Goal: Task Accomplishment & Management: Manage account settings

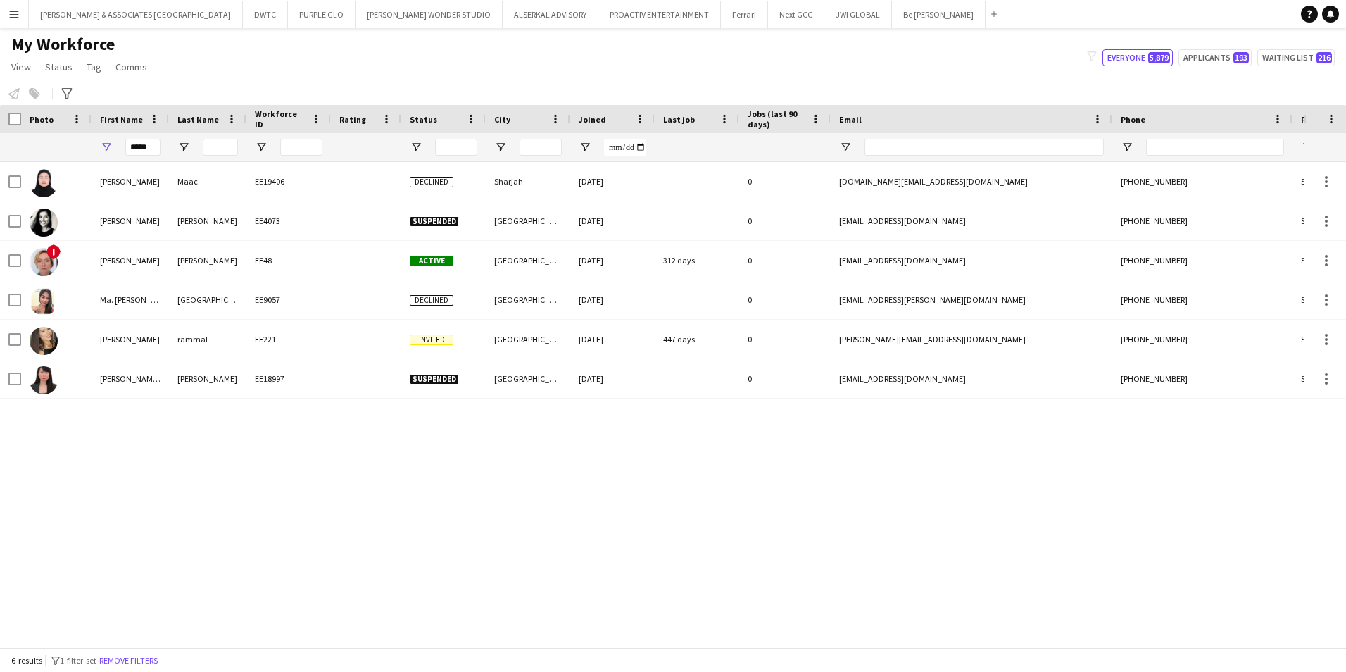
click at [12, 15] on app-icon "Menu" at bounding box center [13, 13] width 11 height 11
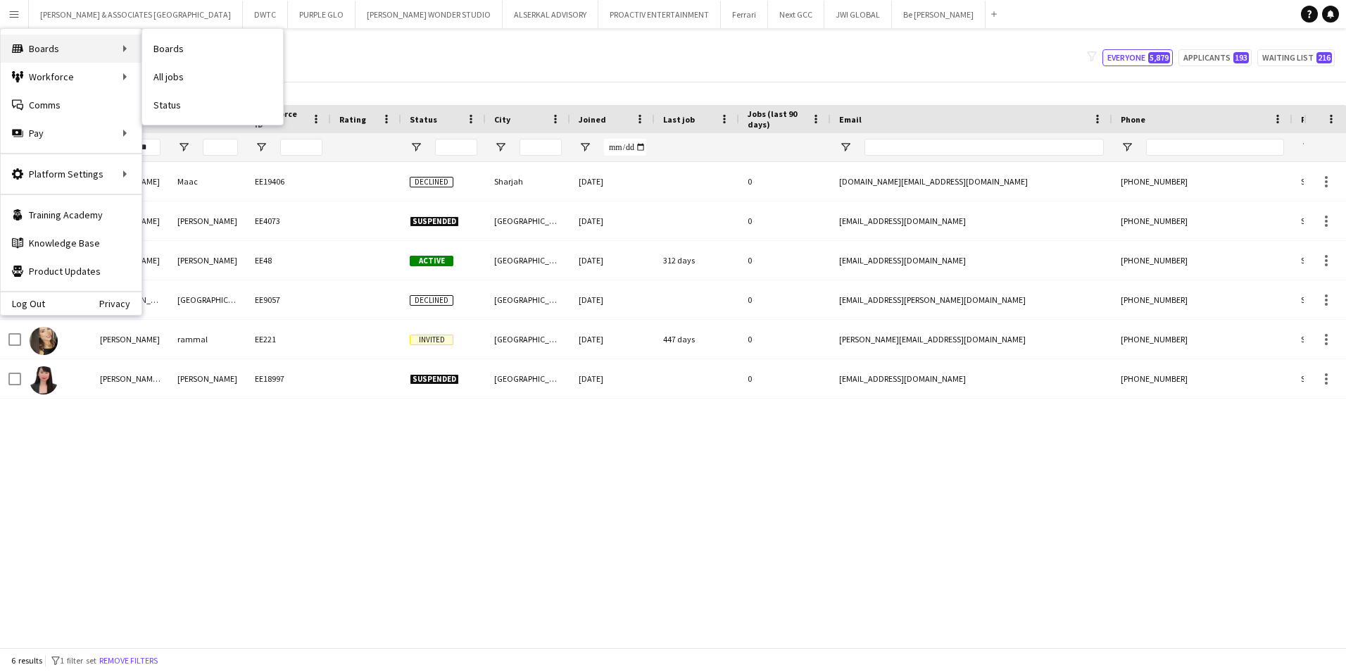
click at [77, 56] on div "Boards Boards" at bounding box center [71, 49] width 141 height 28
click at [892, 23] on button "Be [PERSON_NAME] Close" at bounding box center [939, 14] width 94 height 27
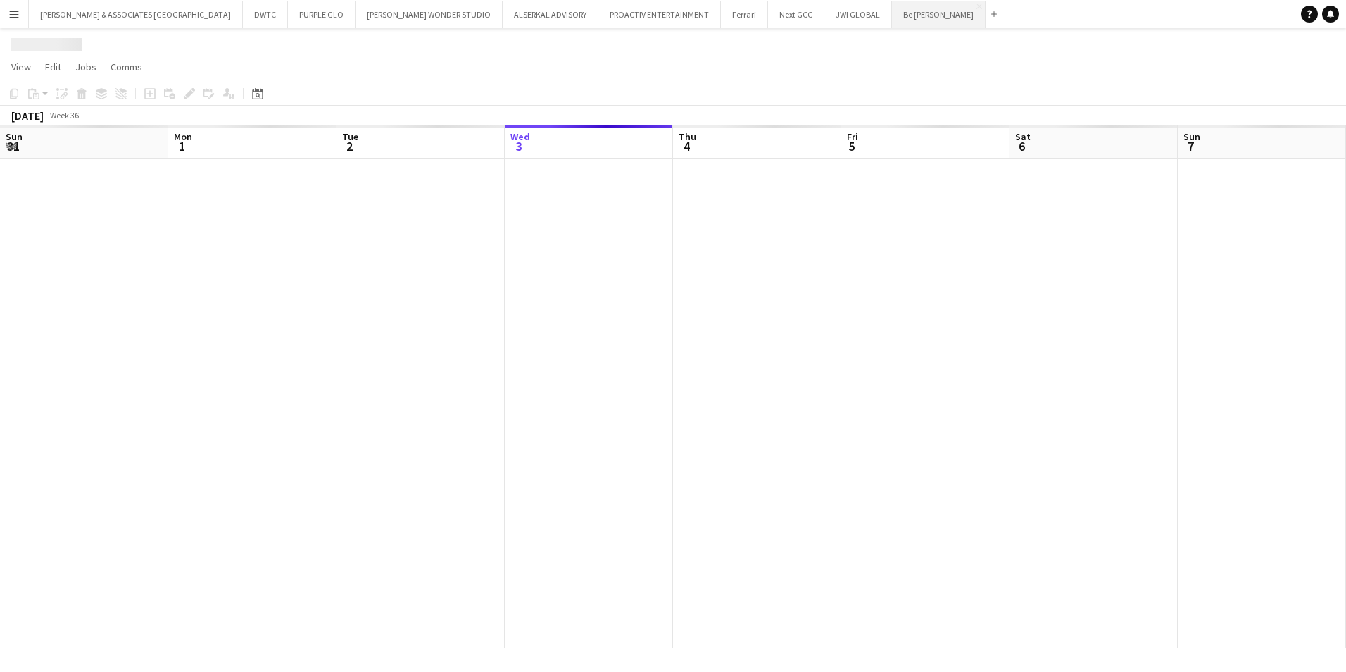
scroll to position [0, 337]
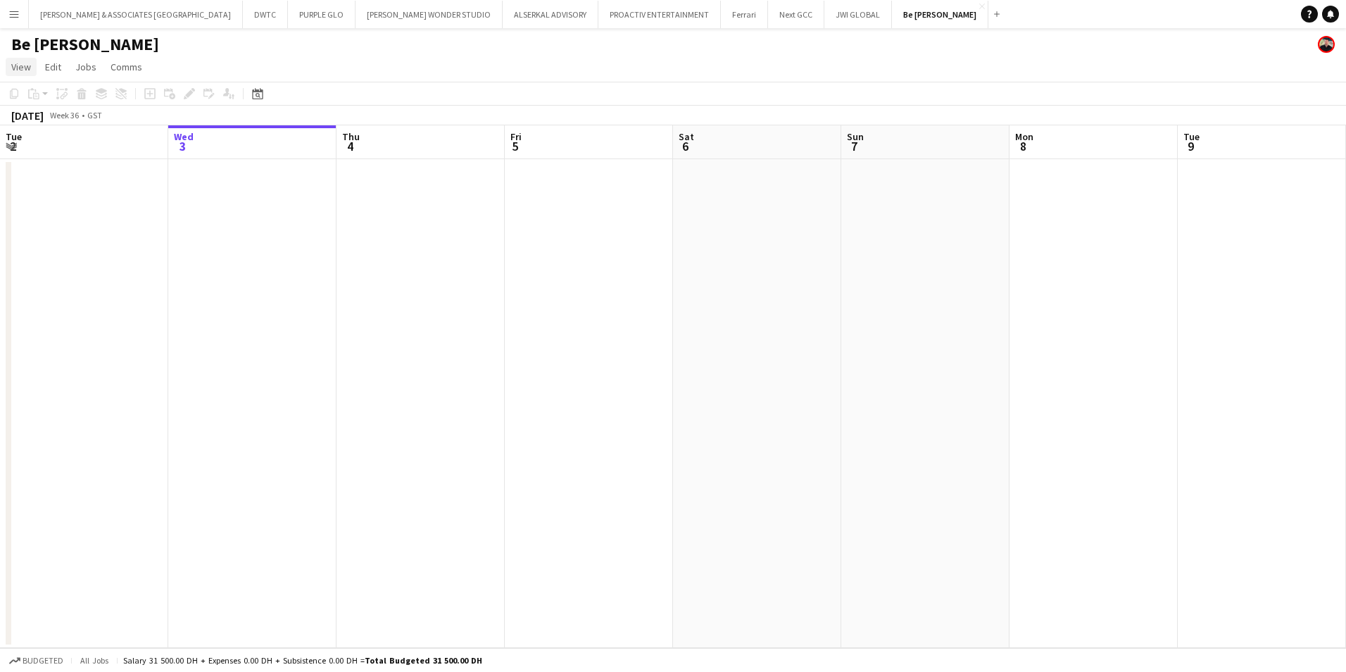
click at [23, 65] on span "View" at bounding box center [21, 67] width 20 height 13
click at [67, 155] on link "Month view" at bounding box center [62, 157] width 112 height 30
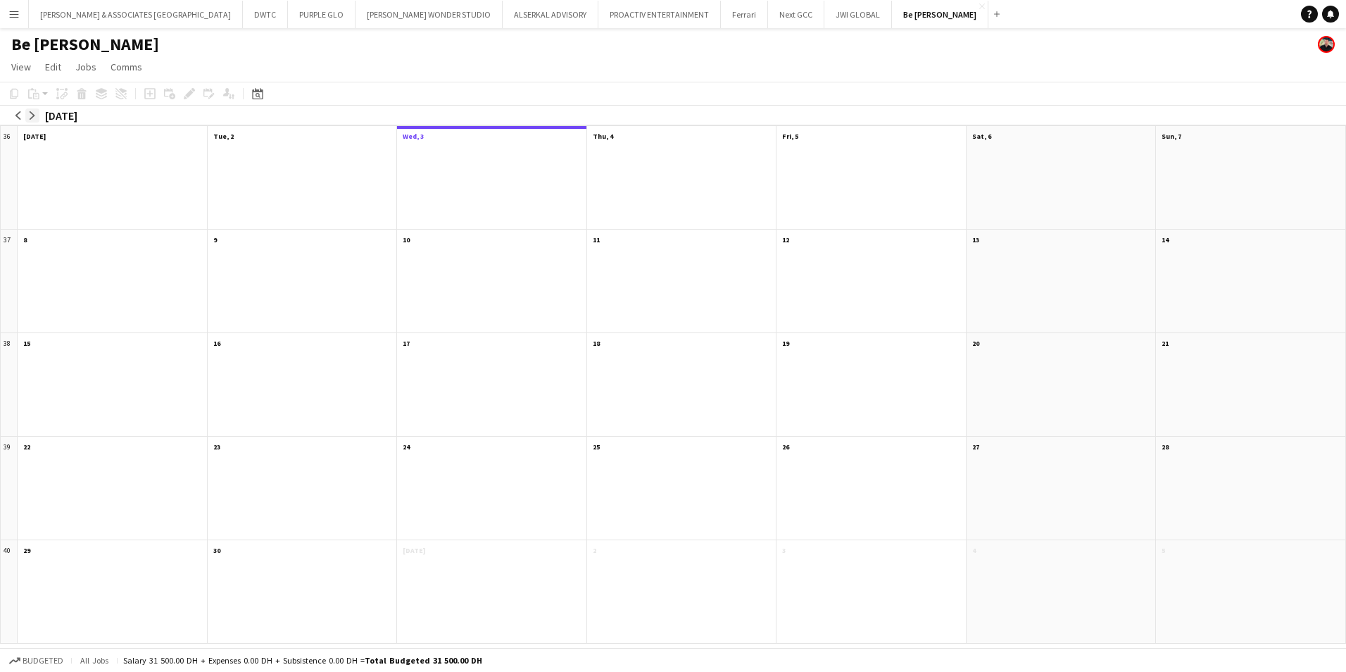
click at [33, 115] on app-icon "arrow-right" at bounding box center [32, 115] width 8 height 8
click at [1056, 519] on div "08:00-16:00 2A • 0/1" at bounding box center [1063, 565] width 170 height 7
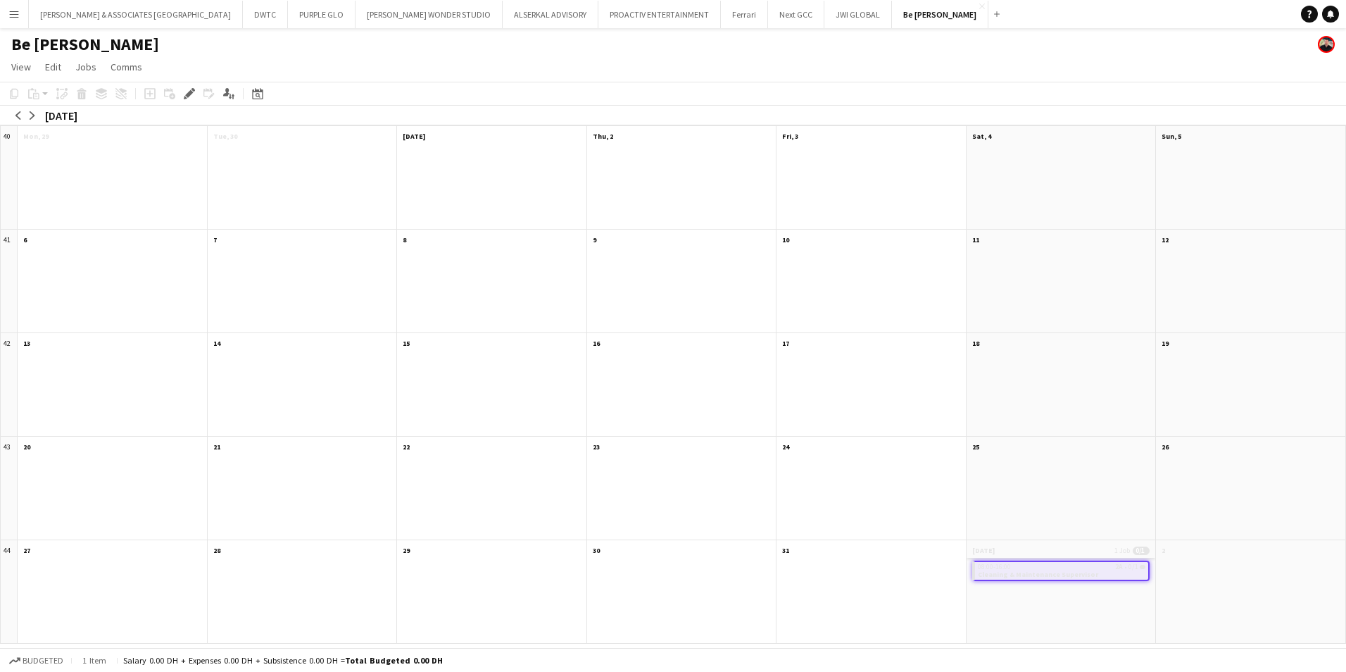
click at [1050, 519] on app-month-view-date-header "[DATE] 1 Job 0/1" at bounding box center [1061, 549] width 189 height 18
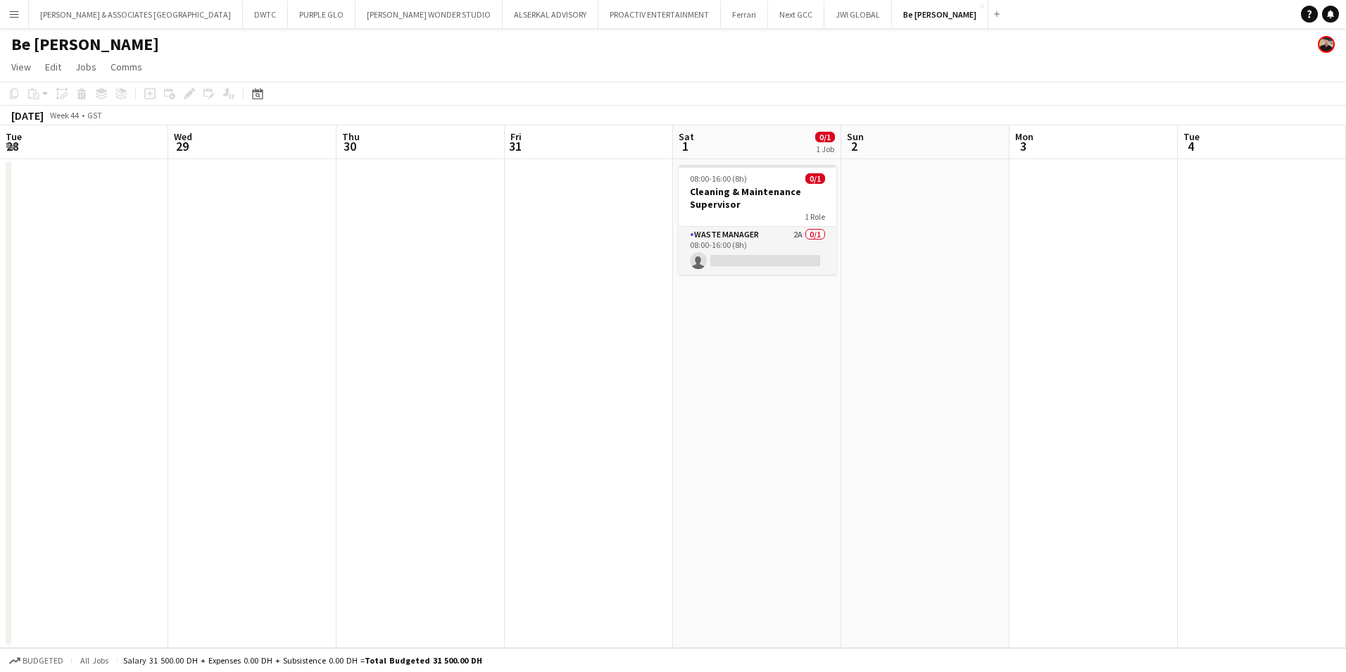
scroll to position [0, 484]
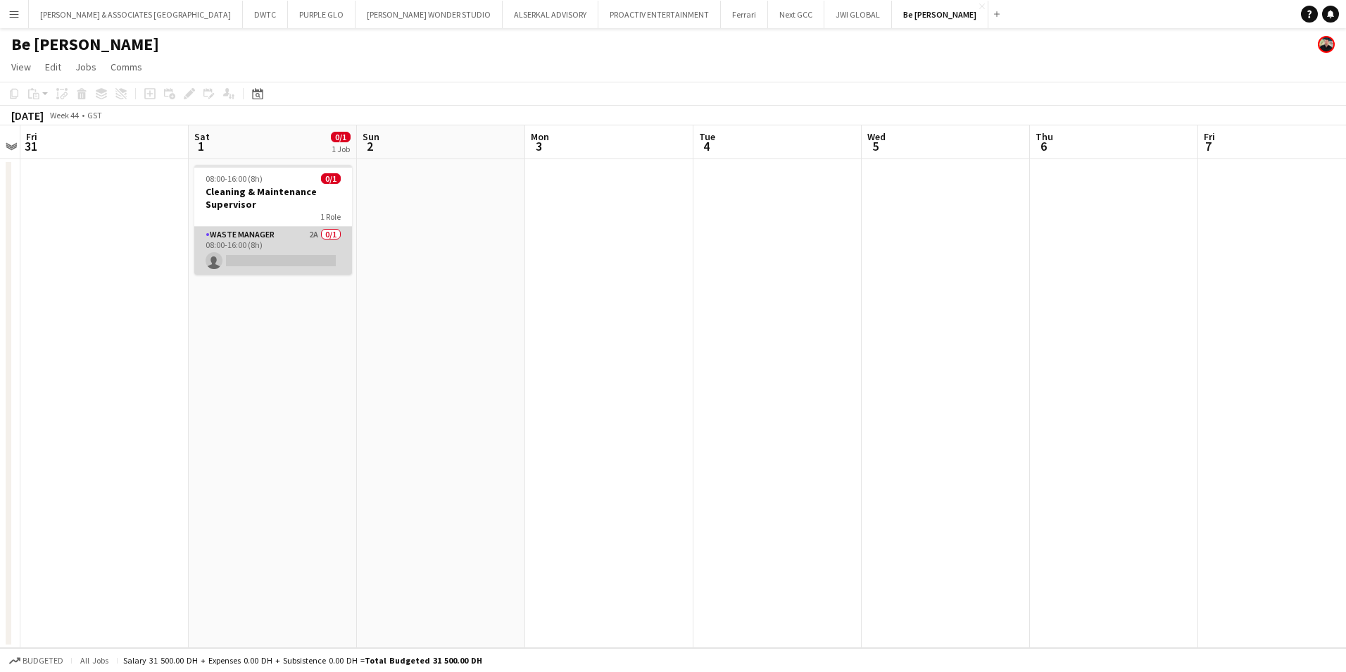
click at [228, 234] on app-card-role "Waste Manager 2A 0/1 08:00-16:00 (8h) single-neutral-actions" at bounding box center [273, 251] width 158 height 48
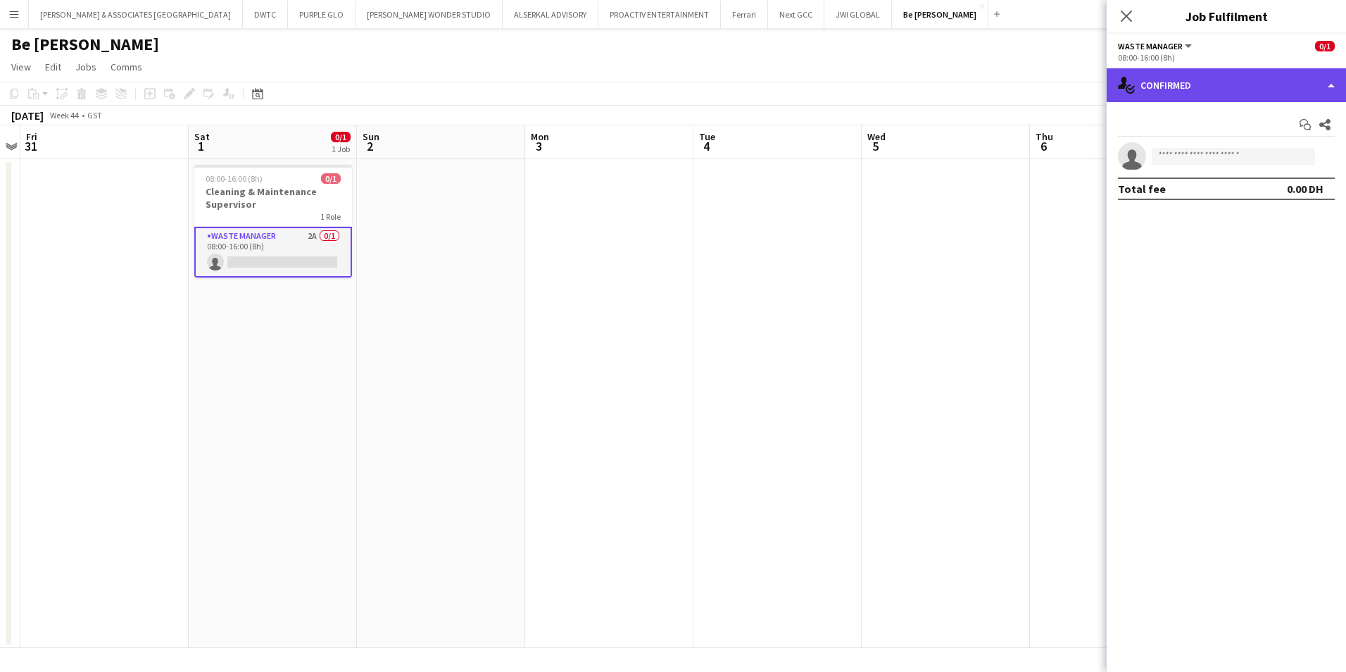
click at [1075, 68] on div "single-neutral-actions-check-2 Confirmed" at bounding box center [1226, 85] width 239 height 34
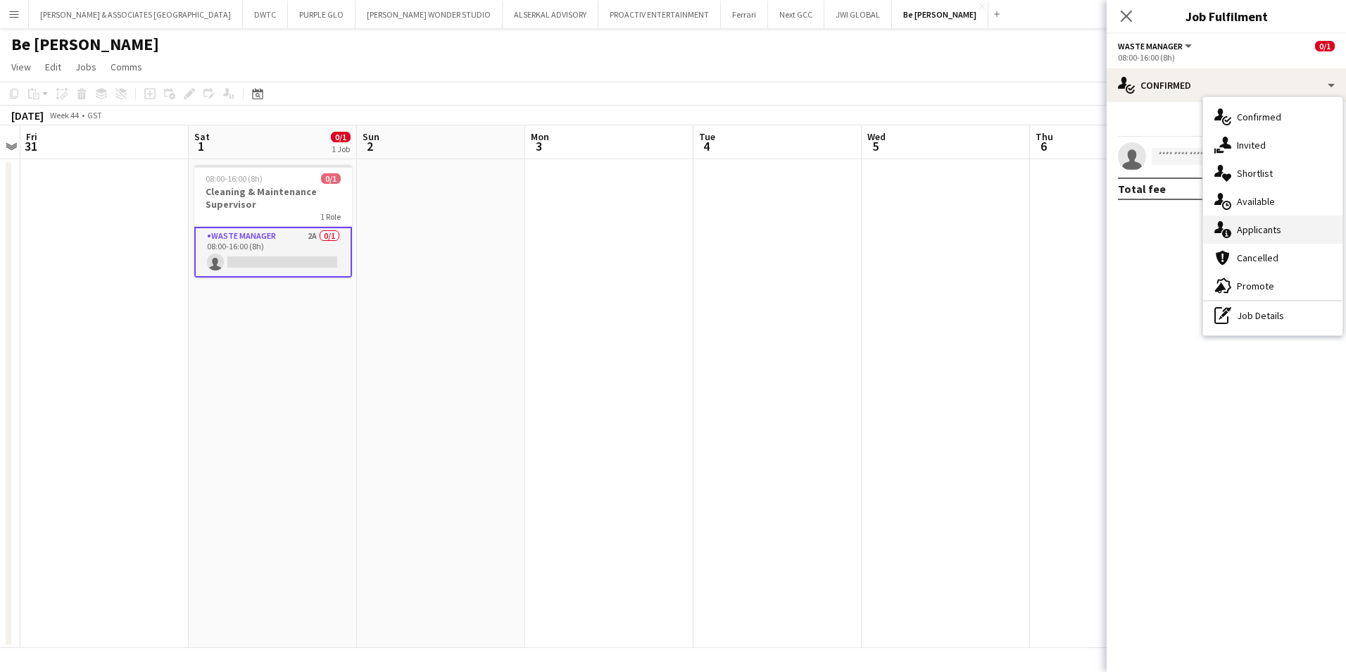
click at [1075, 221] on div "single-neutral-actions-information Applicants" at bounding box center [1272, 229] width 139 height 28
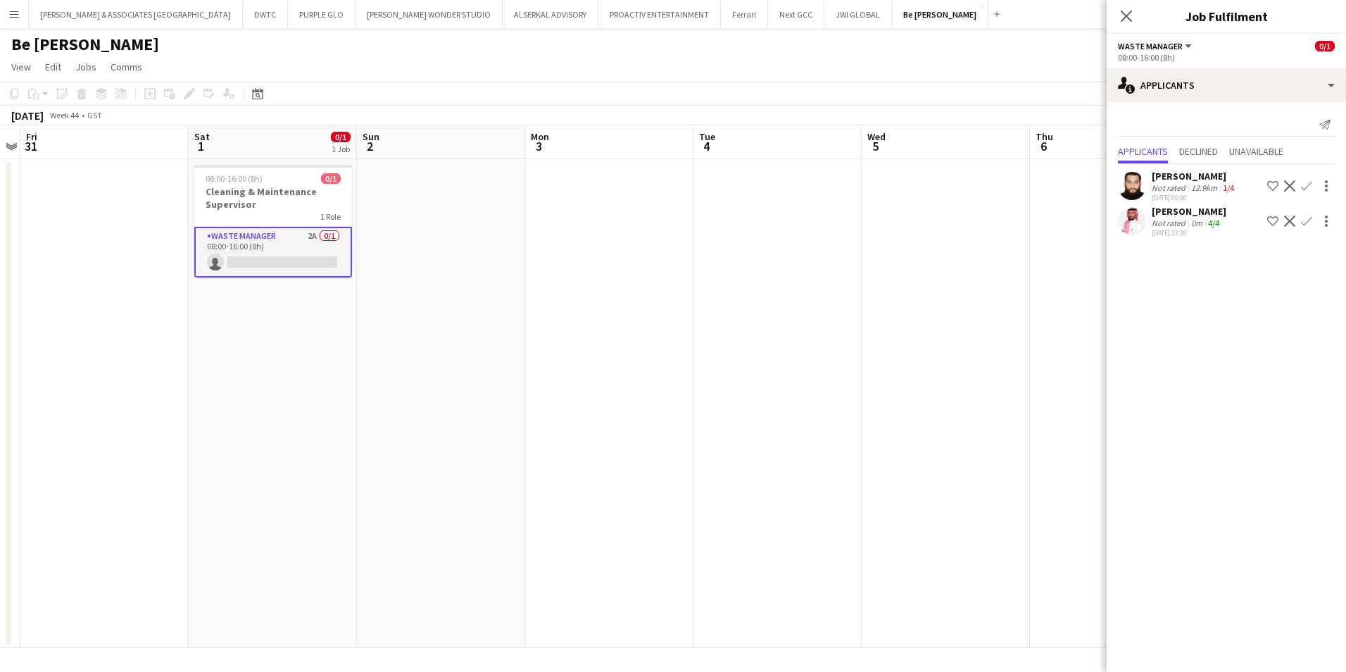
click at [1075, 215] on div "[PERSON_NAME]" at bounding box center [1189, 211] width 75 height 13
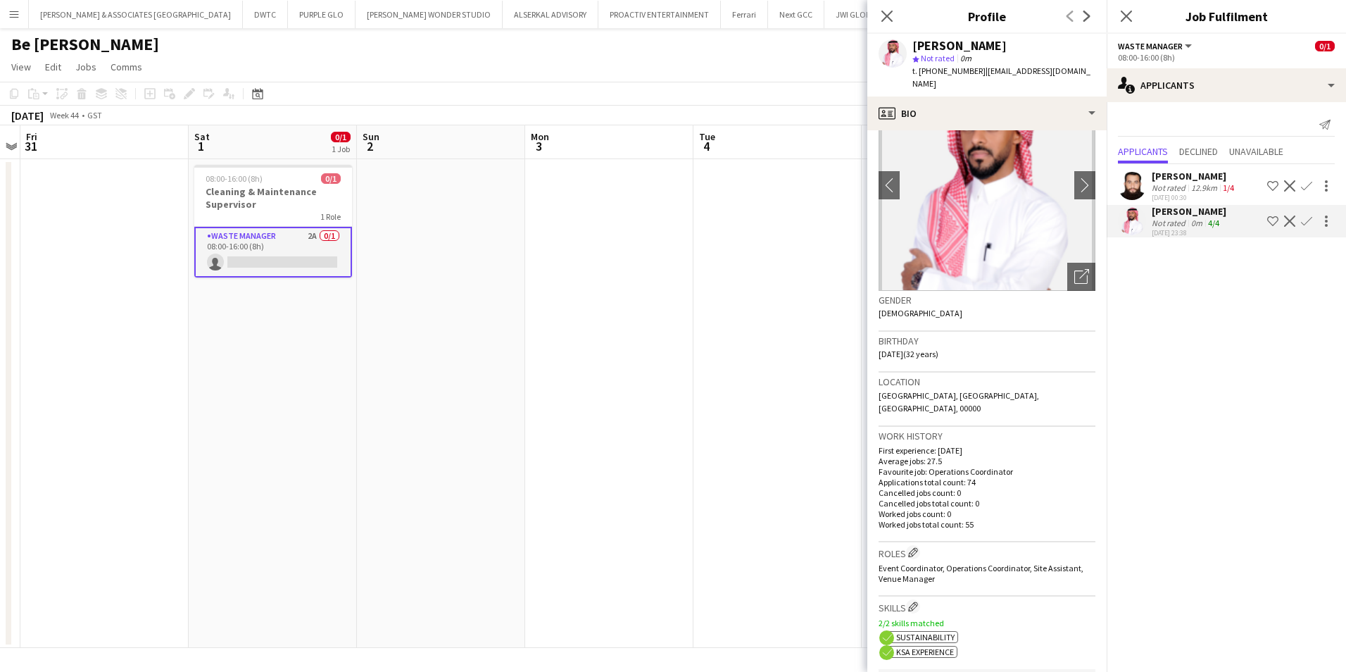
scroll to position [0, 0]
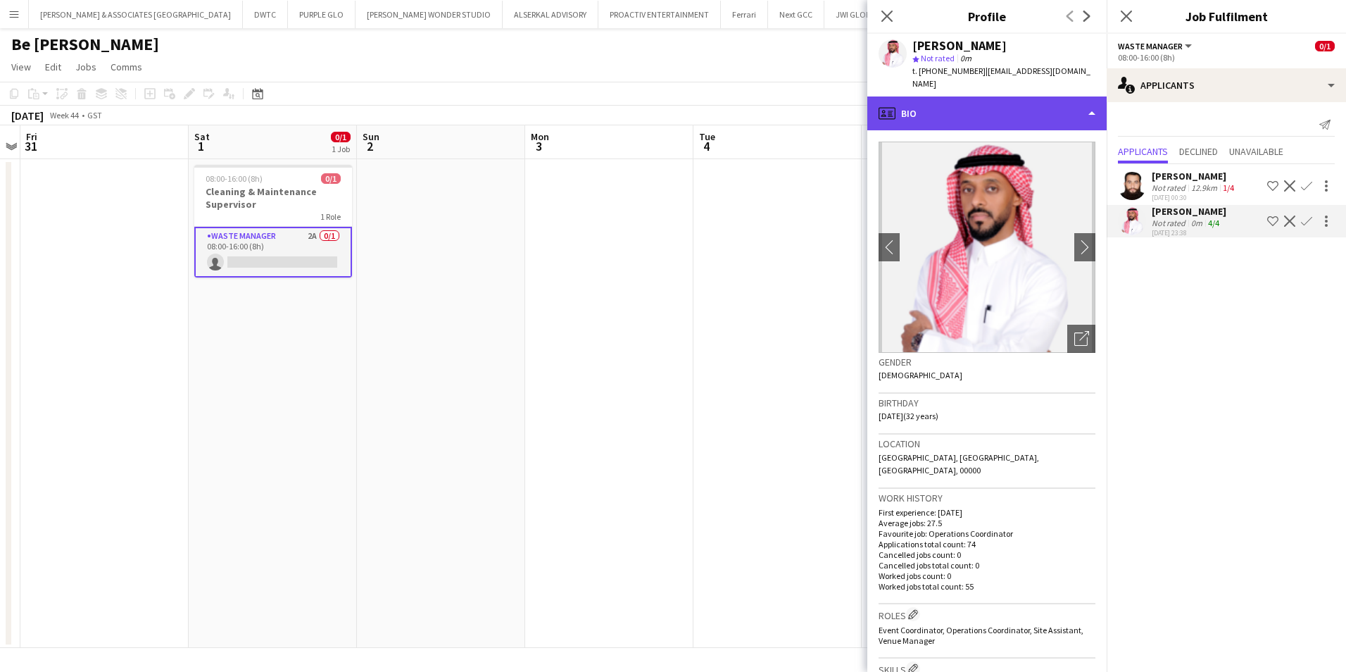
click at [930, 96] on div "profile Bio" at bounding box center [987, 113] width 239 height 34
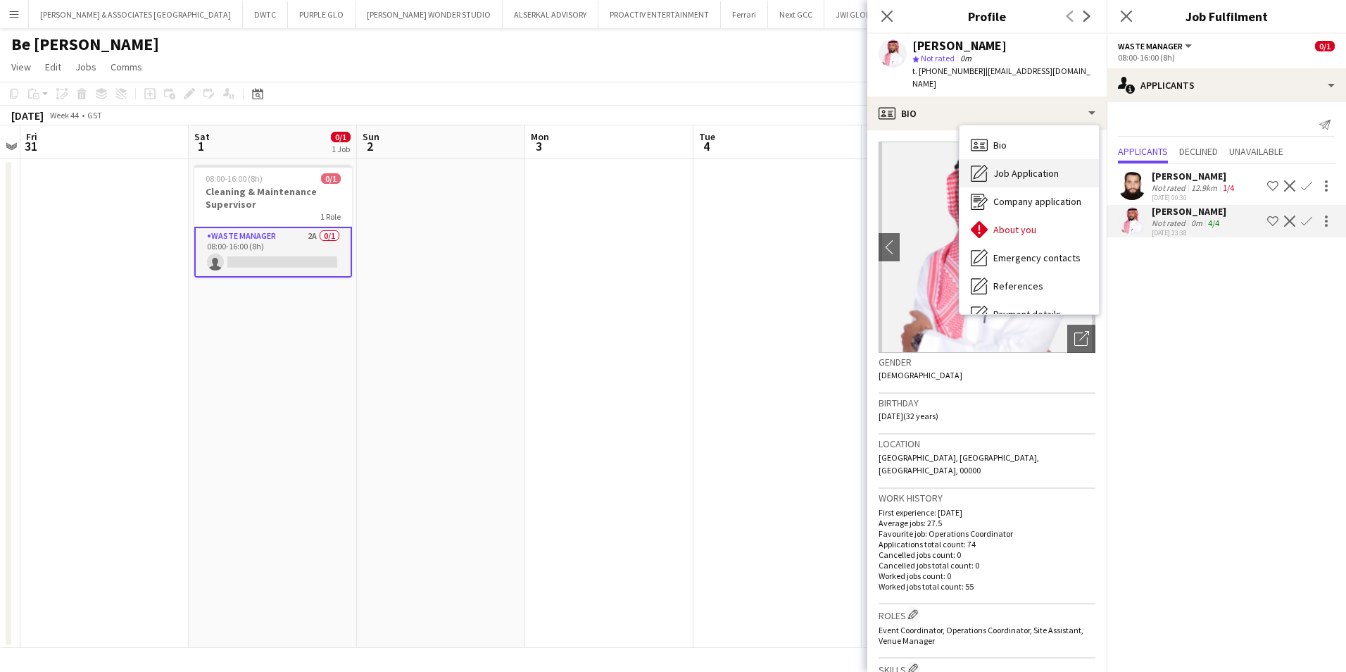
click at [1053, 167] on span "Job Application" at bounding box center [1026, 173] width 65 height 13
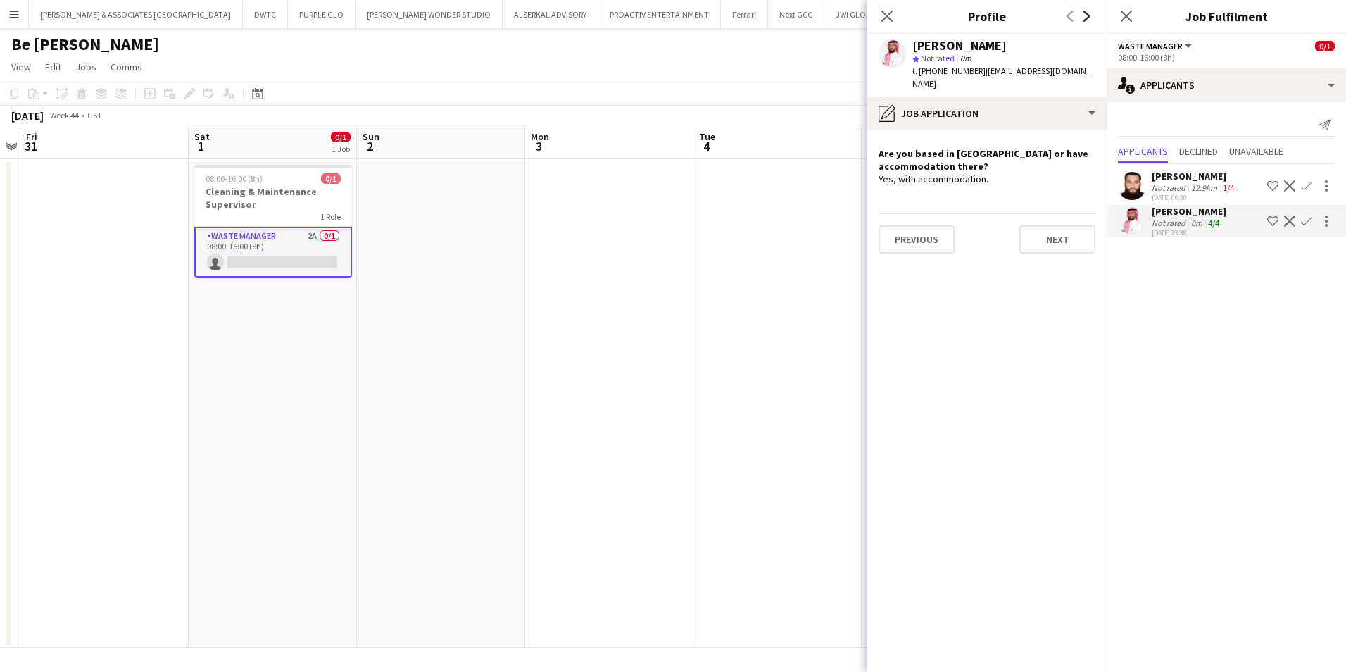
click at [1075, 20] on icon at bounding box center [1087, 16] width 7 height 11
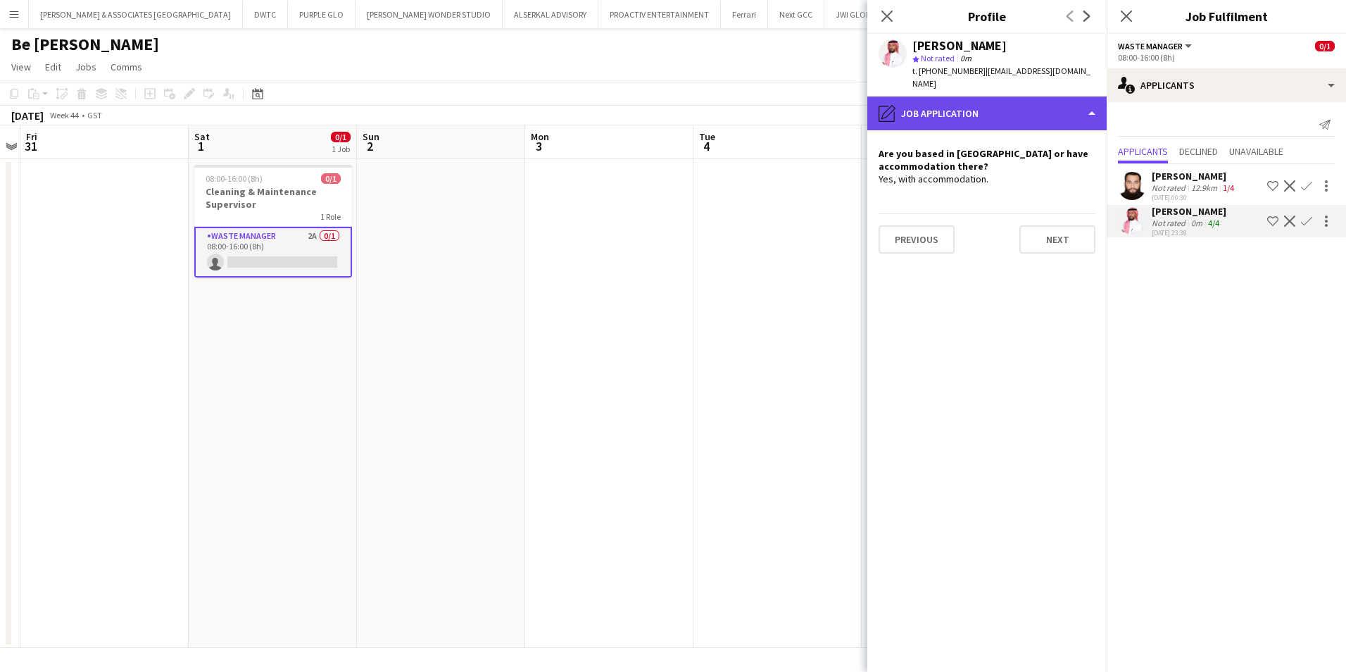
click at [996, 96] on div "pencil4 Job Application" at bounding box center [987, 113] width 239 height 34
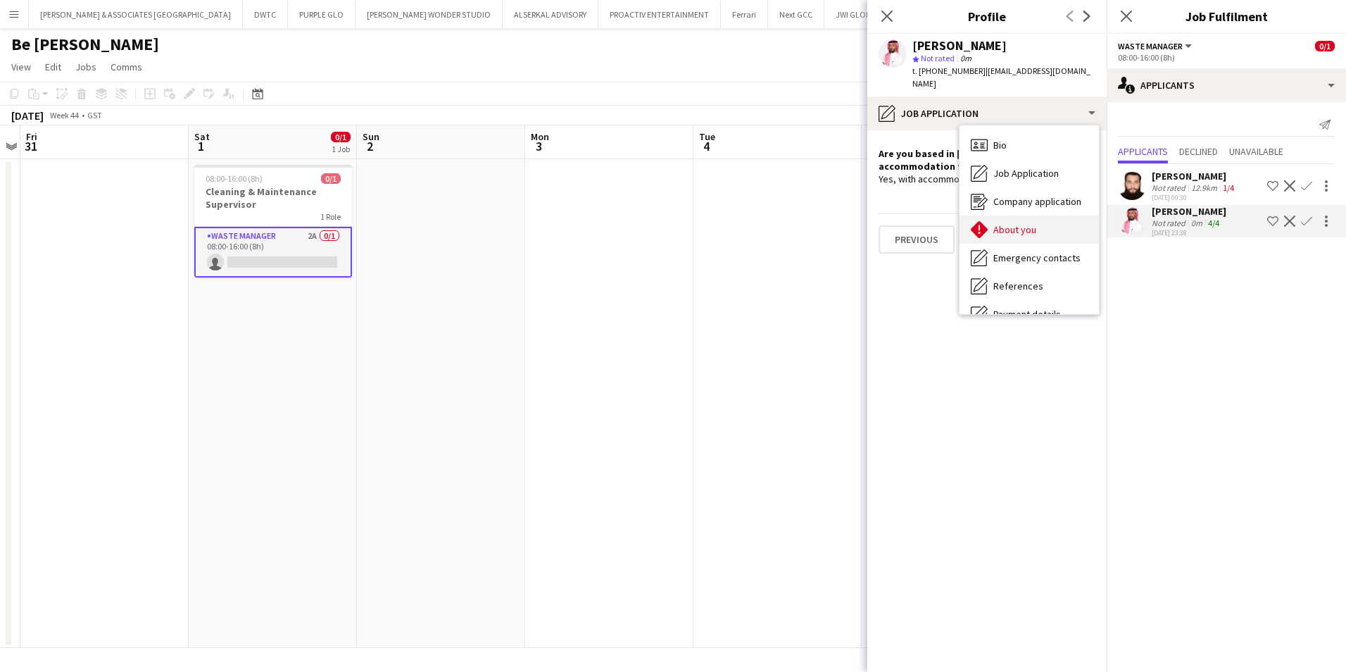
click at [1024, 223] on span "About you" at bounding box center [1015, 229] width 43 height 13
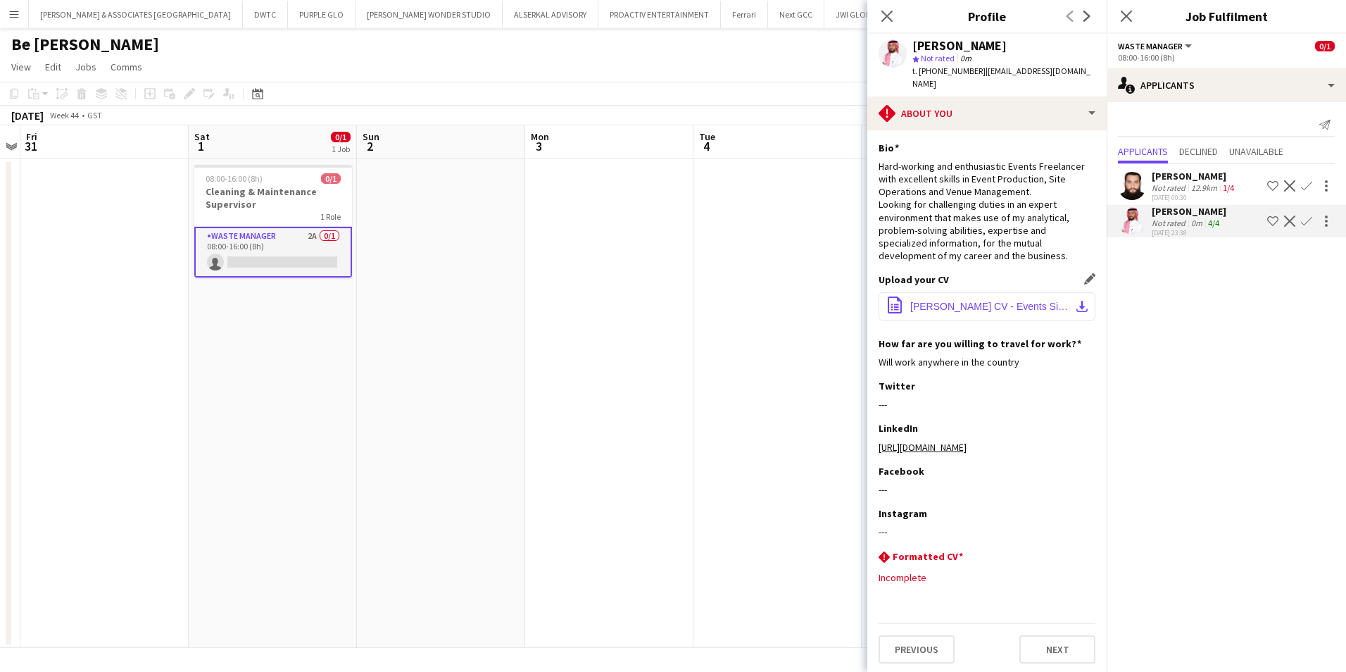
click at [1021, 301] on span "[PERSON_NAME] CV - Events Site Manager.pdf" at bounding box center [990, 306] width 159 height 11
click at [889, 12] on icon "Close pop-in" at bounding box center [886, 15] width 13 height 13
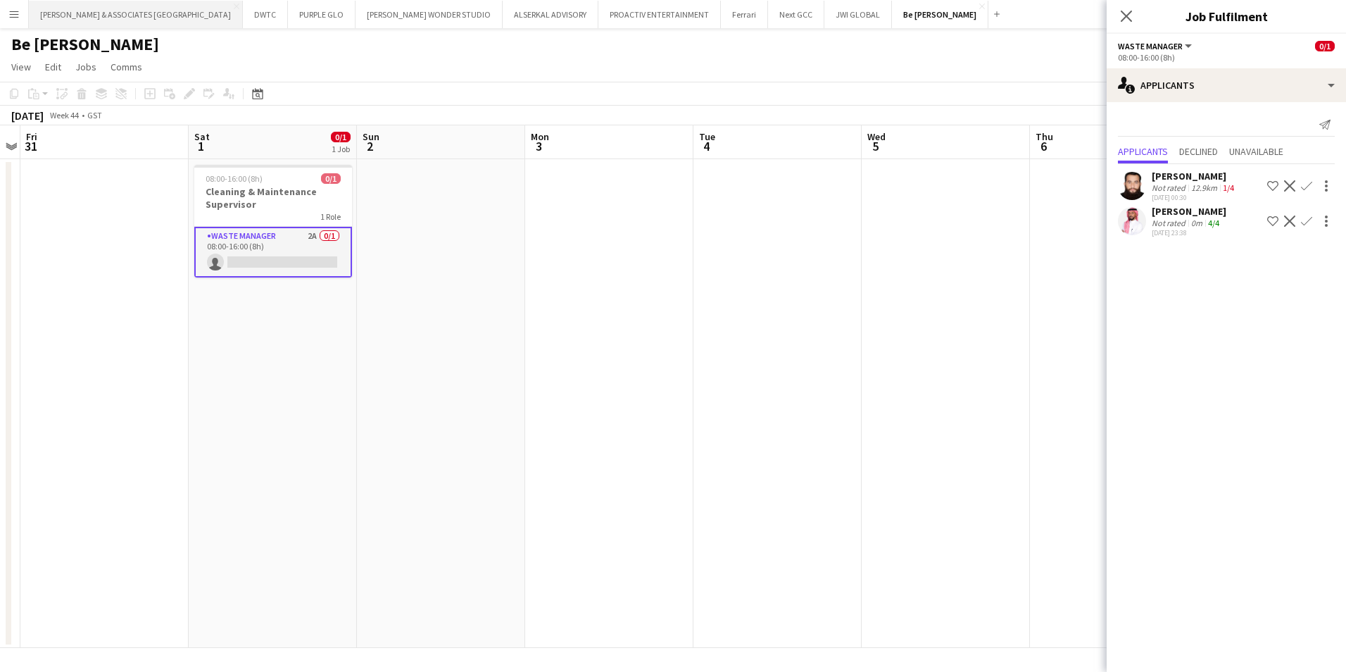
click at [130, 14] on button "[PERSON_NAME] & ASSOCIATES UAE Close" at bounding box center [136, 14] width 214 height 27
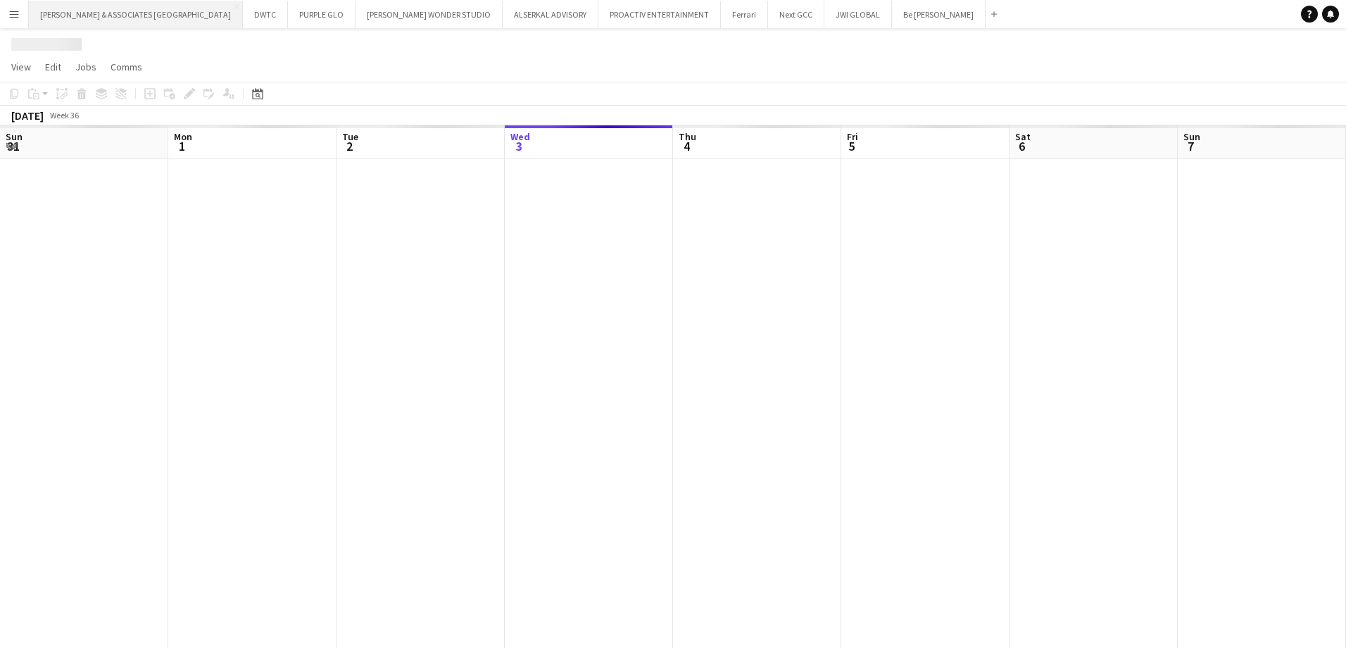
scroll to position [0, 337]
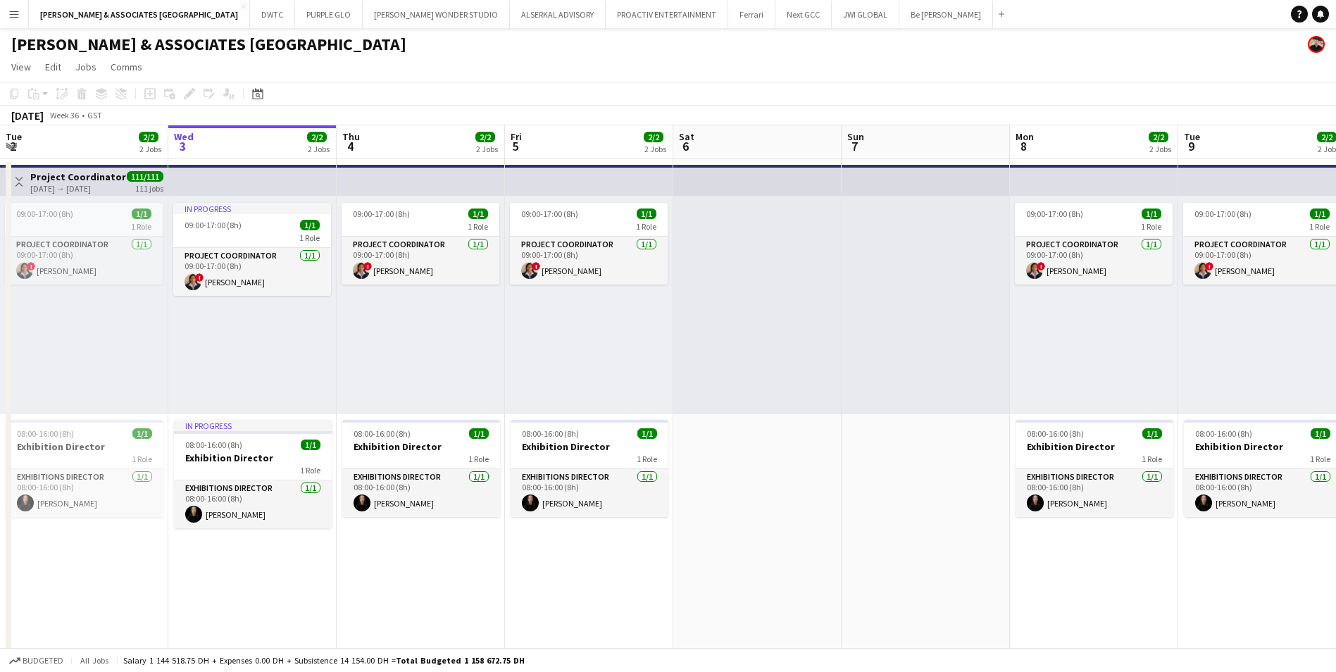
click at [11, 13] on app-icon "Menu" at bounding box center [13, 13] width 11 height 11
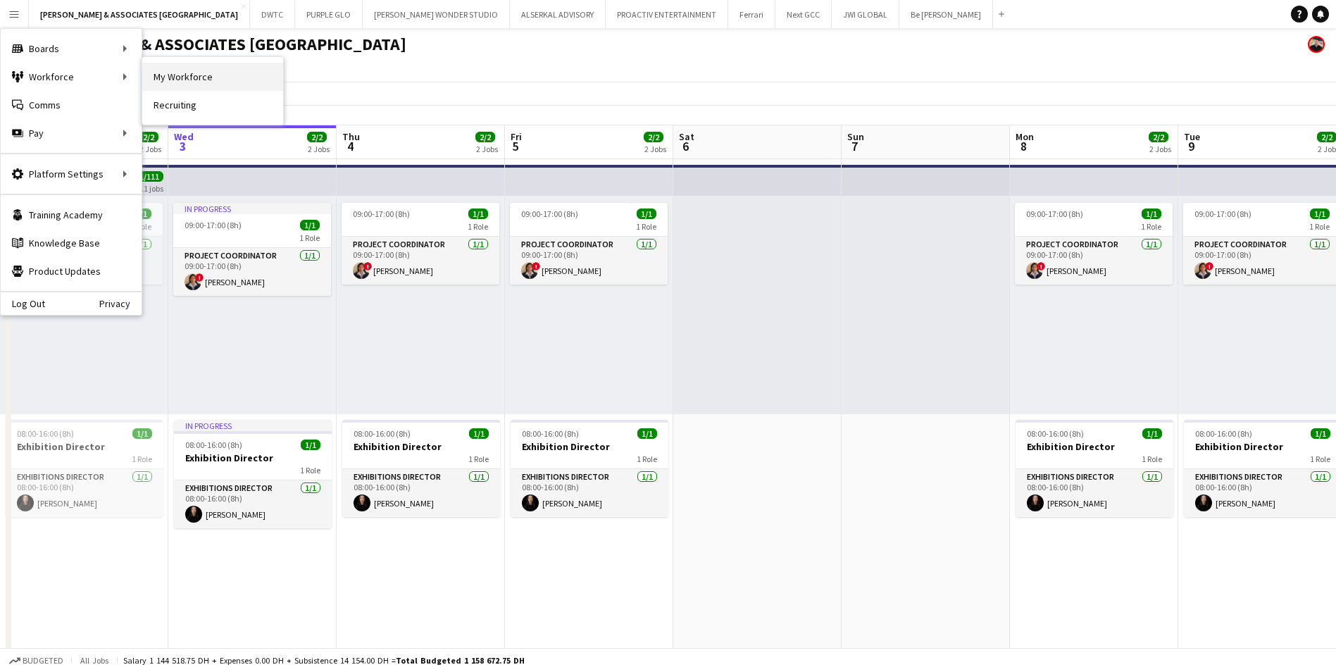
click at [226, 77] on link "My Workforce" at bounding box center [212, 77] width 141 height 28
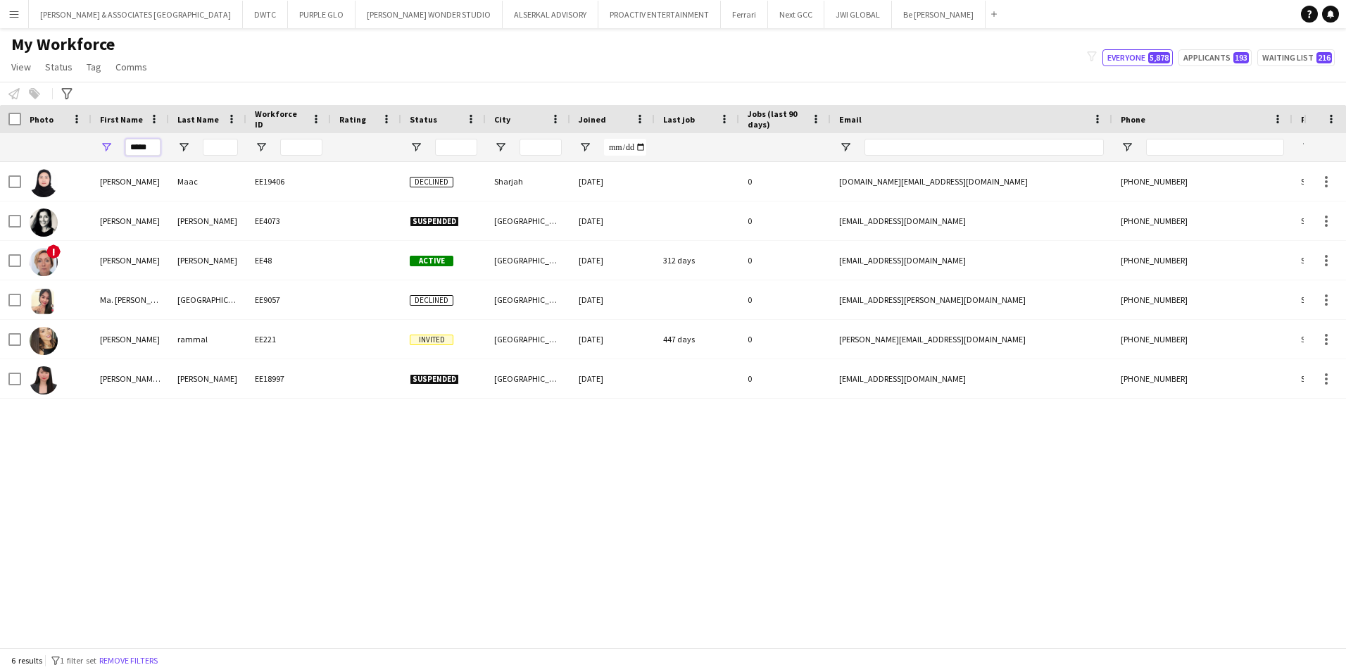
drag, startPoint x: 156, startPoint y: 147, endPoint x: 118, endPoint y: 149, distance: 38.1
click at [118, 149] on div "*****" at bounding box center [130, 147] width 77 height 28
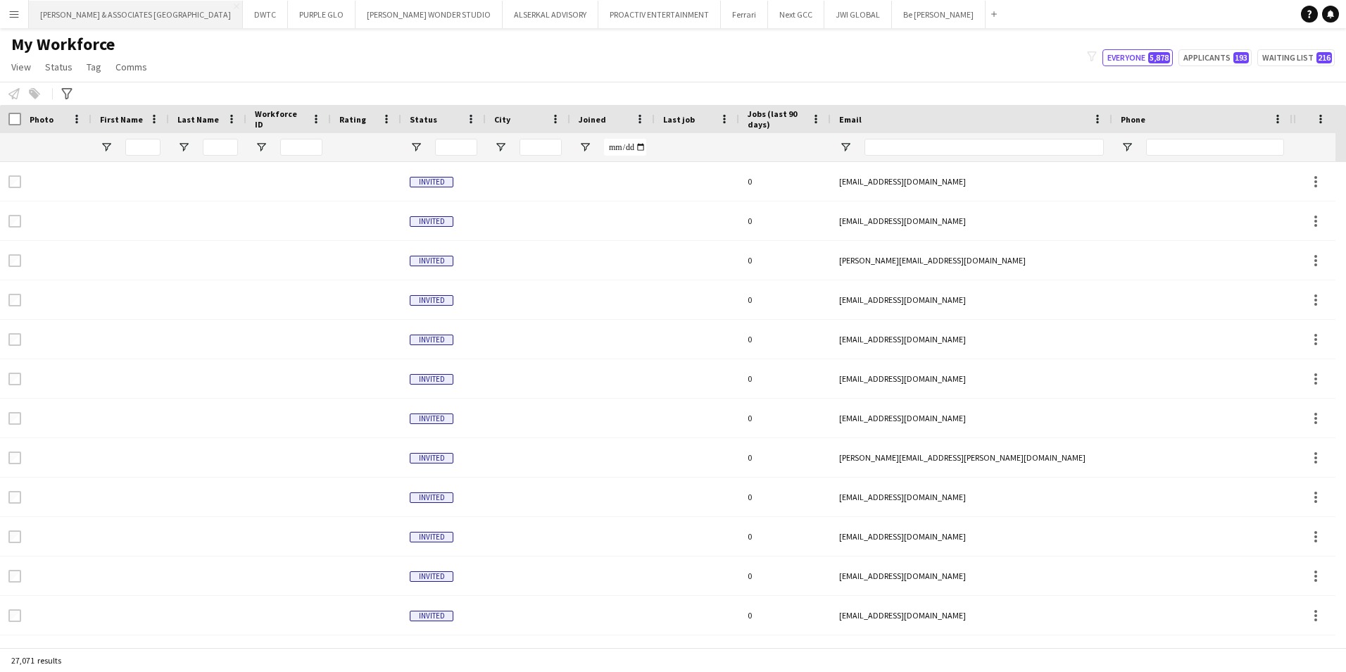
click at [147, 13] on button "[PERSON_NAME] & ASSOCIATES UAE Close" at bounding box center [136, 14] width 214 height 27
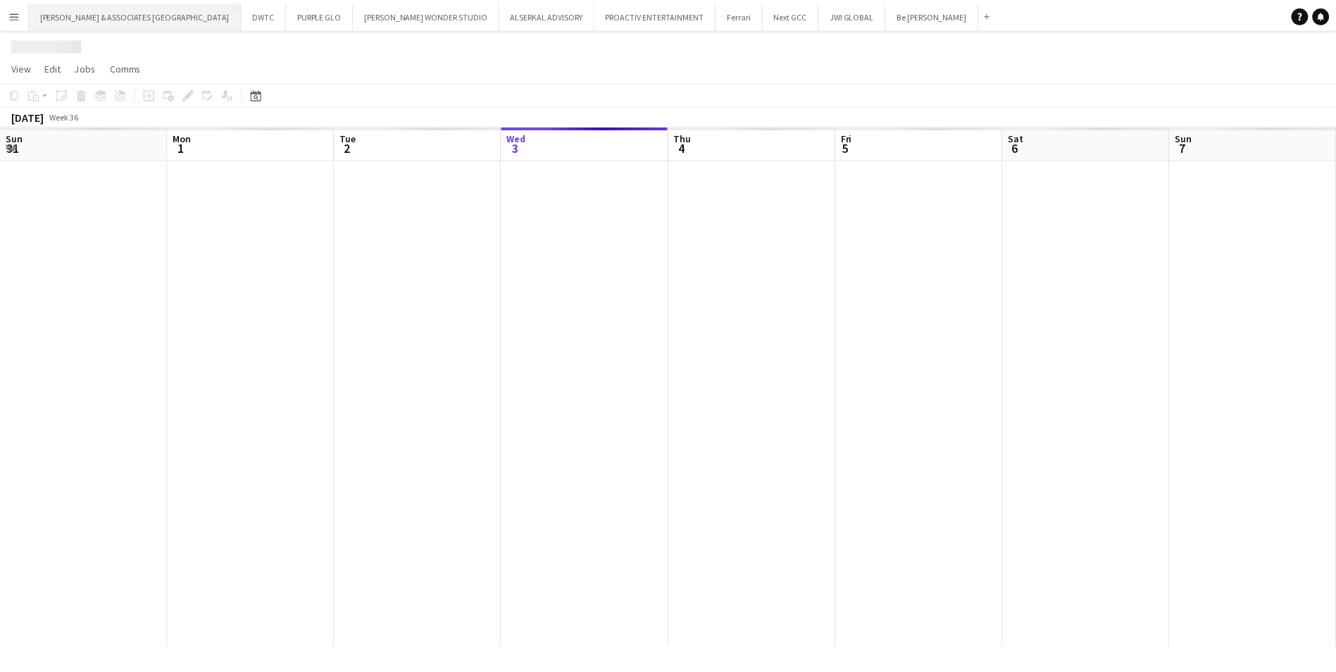
scroll to position [0, 337]
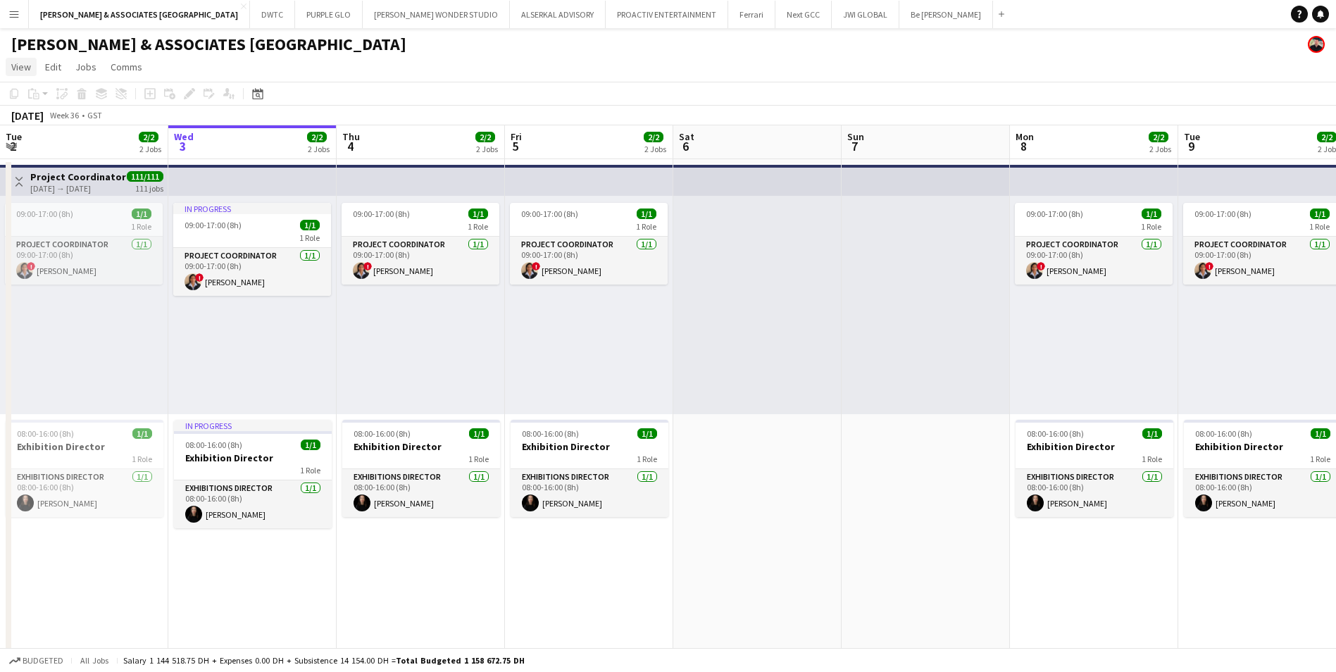
click at [35, 71] on link "View" at bounding box center [21, 67] width 31 height 18
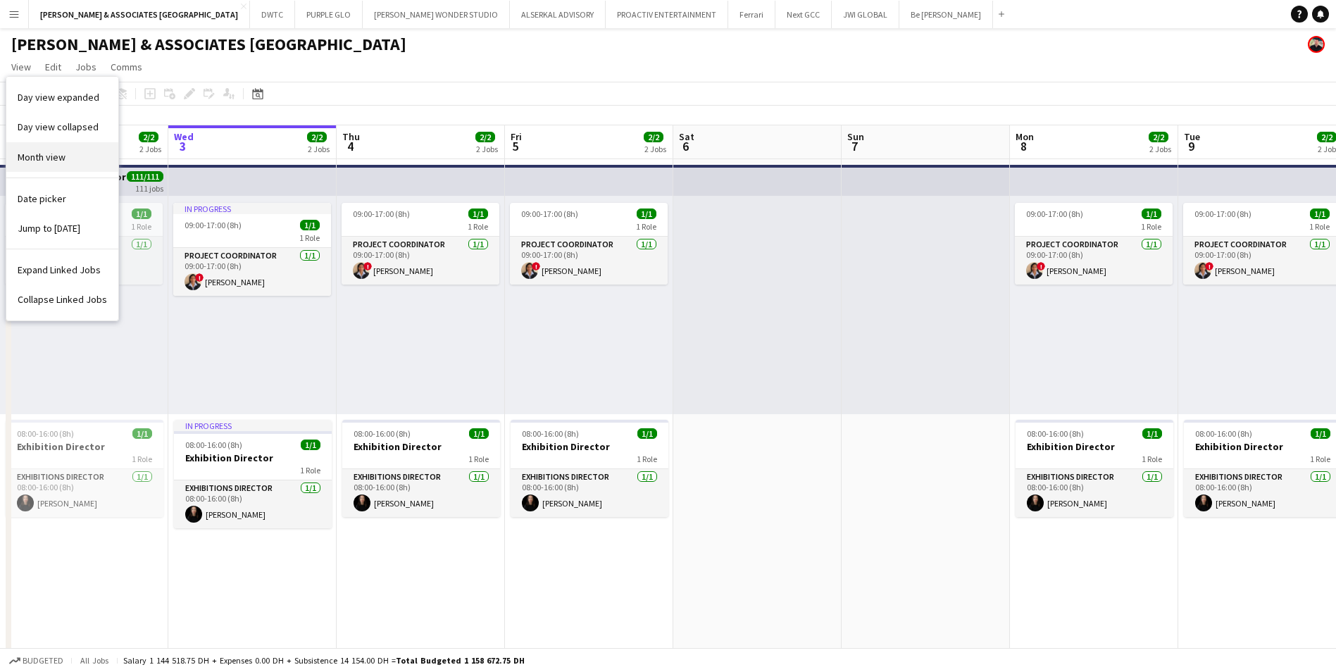
click at [58, 152] on span "Month view" at bounding box center [42, 157] width 48 height 13
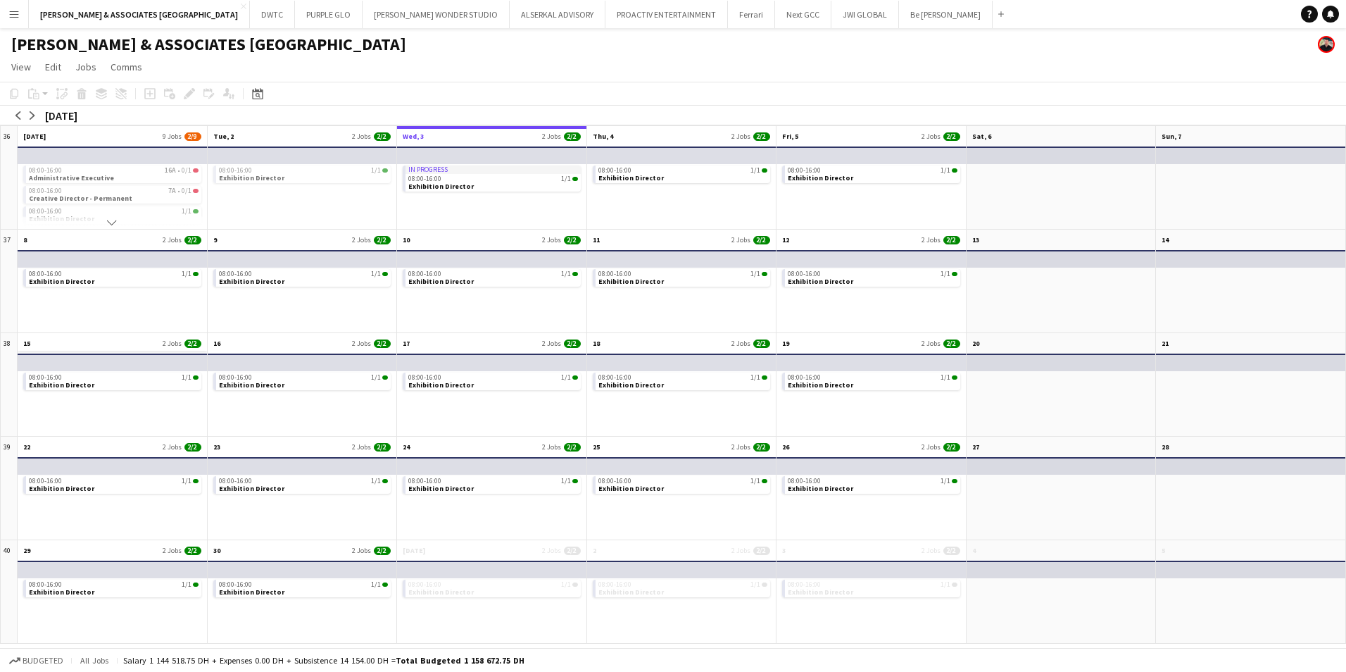
click at [55, 341] on app-month-view-date-header "15 2 Jobs 2/2" at bounding box center [112, 342] width 189 height 18
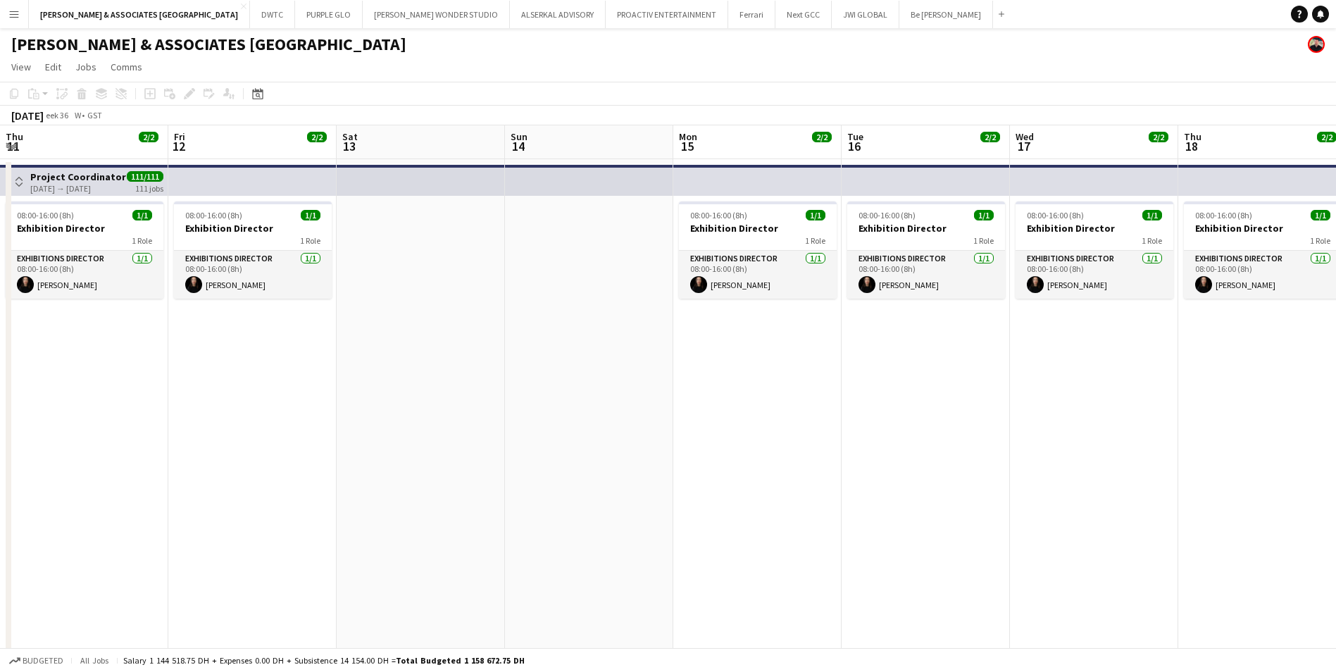
scroll to position [0, 484]
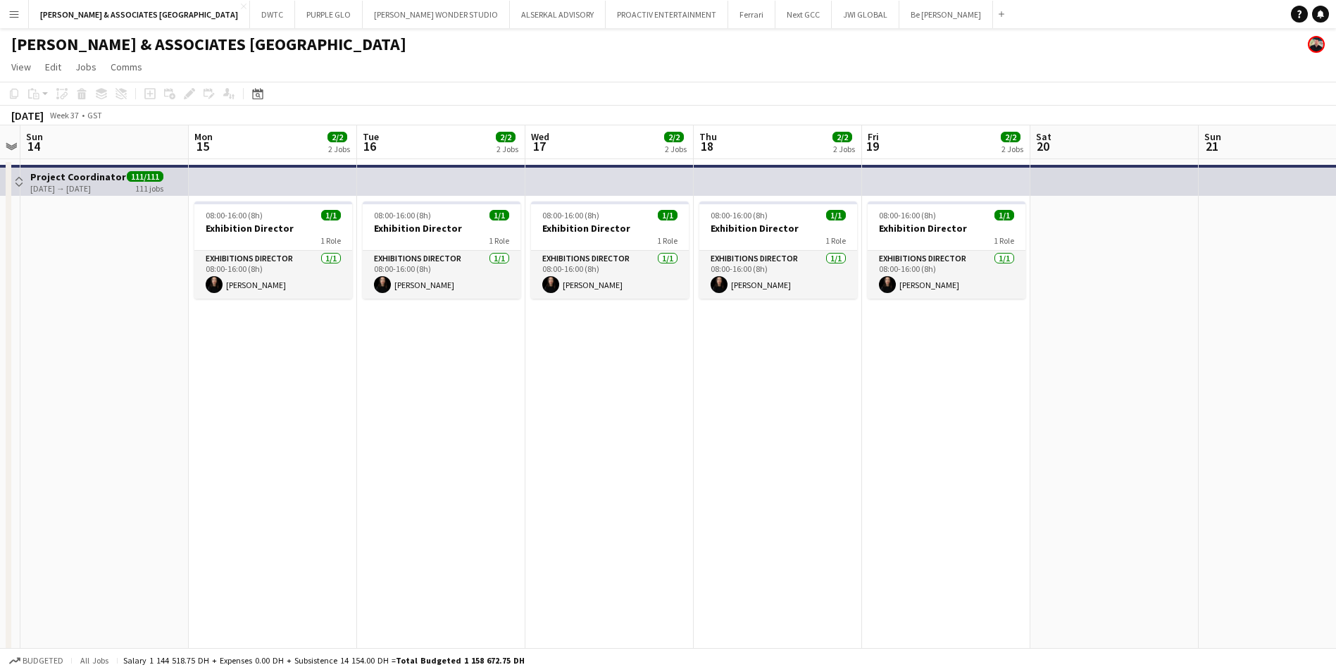
click at [258, 149] on app-board-header-date "Mon 15 2/2 2 Jobs" at bounding box center [273, 142] width 168 height 34
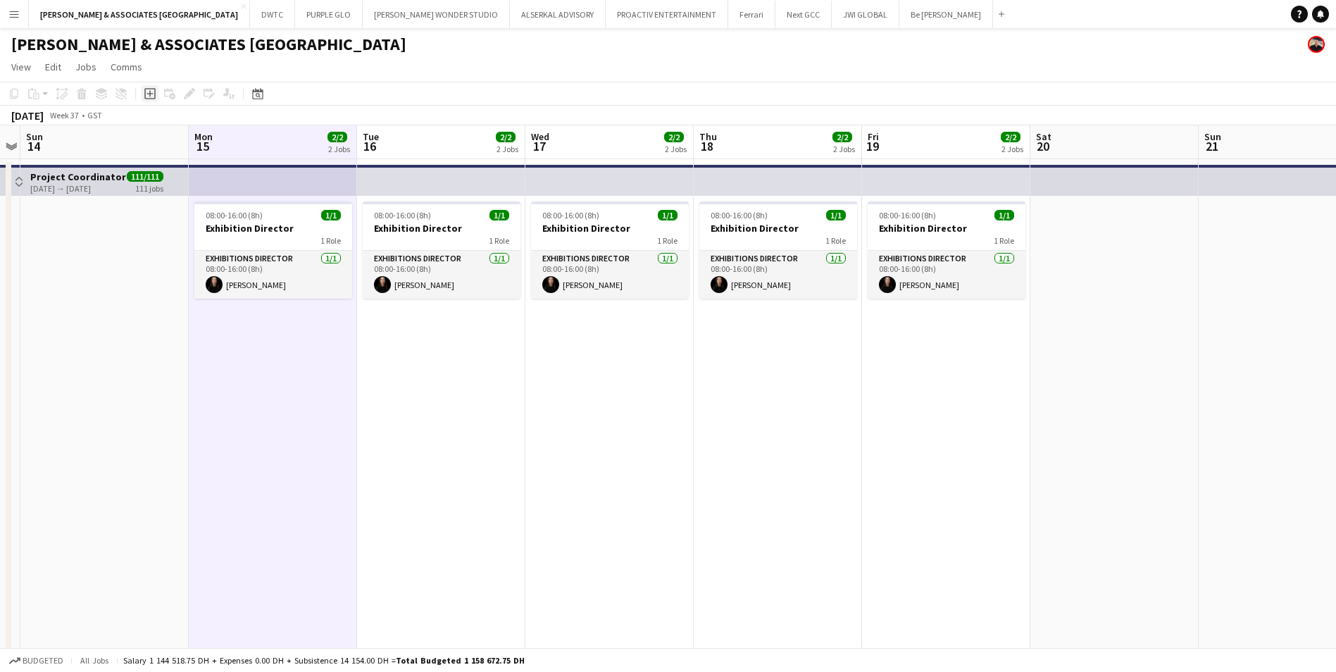
click at [146, 95] on icon "Add job" at bounding box center [149, 93] width 11 height 11
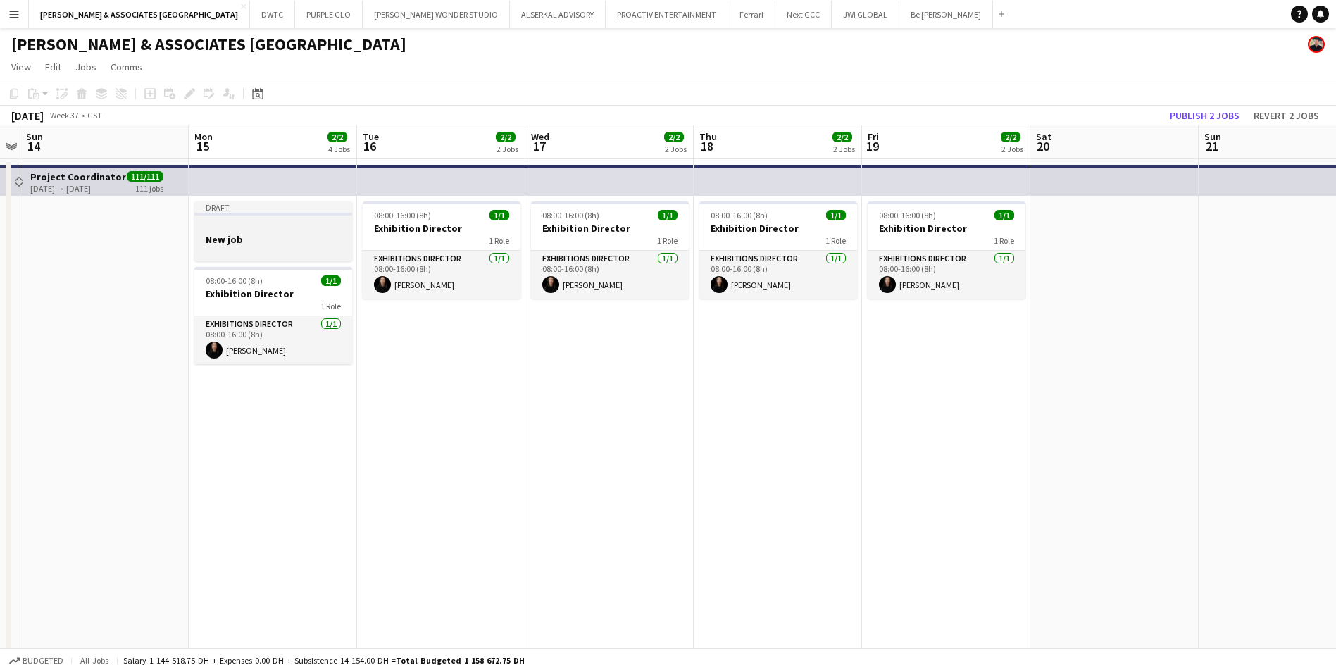
click at [260, 218] on app-job-card "Draft New job" at bounding box center [273, 231] width 158 height 60
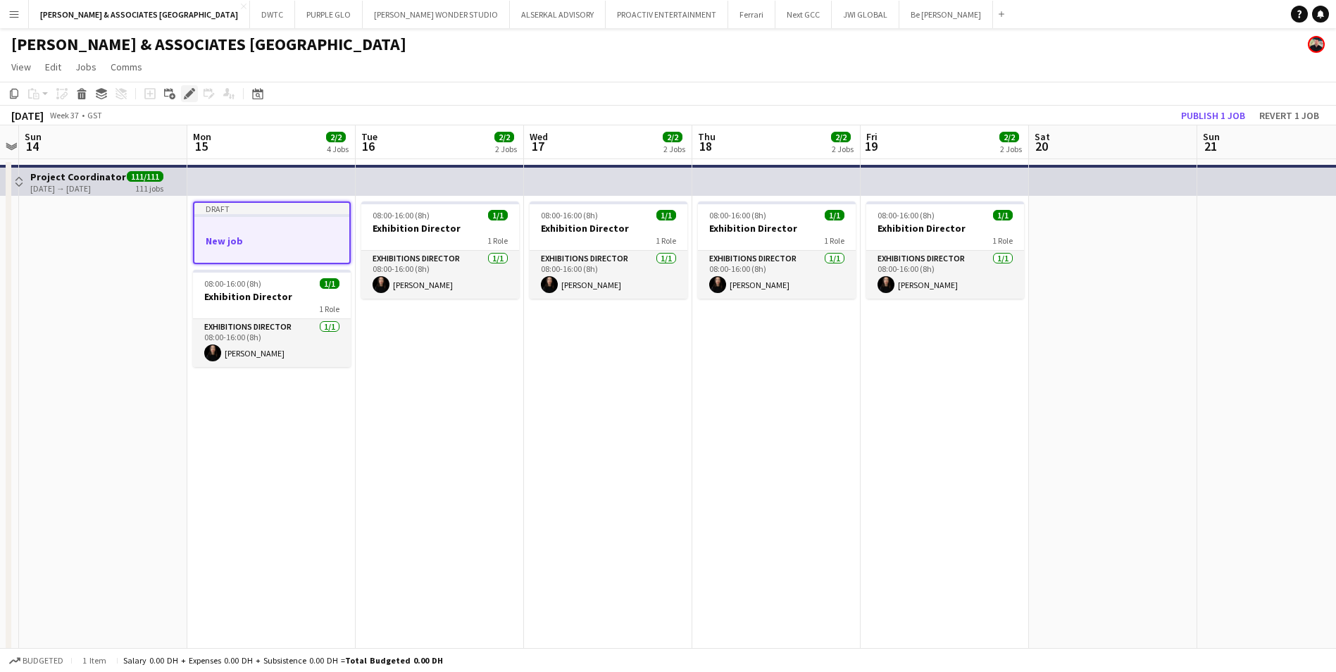
click at [191, 102] on div "Edit" at bounding box center [189, 93] width 17 height 17
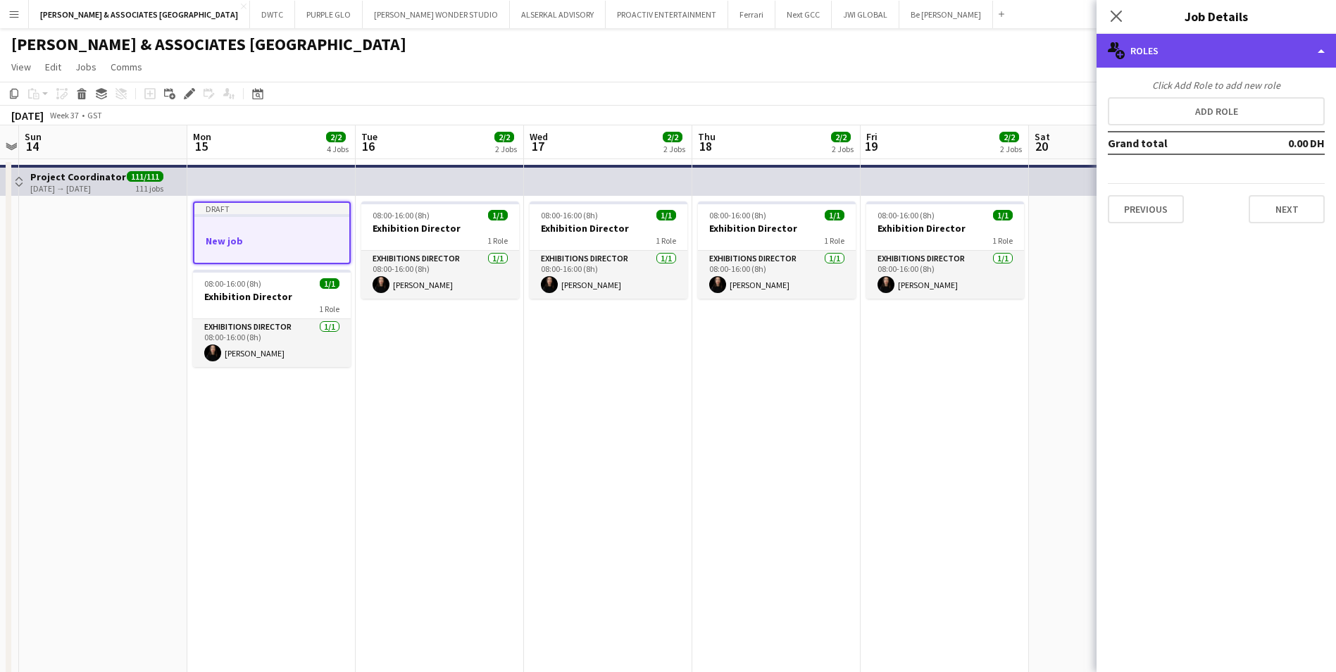
click at [1075, 47] on div "multiple-users-add Roles" at bounding box center [1215, 51] width 239 height 34
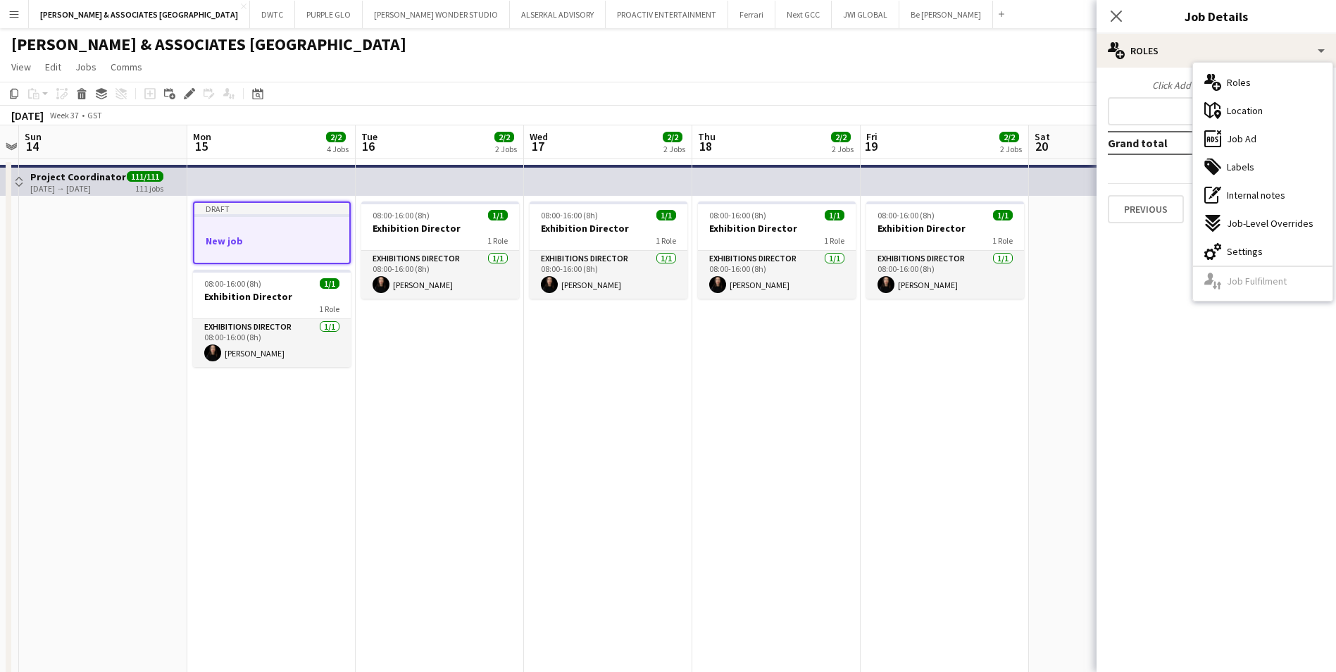
click at [1075, 77] on div "Click Add Role to add new role Add role Grand total 0.00 DH Previous Next" at bounding box center [1215, 151] width 239 height 167
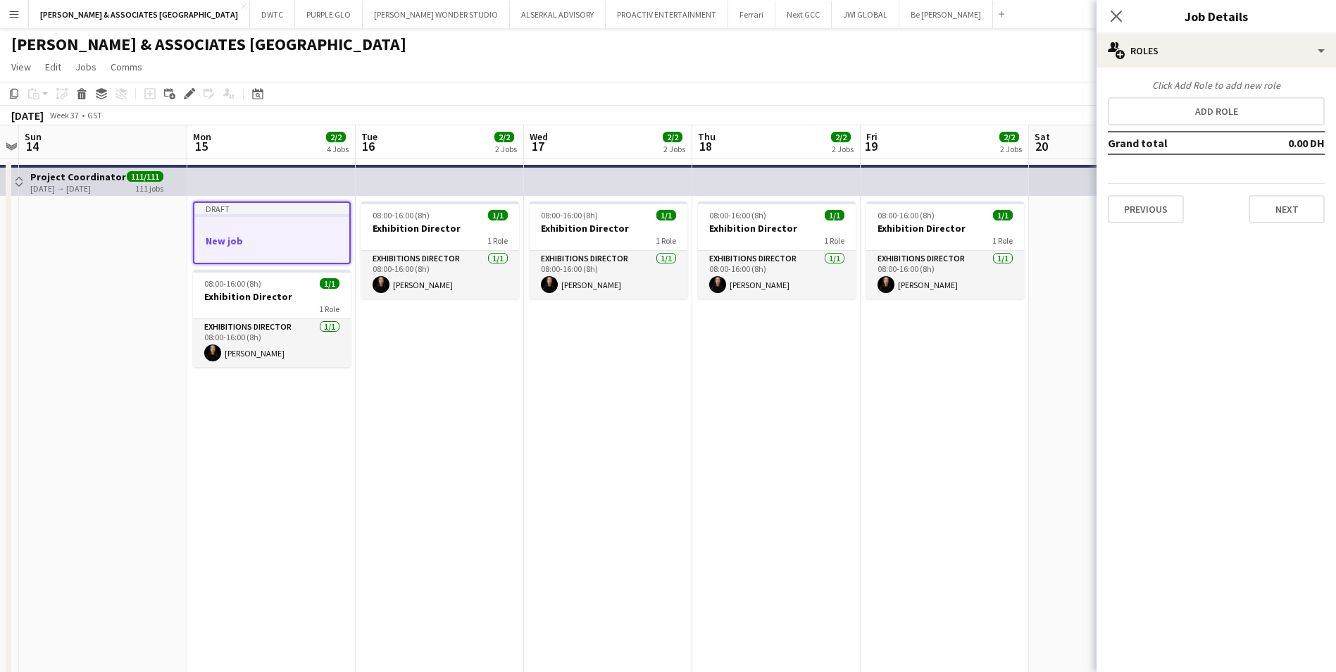
click at [289, 242] on h3 "New job" at bounding box center [271, 240] width 155 height 13
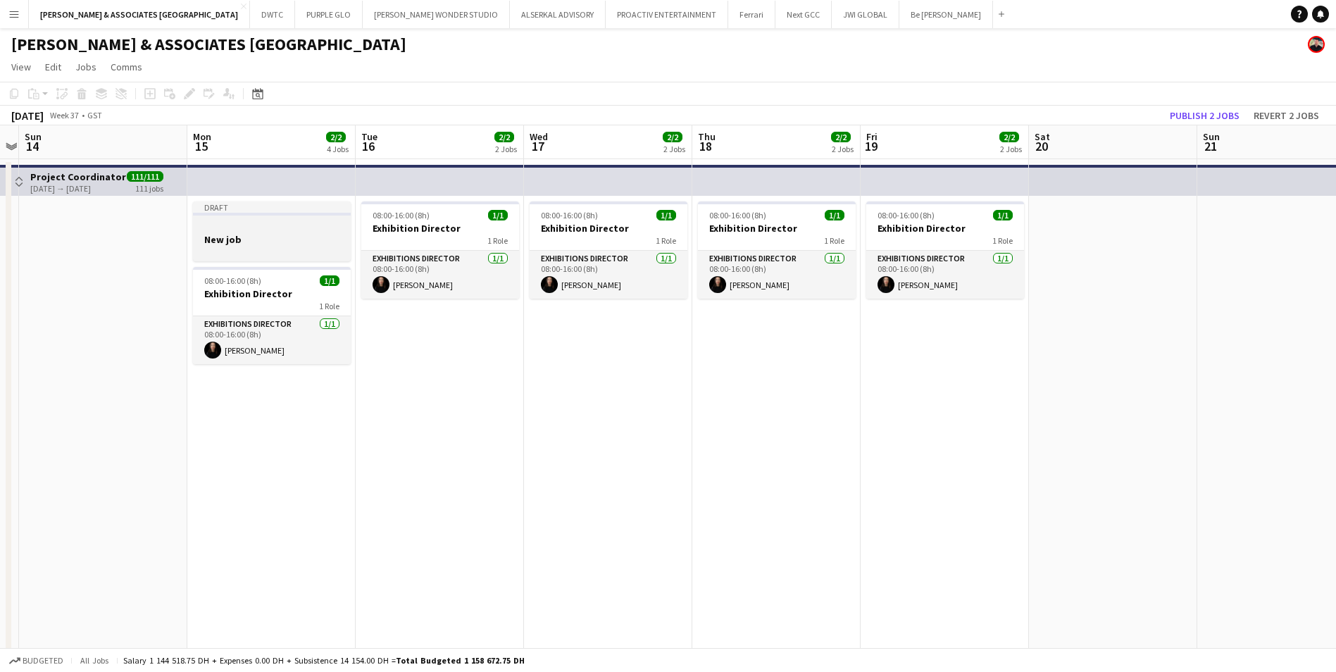
click at [284, 242] on h3 "New job" at bounding box center [272, 239] width 158 height 13
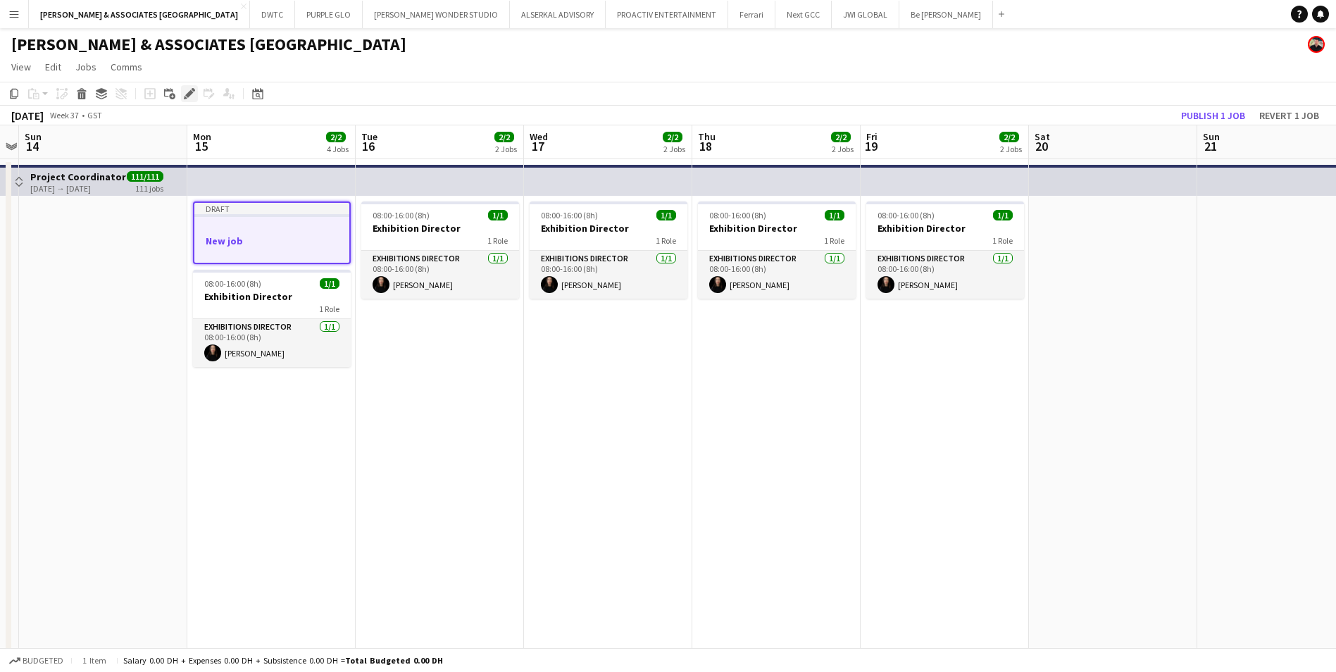
click at [190, 97] on icon "Edit" at bounding box center [189, 93] width 11 height 11
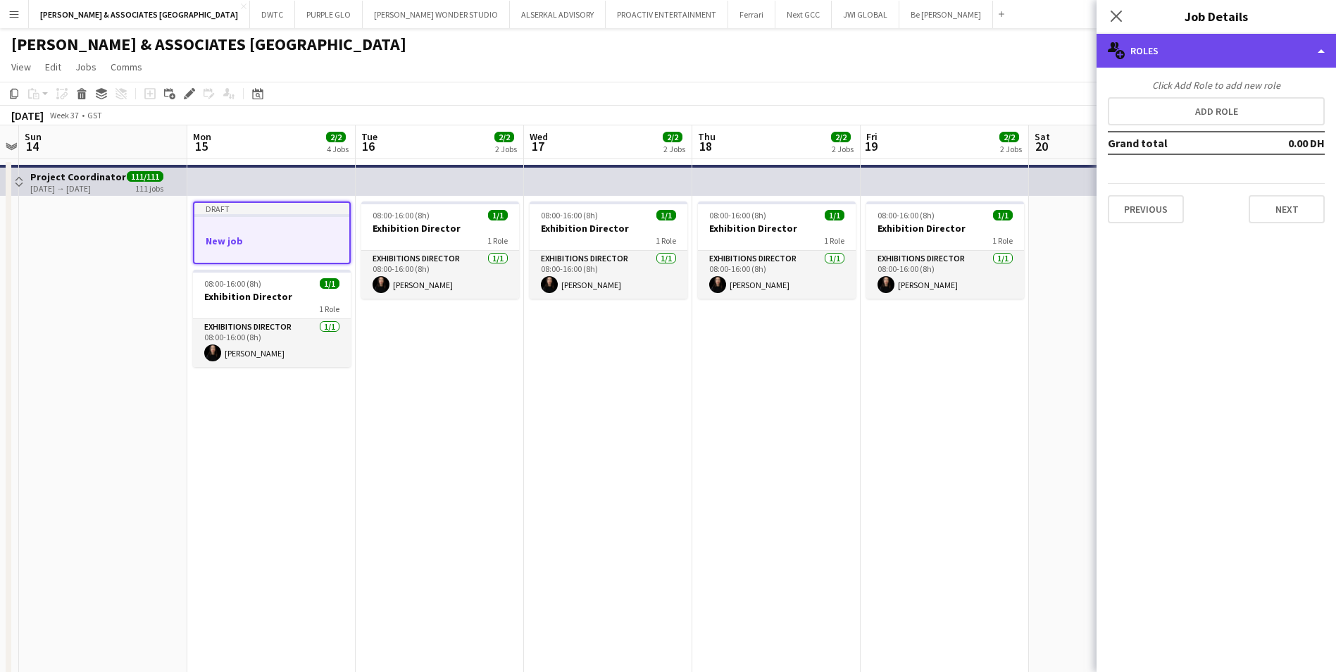
click at [1075, 62] on div "multiple-users-add Roles" at bounding box center [1215, 51] width 239 height 34
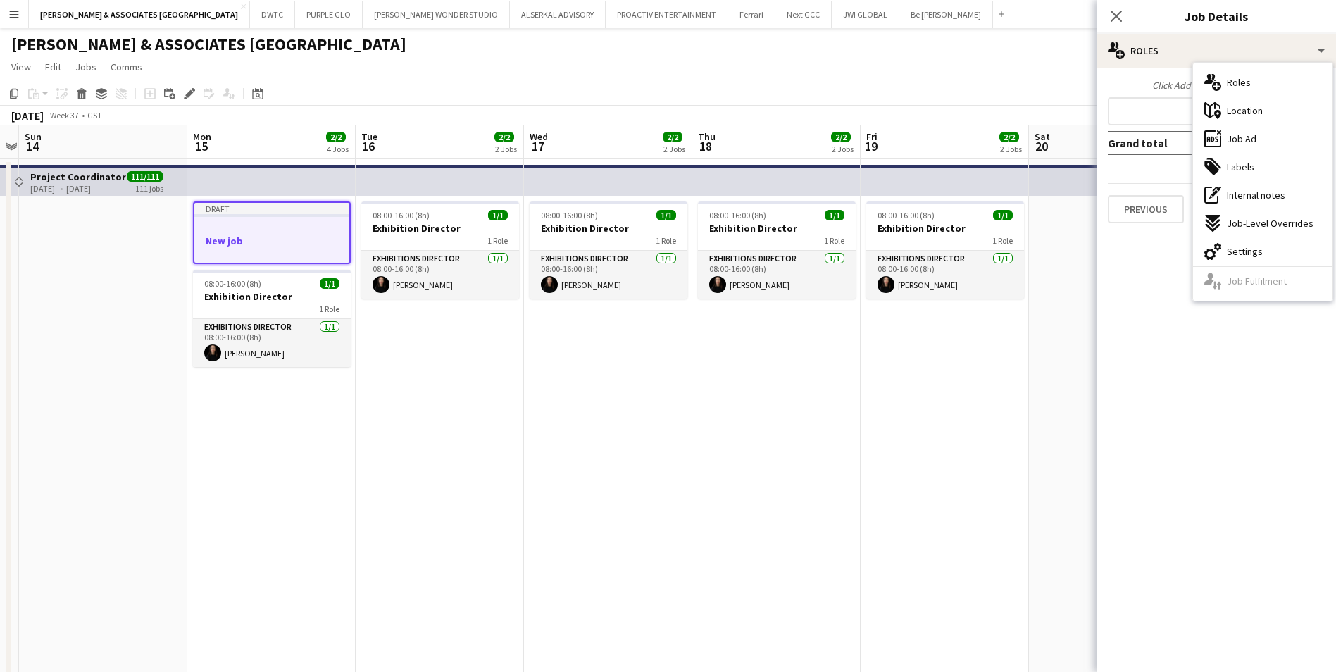
click at [1075, 270] on mat-expansion-panel "pencil3 General details Click Add Role to add new role Add role Grand total 0.0…" at bounding box center [1215, 370] width 239 height 604
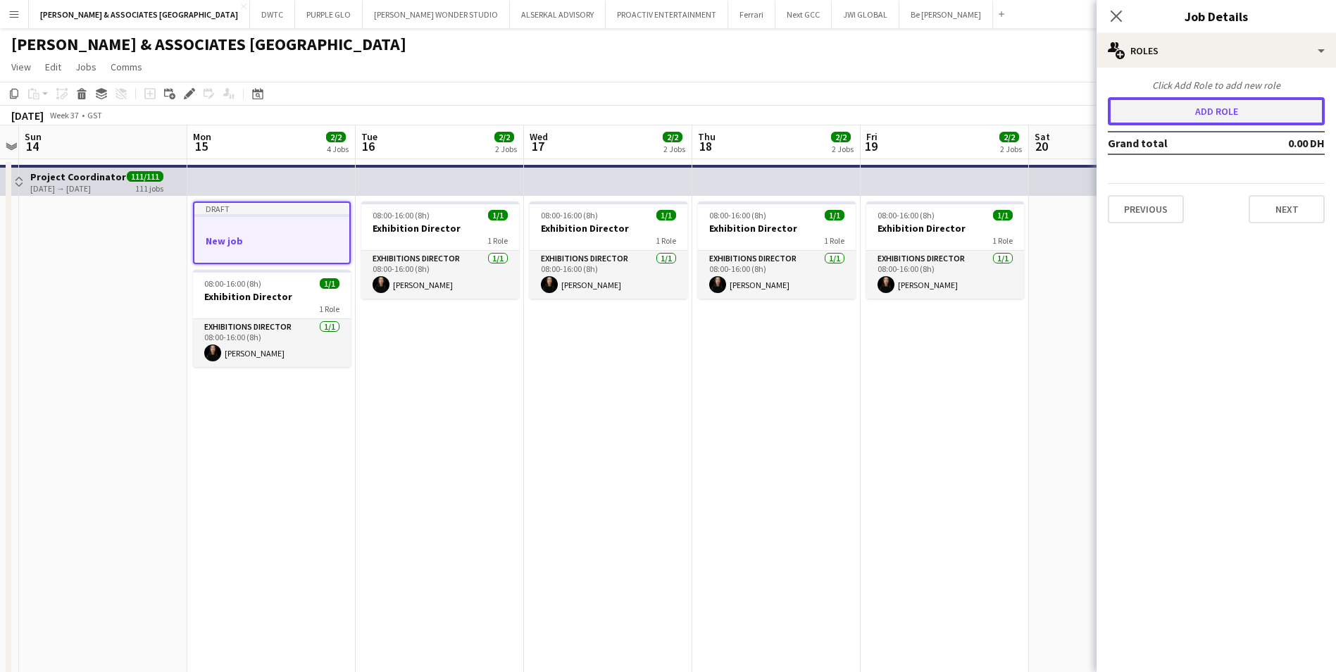
click at [1075, 119] on button "Add role" at bounding box center [1216, 111] width 217 height 28
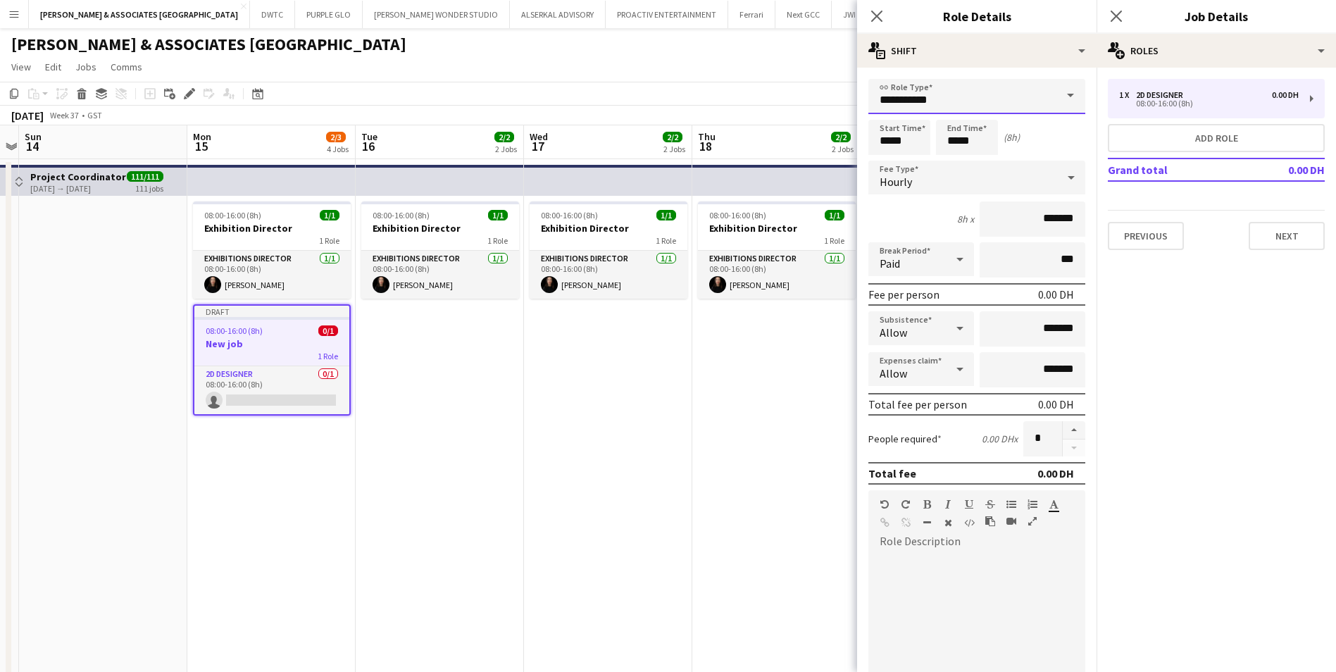
click at [966, 99] on input "**********" at bounding box center [976, 96] width 217 height 35
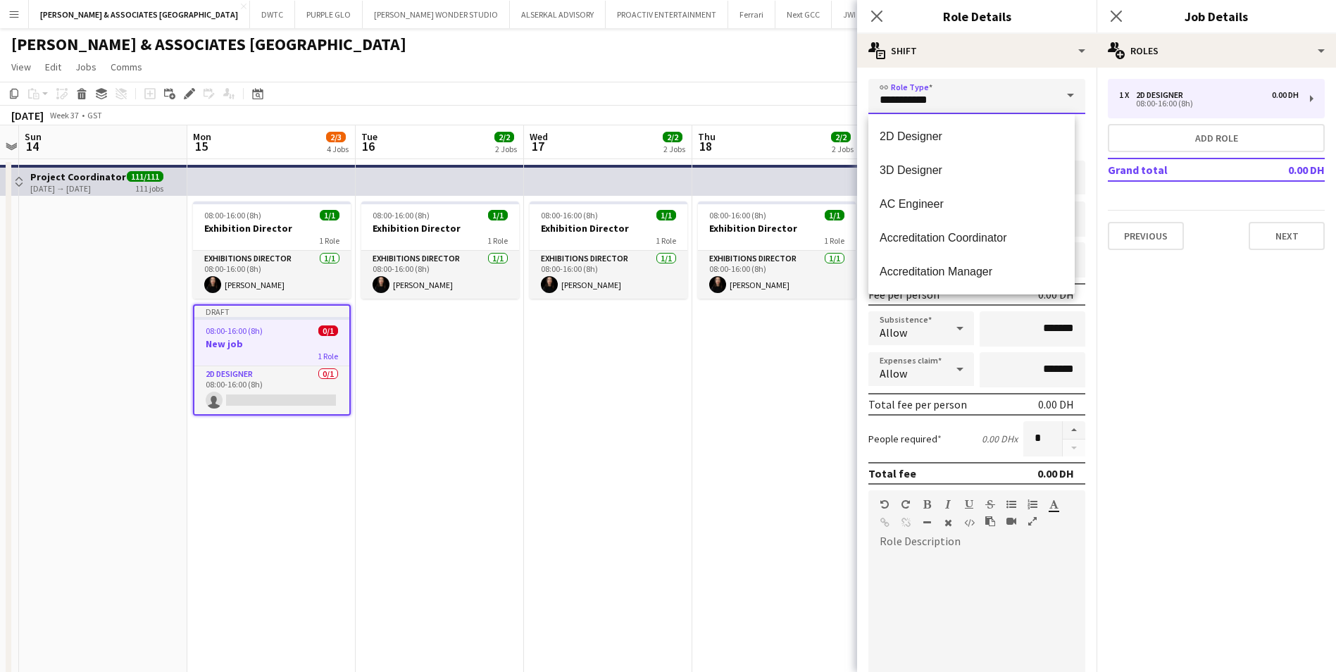
drag, startPoint x: 970, startPoint y: 100, endPoint x: 812, endPoint y: 101, distance: 158.4
click at [812, 101] on body "Menu Boards Boards Boards All jobs Status Workforce Workforce My Workforce Recr…" at bounding box center [668, 596] width 1336 height 1193
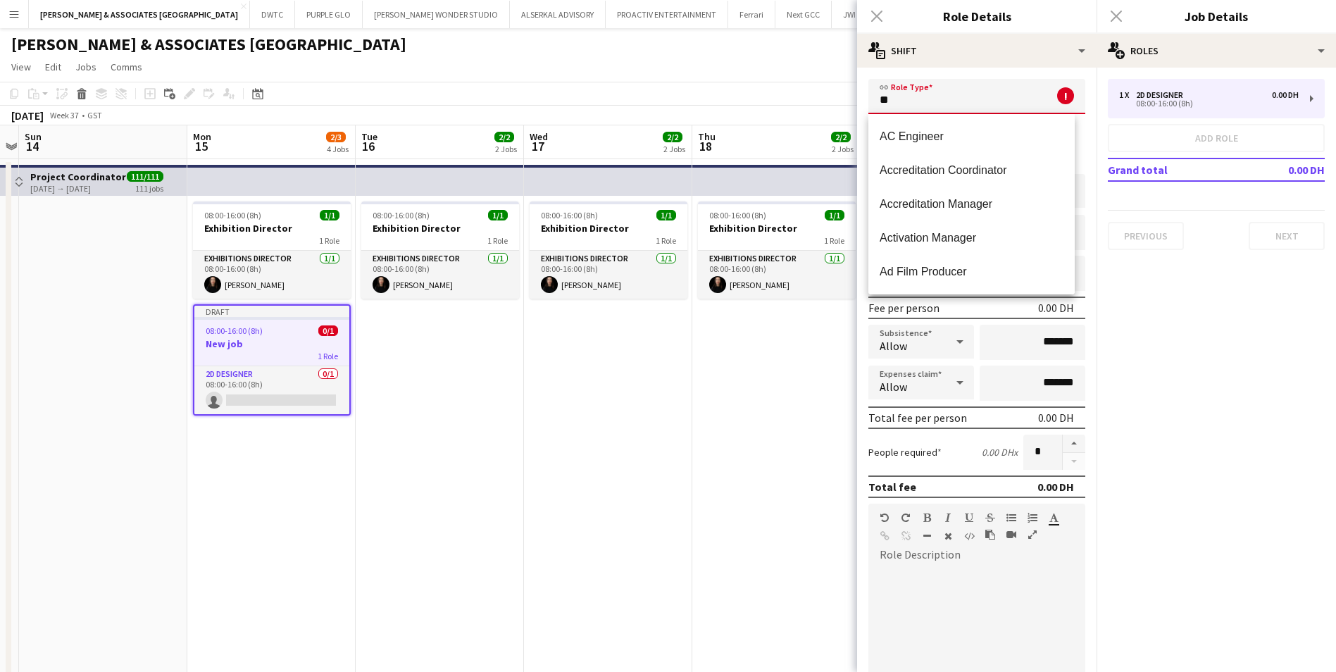
type input "*"
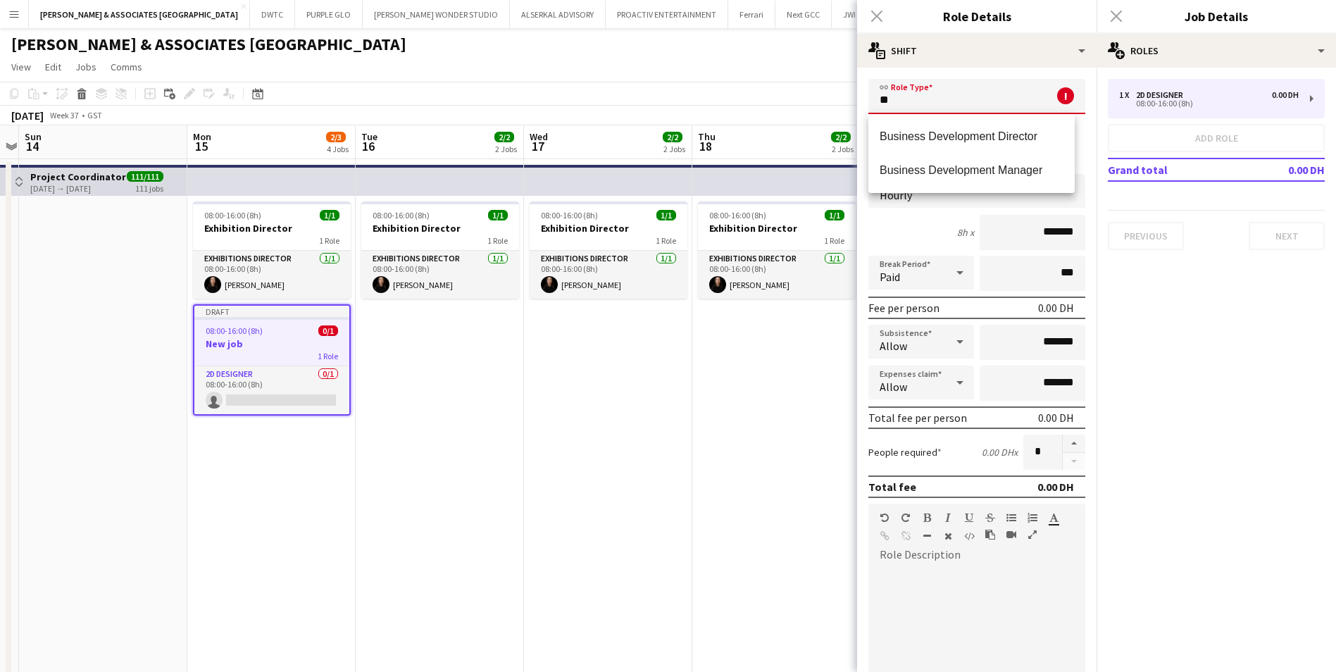
type input "*"
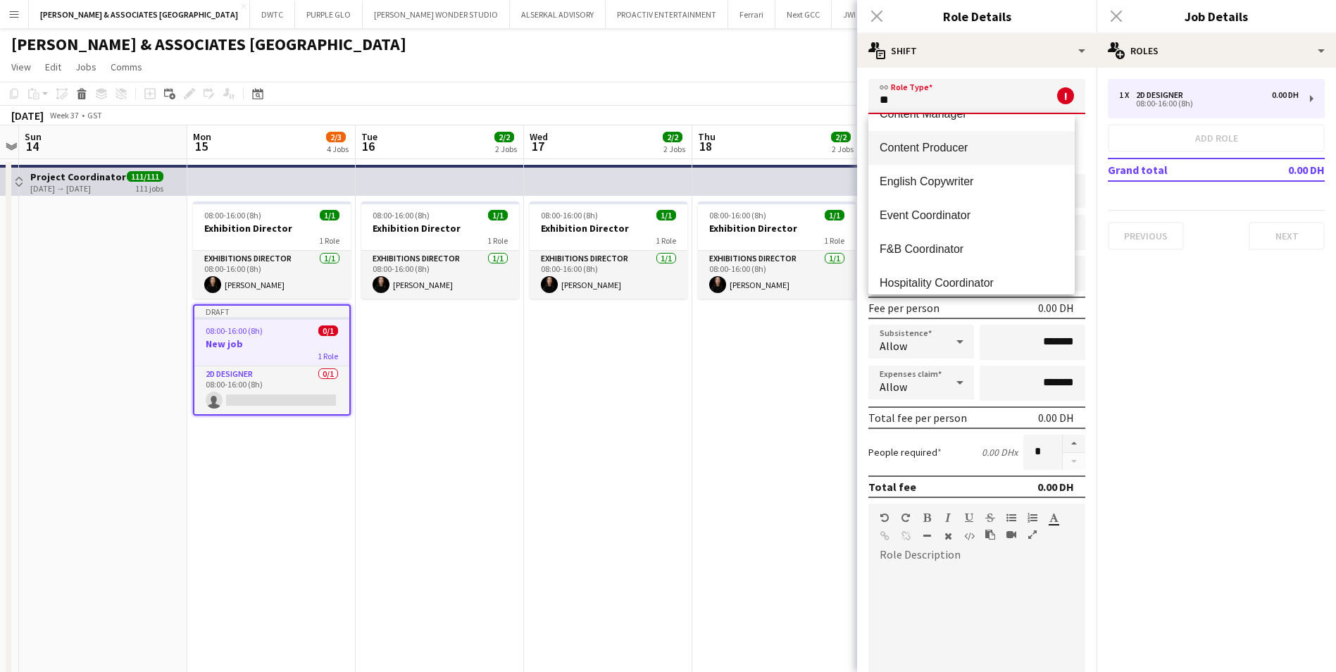
scroll to position [282, 0]
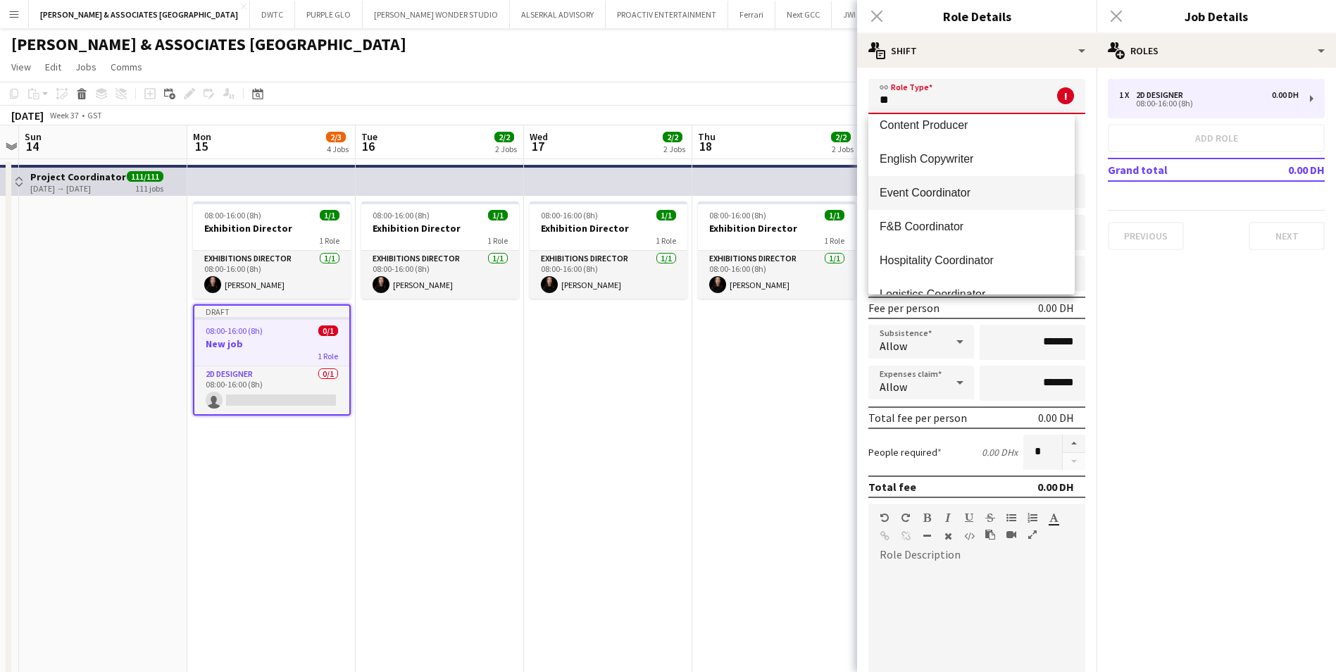
click at [986, 192] on span "Event Coordinator" at bounding box center [972, 192] width 184 height 13
type input "**********"
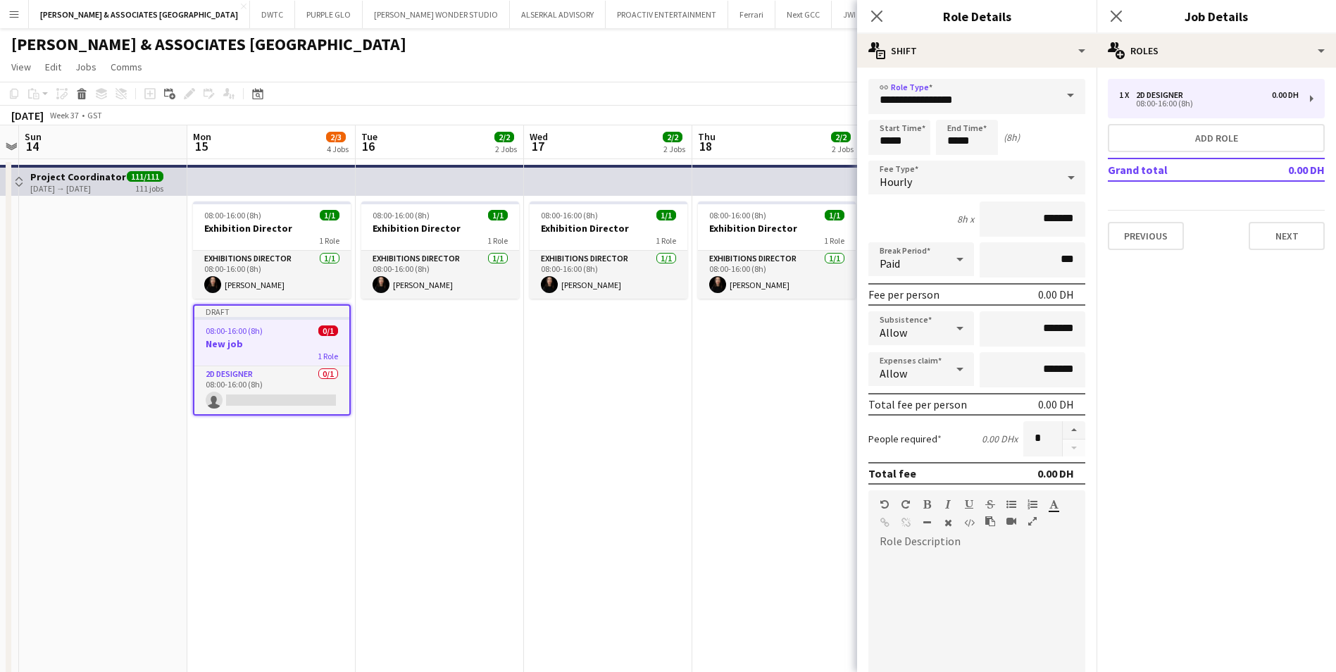
click at [965, 182] on div "Hourly" at bounding box center [962, 178] width 189 height 34
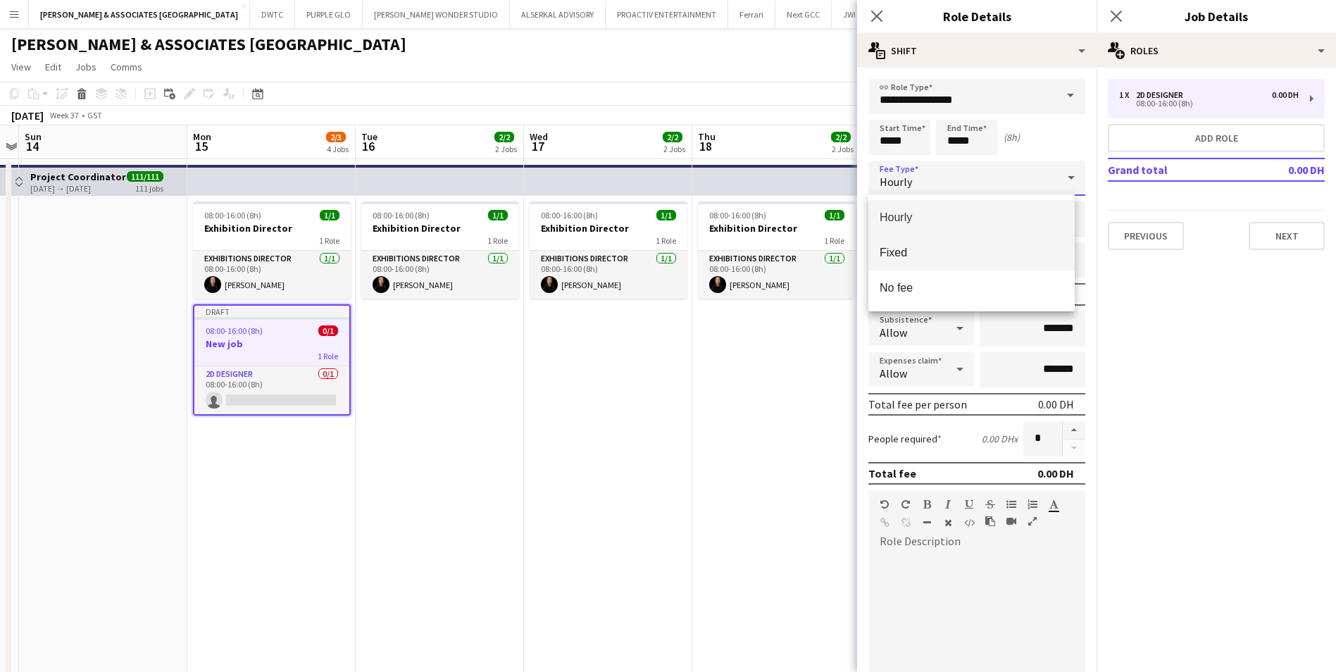
click at [973, 261] on mat-option "Fixed" at bounding box center [971, 252] width 206 height 35
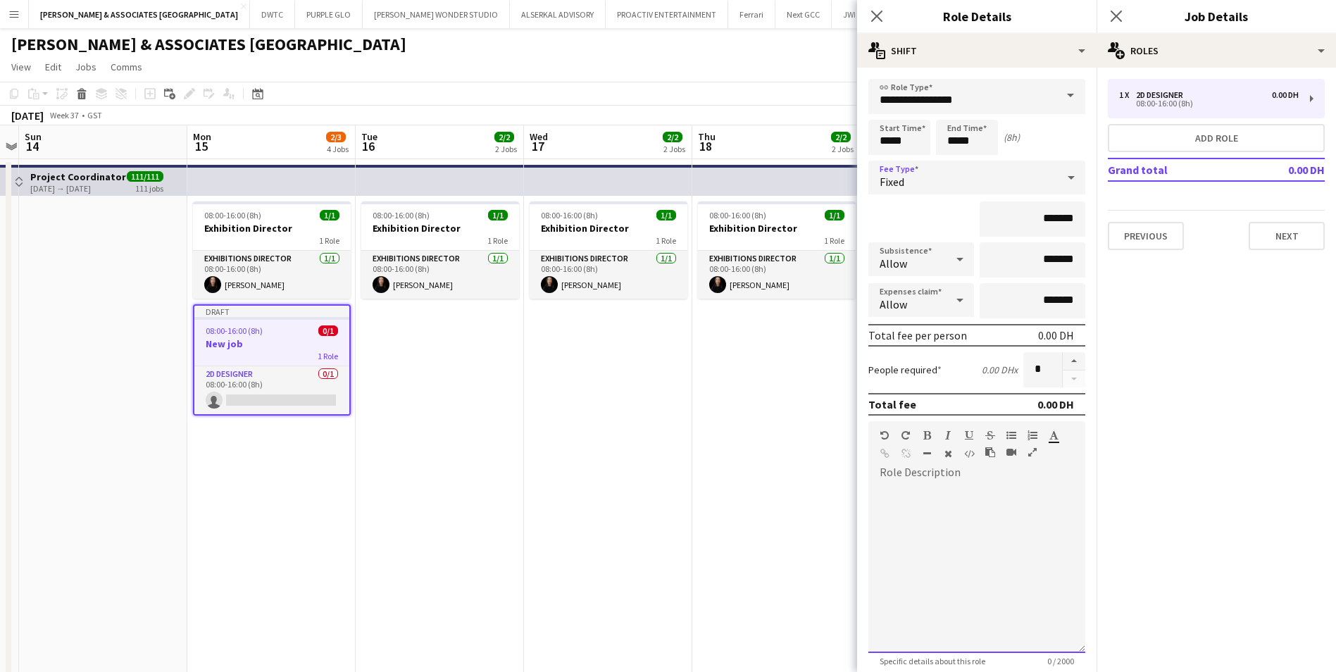
click at [970, 472] on div "default Heading 1 Heading 2 Heading 3 Heading 4 Heading 5 Heading 6 Heading 7 P…" at bounding box center [976, 447] width 217 height 53
drag, startPoint x: 1046, startPoint y: 488, endPoint x: 878, endPoint y: 490, distance: 167.6
click at [878, 490] on div "**********" at bounding box center [971, 568] width 206 height 169
click at [1056, 487] on div "**********" at bounding box center [971, 568] width 206 height 169
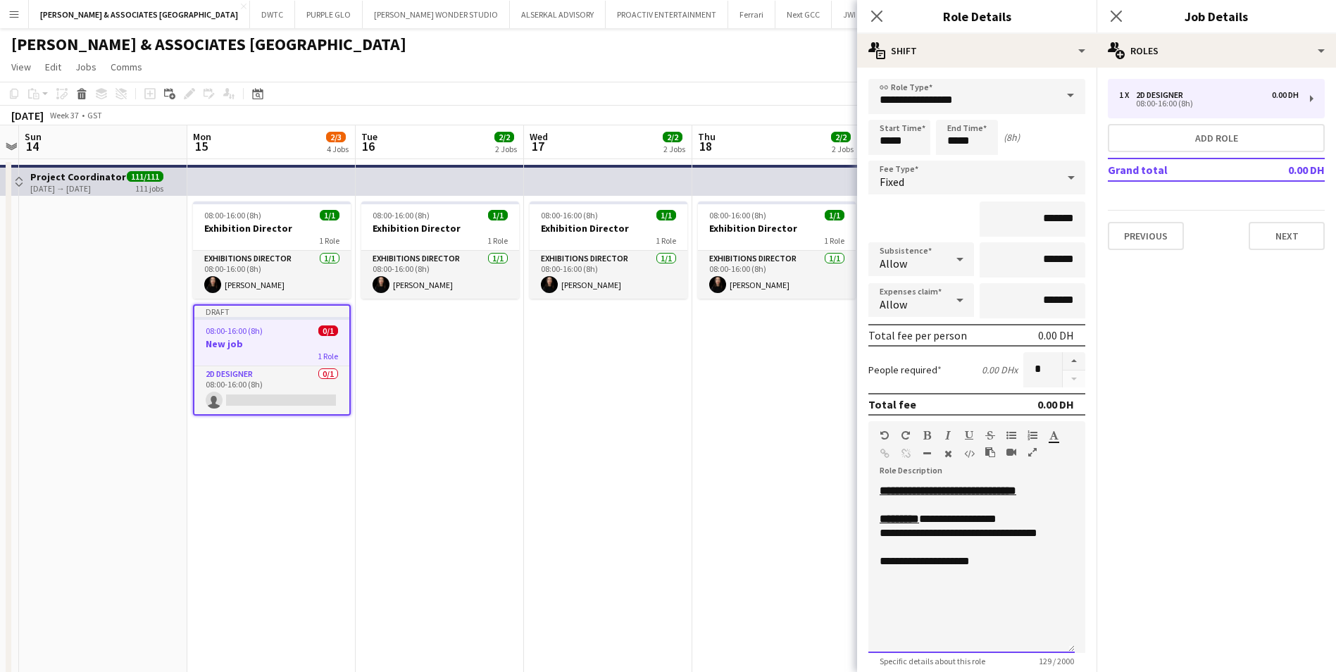
click at [882, 519] on div "**********" at bounding box center [971, 568] width 206 height 169
drag, startPoint x: 957, startPoint y: 594, endPoint x: 878, endPoint y: 595, distance: 78.9
click at [878, 519] on div "**********" at bounding box center [971, 568] width 206 height 169
drag, startPoint x: 912, startPoint y: 558, endPoint x: 879, endPoint y: 557, distance: 33.1
click at [879, 519] on div "**********" at bounding box center [971, 568] width 206 height 169
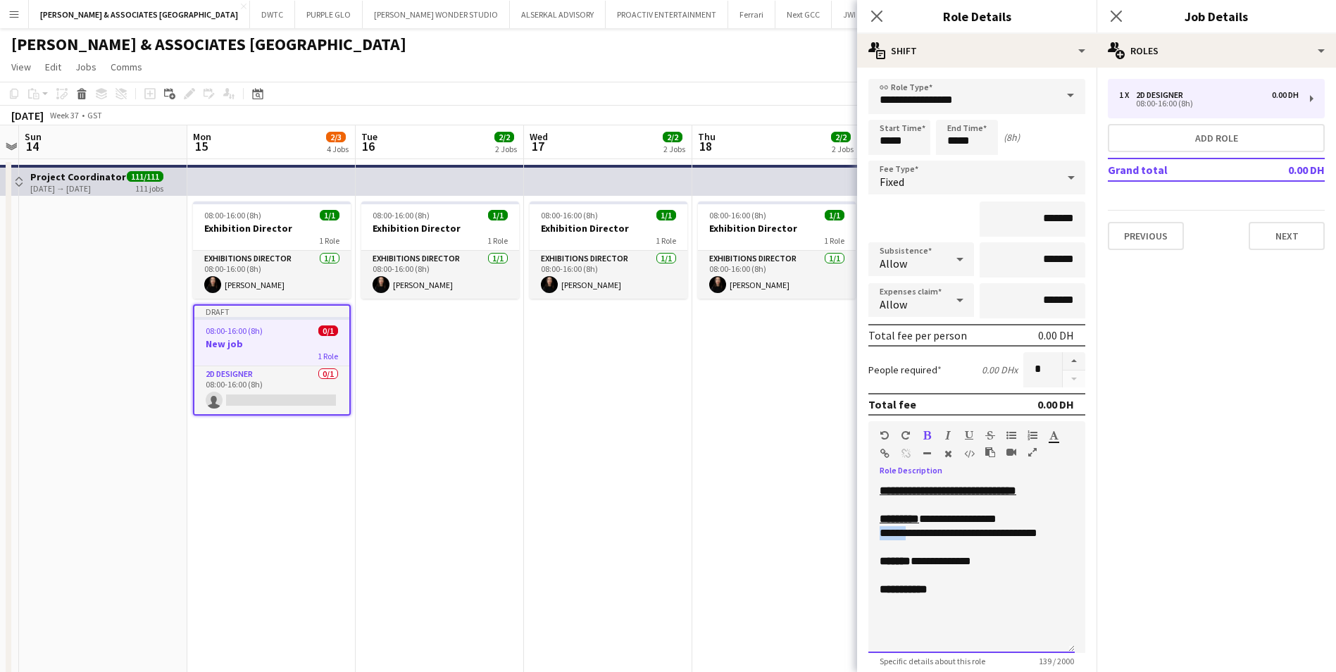
drag, startPoint x: 908, startPoint y: 532, endPoint x: 881, endPoint y: 535, distance: 27.7
click at [881, 519] on div "**********" at bounding box center [972, 540] width 184 height 28
drag, startPoint x: 929, startPoint y: 520, endPoint x: 879, endPoint y: 523, distance: 50.0
click at [879, 519] on div "**********" at bounding box center [971, 568] width 206 height 169
click at [953, 519] on div "**********" at bounding box center [972, 589] width 184 height 14
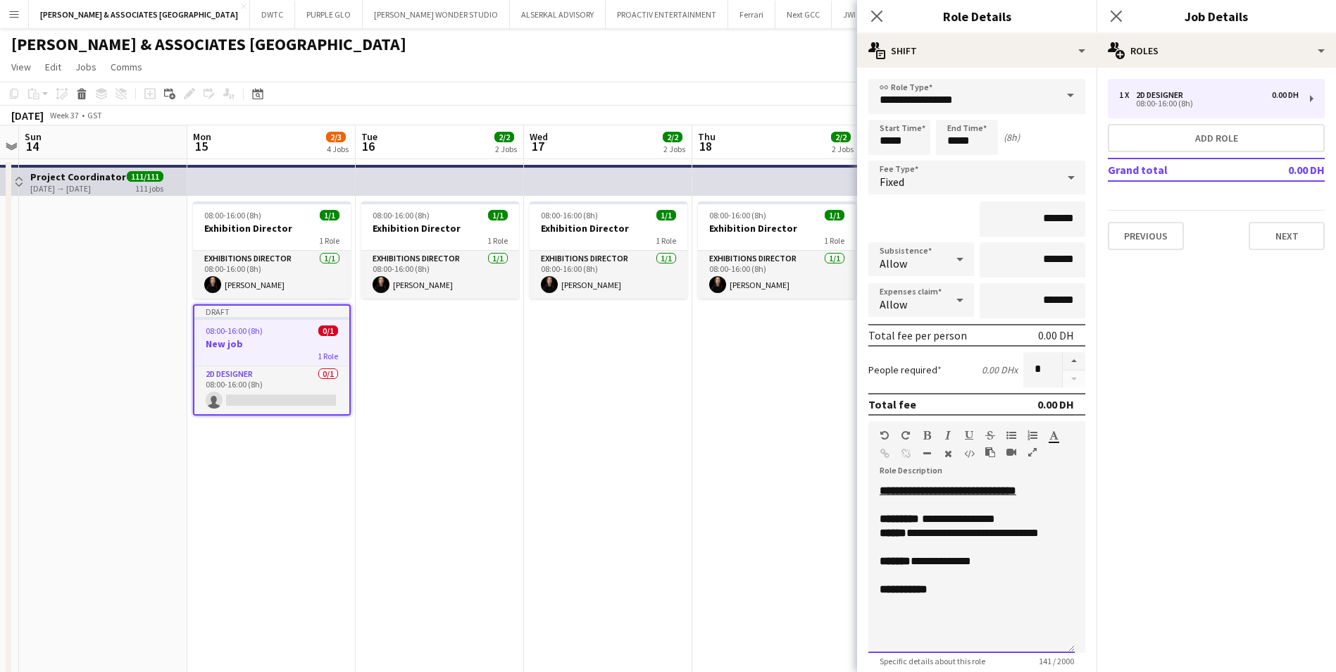
click at [943, 519] on div "**********" at bounding box center [971, 568] width 206 height 169
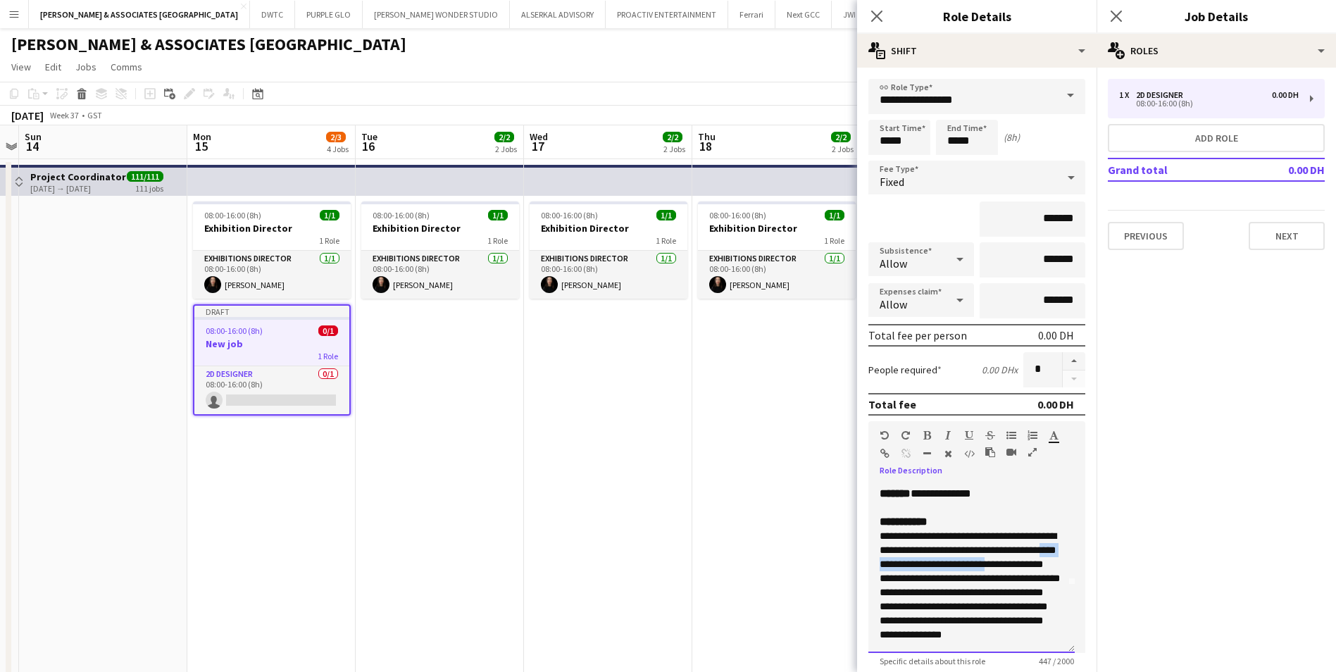
drag, startPoint x: 926, startPoint y: 560, endPoint x: 943, endPoint y: 549, distance: 19.9
click at [943, 519] on span "**********" at bounding box center [970, 585] width 180 height 108
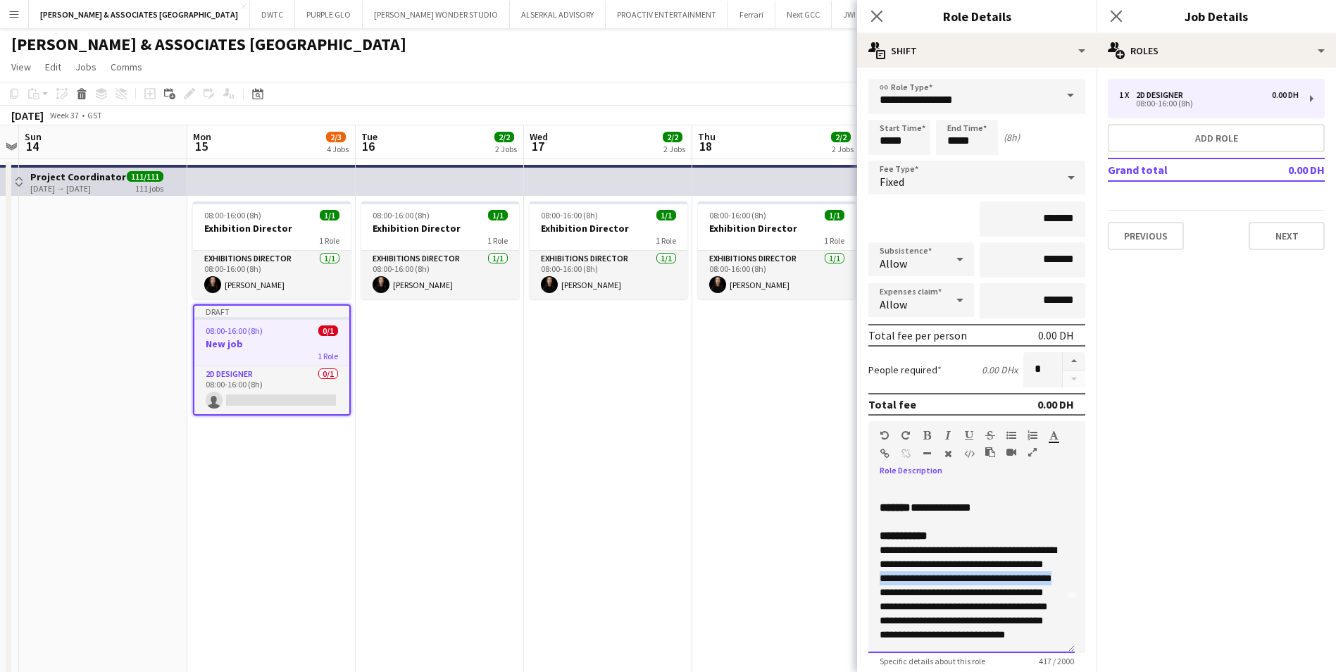
drag, startPoint x: 972, startPoint y: 566, endPoint x: 947, endPoint y: 554, distance: 27.4
click at [947, 519] on span "**********" at bounding box center [968, 592] width 177 height 94
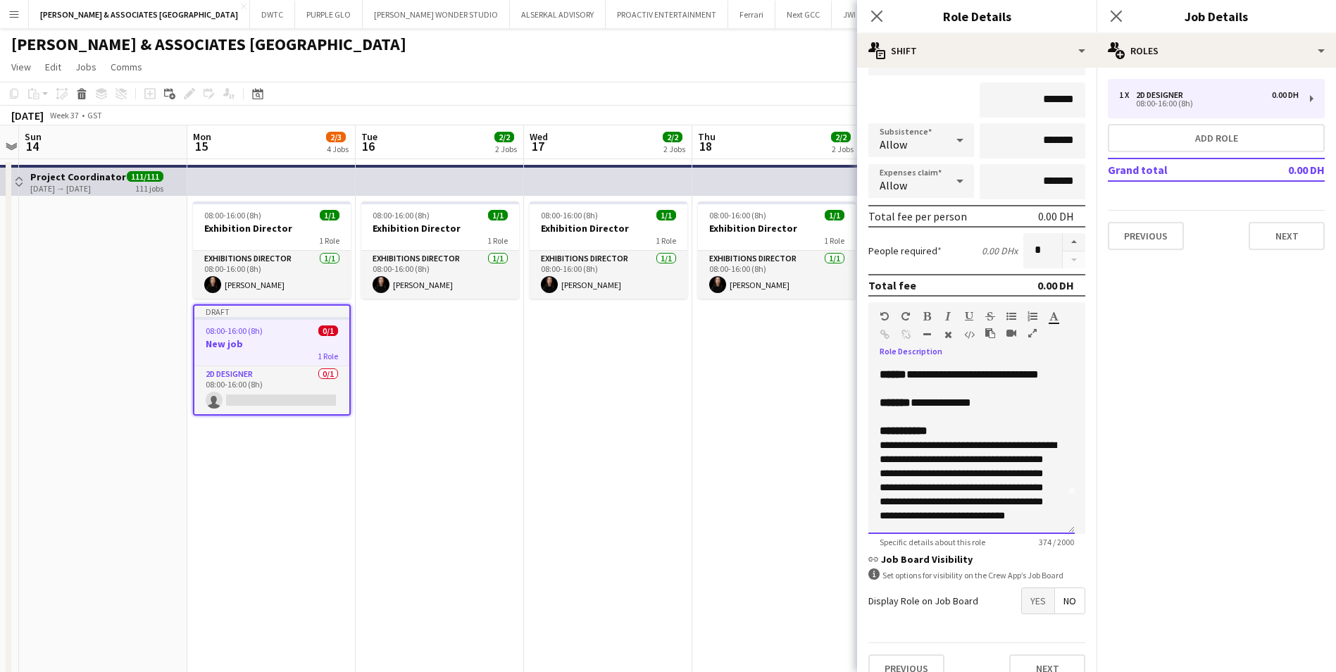
scroll to position [141, 0]
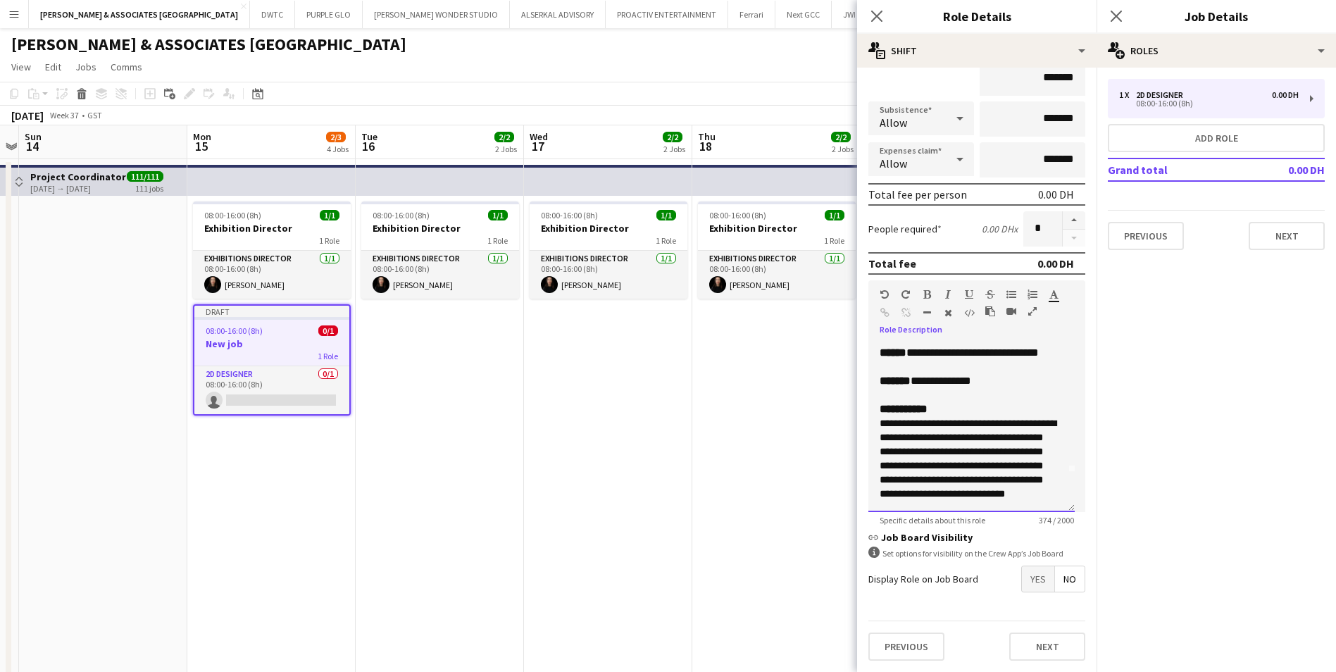
click at [977, 497] on p "**********" at bounding box center [972, 458] width 184 height 85
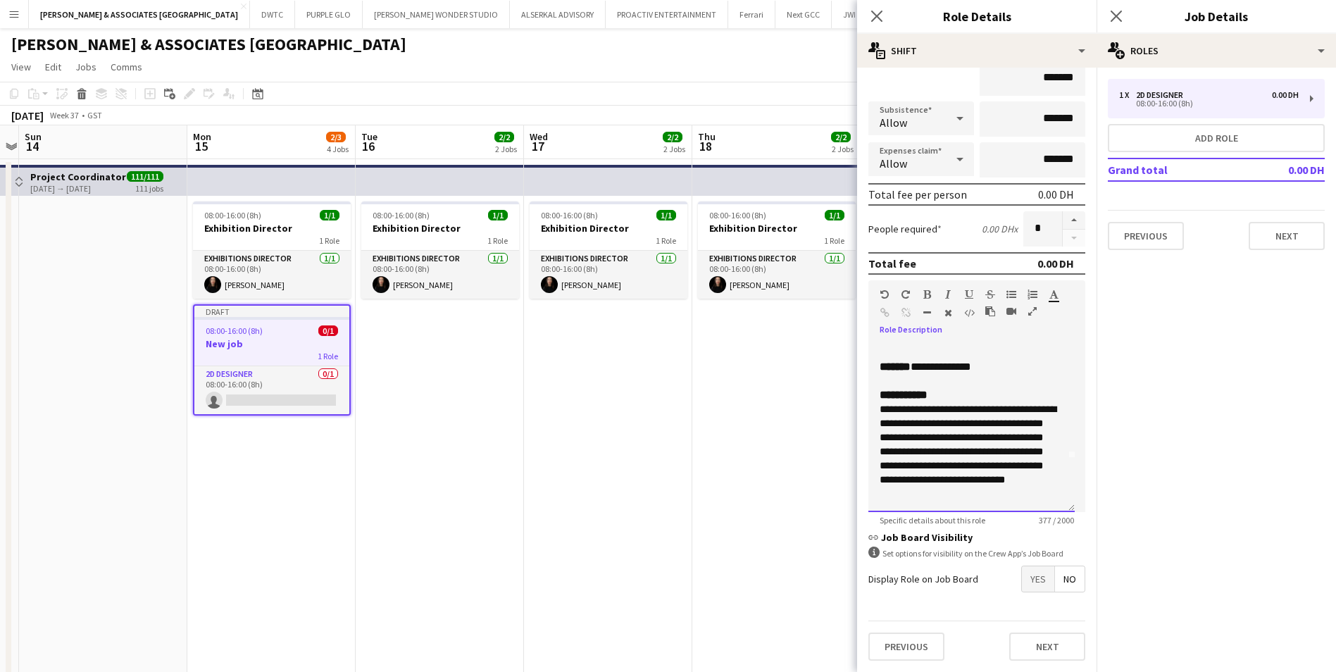
scroll to position [96, 0]
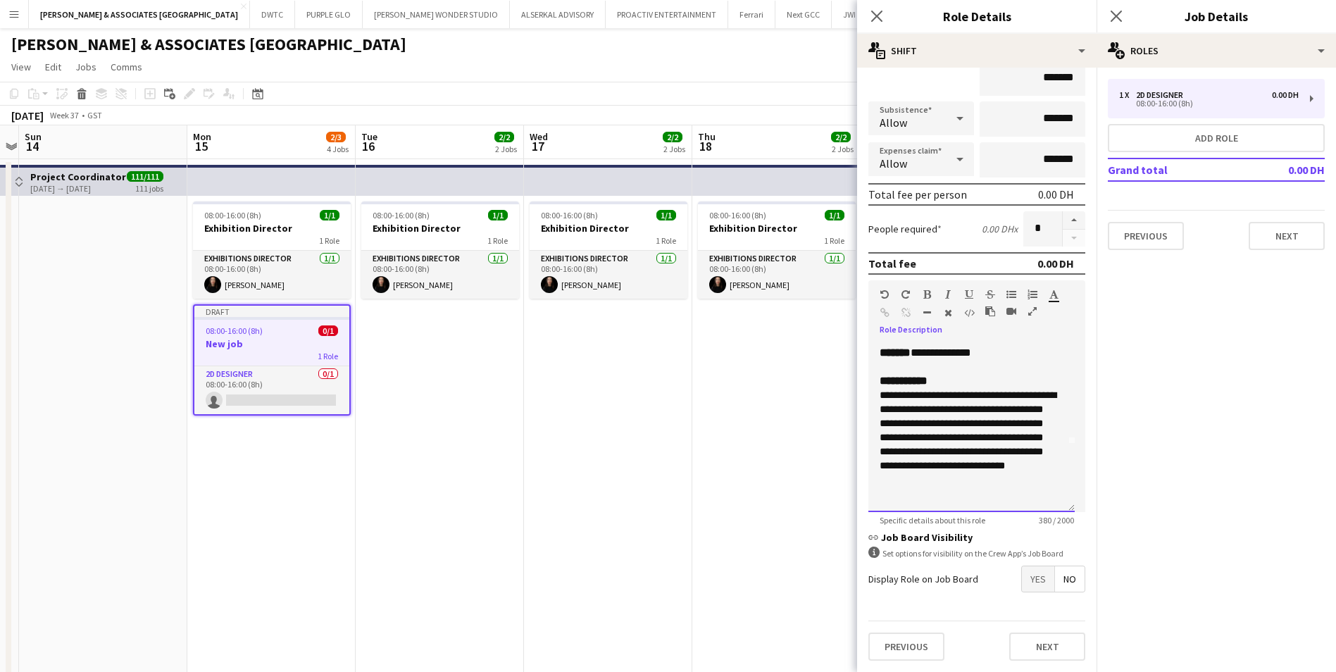
click at [893, 490] on p at bounding box center [972, 494] width 184 height 14
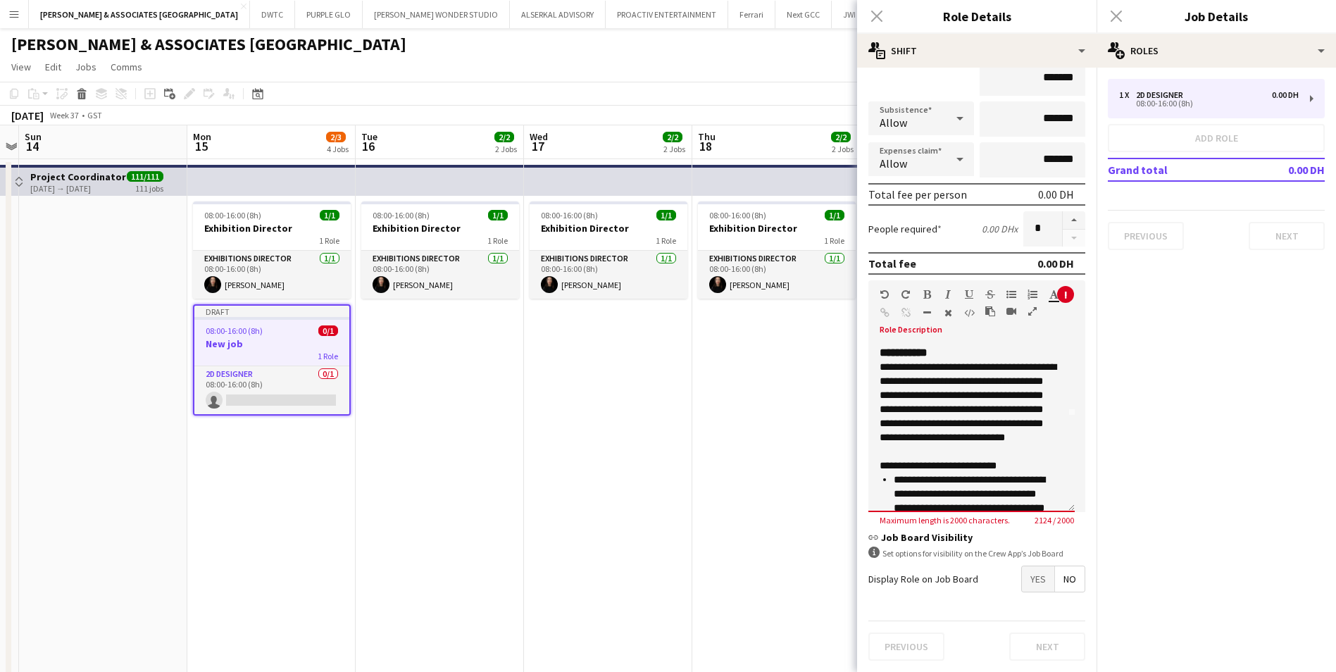
scroll to position [945, 0]
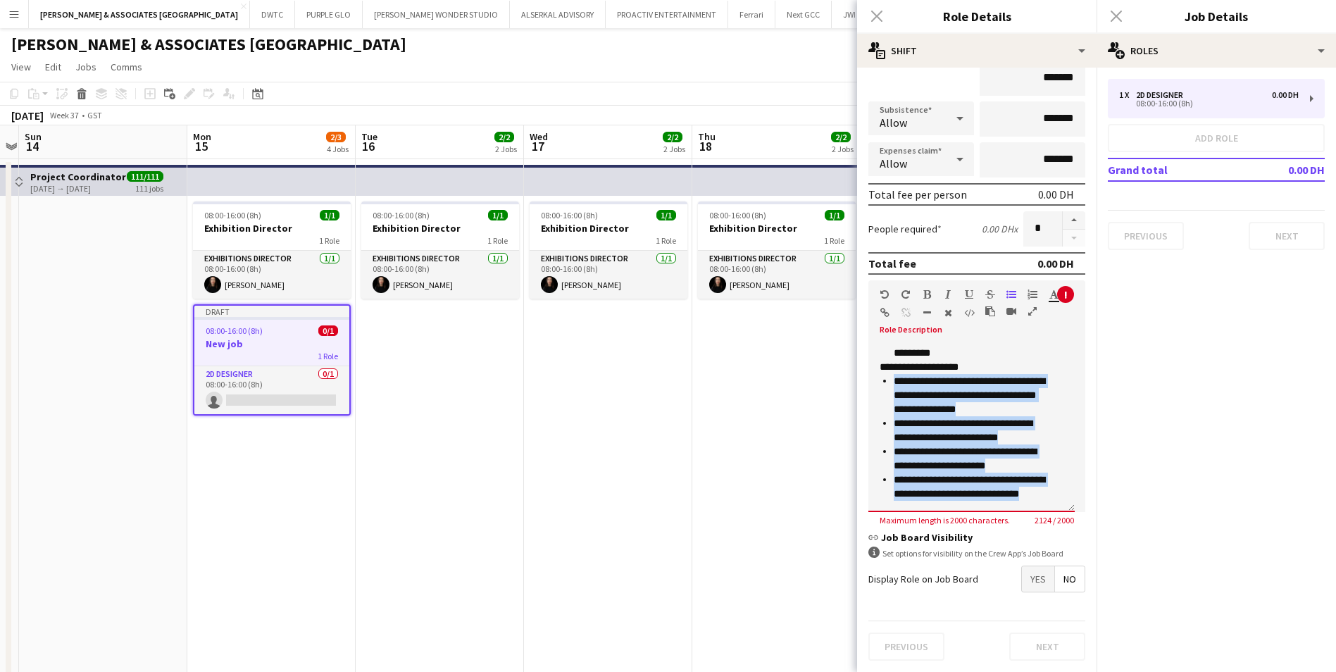
drag, startPoint x: 1018, startPoint y: 503, endPoint x: 877, endPoint y: 384, distance: 183.9
click at [877, 384] on div "**********" at bounding box center [971, 427] width 206 height 169
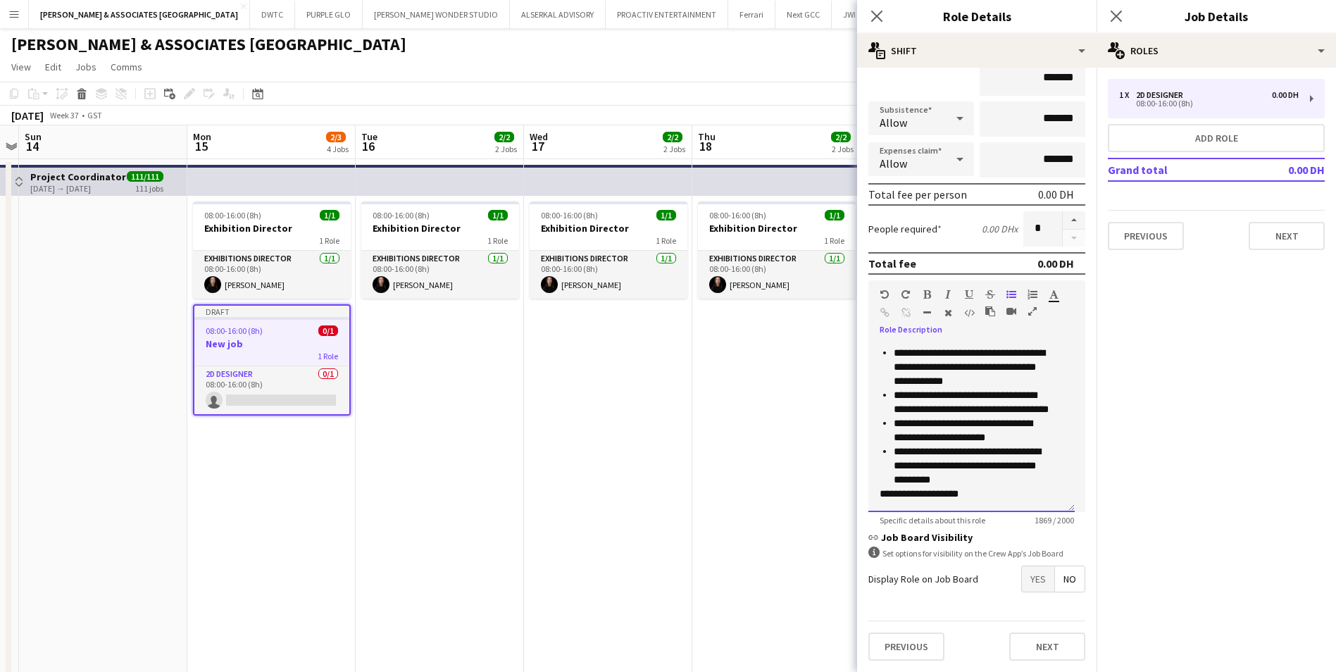
scroll to position [828, 0]
click at [892, 467] on ul "**********" at bounding box center [966, 416] width 173 height 141
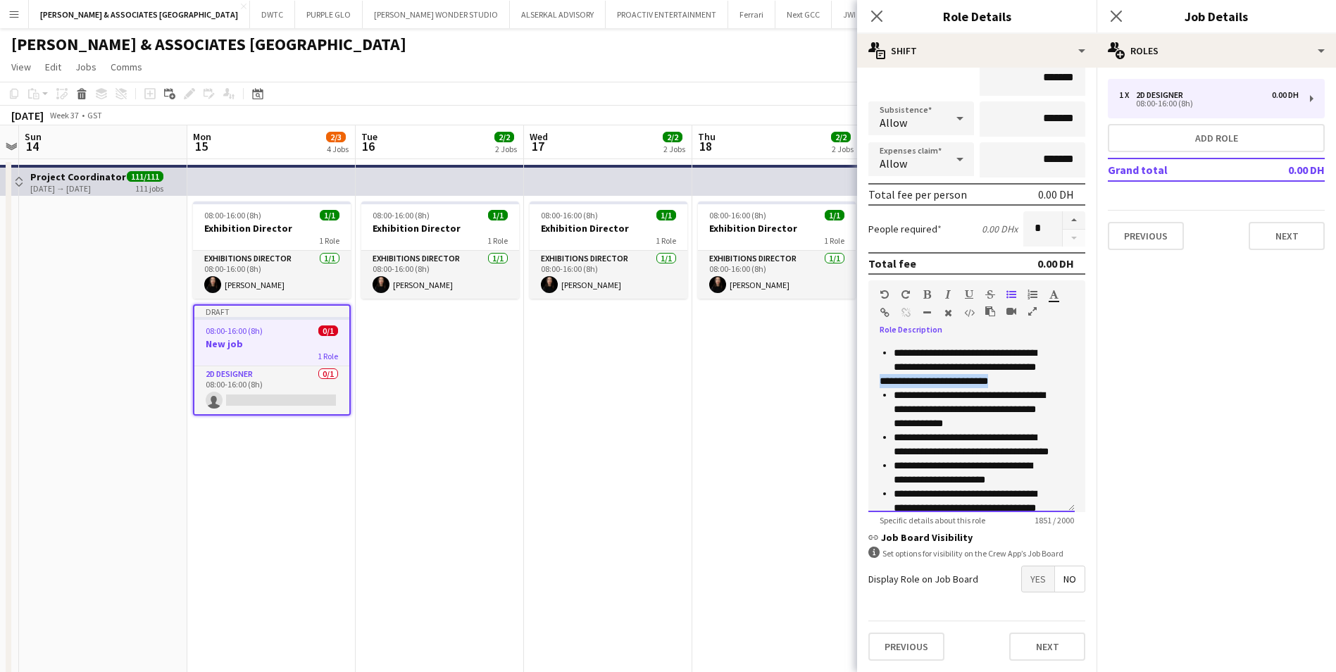
drag, startPoint x: 1010, startPoint y: 413, endPoint x: 877, endPoint y: 408, distance: 133.2
click at [877, 408] on div "**********" at bounding box center [971, 427] width 206 height 169
click at [932, 292] on div at bounding box center [964, 297] width 85 height 17
click at [928, 294] on icon "button" at bounding box center [927, 294] width 8 height 10
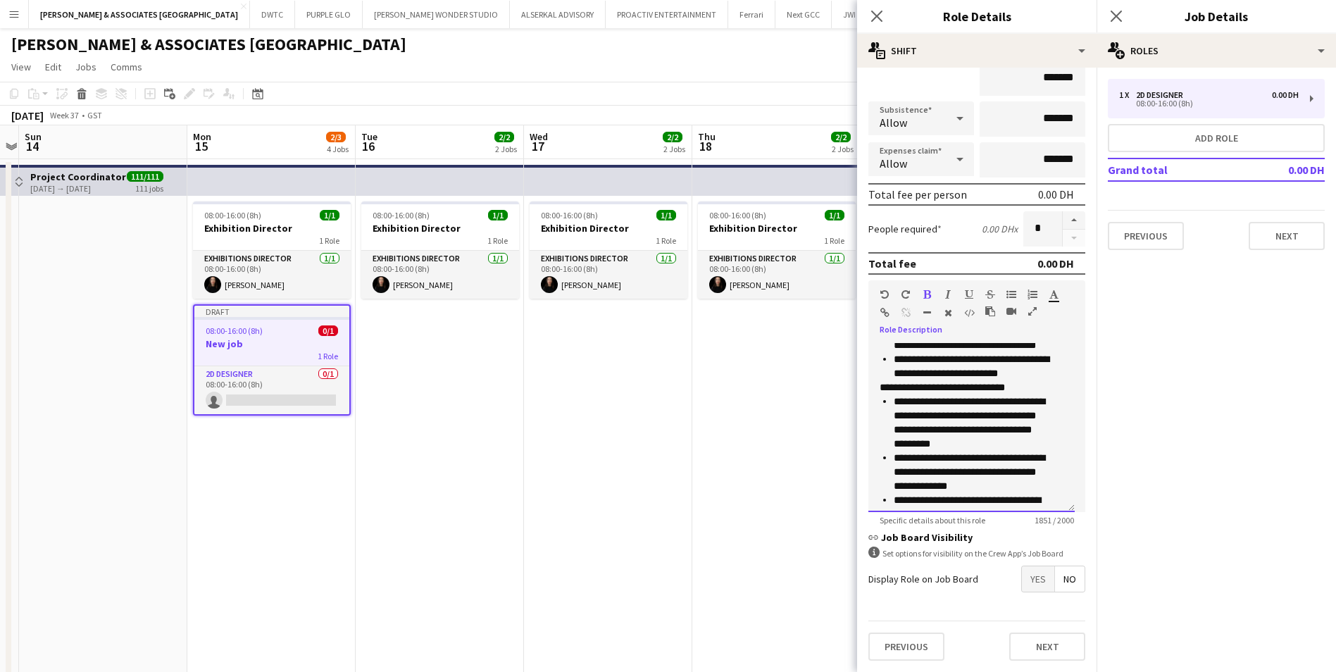
scroll to position [546, 0]
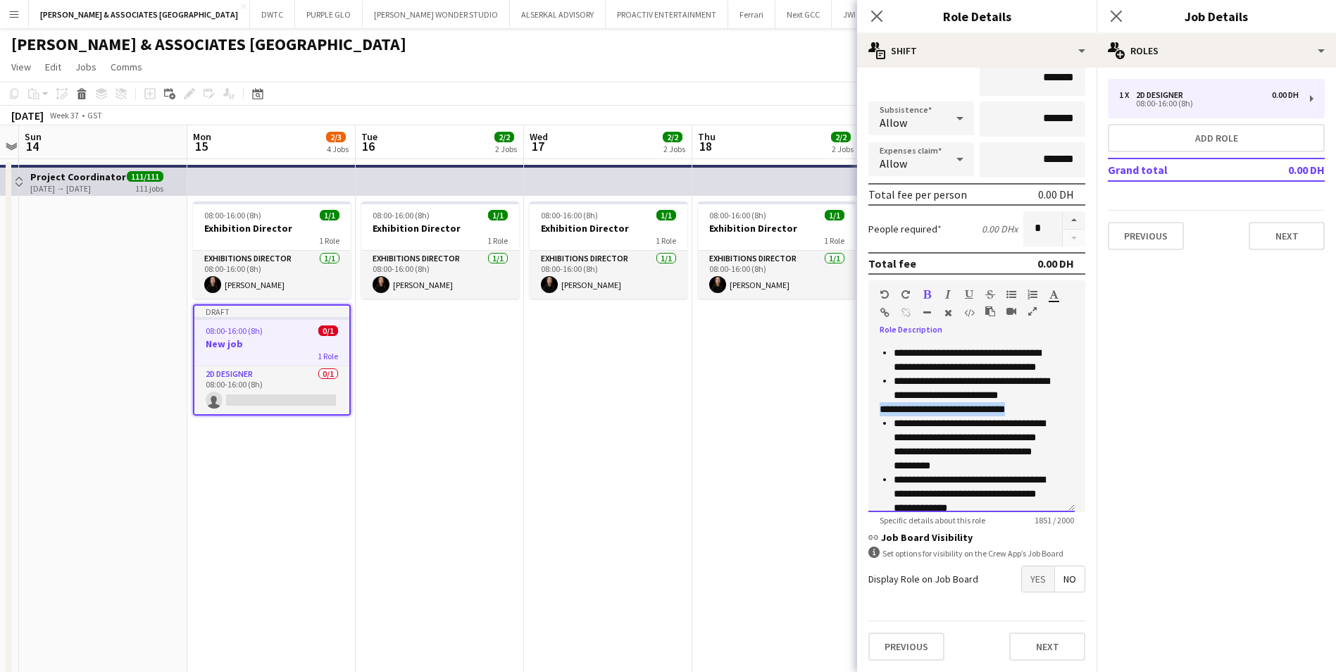
drag, startPoint x: 1037, startPoint y: 440, endPoint x: 878, endPoint y: 437, distance: 158.5
click at [878, 437] on div "**********" at bounding box center [971, 427] width 206 height 169
click at [930, 290] on icon "button" at bounding box center [927, 294] width 8 height 10
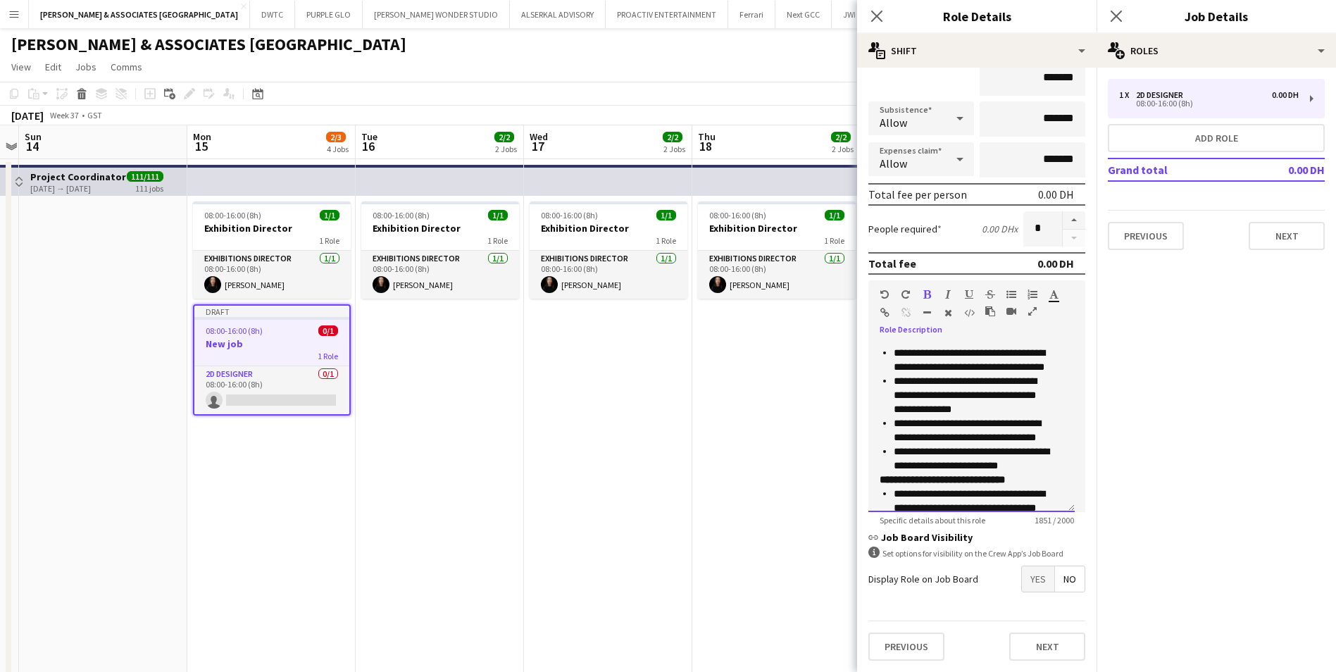
scroll to position [406, 0]
drag, startPoint x: 979, startPoint y: 435, endPoint x: 880, endPoint y: 432, distance: 98.6
click at [880, 416] on p "**********" at bounding box center [972, 409] width 184 height 14
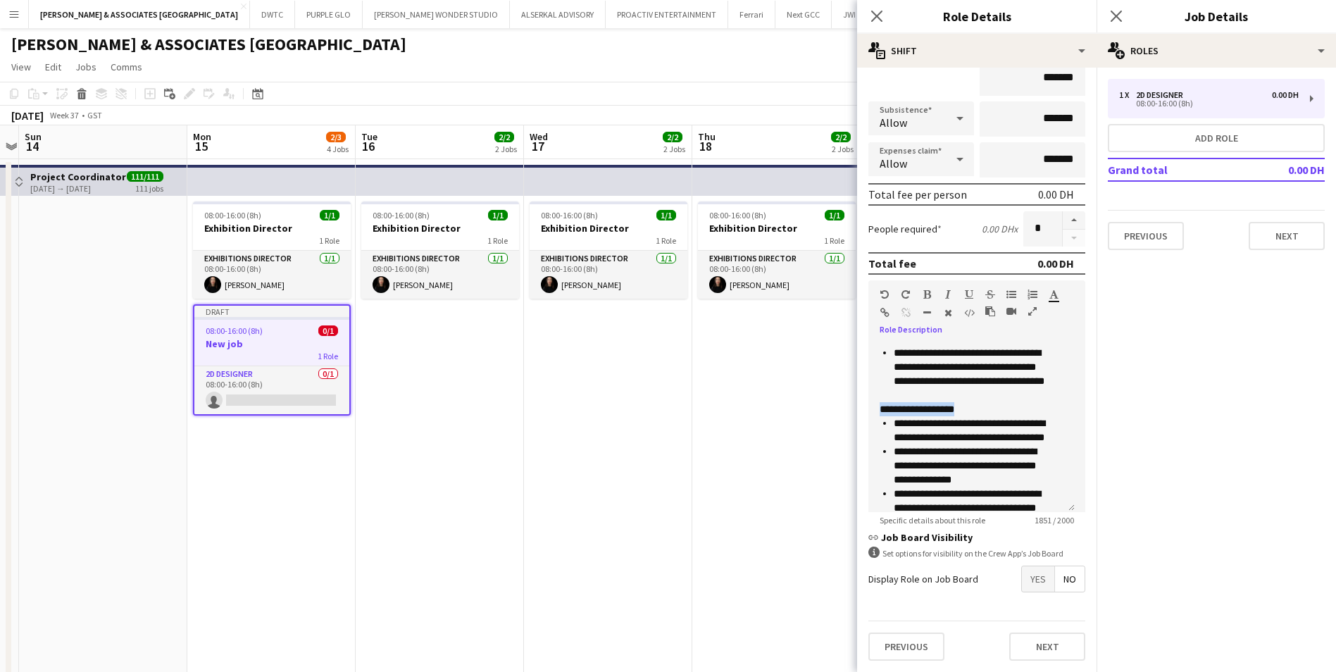
click at [923, 291] on icon "button" at bounding box center [927, 294] width 8 height 10
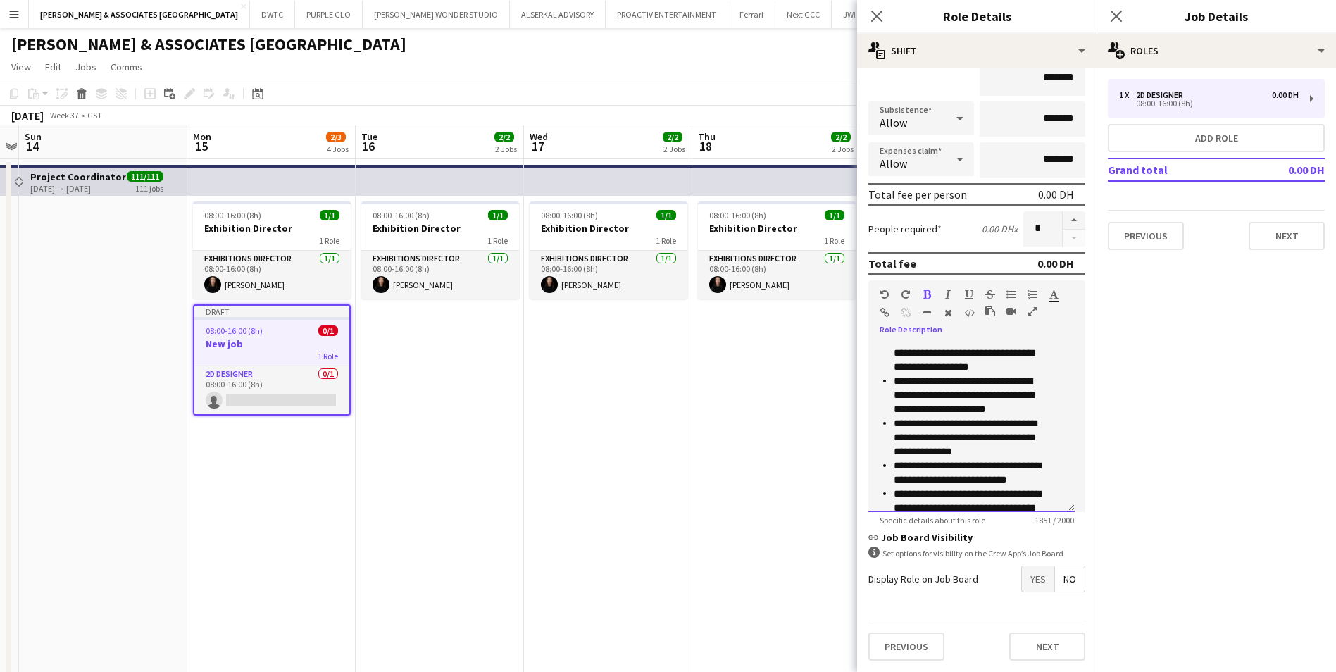
scroll to position [194, 0]
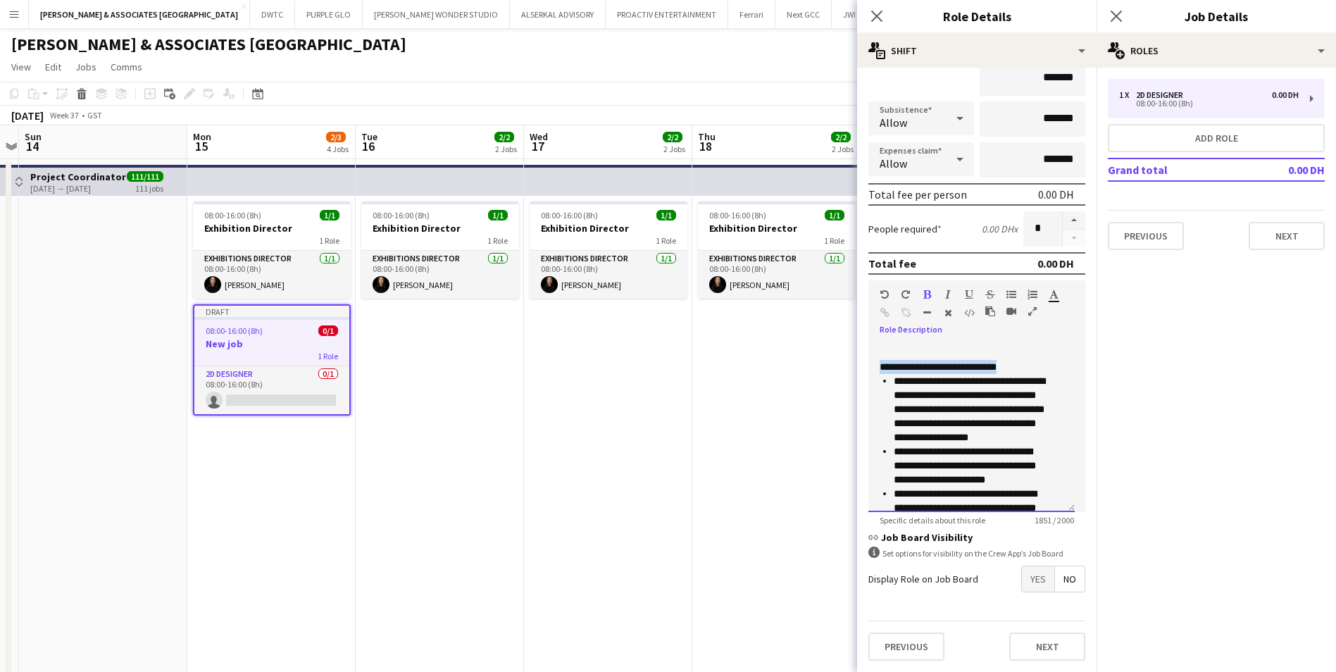
drag, startPoint x: 1032, startPoint y: 394, endPoint x: 881, endPoint y: 391, distance: 150.7
click at [881, 374] on p "**********" at bounding box center [972, 367] width 184 height 14
click at [925, 292] on icon "button" at bounding box center [927, 294] width 8 height 10
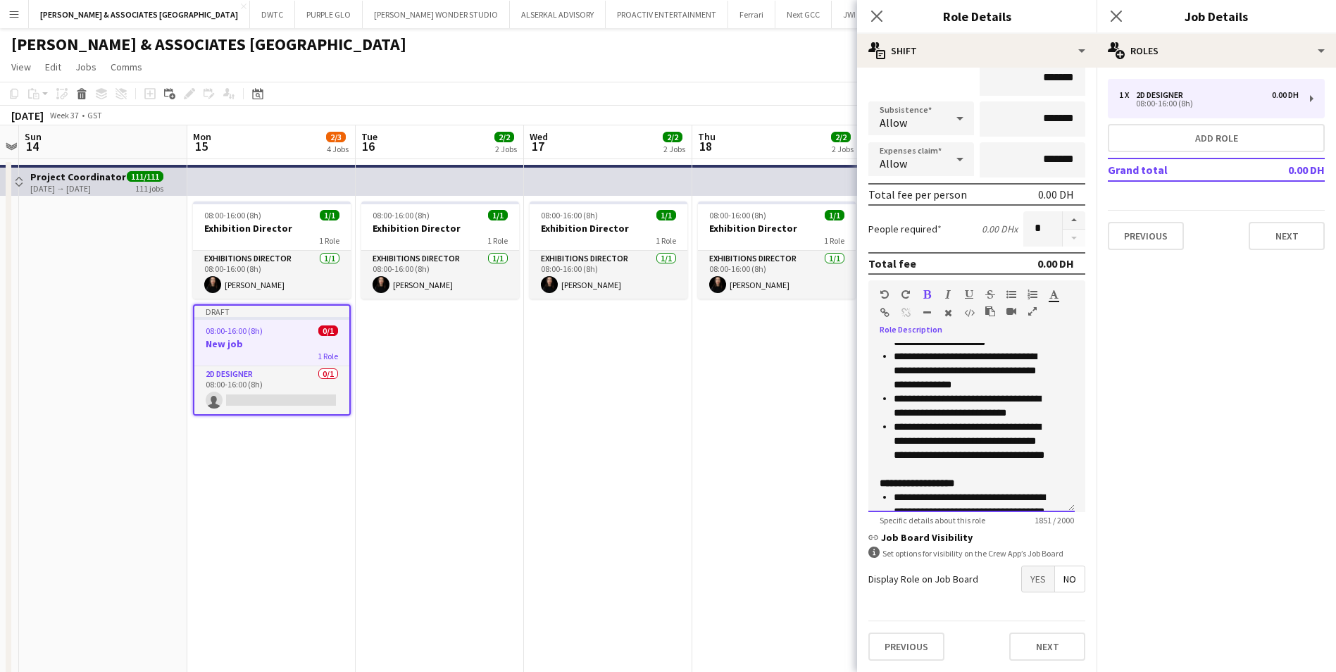
scroll to position [406, 0]
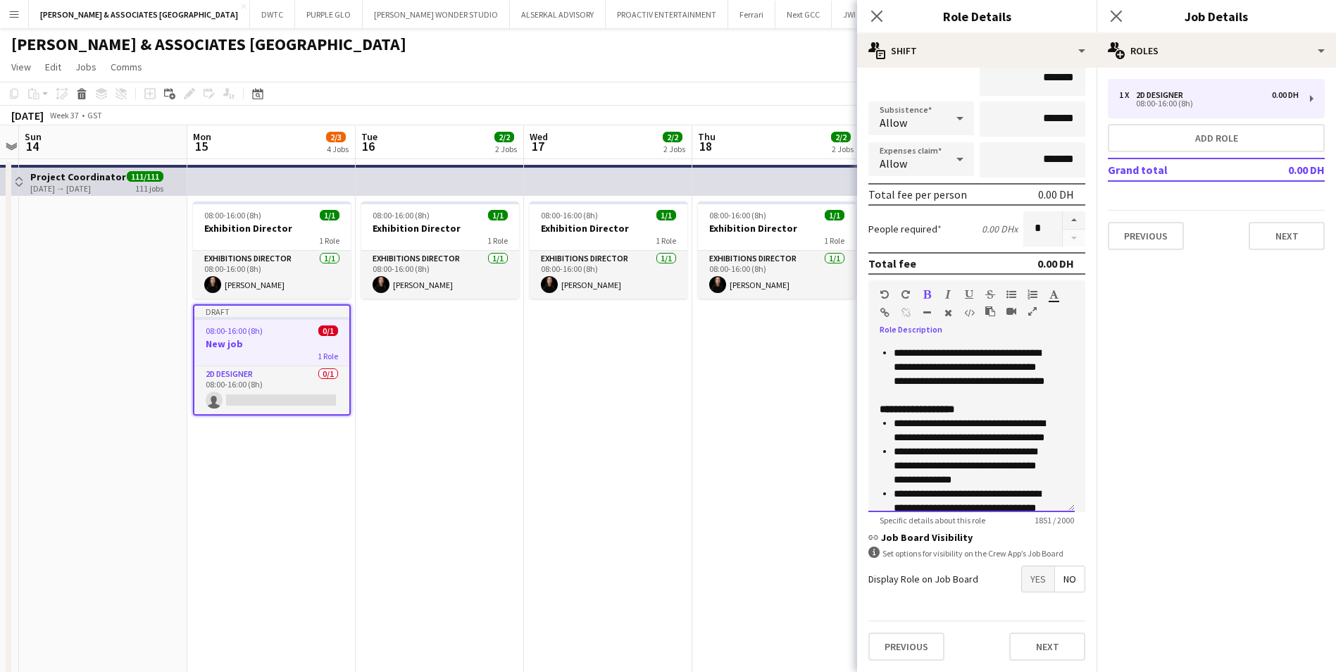
click at [1001, 416] on p "**********" at bounding box center [972, 409] width 184 height 14
click at [989, 388] on li "**********" at bounding box center [973, 367] width 159 height 42
click at [876, 435] on div "**********" at bounding box center [971, 427] width 206 height 169
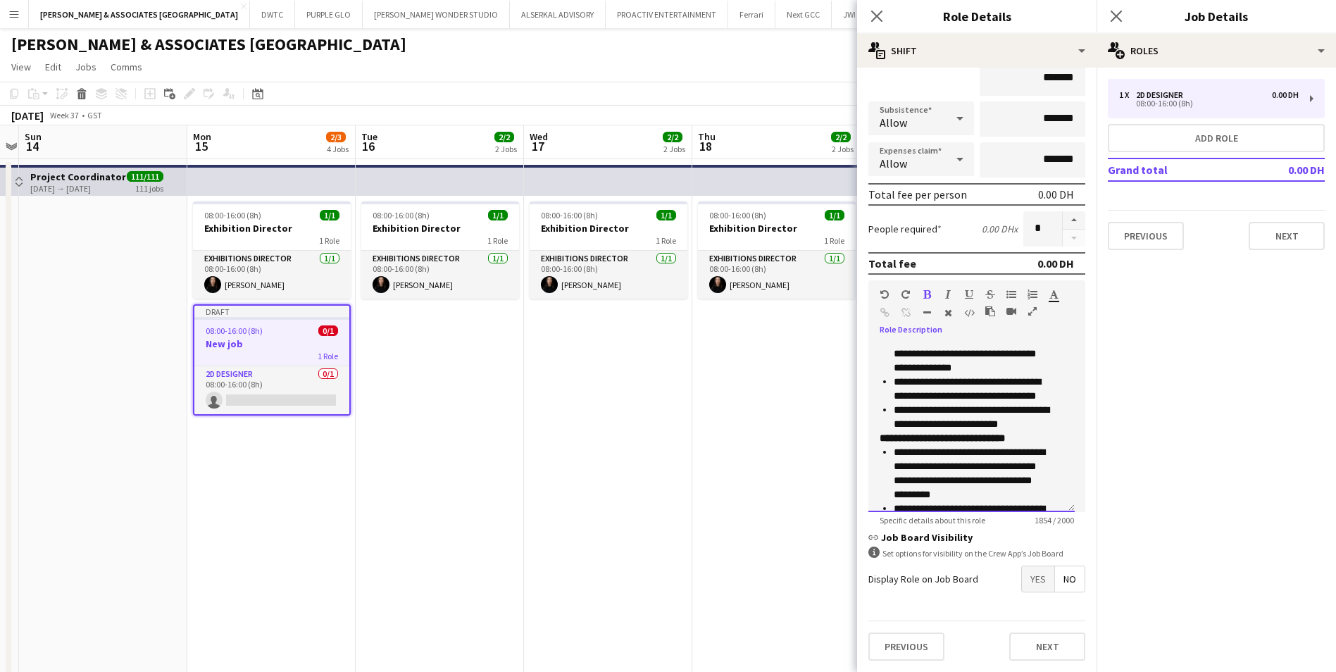
scroll to position [617, 0]
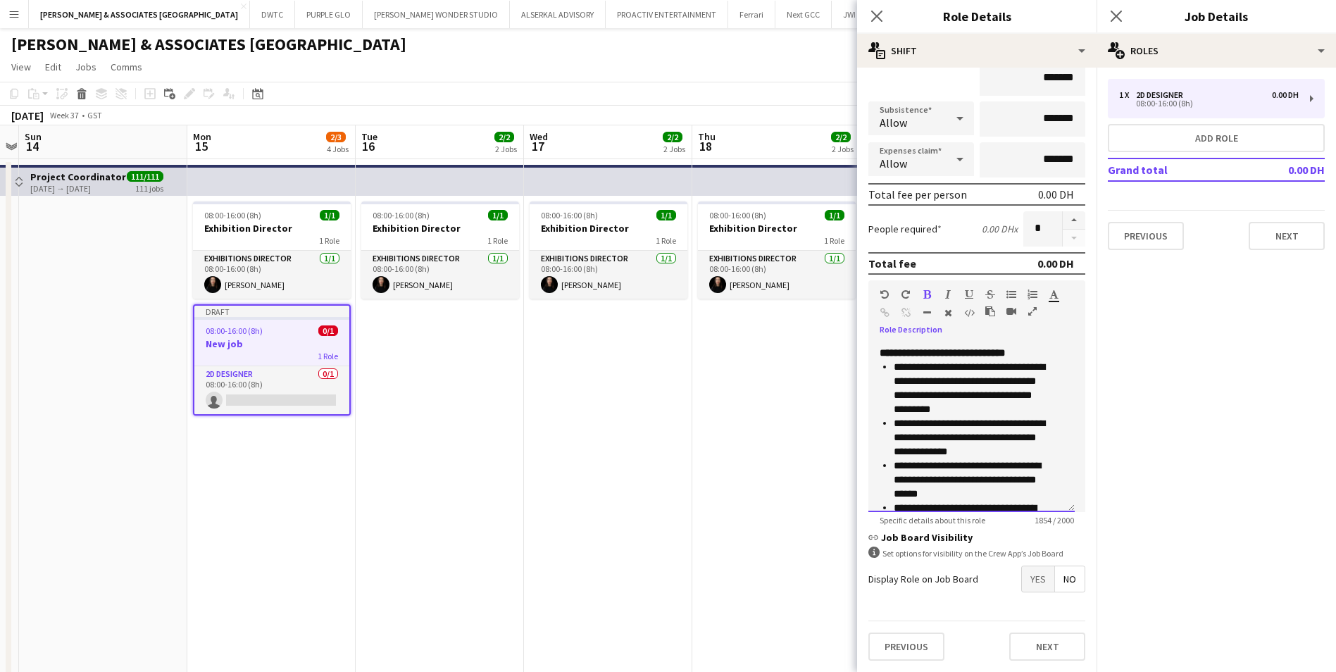
click at [879, 384] on div "**********" at bounding box center [971, 427] width 206 height 169
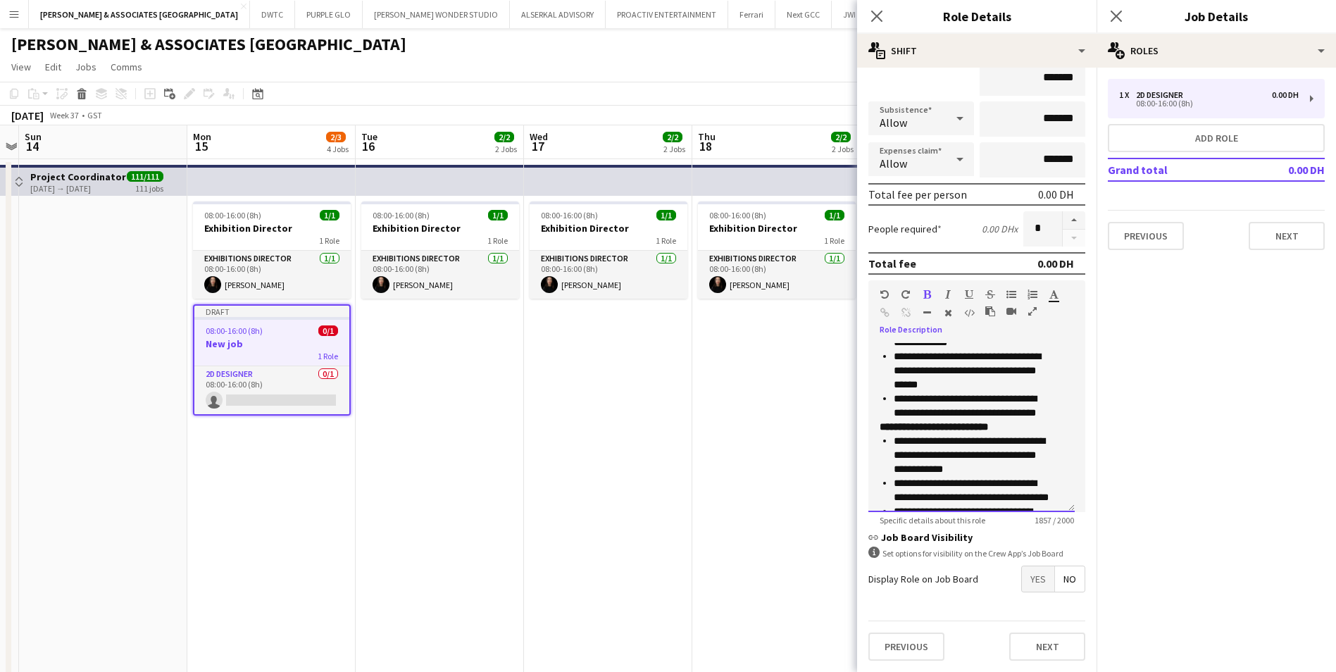
scroll to position [758, 0]
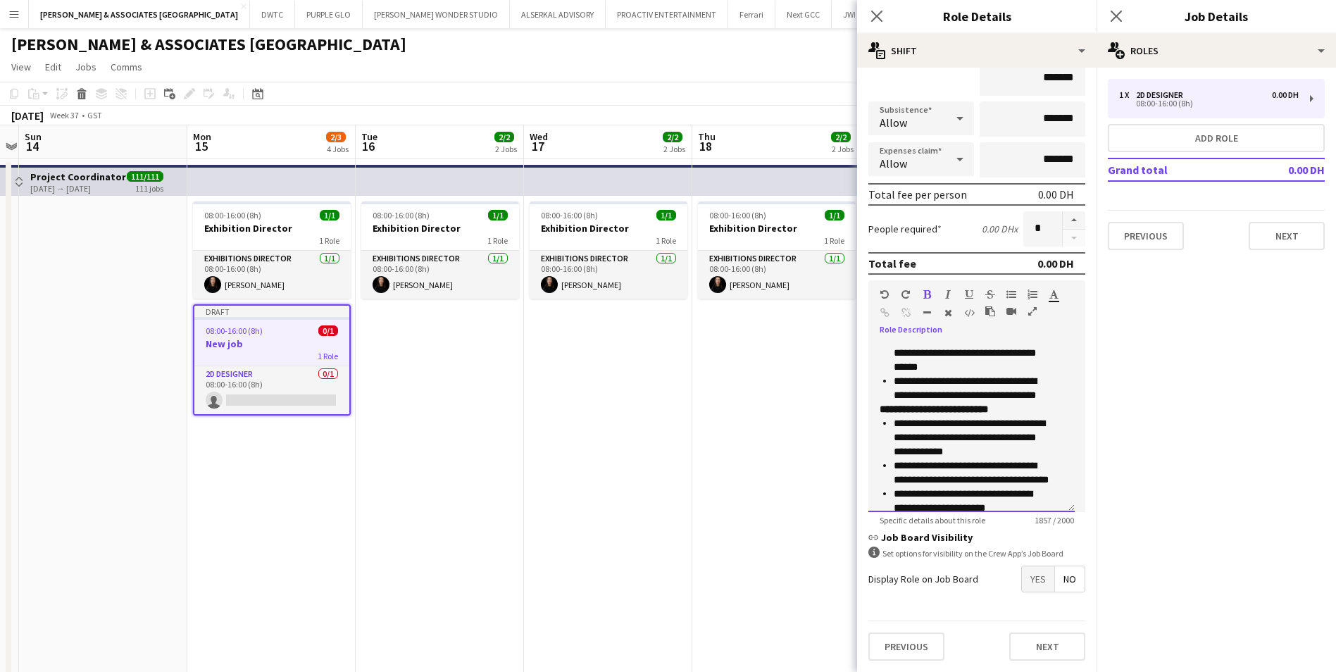
click at [879, 435] on div "**********" at bounding box center [971, 427] width 206 height 169
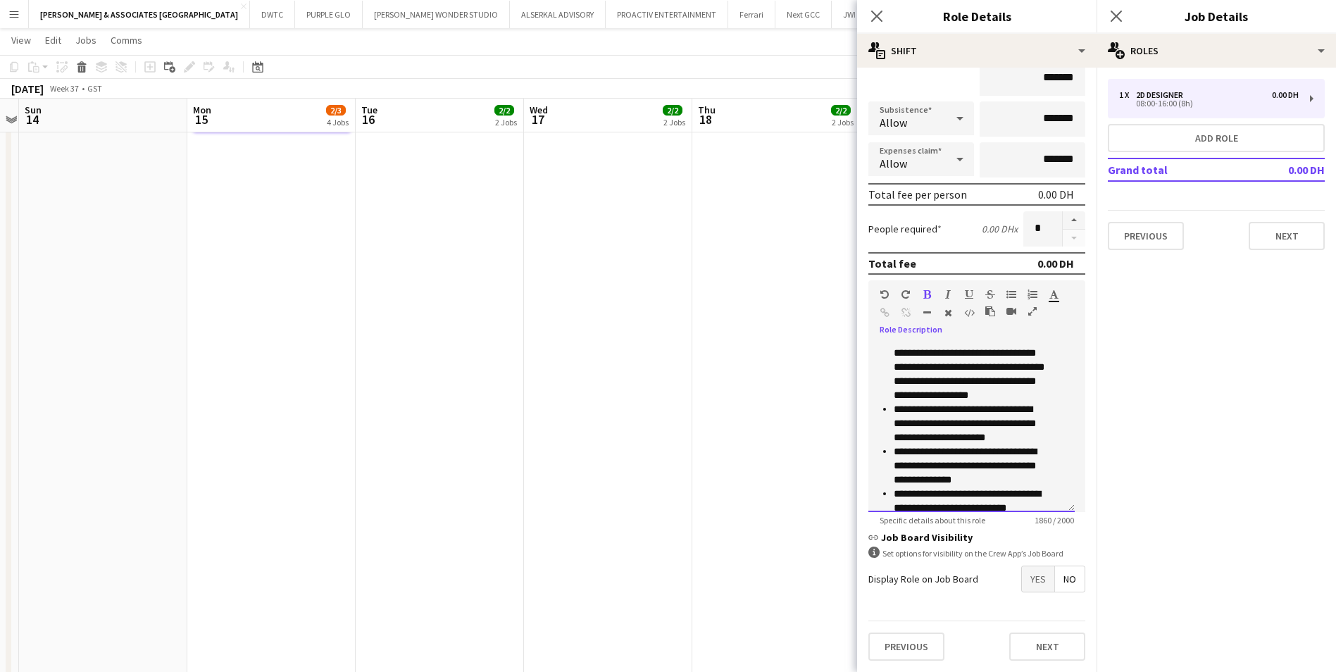
scroll to position [307, 0]
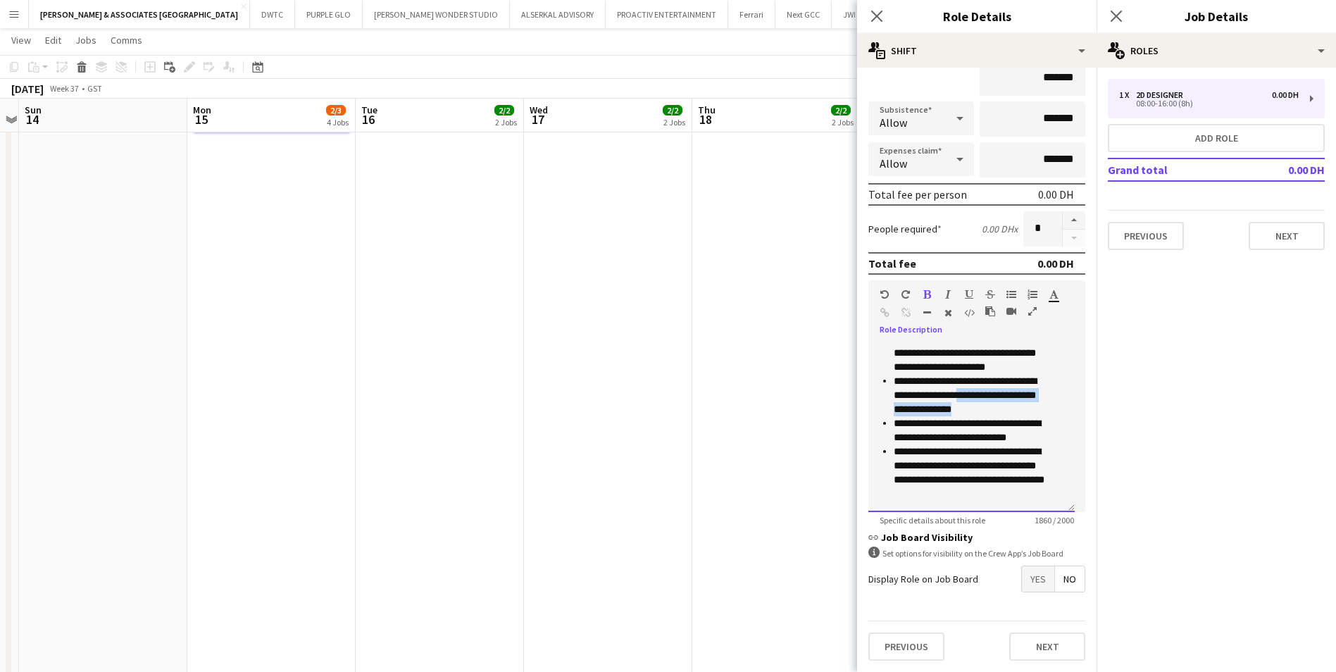
drag, startPoint x: 972, startPoint y: 433, endPoint x: 930, endPoint y: 430, distance: 42.4
click at [930, 416] on li "**********" at bounding box center [973, 395] width 159 height 42
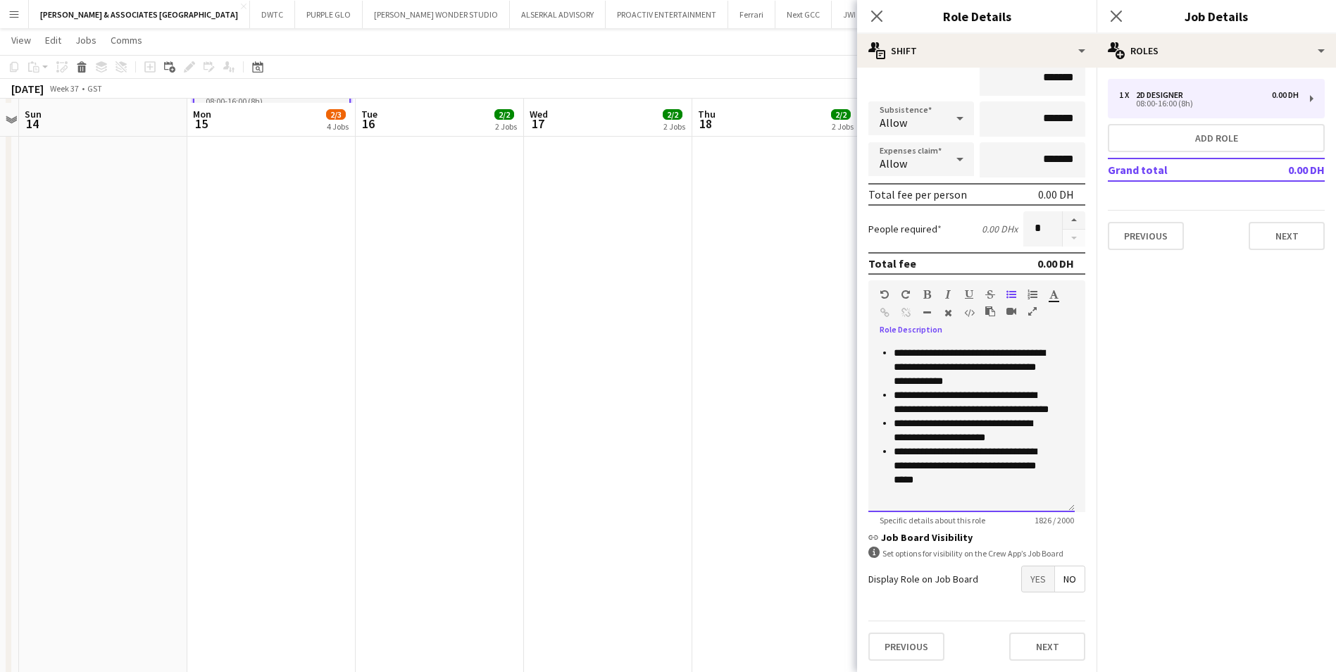
scroll to position [352, 0]
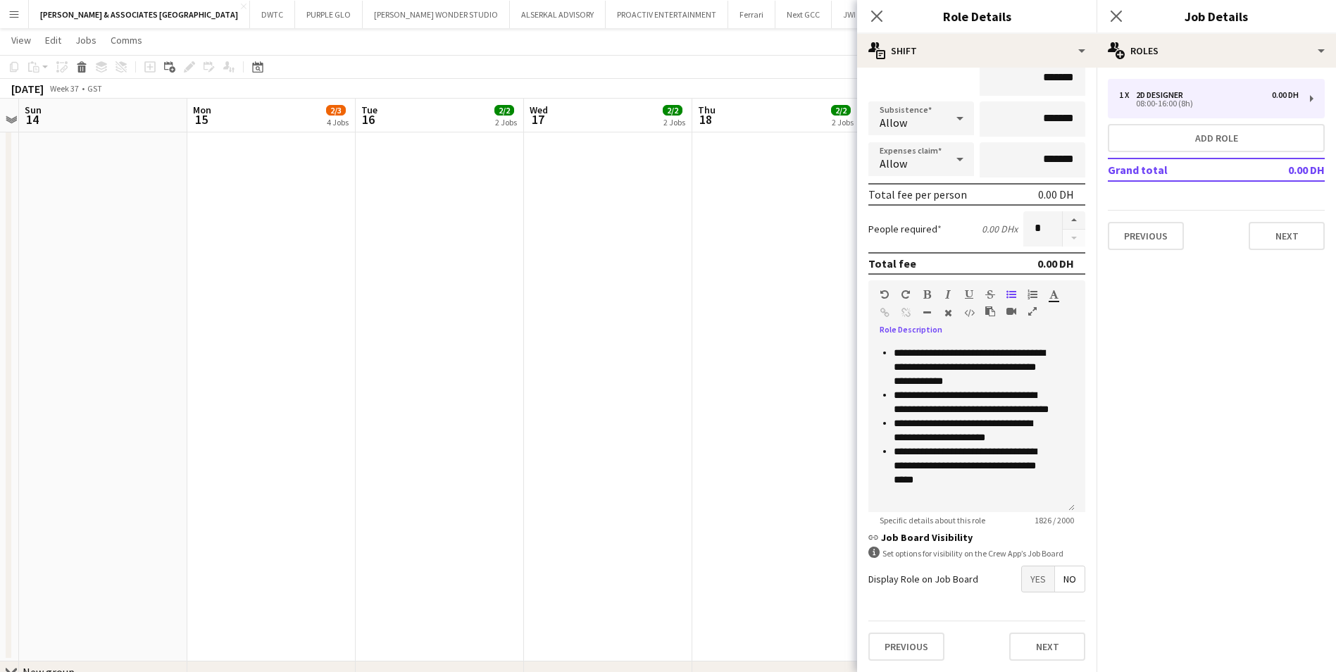
click at [1022, 519] on span "Yes" at bounding box center [1038, 578] width 32 height 25
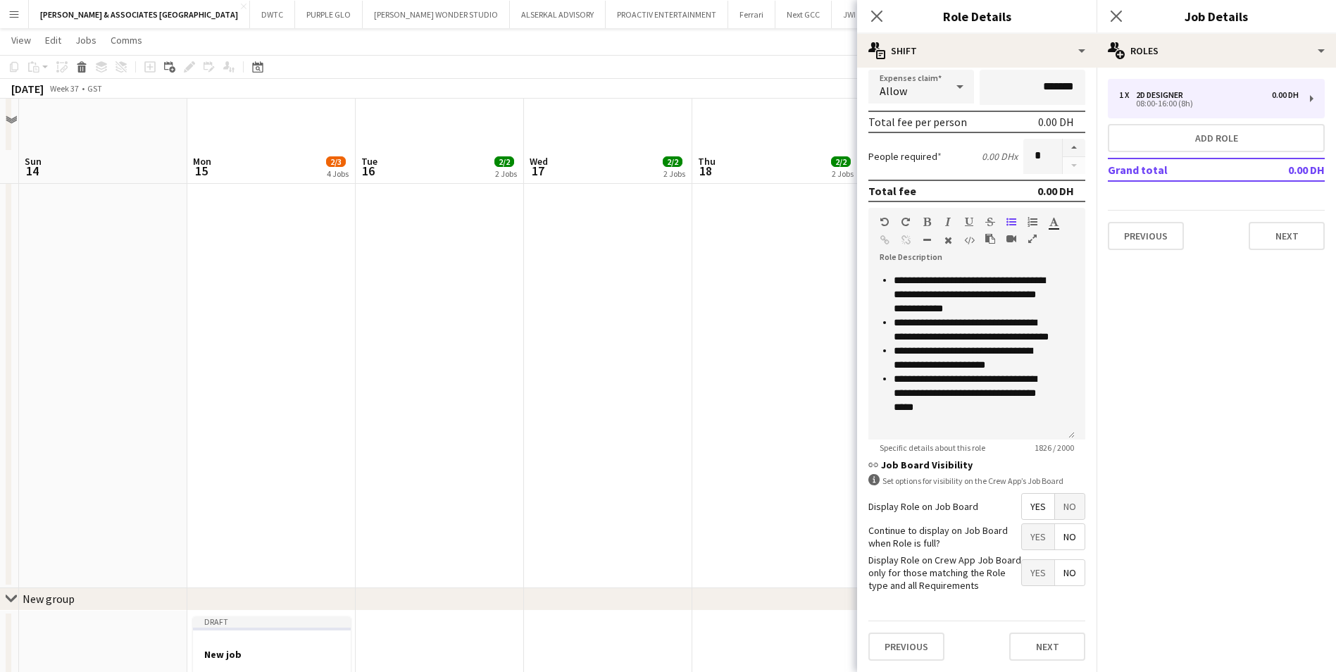
scroll to position [493, 0]
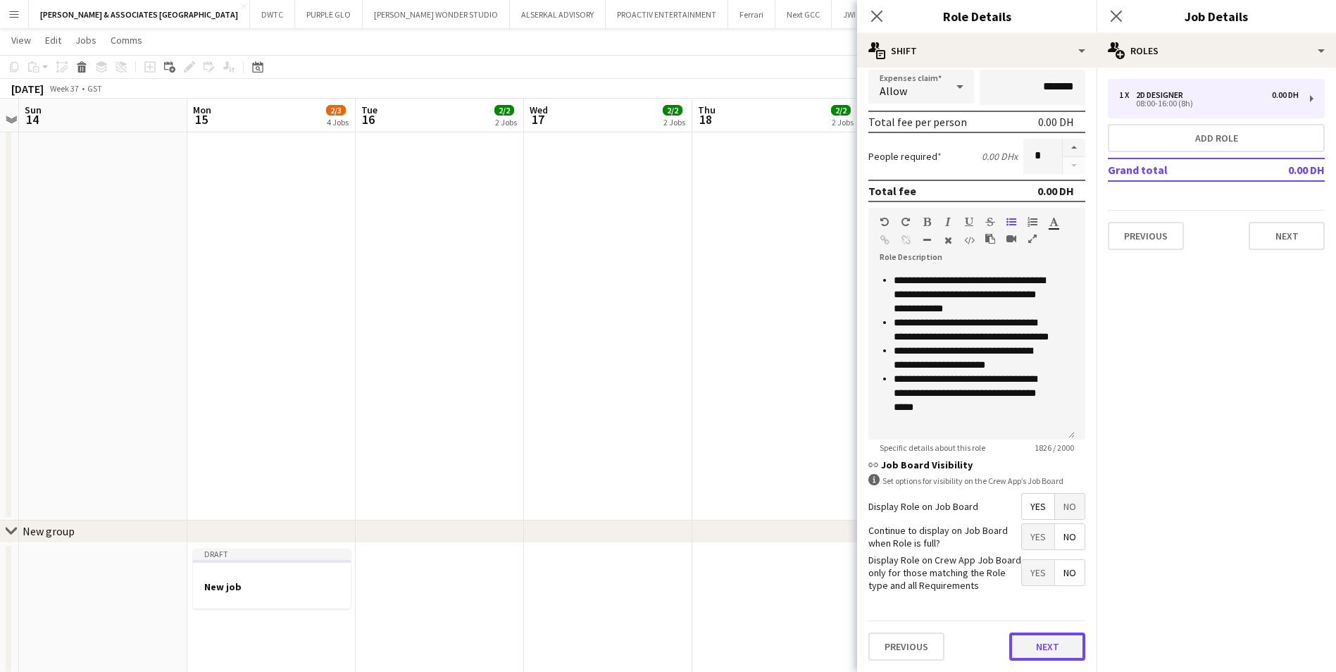
click at [1043, 519] on button "Next" at bounding box center [1047, 646] width 76 height 28
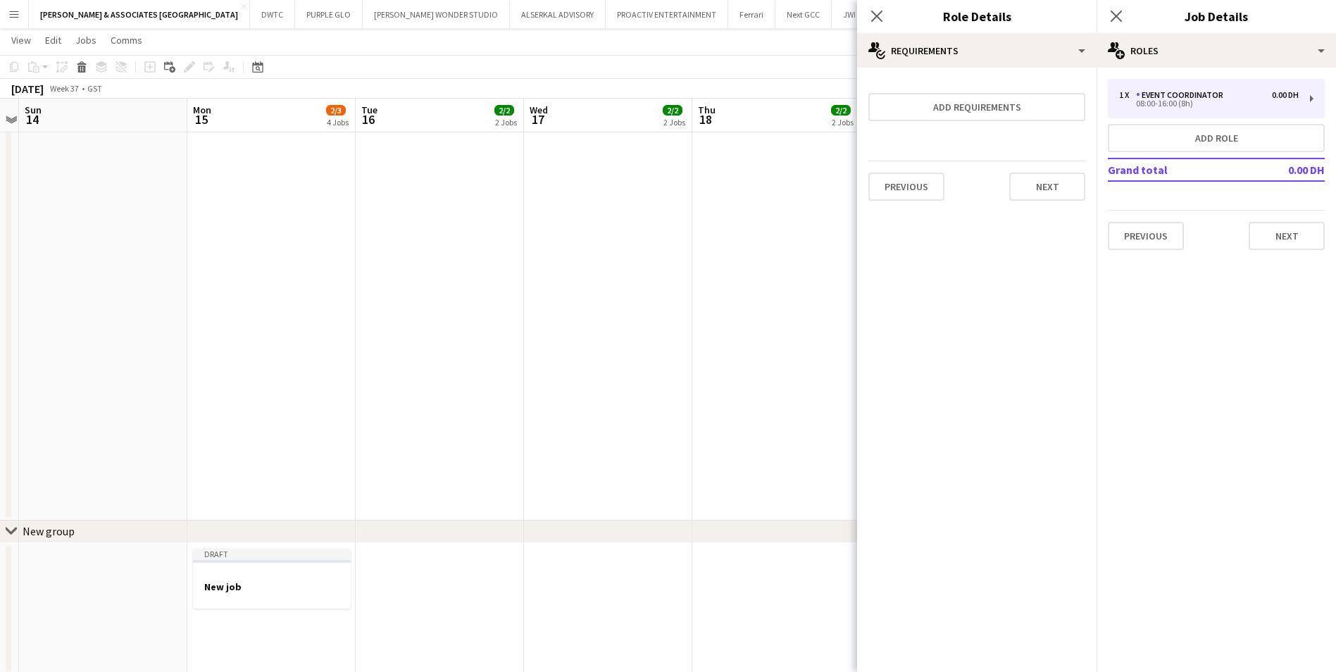
scroll to position [0, 0]
click at [978, 118] on button "Add requirements" at bounding box center [976, 107] width 217 height 28
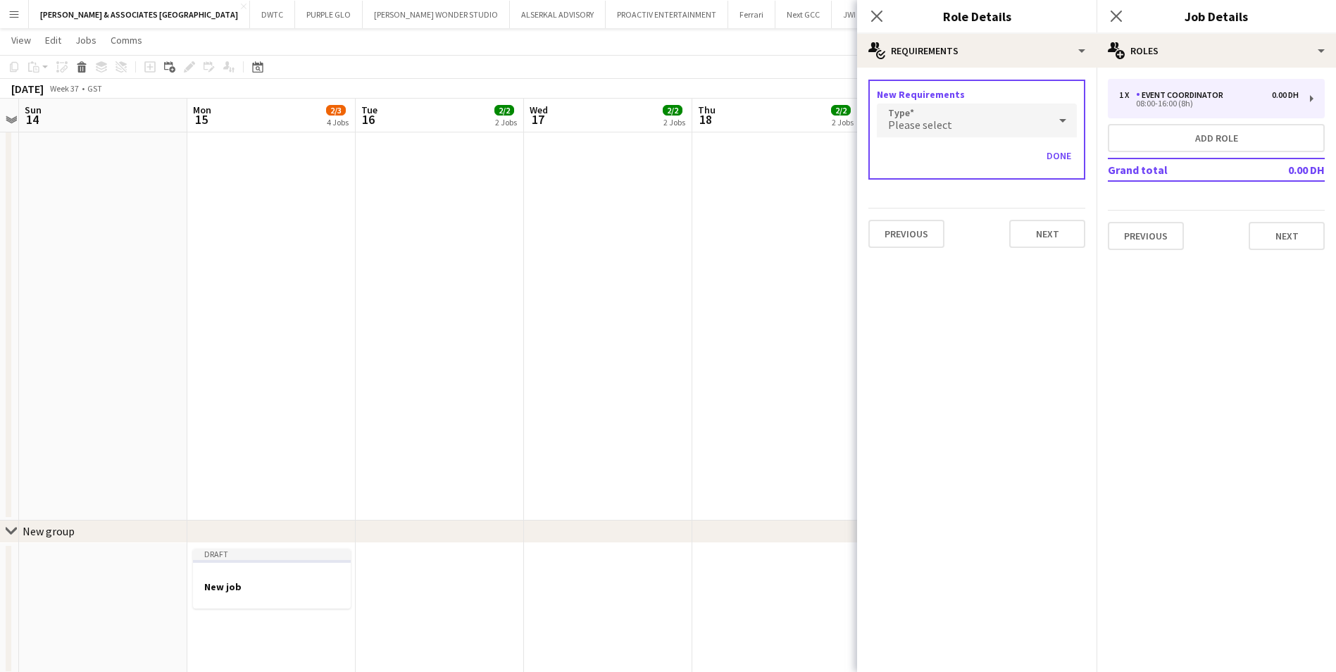
click at [977, 117] on div "Please select" at bounding box center [963, 121] width 172 height 34
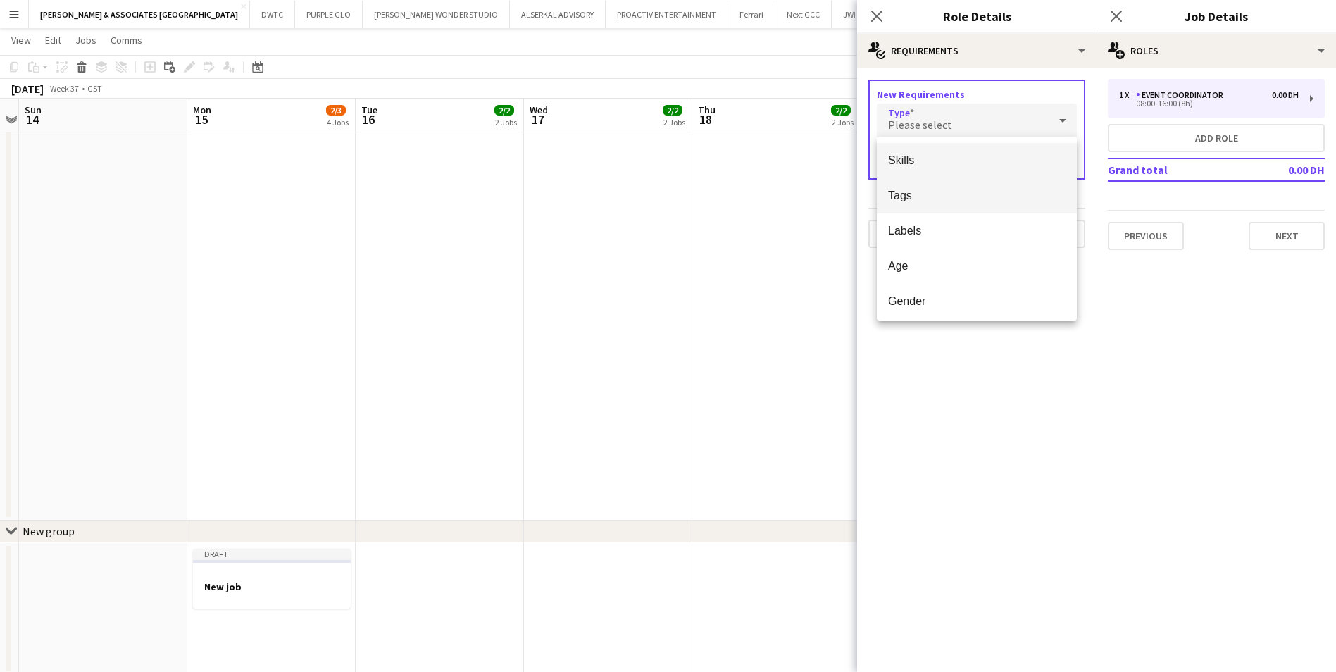
click at [963, 193] on span "Tags" at bounding box center [976, 195] width 177 height 13
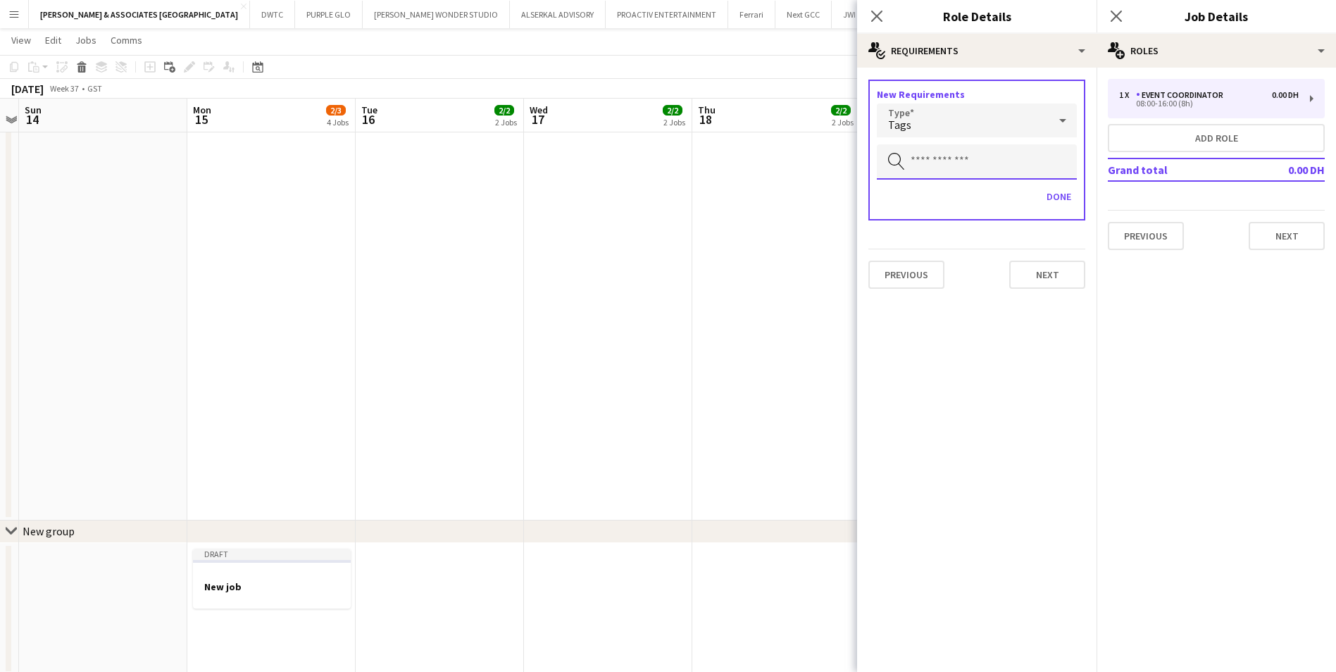
click at [960, 166] on input "text" at bounding box center [977, 161] width 200 height 35
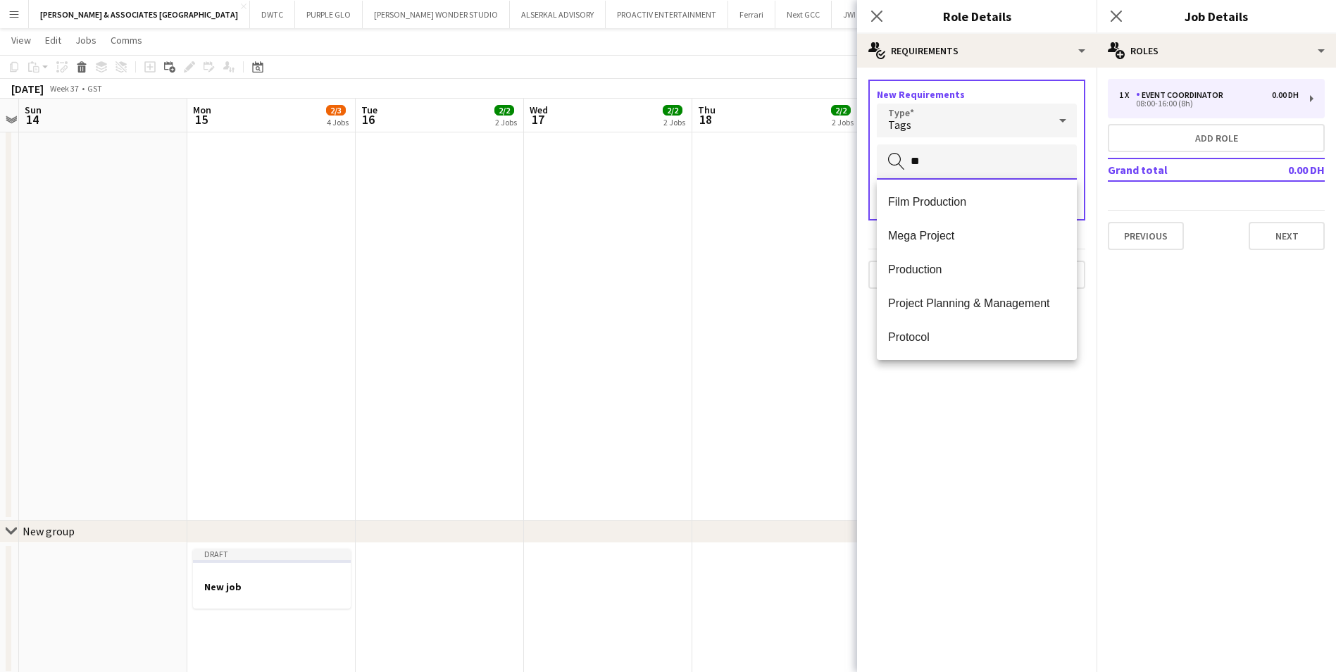
type input "*"
click at [994, 298] on span "Conferences, Ceremonies & Exhibitions" at bounding box center [976, 302] width 177 height 13
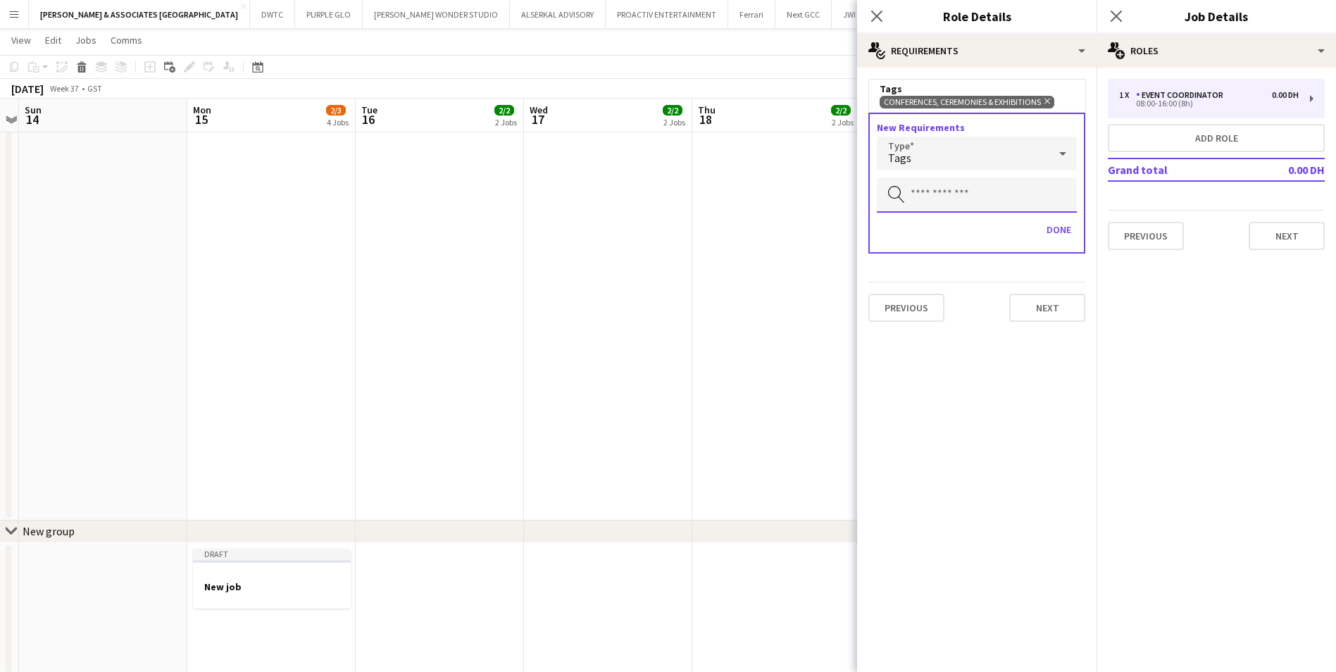
click at [957, 183] on input "text" at bounding box center [977, 194] width 200 height 35
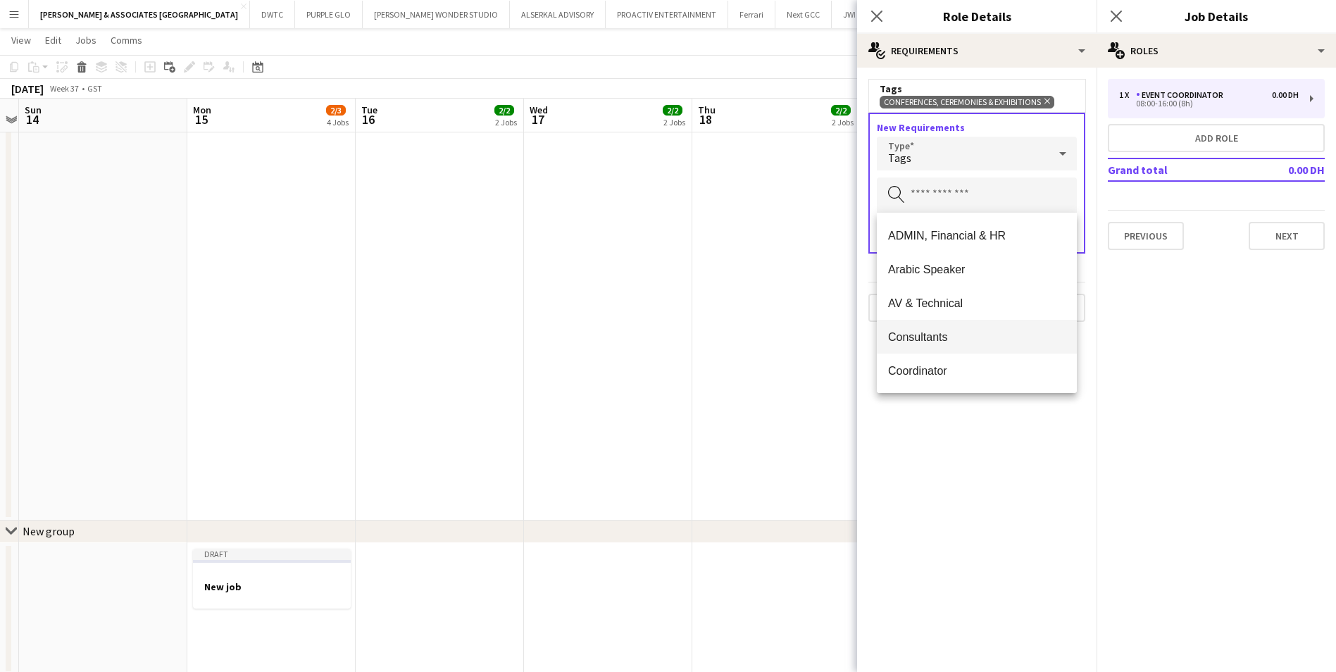
click at [990, 329] on mat-option "Consultants" at bounding box center [977, 337] width 200 height 34
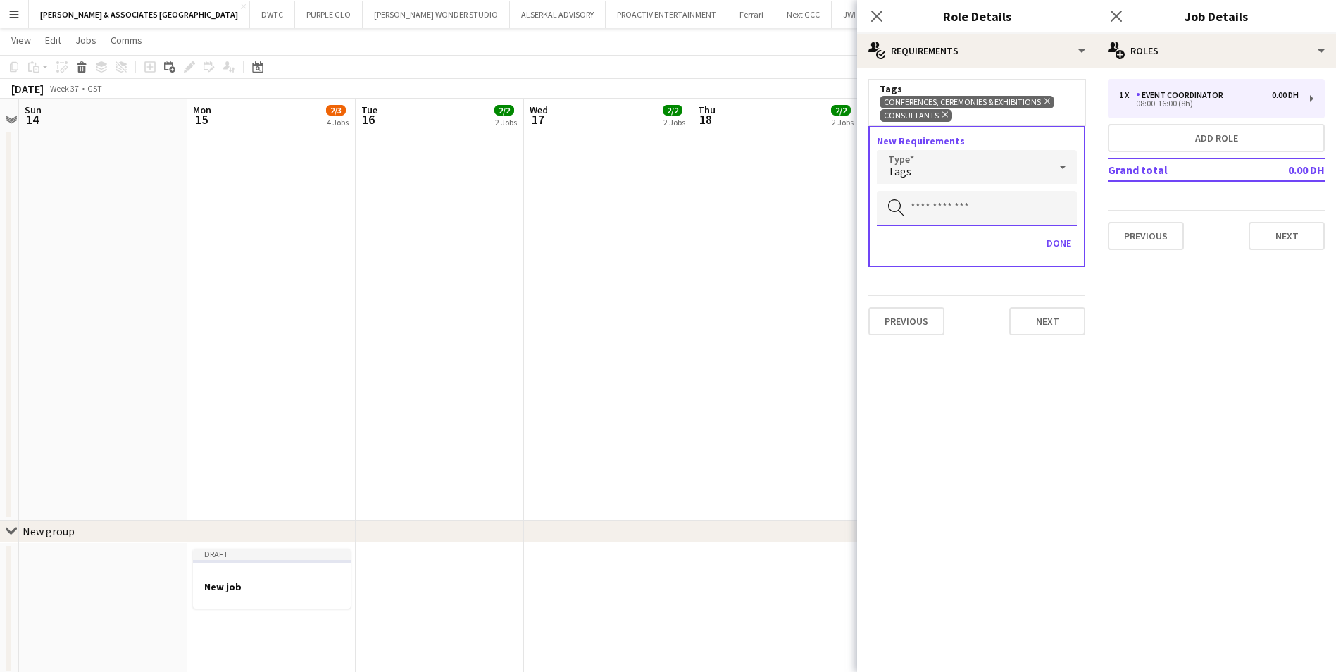
click at [984, 214] on input "text" at bounding box center [977, 208] width 200 height 35
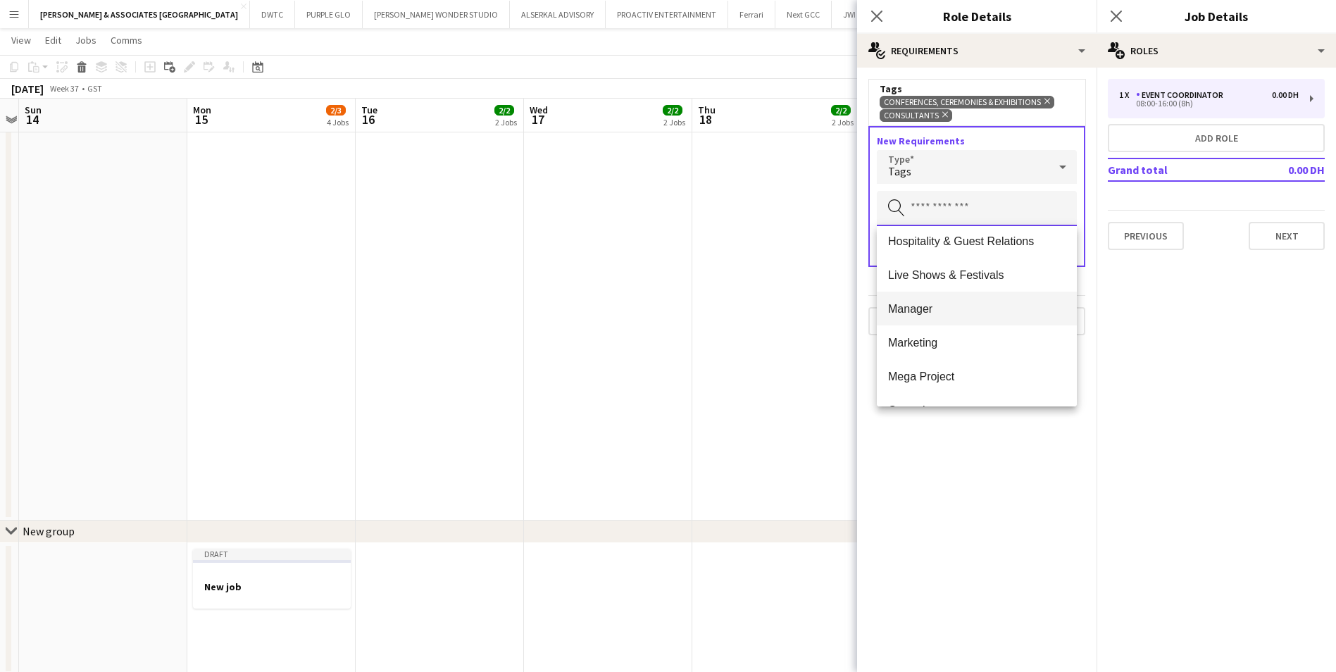
scroll to position [704, 0]
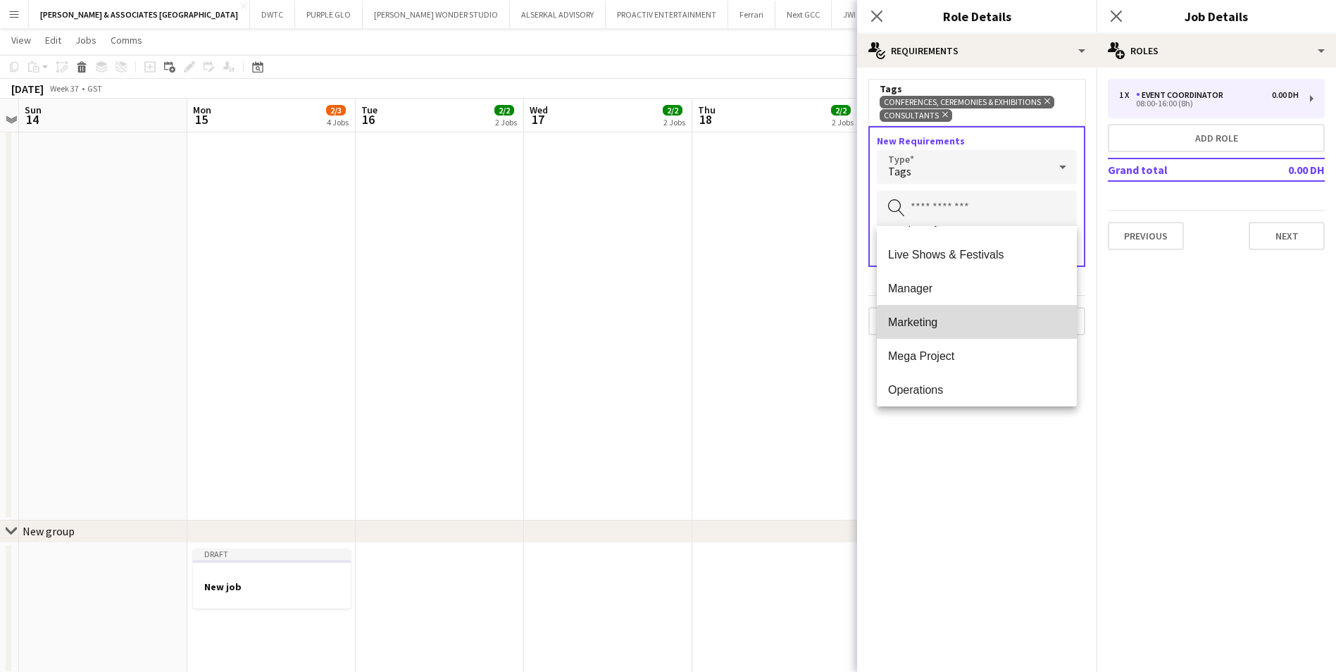
click at [1022, 337] on mat-option "Marketing" at bounding box center [977, 322] width 200 height 34
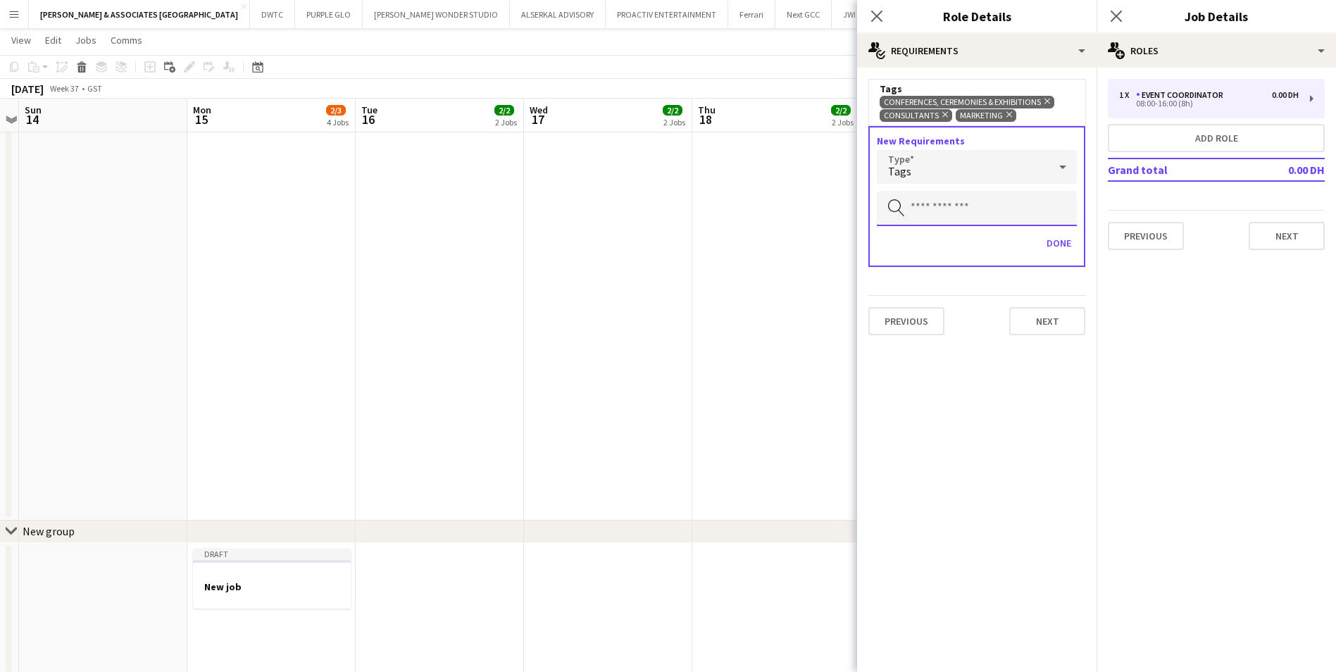
click at [1018, 207] on input "text" at bounding box center [977, 208] width 200 height 35
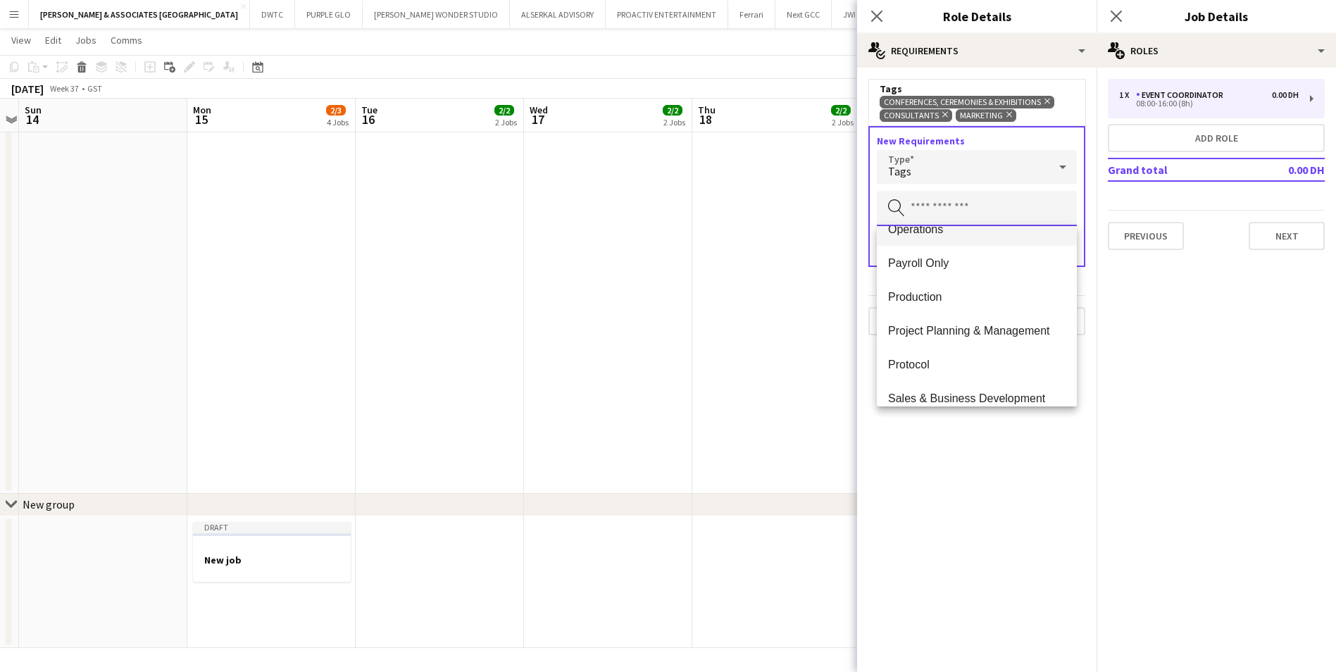
scroll to position [845, 0]
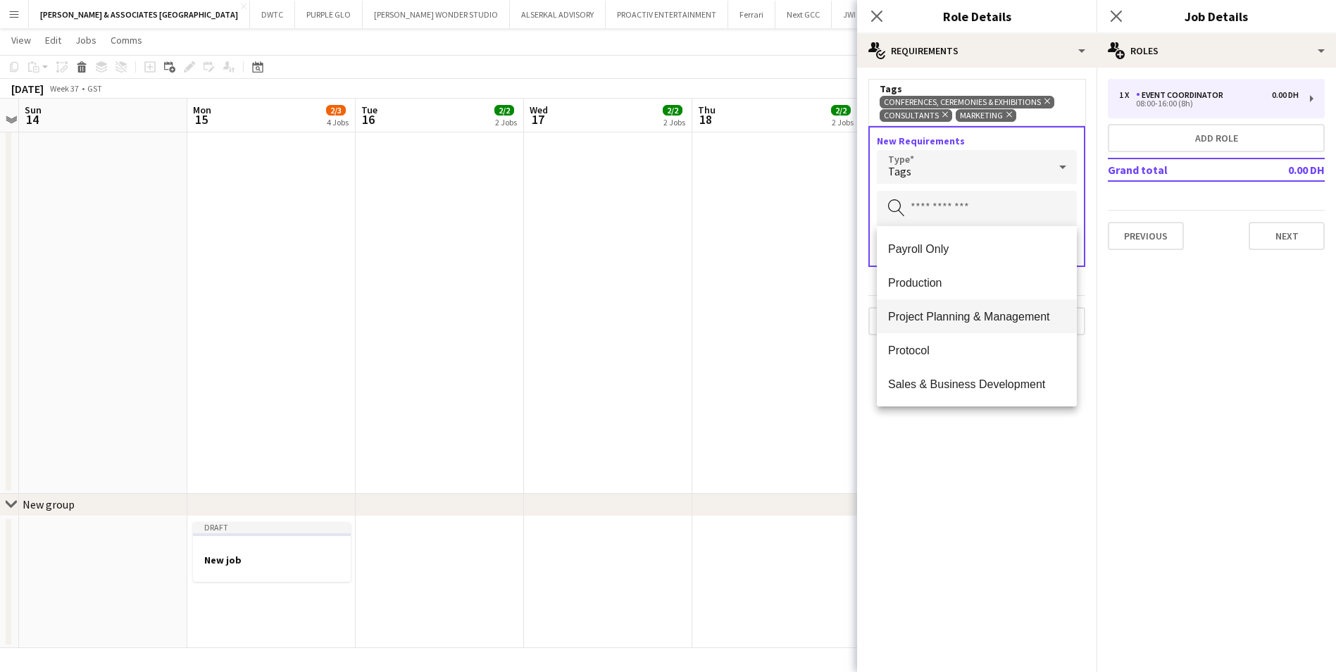
click at [1024, 321] on span "Project Planning & Management" at bounding box center [976, 316] width 177 height 13
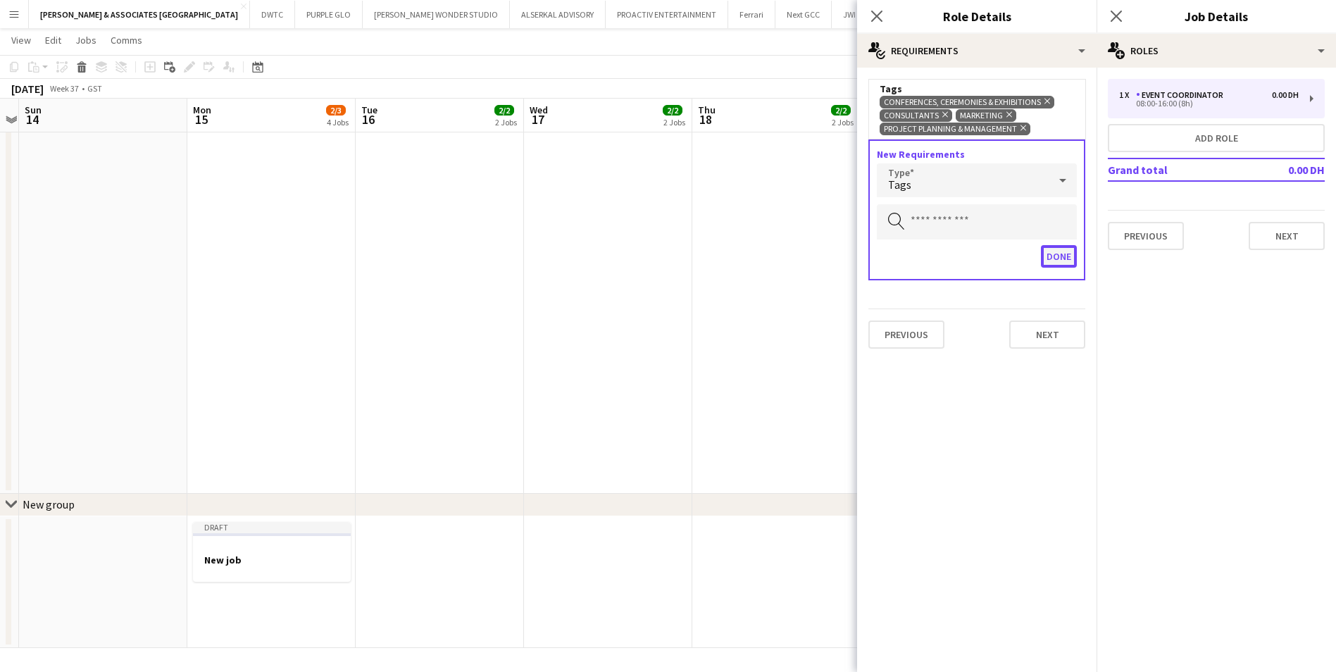
click at [1070, 258] on button "Done" at bounding box center [1059, 256] width 36 height 23
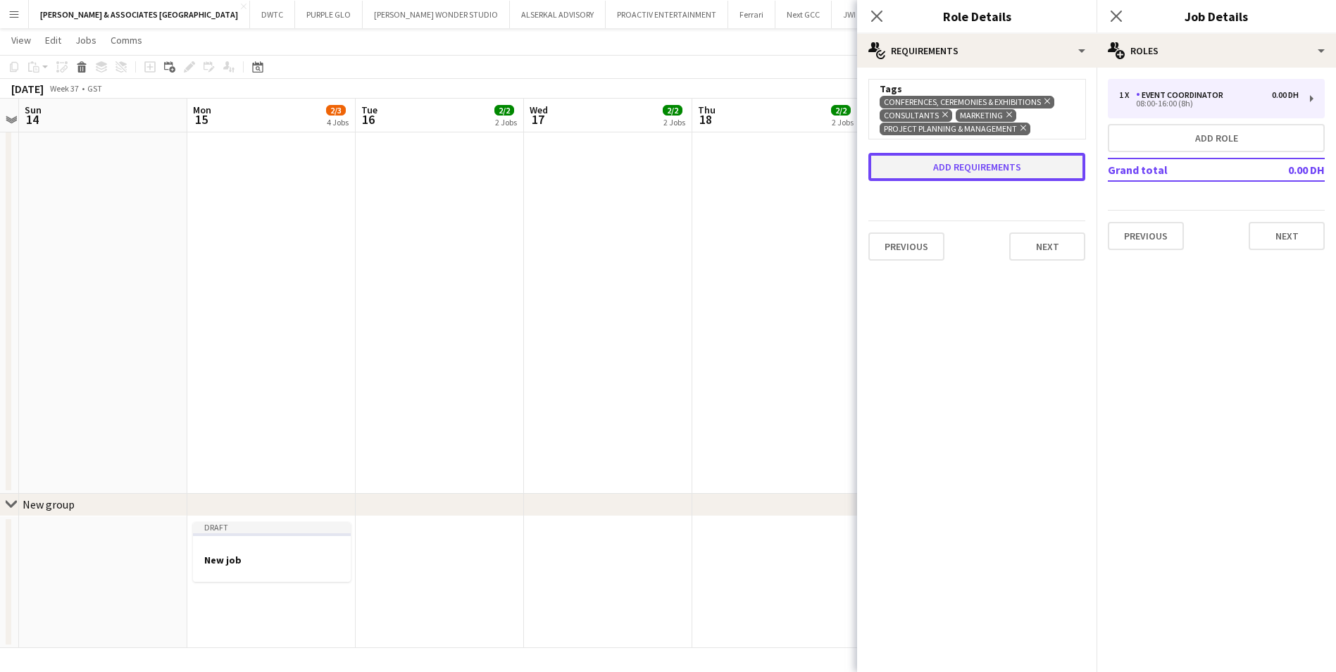
click at [999, 177] on button "Add requirements" at bounding box center [976, 167] width 217 height 28
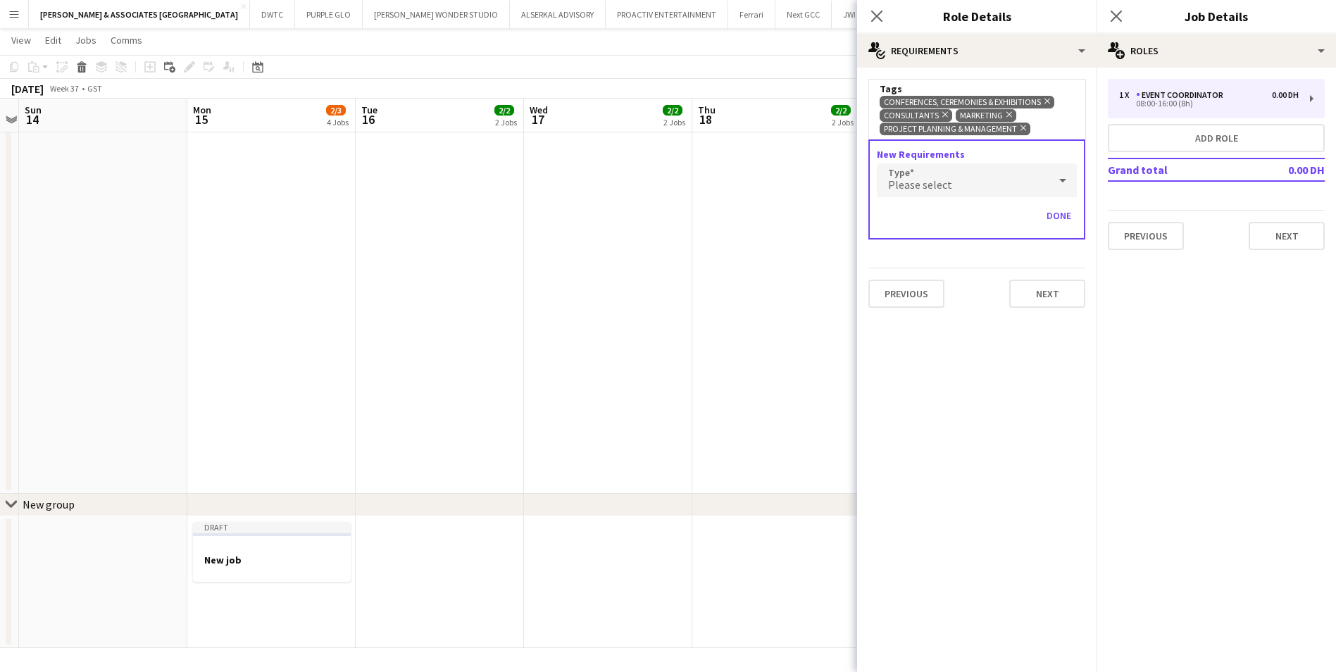
click at [999, 177] on div "Please select" at bounding box center [963, 180] width 172 height 34
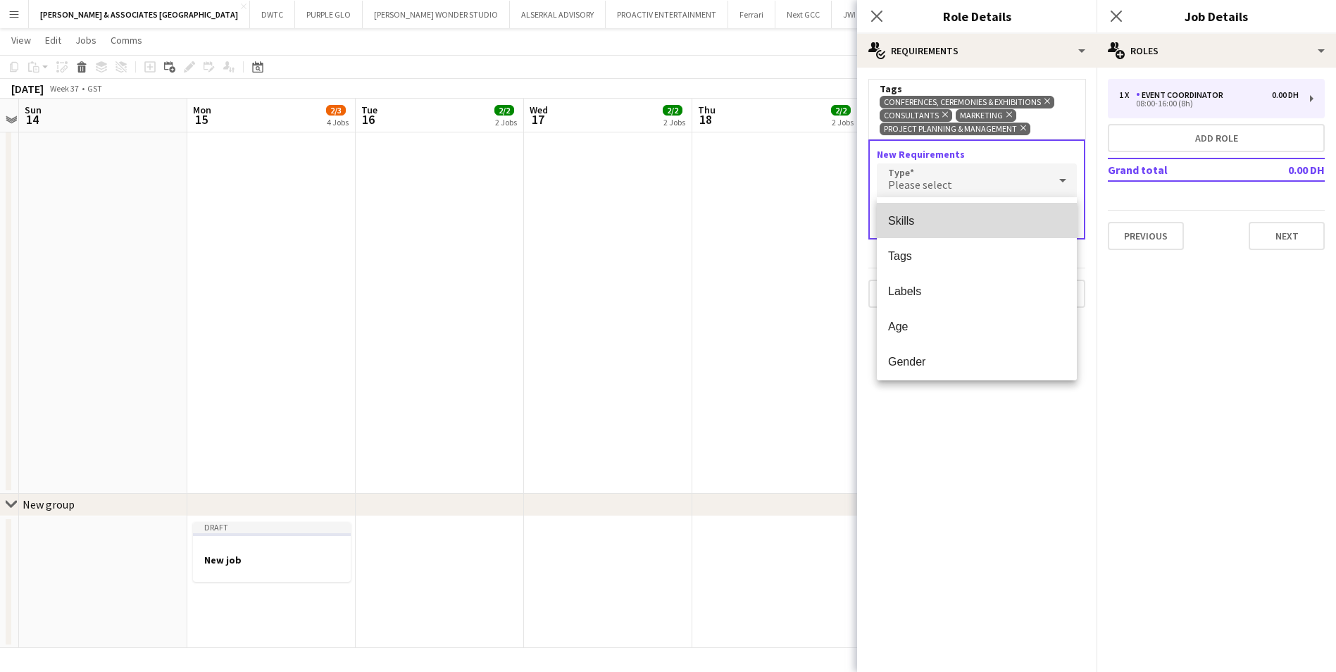
click at [985, 218] on span "Skills" at bounding box center [976, 220] width 177 height 13
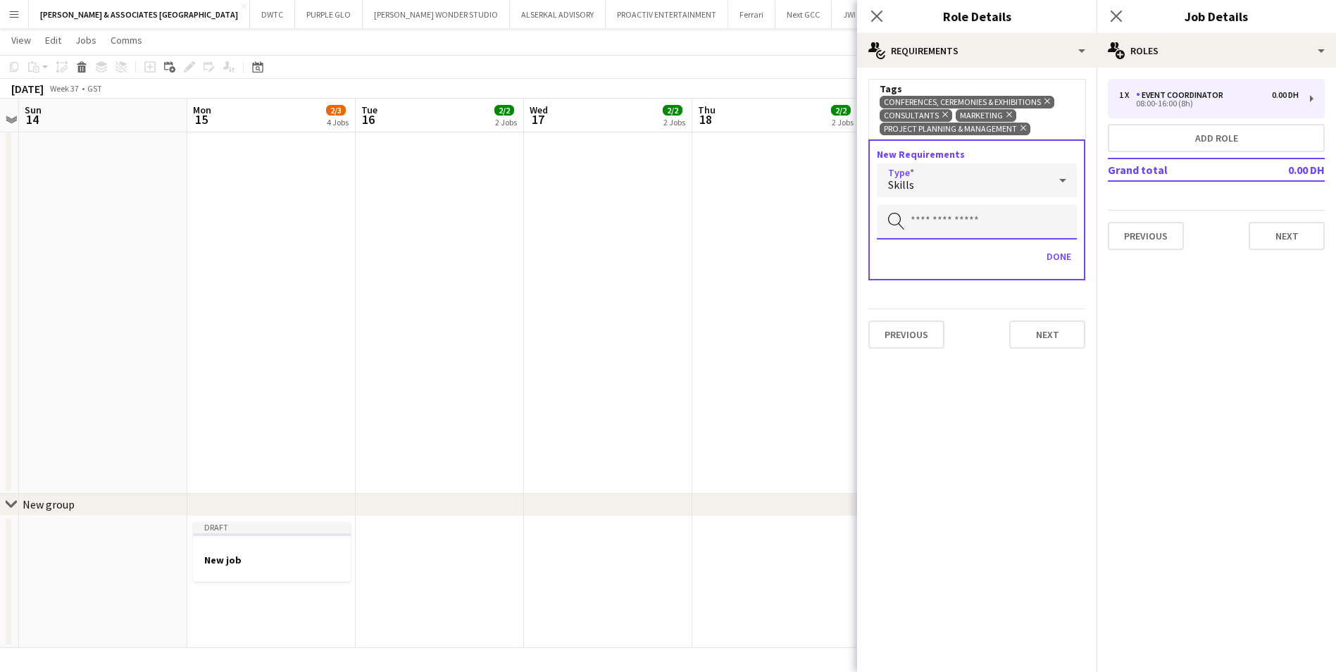
click at [983, 223] on input "text" at bounding box center [977, 221] width 200 height 35
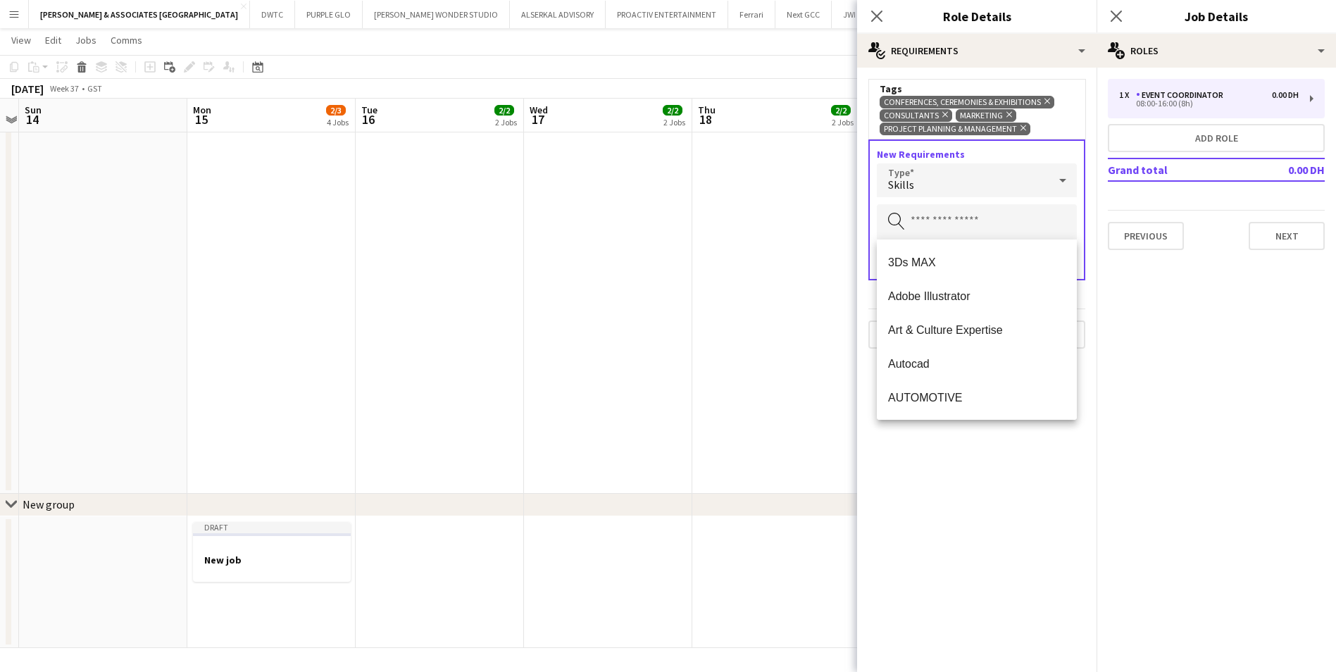
click at [1010, 188] on div "Skills" at bounding box center [963, 180] width 172 height 34
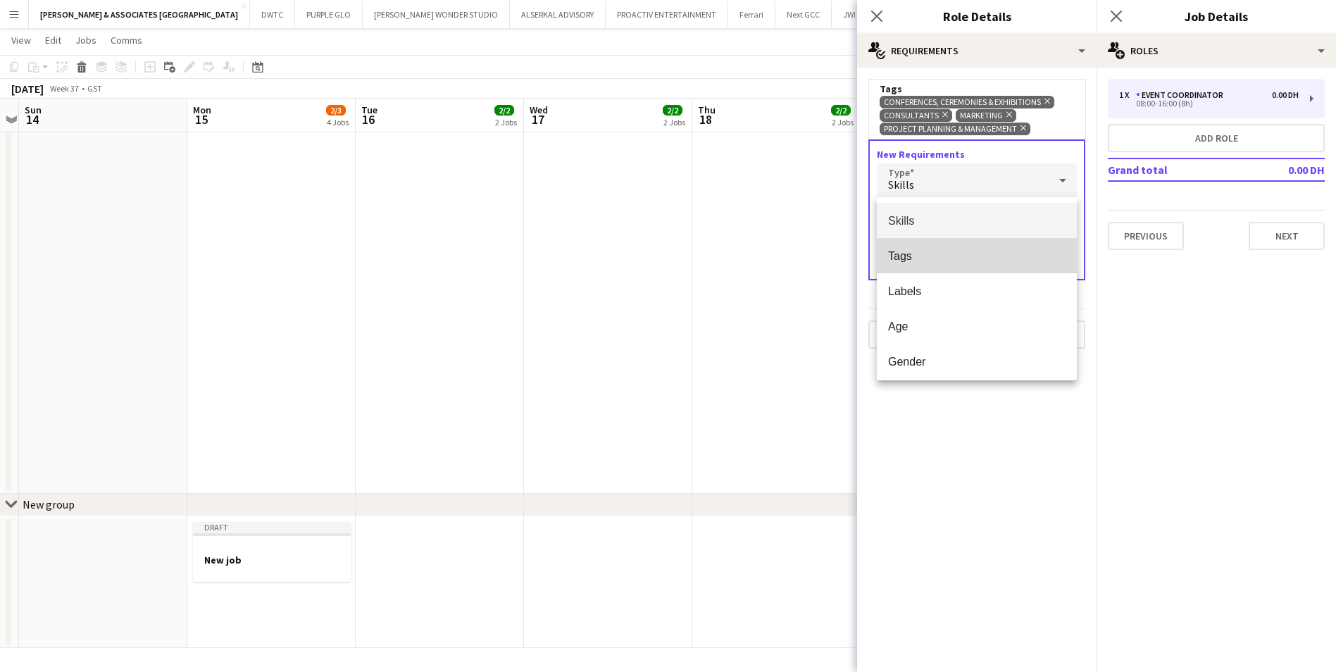
click at [994, 262] on span "Tags" at bounding box center [976, 255] width 177 height 13
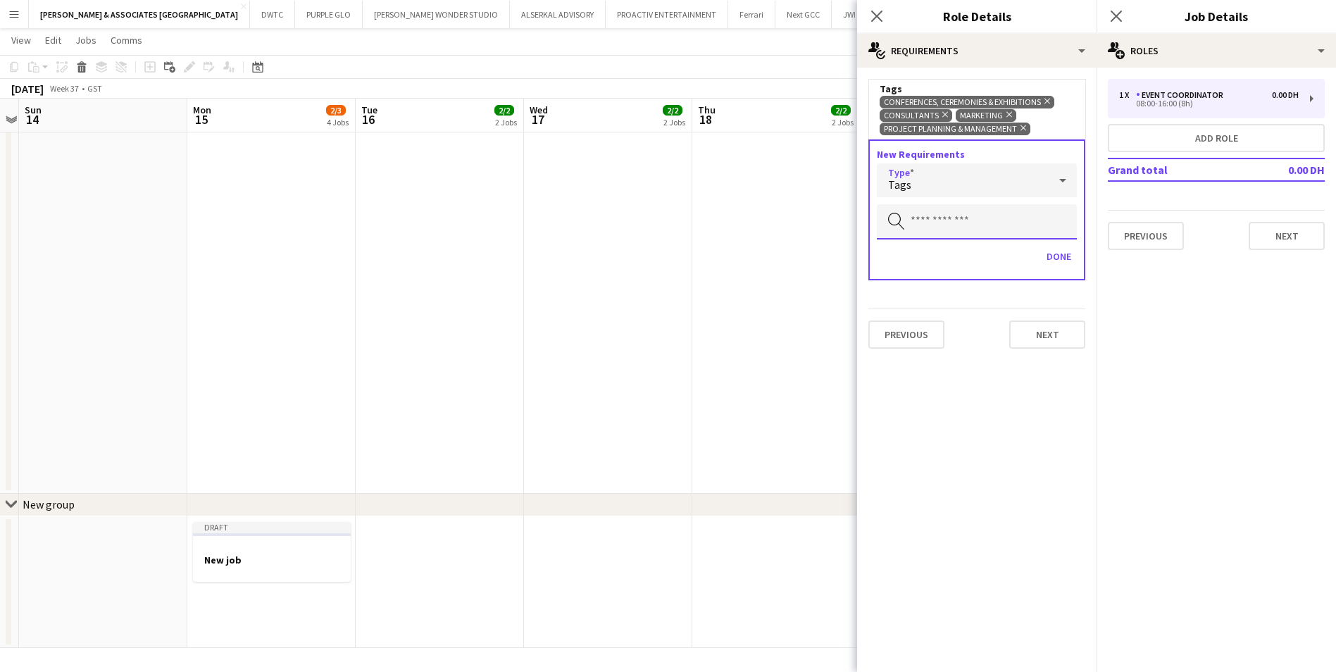
click at [984, 234] on input "text" at bounding box center [977, 221] width 200 height 35
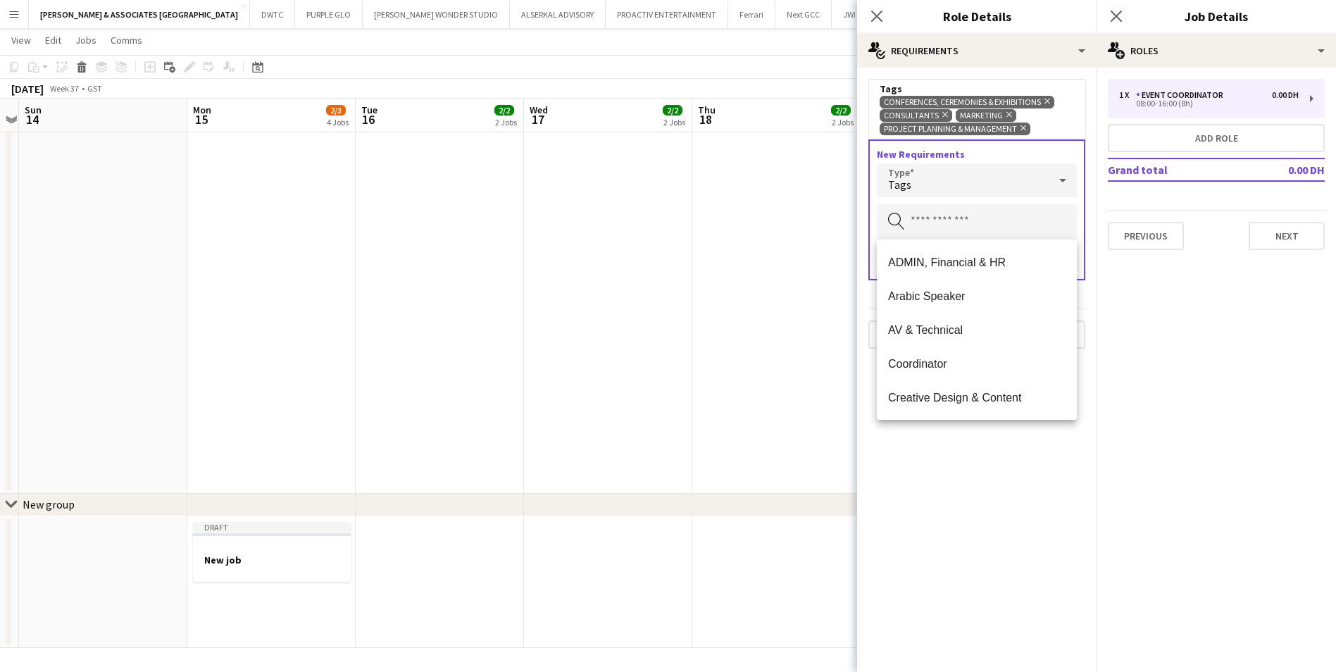
click at [988, 192] on div "Tags" at bounding box center [963, 180] width 172 height 34
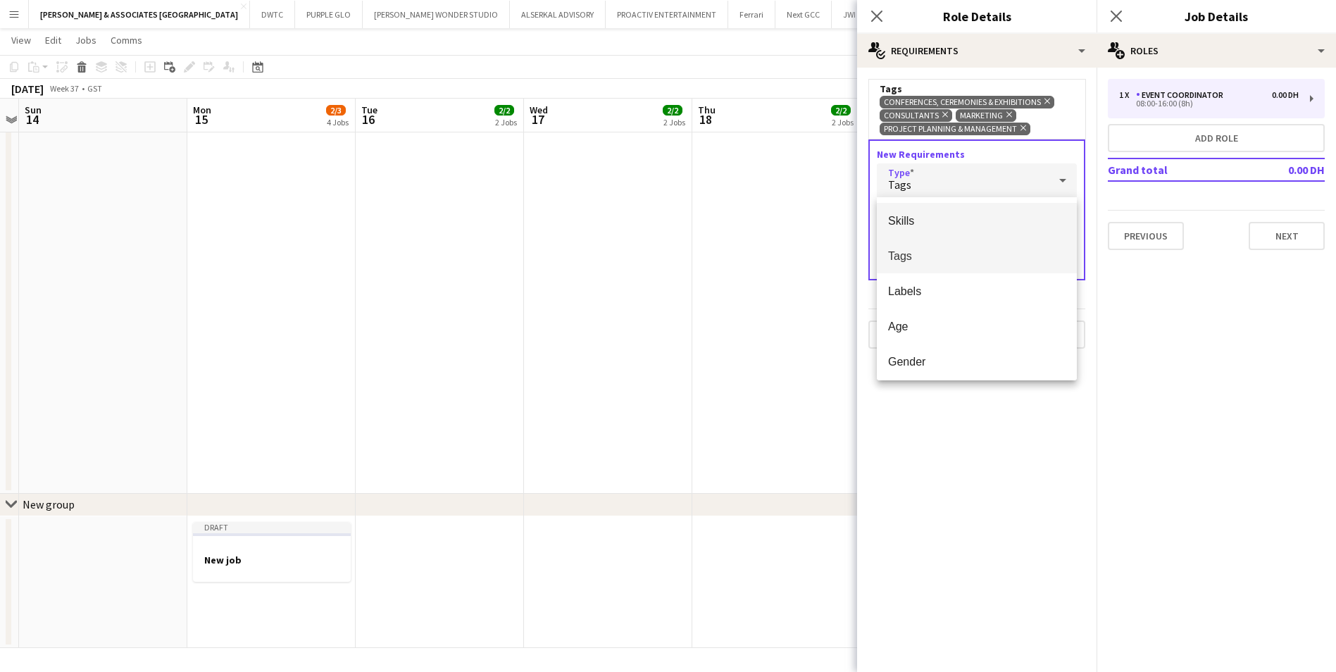
click at [963, 215] on span "Skills" at bounding box center [976, 220] width 177 height 13
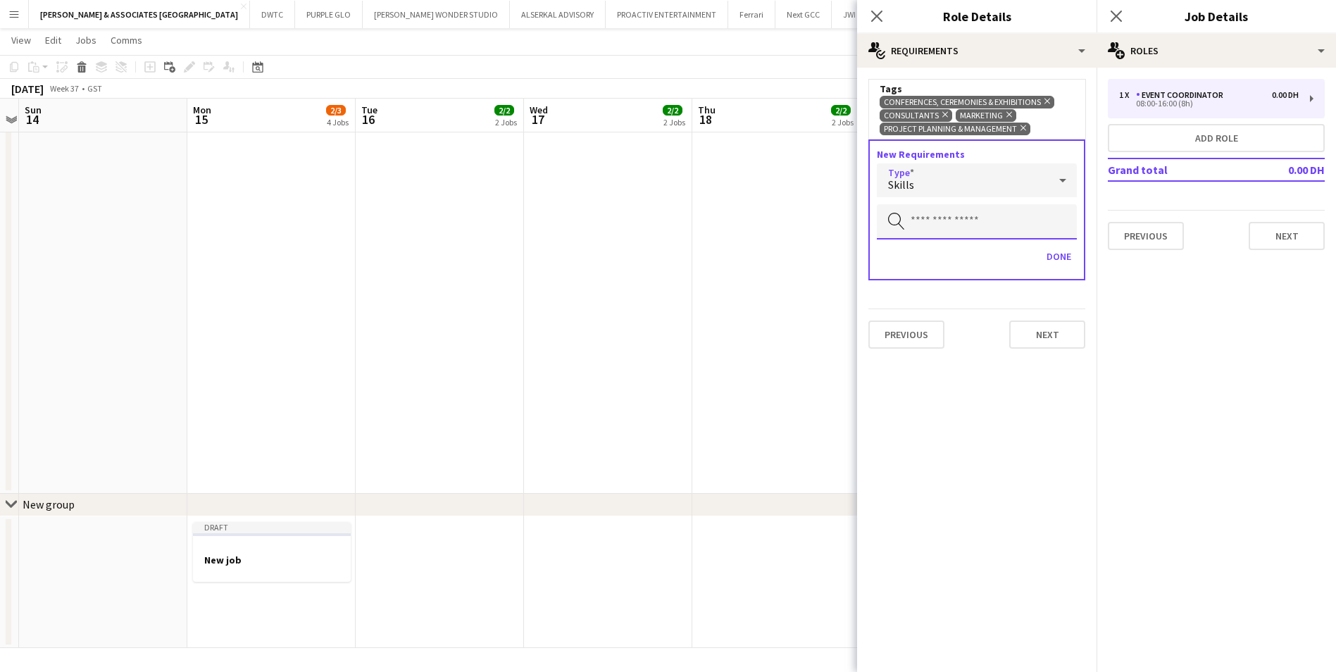
click at [963, 215] on input "text" at bounding box center [977, 221] width 200 height 35
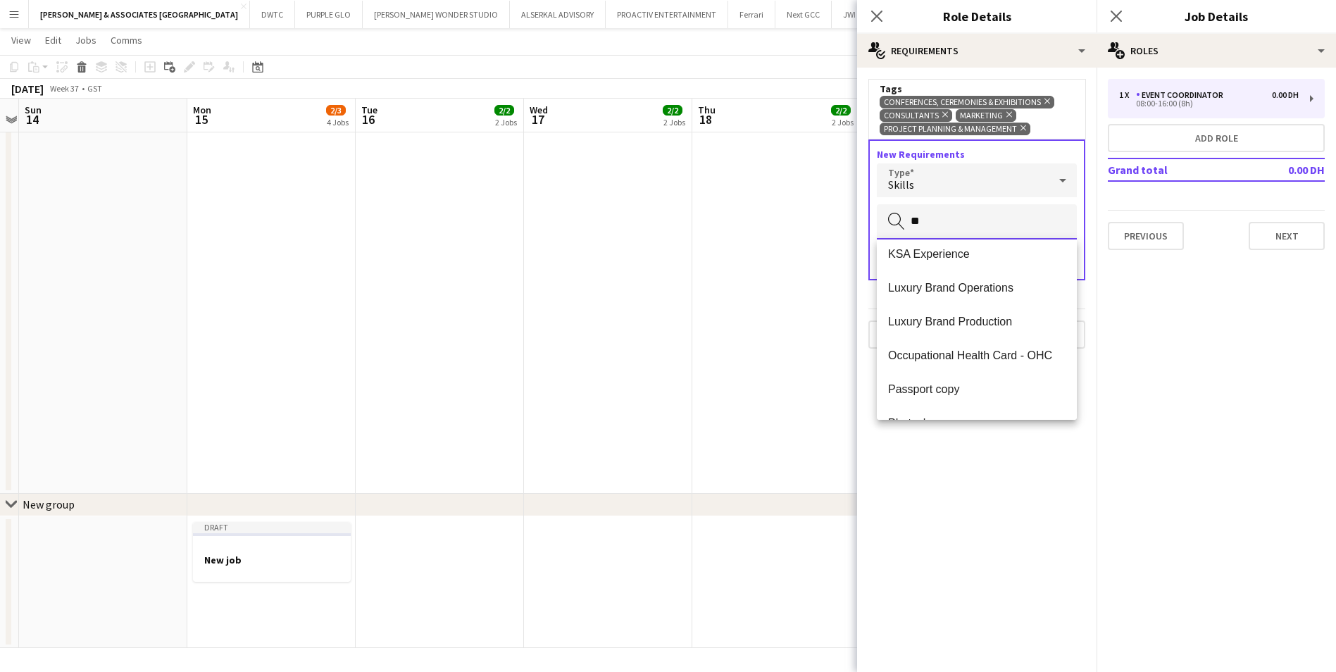
scroll to position [0, 0]
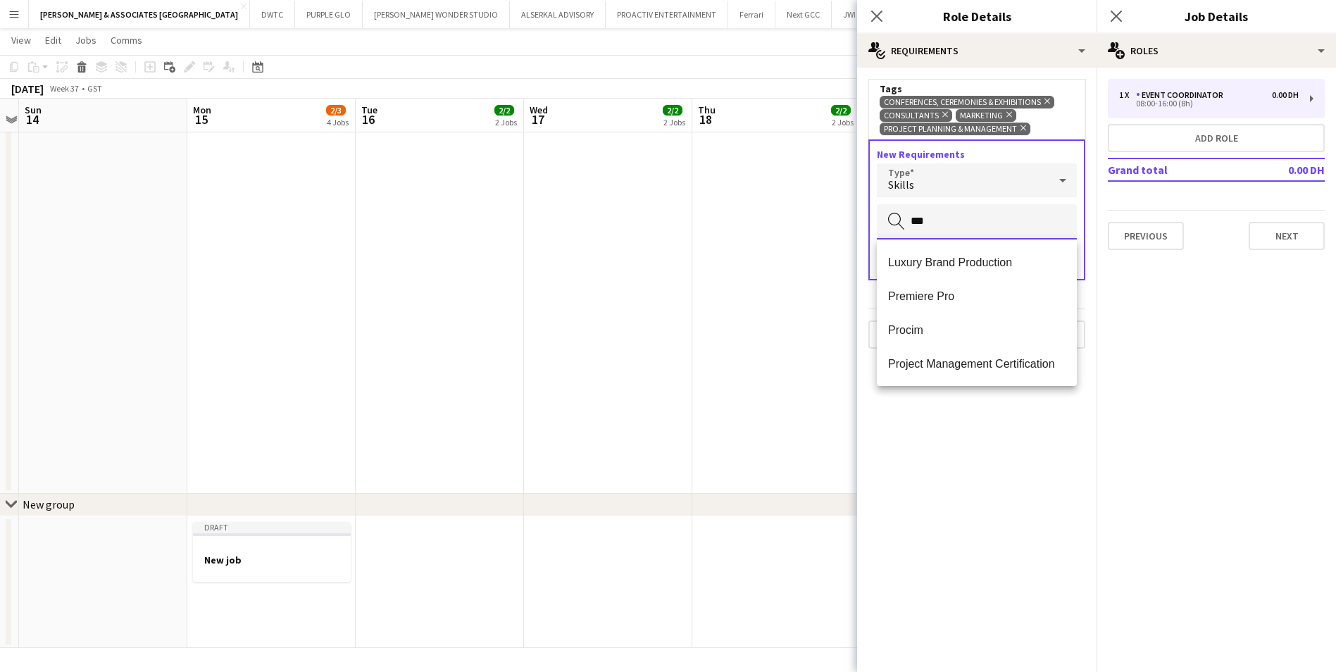
click at [944, 226] on input "***" at bounding box center [977, 221] width 200 height 35
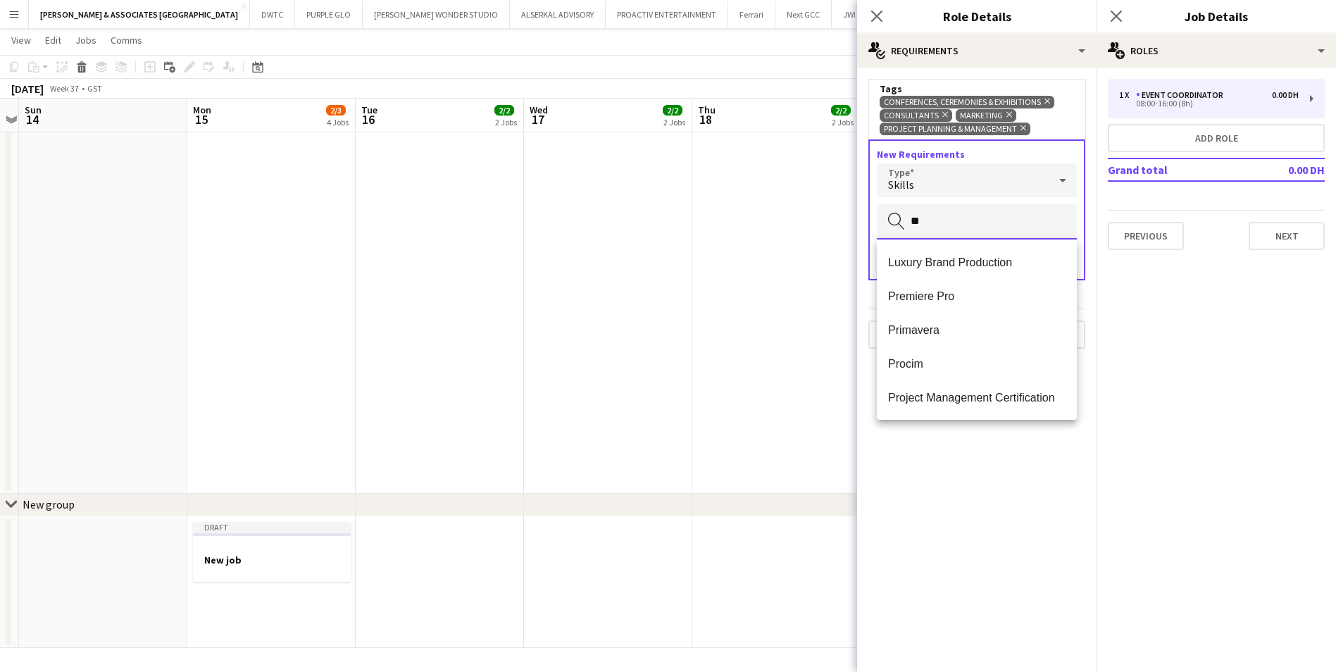
type input "*"
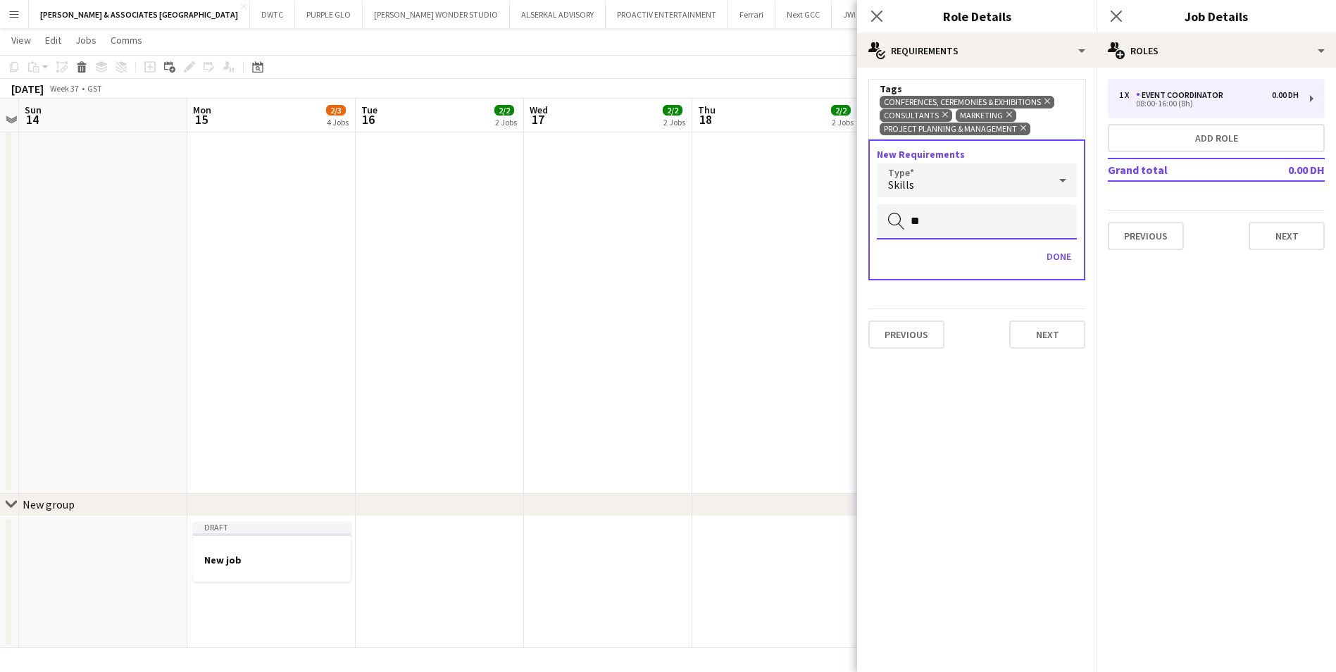
type input "*"
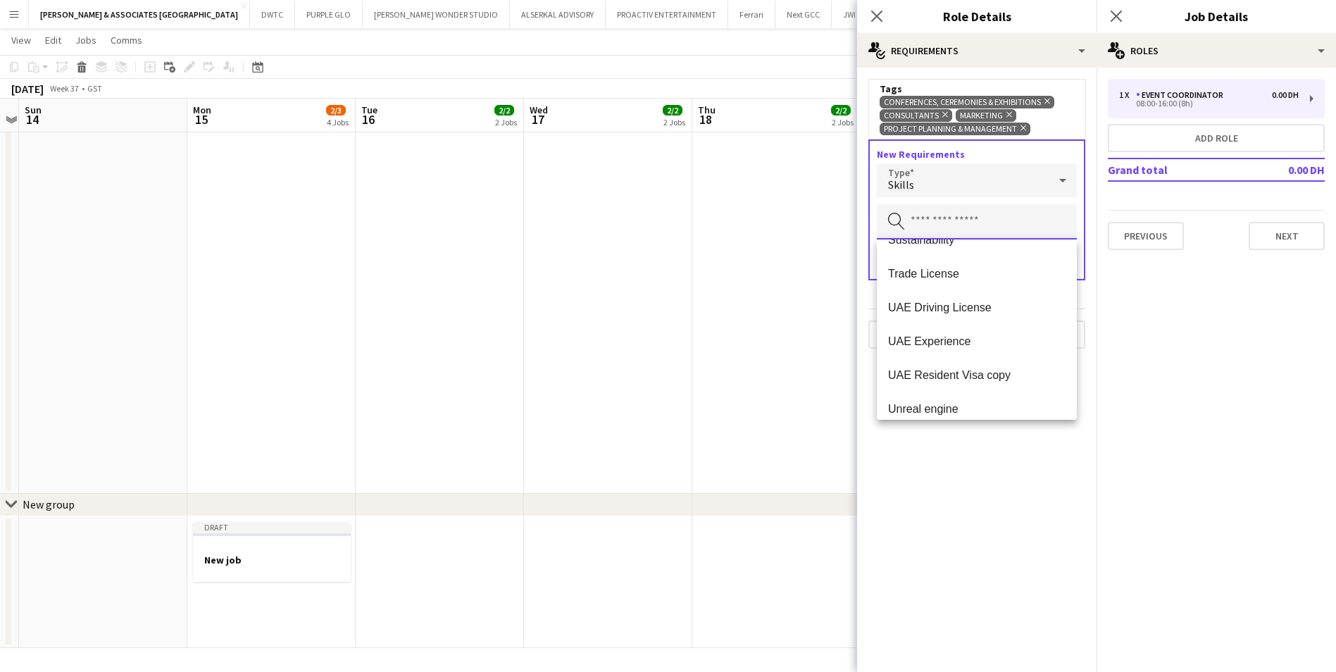
scroll to position [1420, 0]
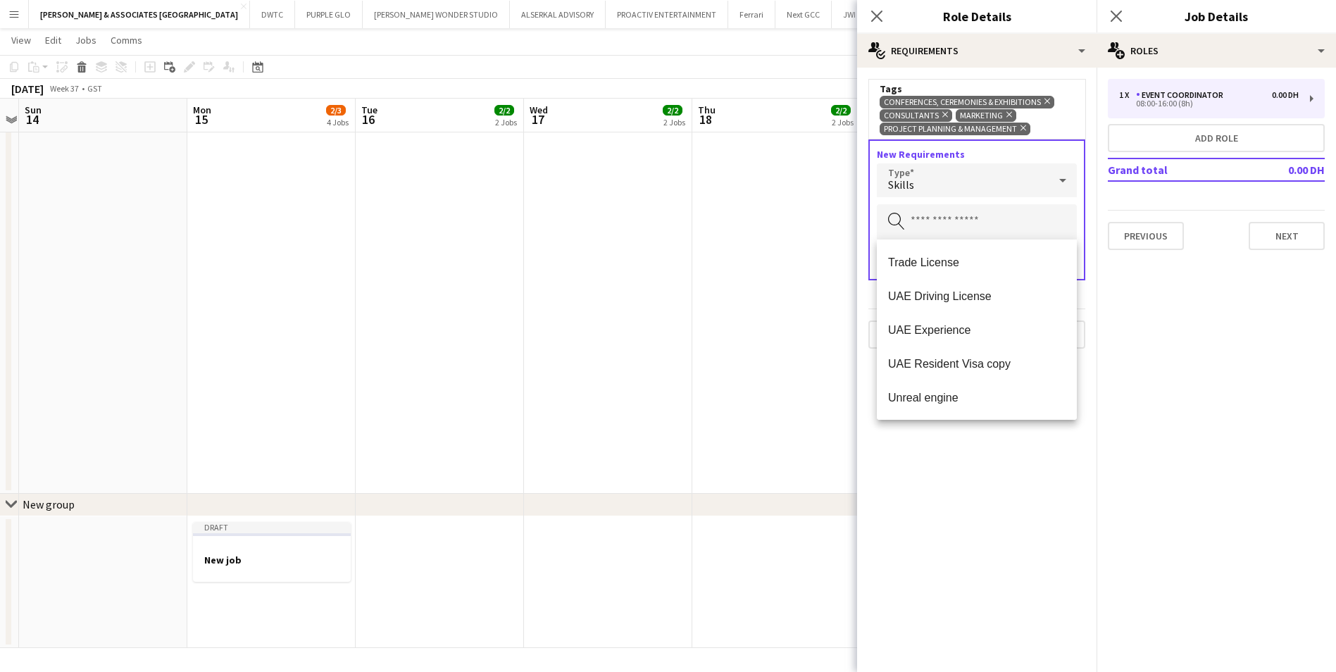
click at [966, 482] on mat-expansion-panel "medal-empty Requirements Tags Conferences, Ceremonies & Exhibitions Remove Cons…" at bounding box center [976, 370] width 239 height 604
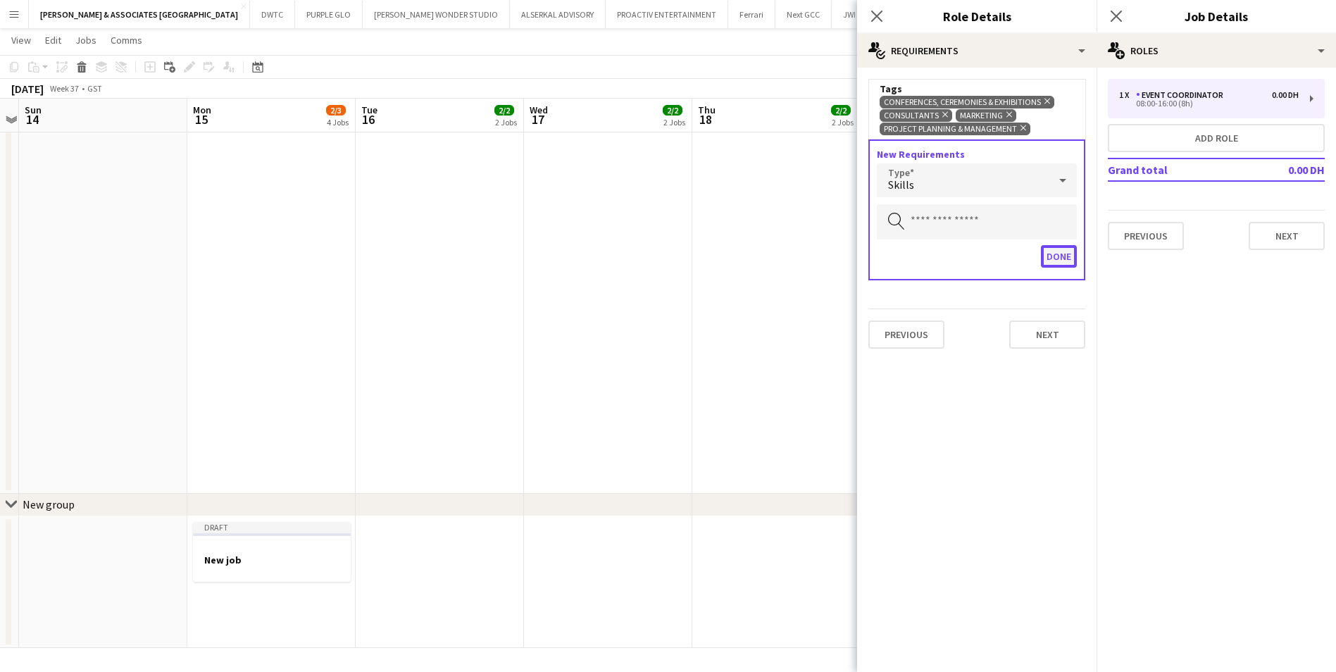
click at [1062, 263] on button "Done" at bounding box center [1059, 256] width 36 height 23
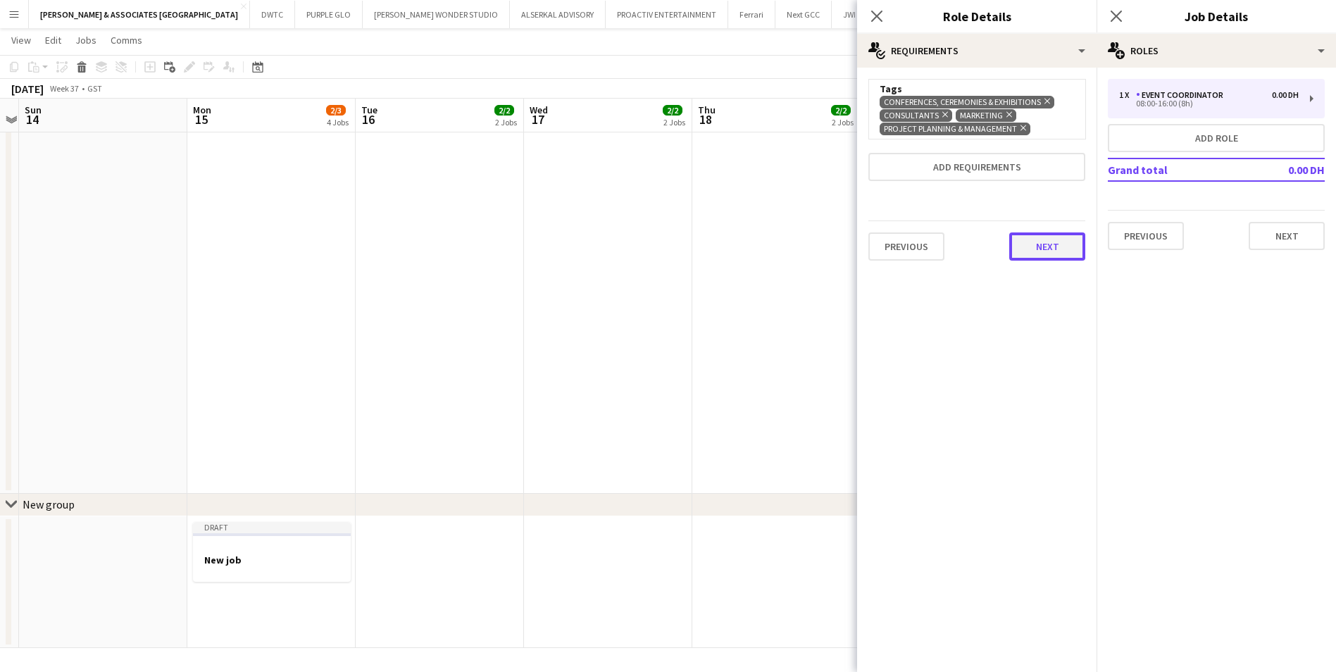
click at [1044, 256] on button "Next" at bounding box center [1047, 246] width 76 height 28
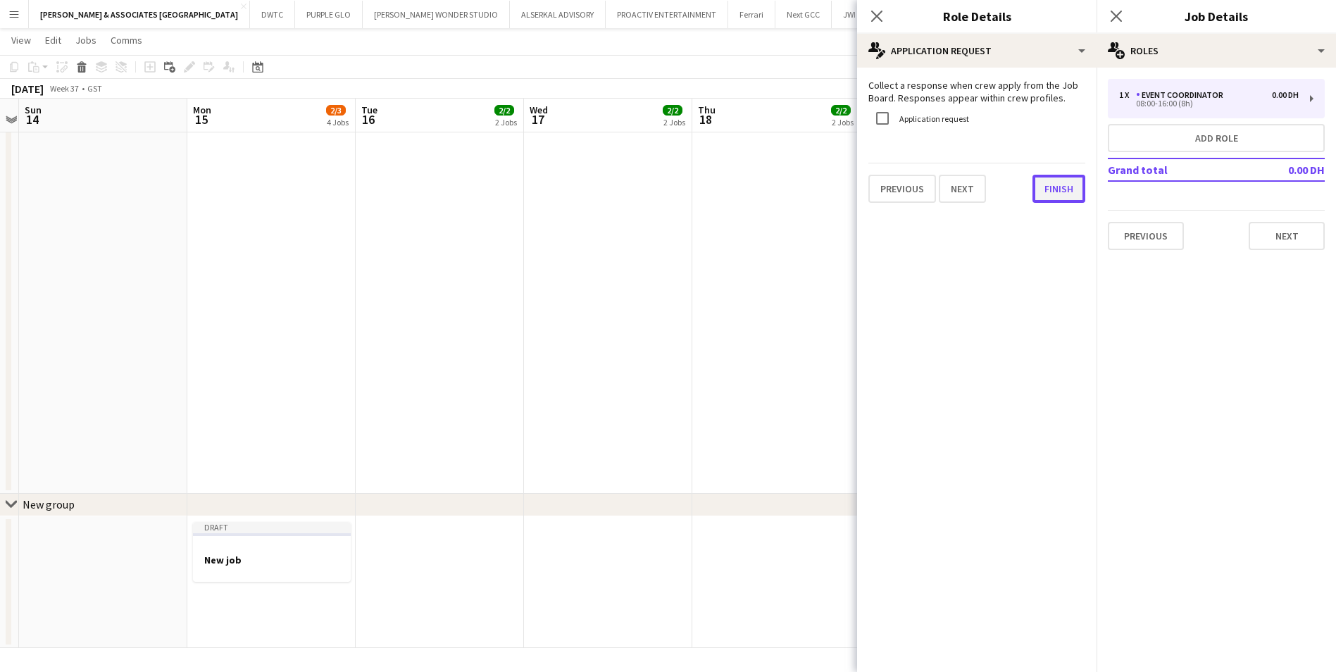
click at [1059, 194] on button "Finish" at bounding box center [1058, 189] width 53 height 28
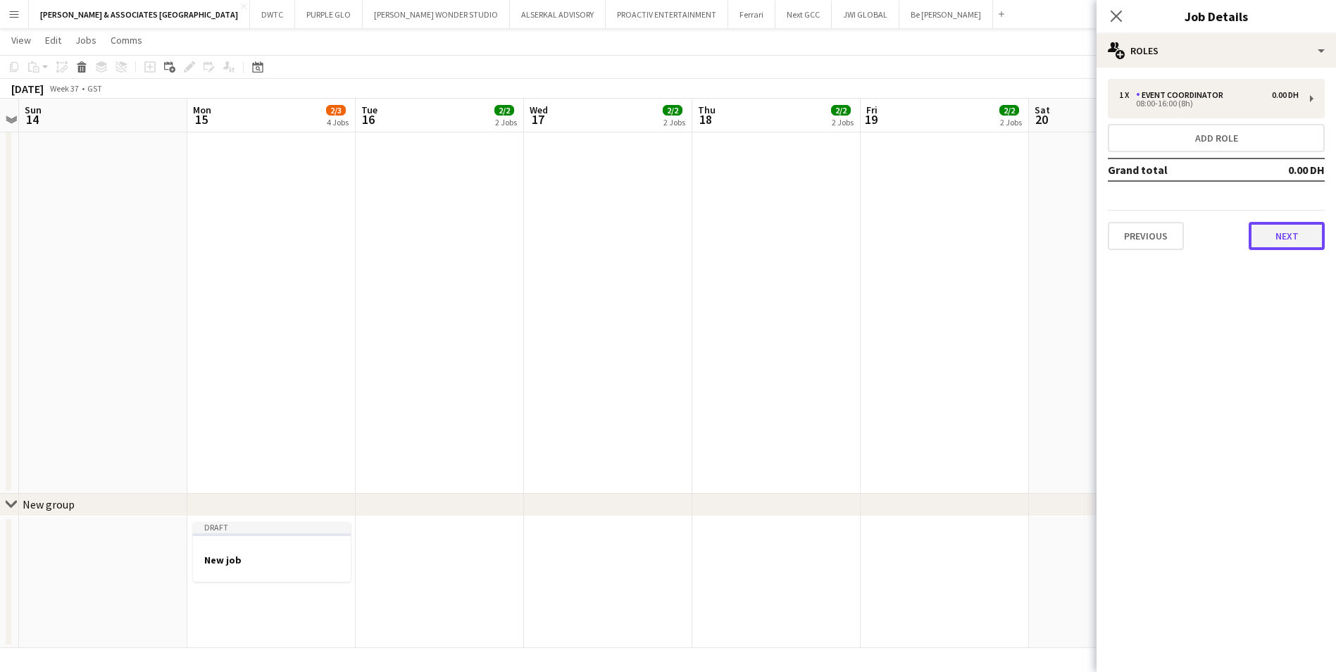
click at [1075, 238] on button "Next" at bounding box center [1287, 236] width 76 height 28
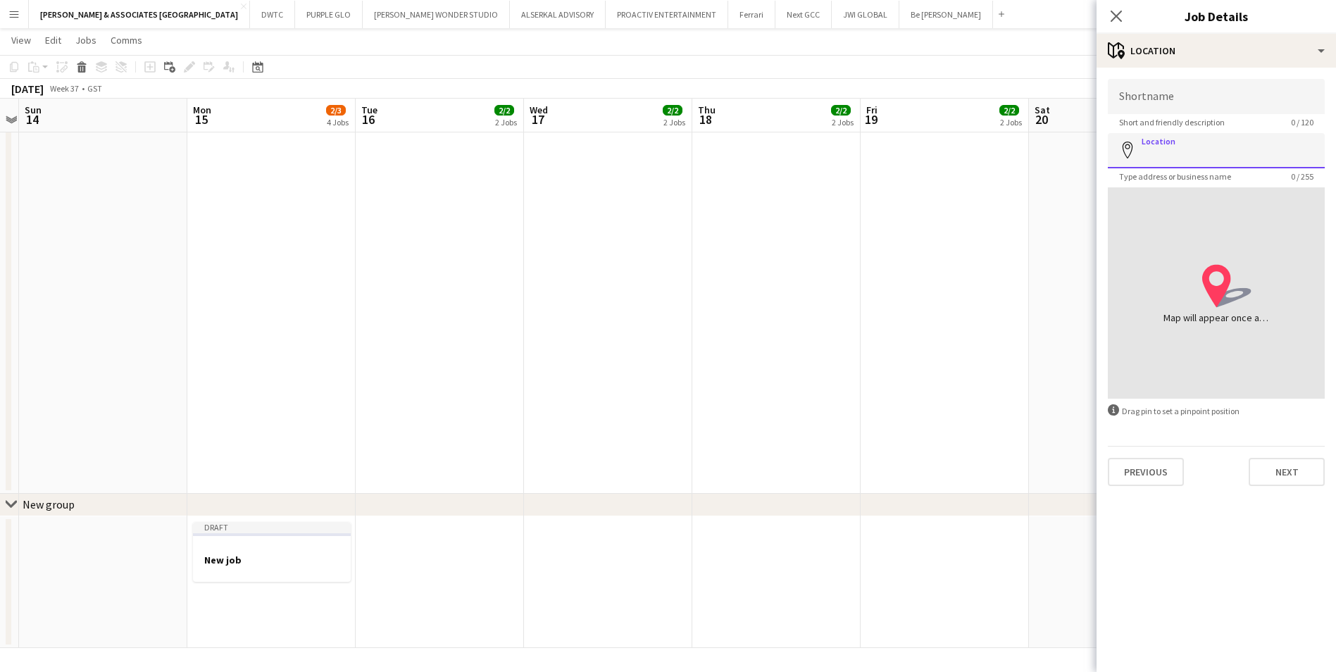
click at [1075, 142] on input "Location" at bounding box center [1216, 150] width 217 height 35
type input "**********"
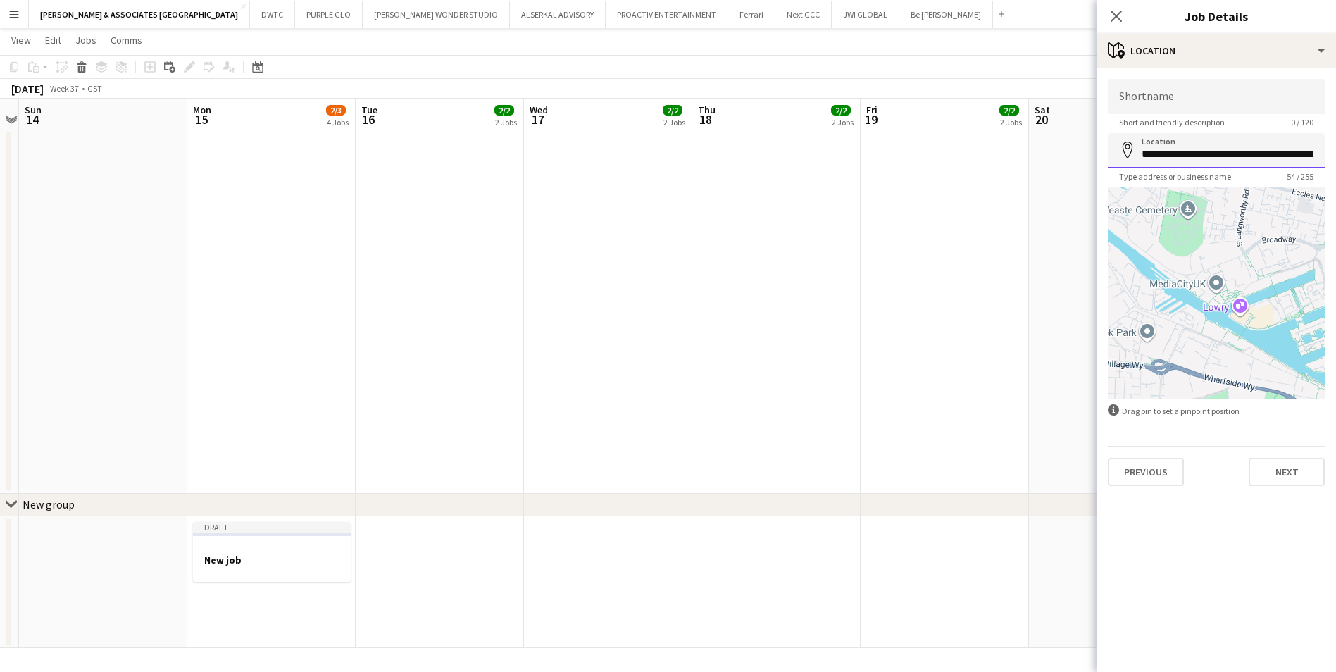
click at [1075, 165] on input "**********" at bounding box center [1216, 150] width 217 height 35
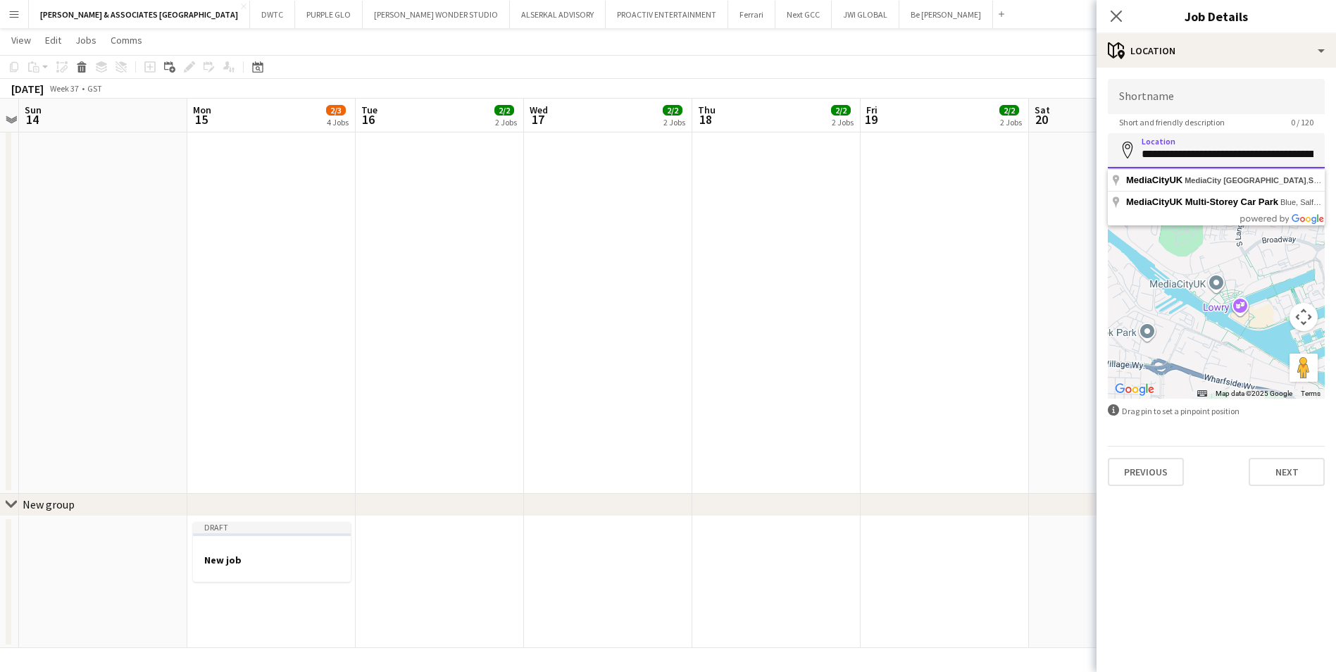
scroll to position [0, 37]
drag, startPoint x: 1310, startPoint y: 154, endPoint x: 1254, endPoint y: 147, distance: 56.7
click at [1075, 147] on input "**********" at bounding box center [1216, 150] width 217 height 35
click at [1075, 148] on input "**********" at bounding box center [1216, 150] width 217 height 35
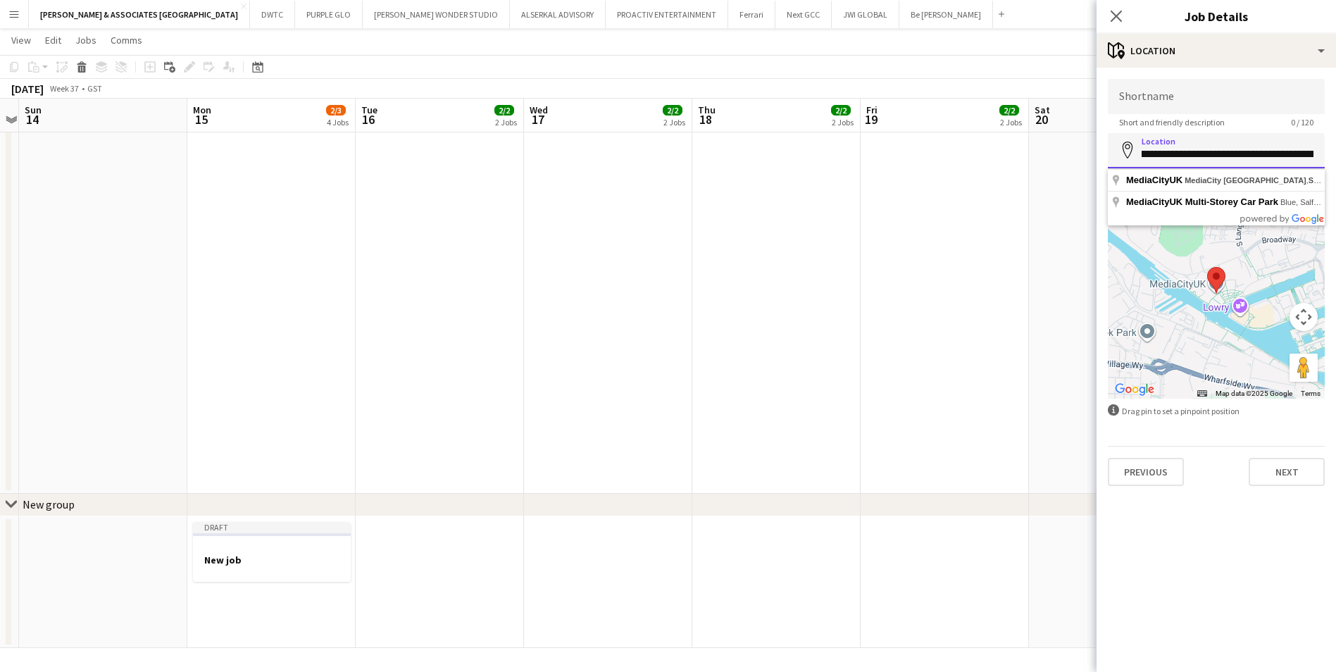
click at [1075, 148] on input "**********" at bounding box center [1216, 150] width 217 height 35
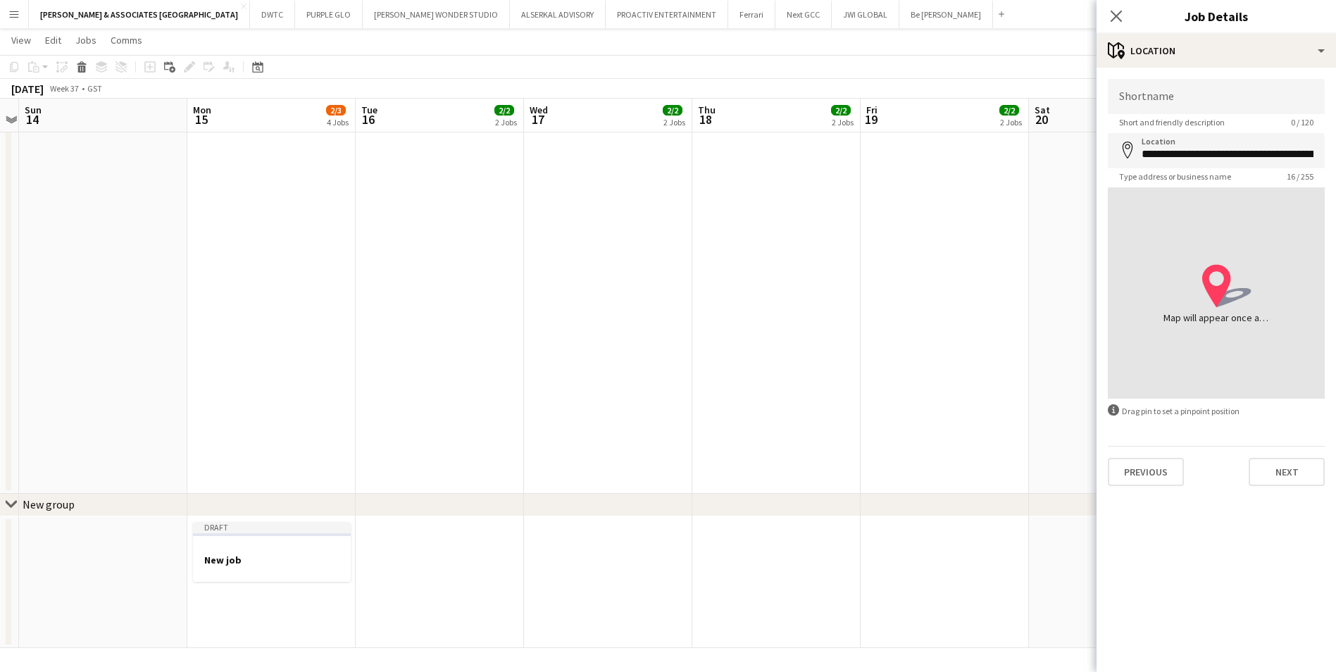
type input "**********"
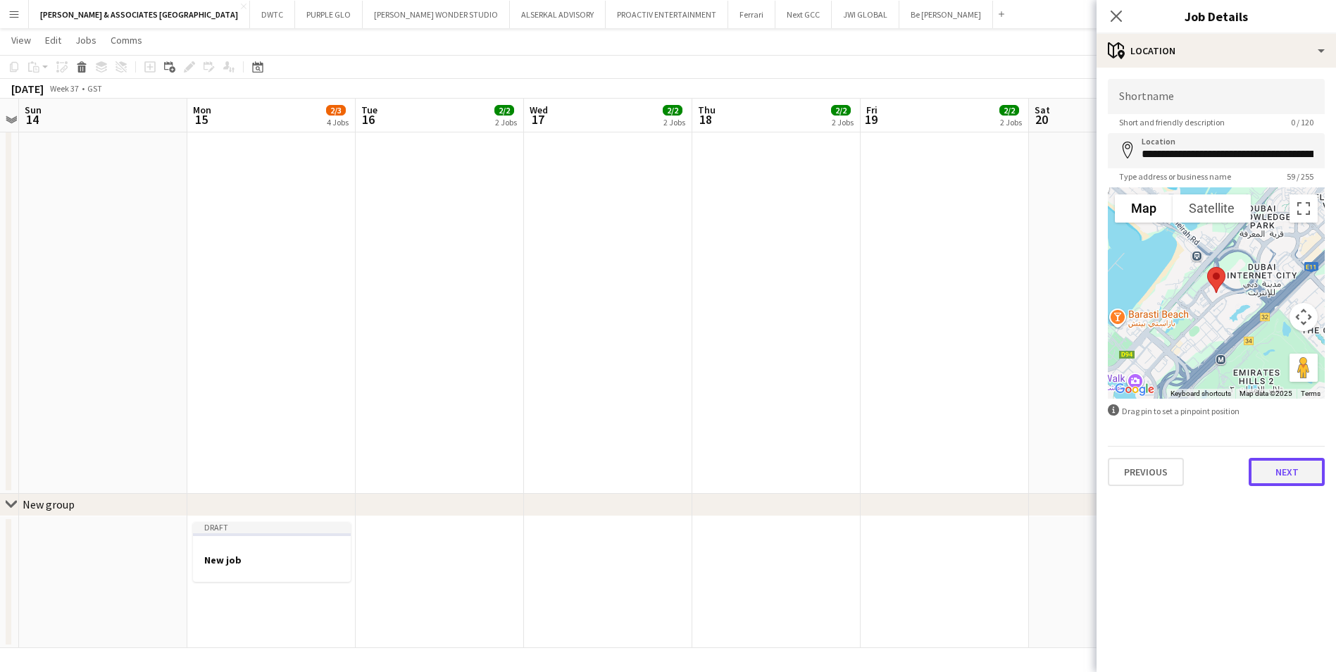
click at [1075, 470] on button "Next" at bounding box center [1287, 472] width 76 height 28
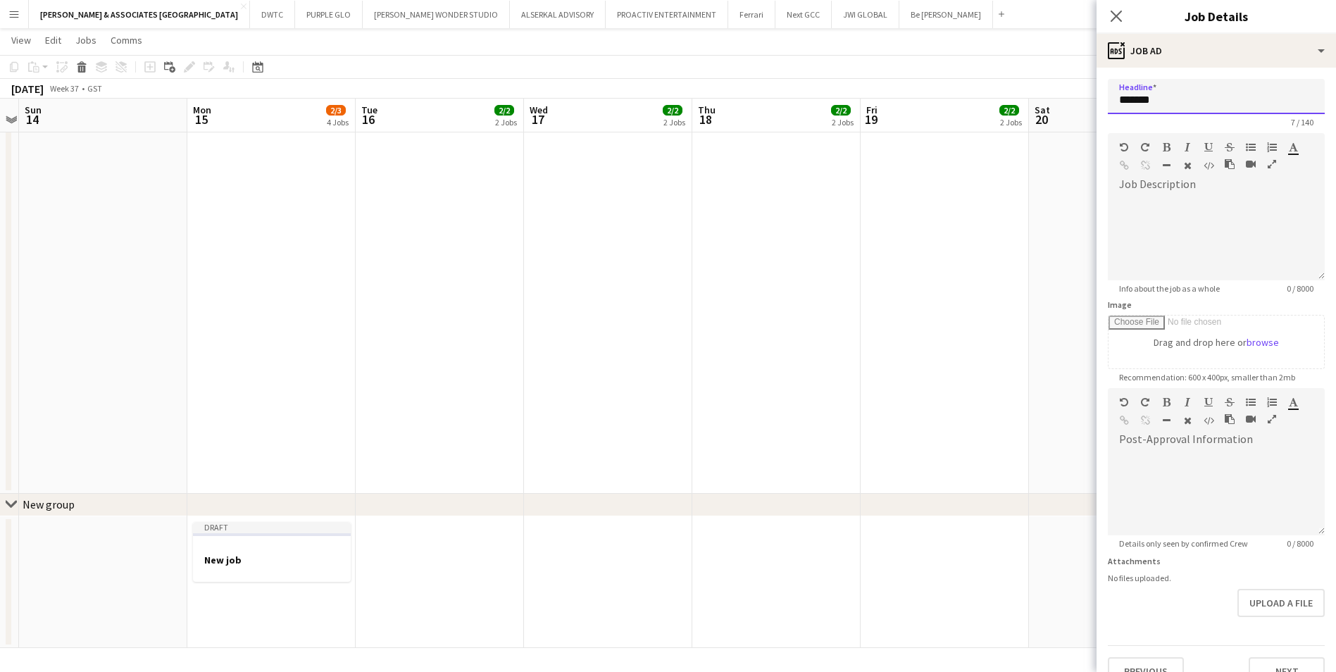
drag, startPoint x: 1185, startPoint y: 103, endPoint x: 1100, endPoint y: 94, distance: 85.7
click at [1075, 100] on form "Headline ******* 7 / 140 Job Description default Heading 1 Heading 2 Heading 3 …" at bounding box center [1215, 382] width 239 height 606
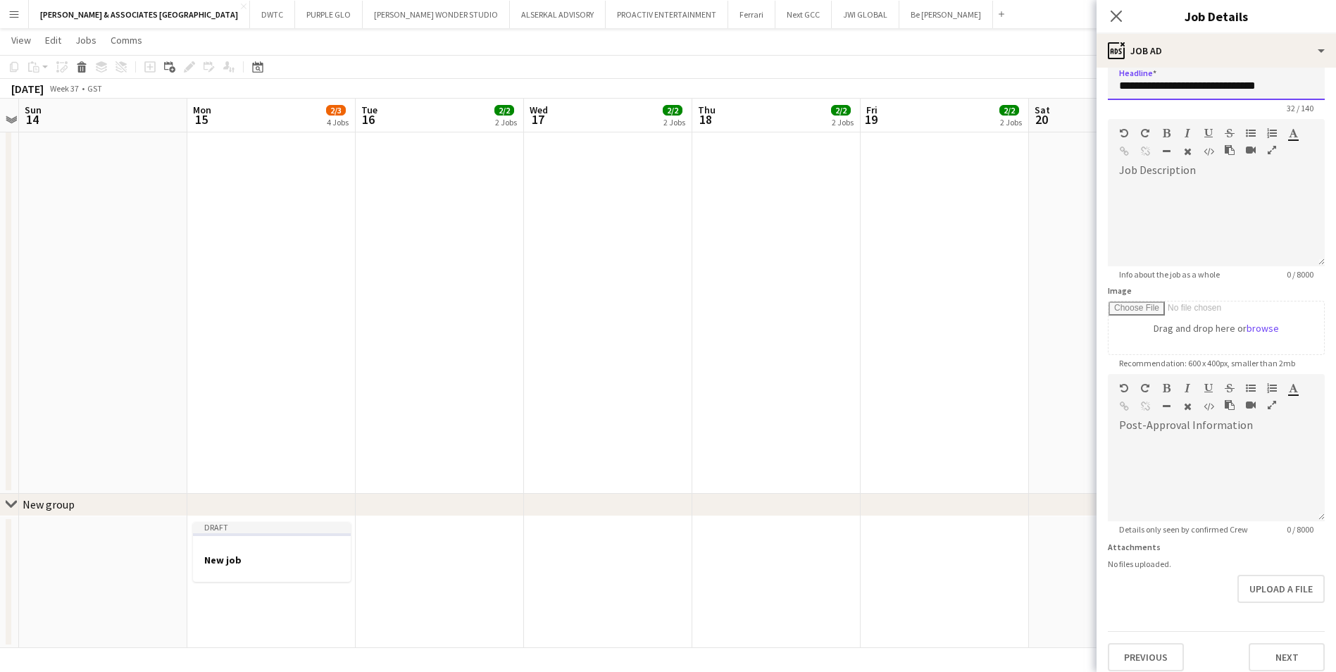
scroll to position [25, 0]
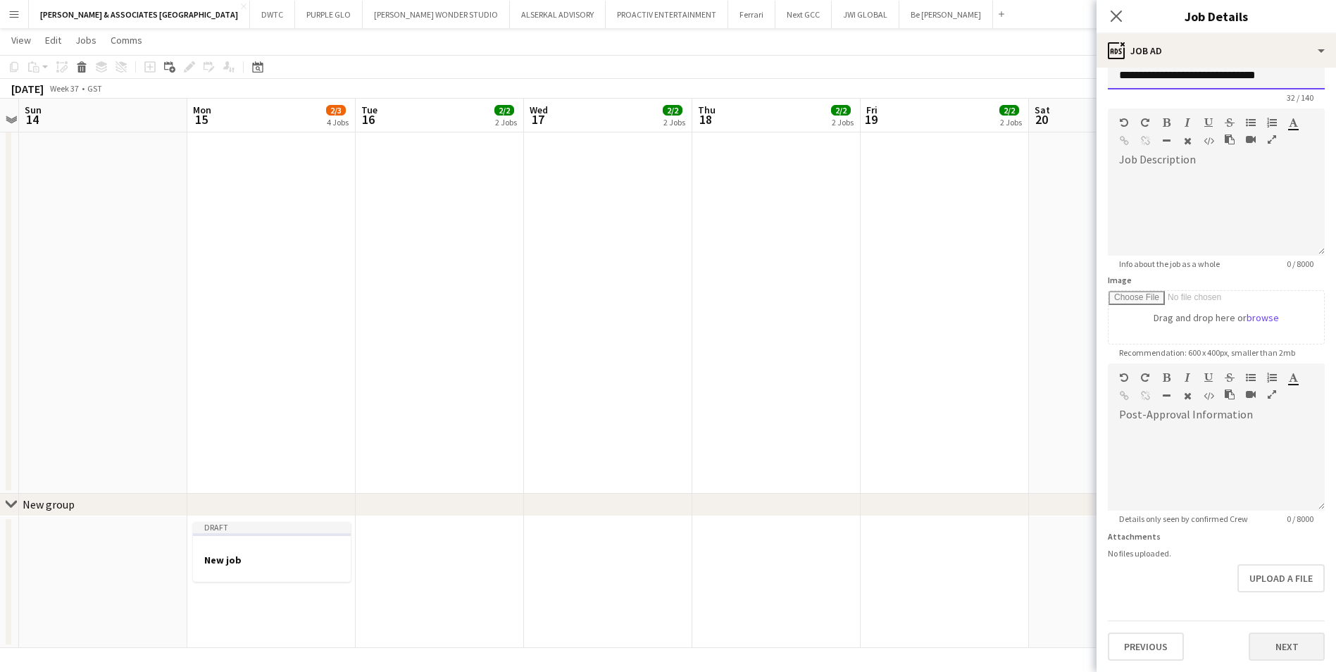
type input "**********"
click at [1075, 519] on button "Next" at bounding box center [1287, 646] width 76 height 28
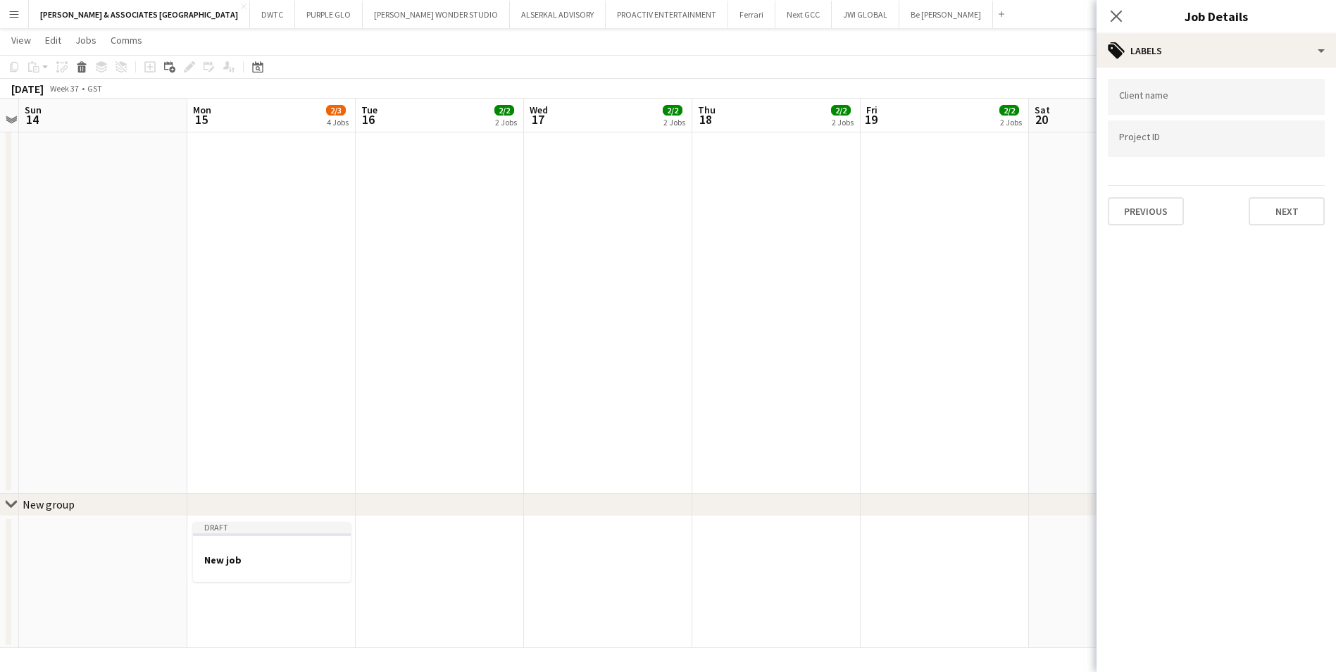
scroll to position [0, 0]
click at [1075, 208] on button "Next" at bounding box center [1287, 211] width 76 height 28
click at [1075, 133] on button "Next" at bounding box center [1287, 146] width 76 height 28
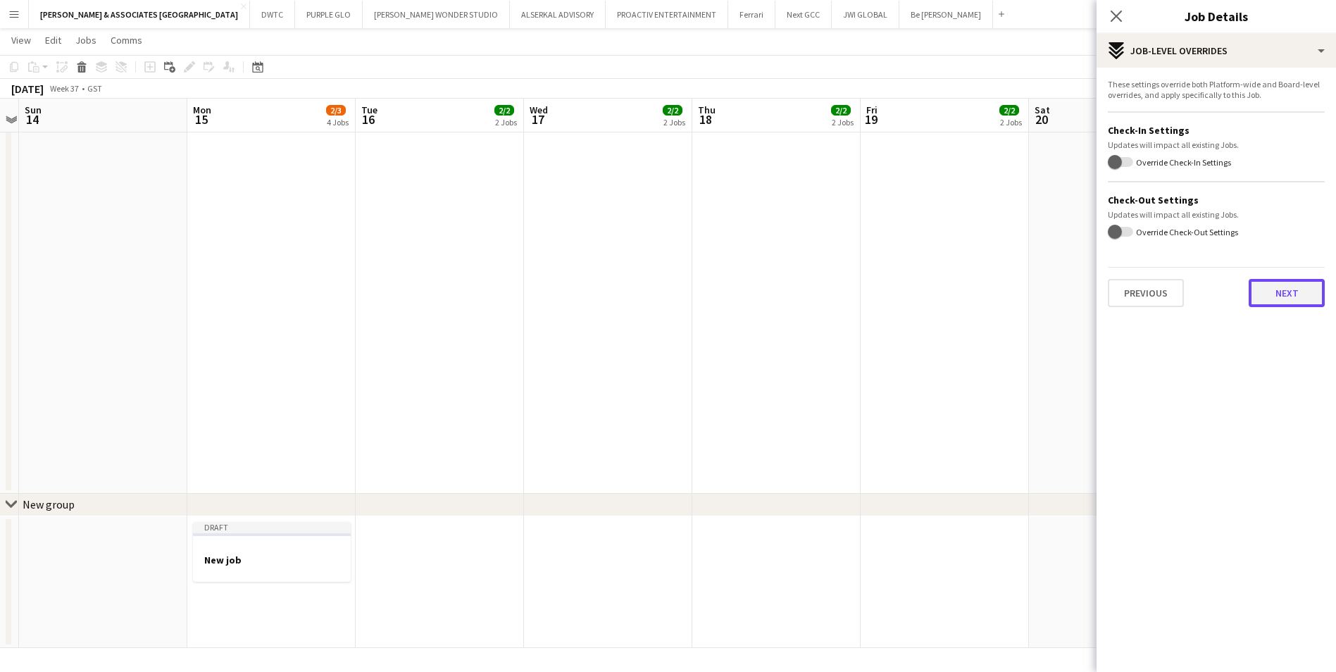
click at [1075, 298] on button "Next" at bounding box center [1287, 293] width 76 height 28
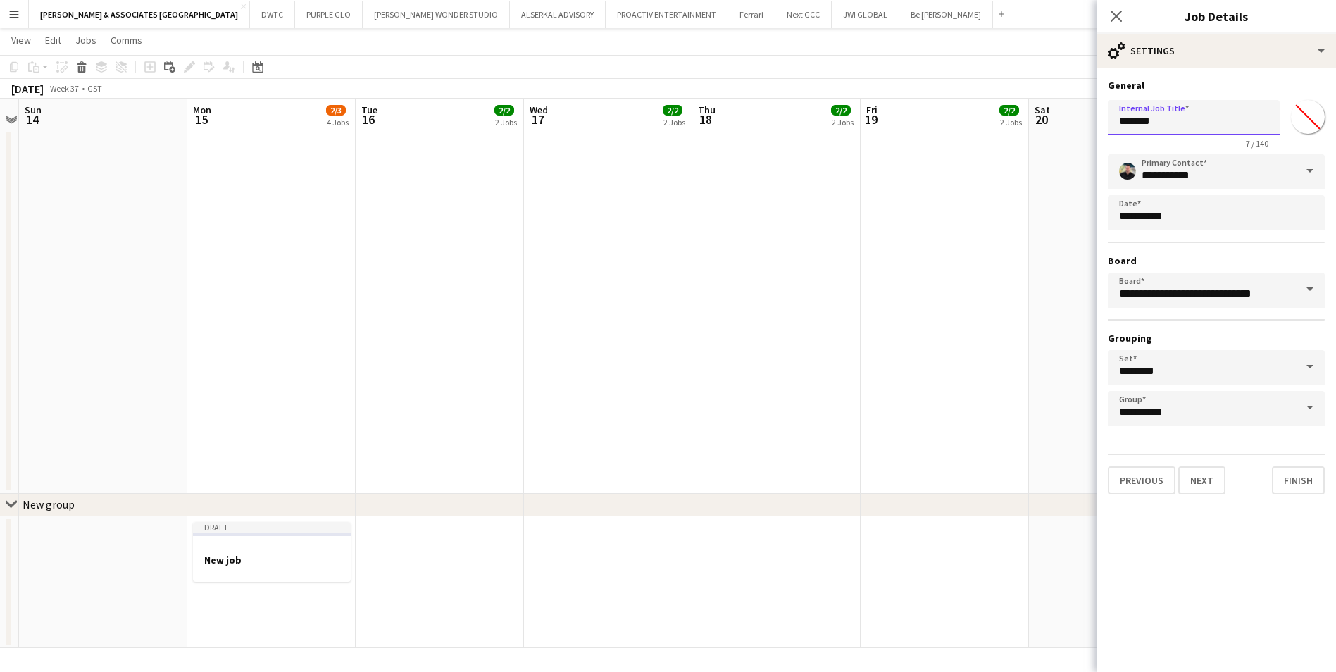
drag, startPoint x: 1172, startPoint y: 126, endPoint x: 1084, endPoint y: 125, distance: 88.0
click at [1075, 125] on body "Menu Boards Boards Boards All jobs Status Workforce Workforce My Workforce Recr…" at bounding box center [668, 75] width 1336 height 1191
type input "**********"
click at [1075, 478] on button "Finish" at bounding box center [1298, 480] width 53 height 28
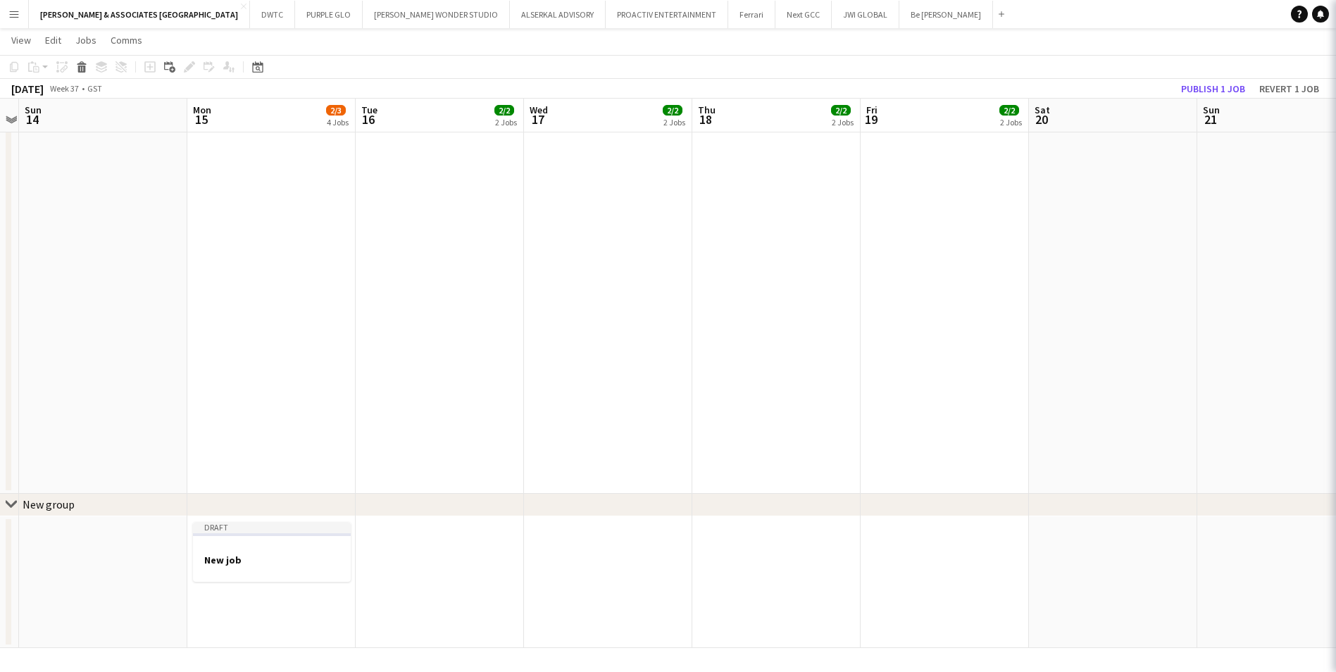
scroll to position [0, 0]
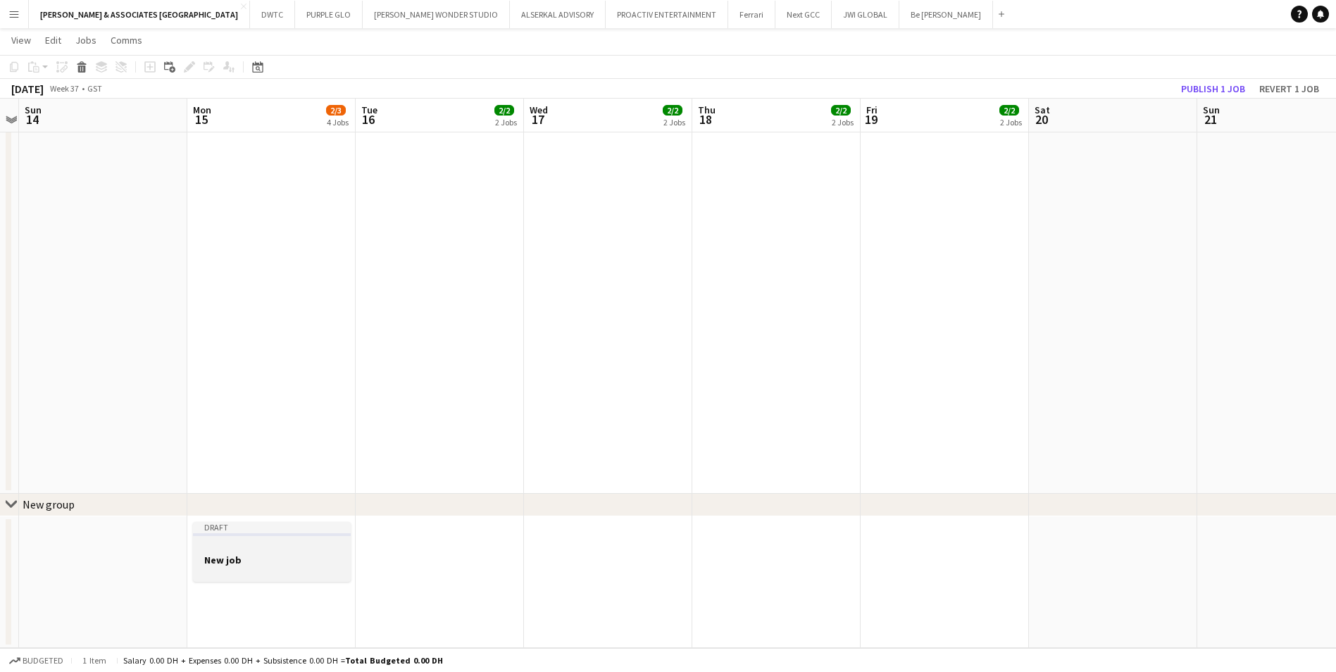
click at [279, 519] on div at bounding box center [272, 547] width 158 height 11
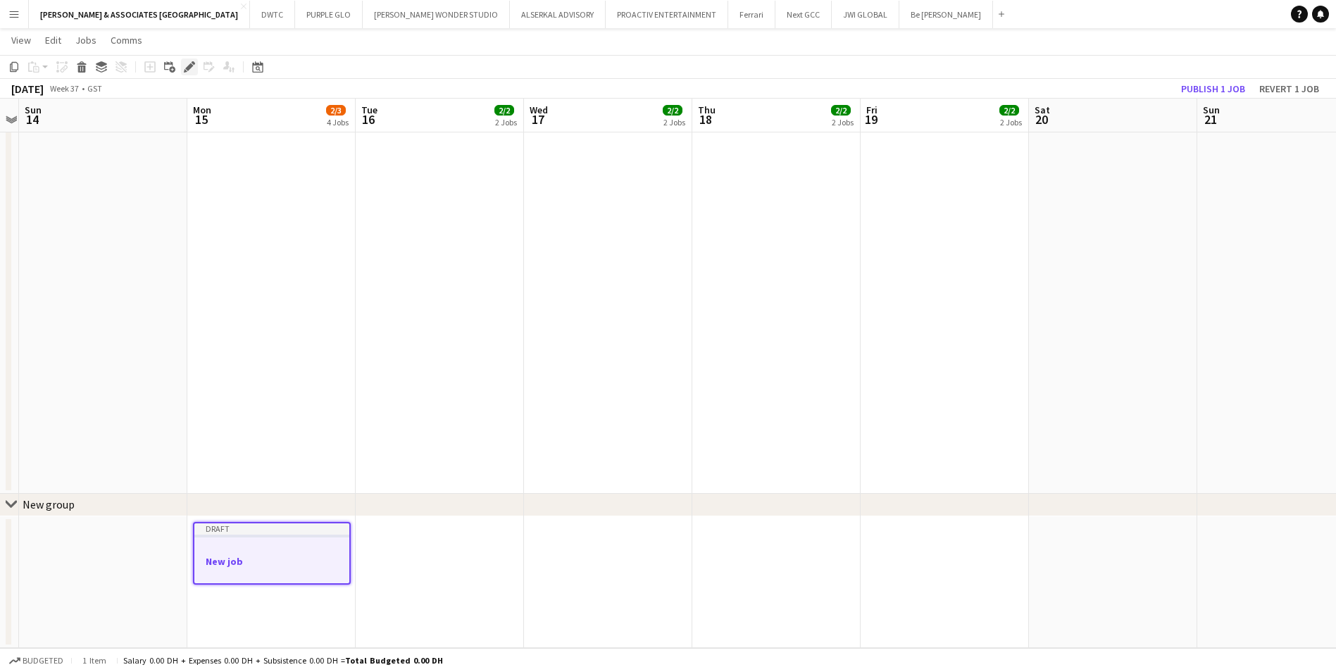
click at [196, 67] on div "Edit" at bounding box center [189, 66] width 17 height 17
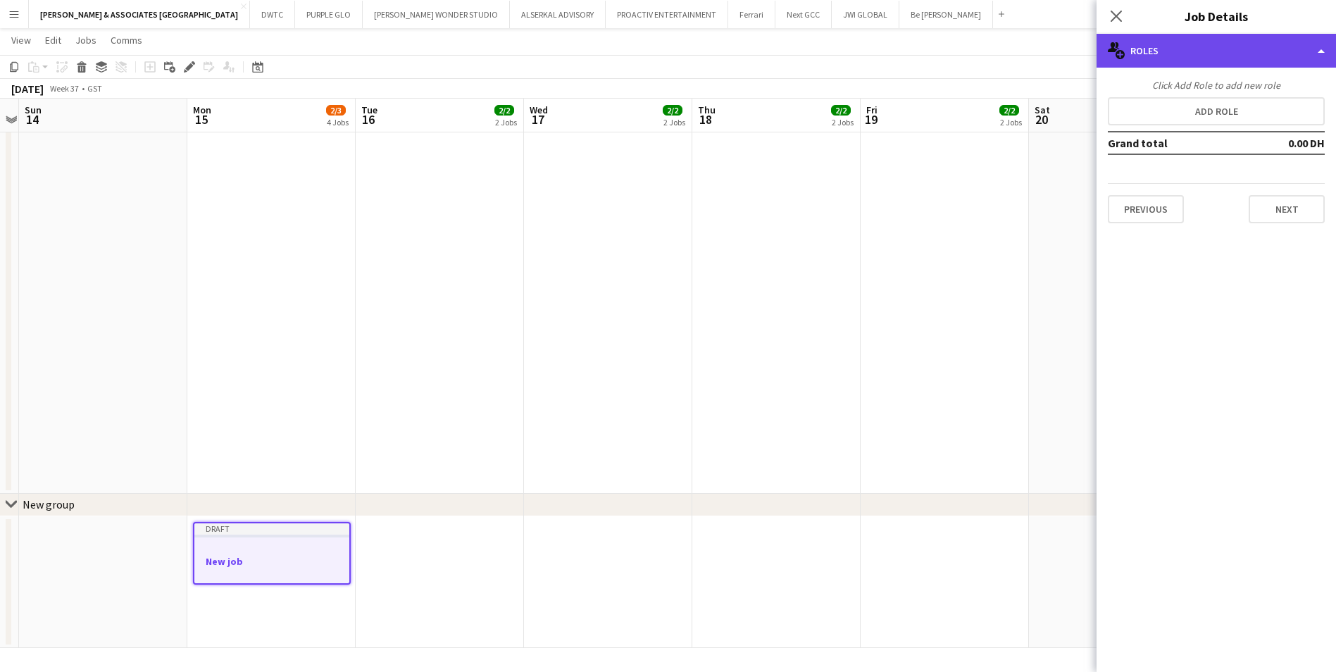
click at [1075, 51] on div "multiple-users-add Roles" at bounding box center [1215, 51] width 239 height 34
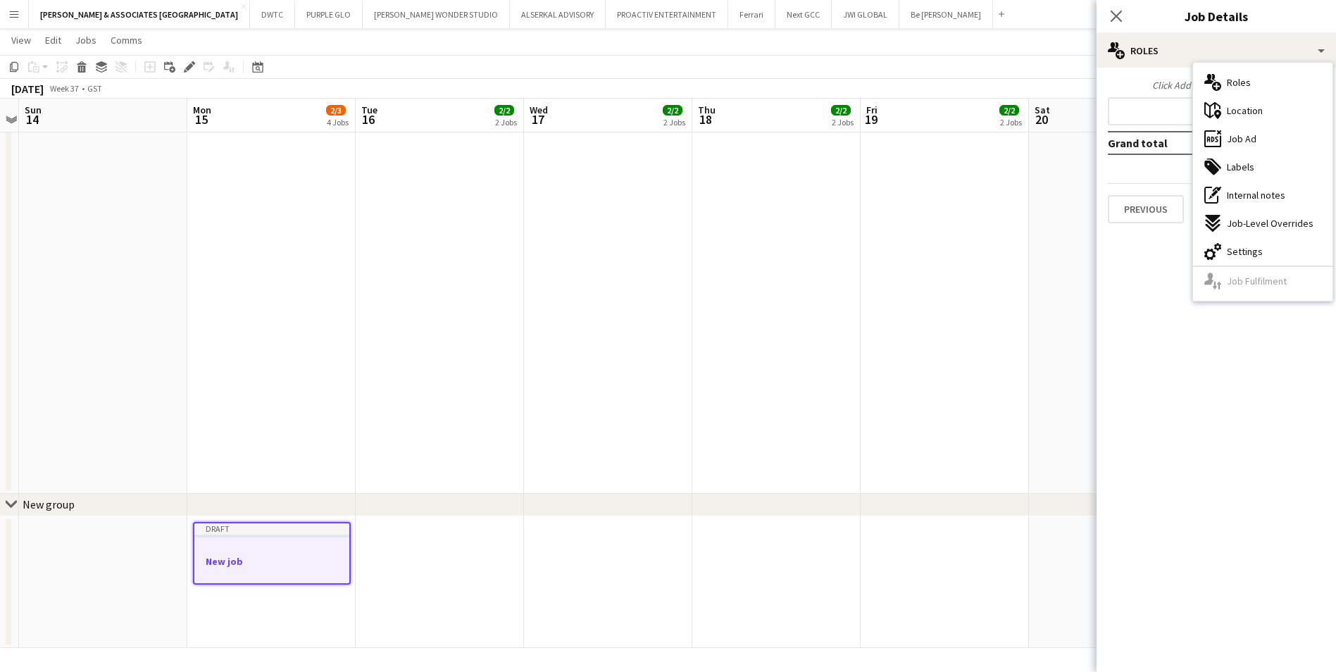
click at [1075, 387] on mat-expansion-panel "pencil3 General details Click Add Role to add new role Add role Grand total 0.0…" at bounding box center [1215, 370] width 239 height 604
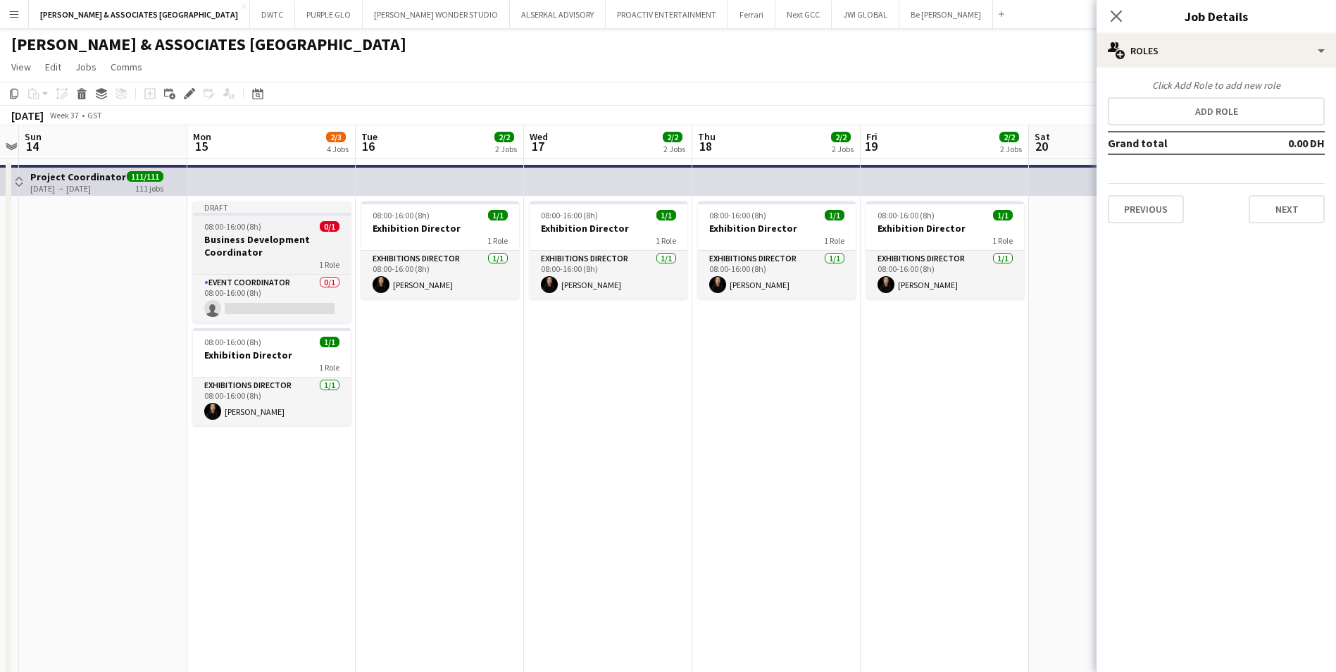
click at [263, 235] on h3 "Business Development Coordinator" at bounding box center [272, 245] width 158 height 25
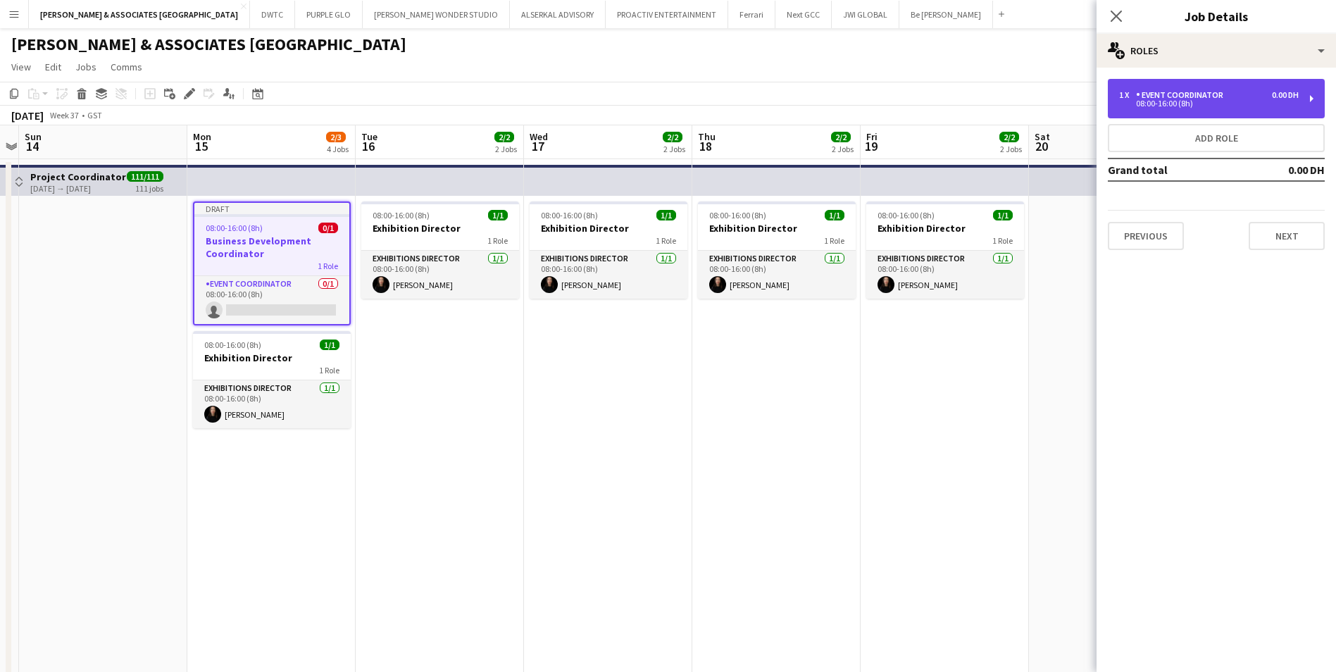
click at [1075, 111] on div "1 x Event Coordinator 0.00 DH 08:00-16:00 (8h)" at bounding box center [1216, 98] width 217 height 39
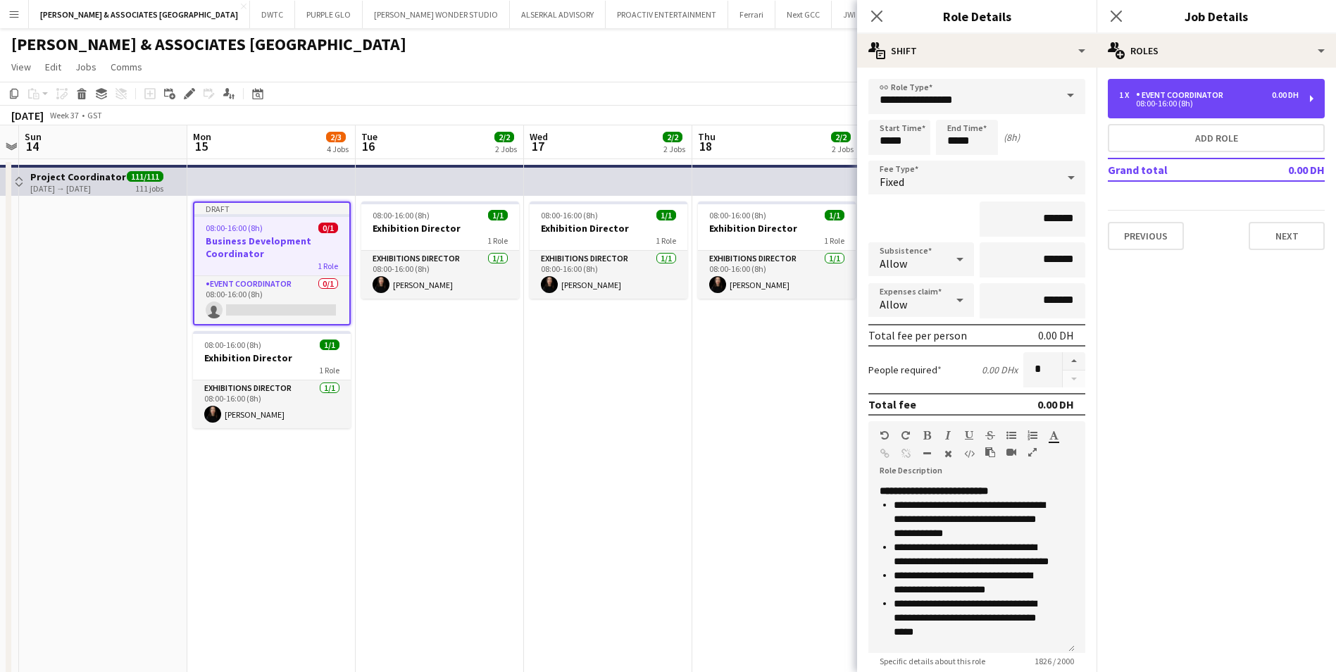
scroll to position [856, 0]
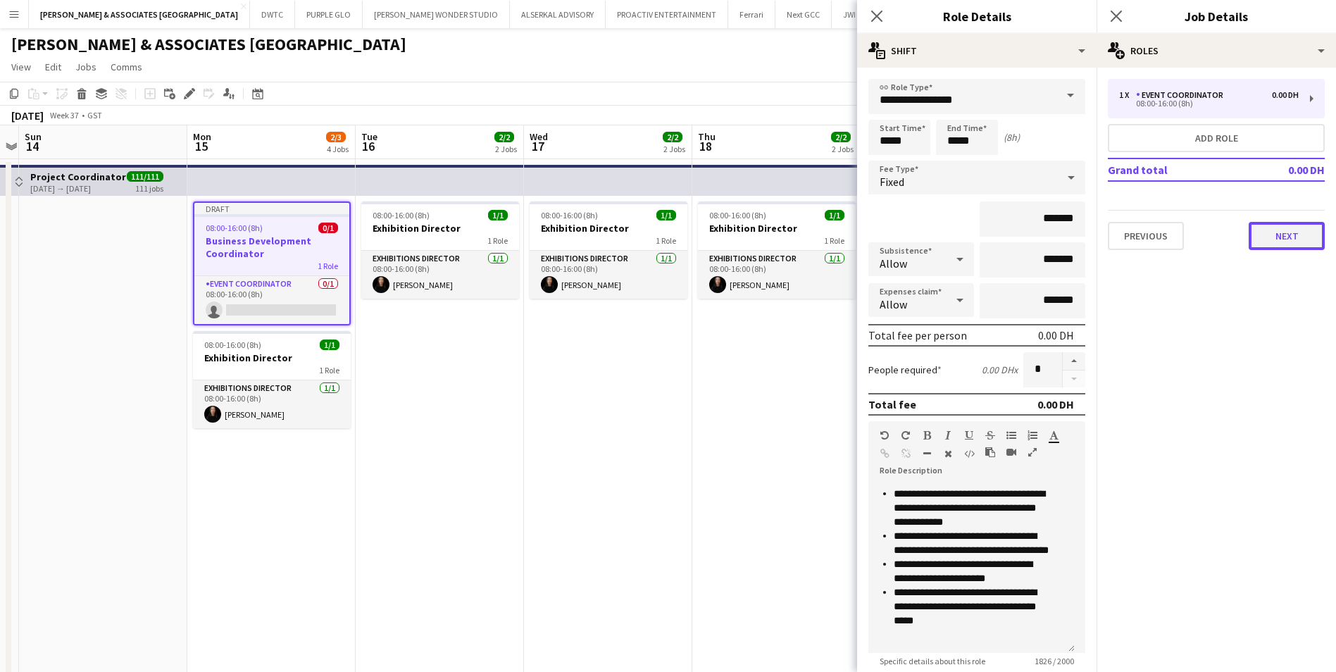
click at [1075, 243] on button "Next" at bounding box center [1287, 236] width 76 height 28
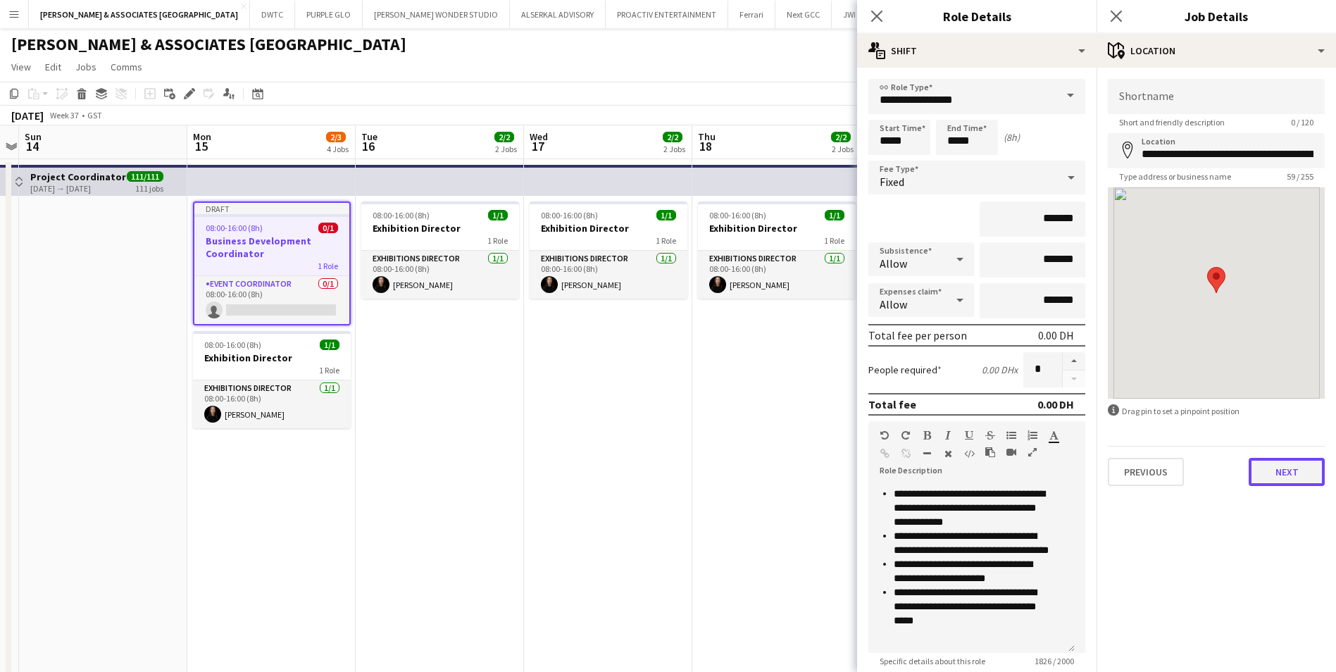
click at [1075, 480] on button "Next" at bounding box center [1287, 472] width 76 height 28
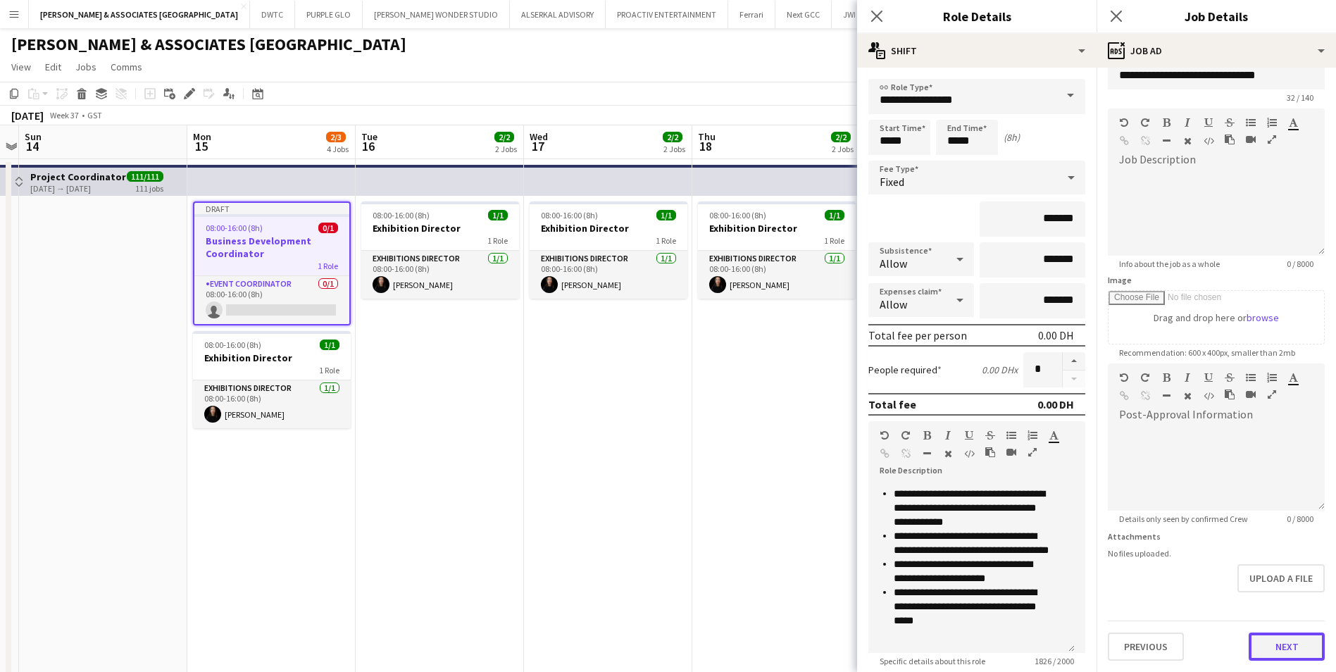
click at [1075, 519] on form "**********" at bounding box center [1215, 357] width 239 height 606
click at [1075, 519] on button "Next" at bounding box center [1287, 646] width 76 height 28
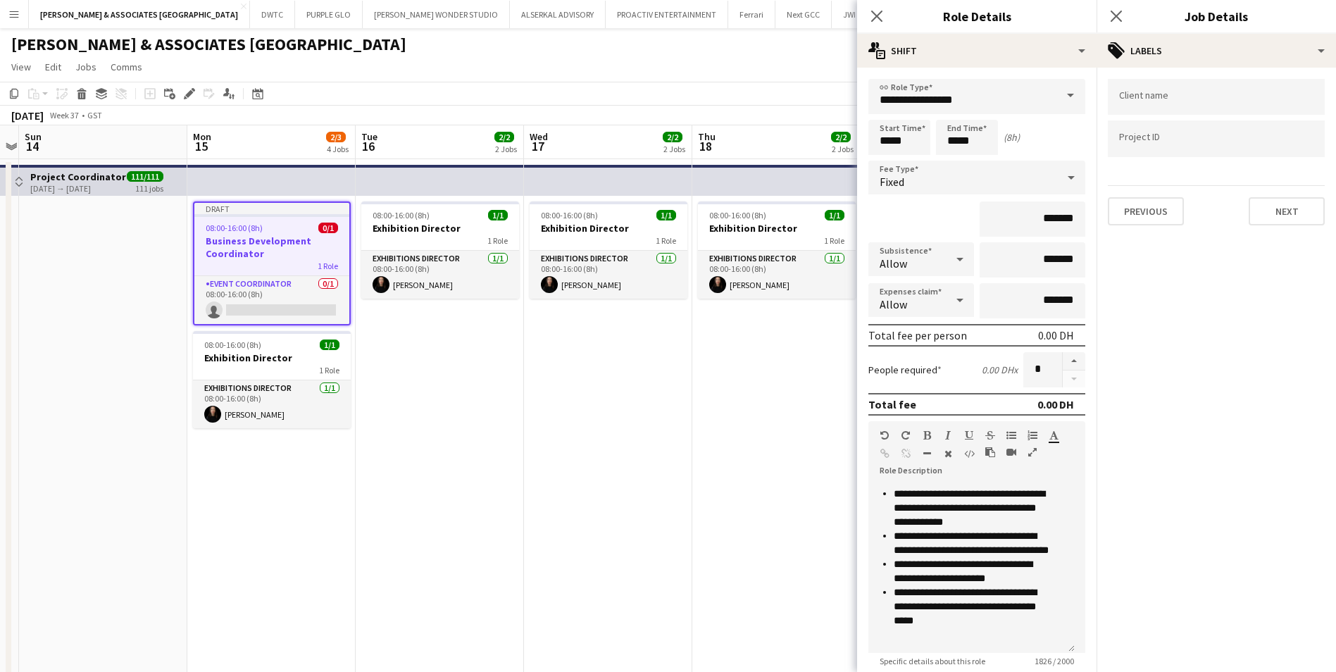
scroll to position [0, 0]
click at [1075, 223] on button "Next" at bounding box center [1287, 211] width 76 height 28
click at [1075, 148] on button "Next" at bounding box center [1287, 146] width 76 height 28
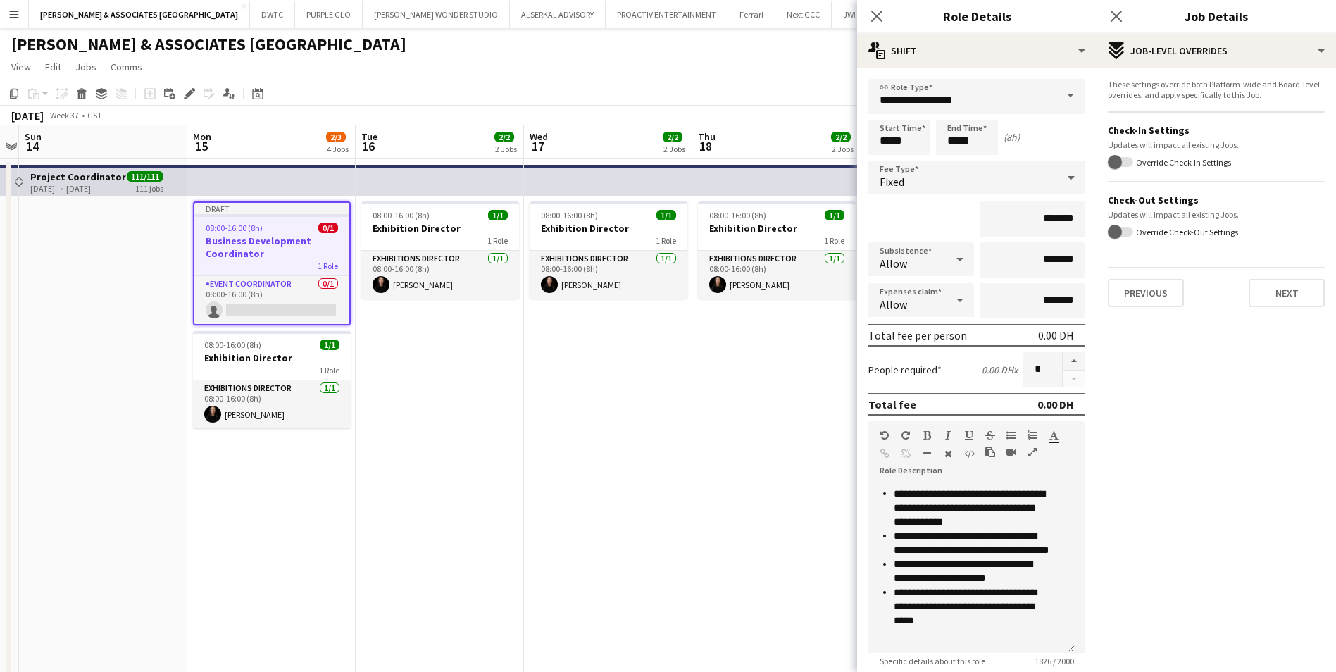
click at [1075, 273] on div "Previous Next" at bounding box center [1216, 287] width 217 height 40
click at [1075, 285] on button "Next" at bounding box center [1287, 293] width 76 height 28
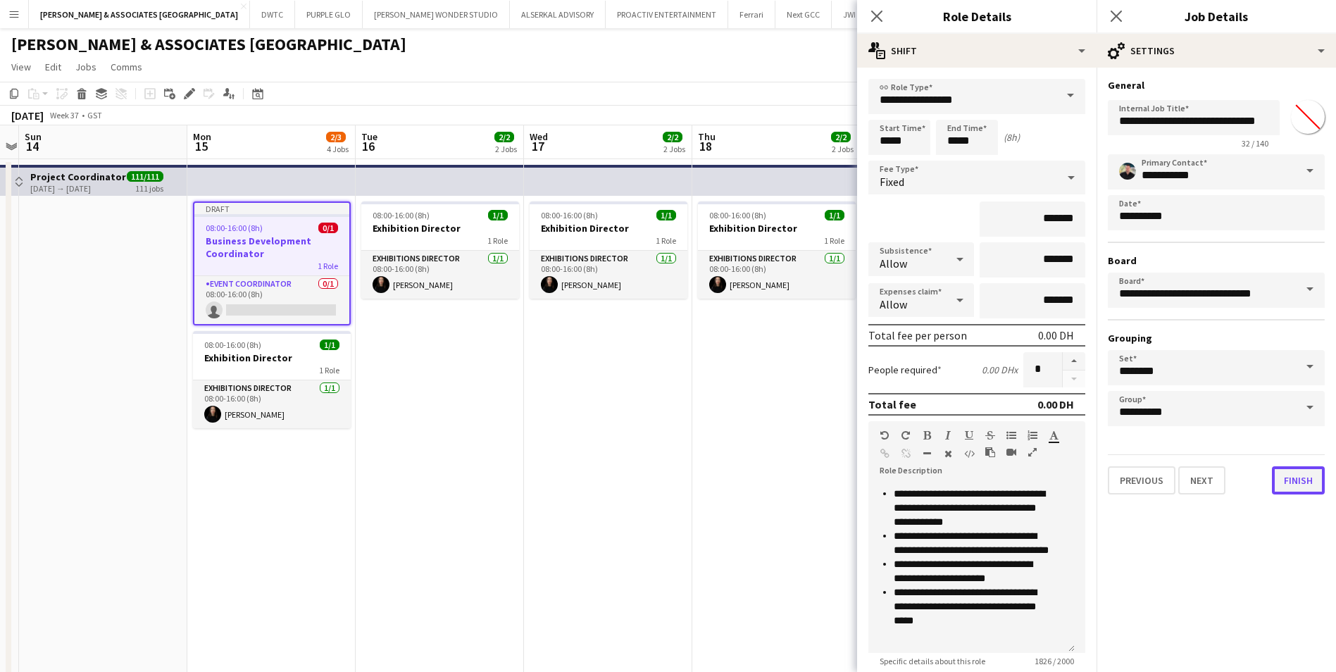
click at [1075, 476] on button "Finish" at bounding box center [1298, 480] width 53 height 28
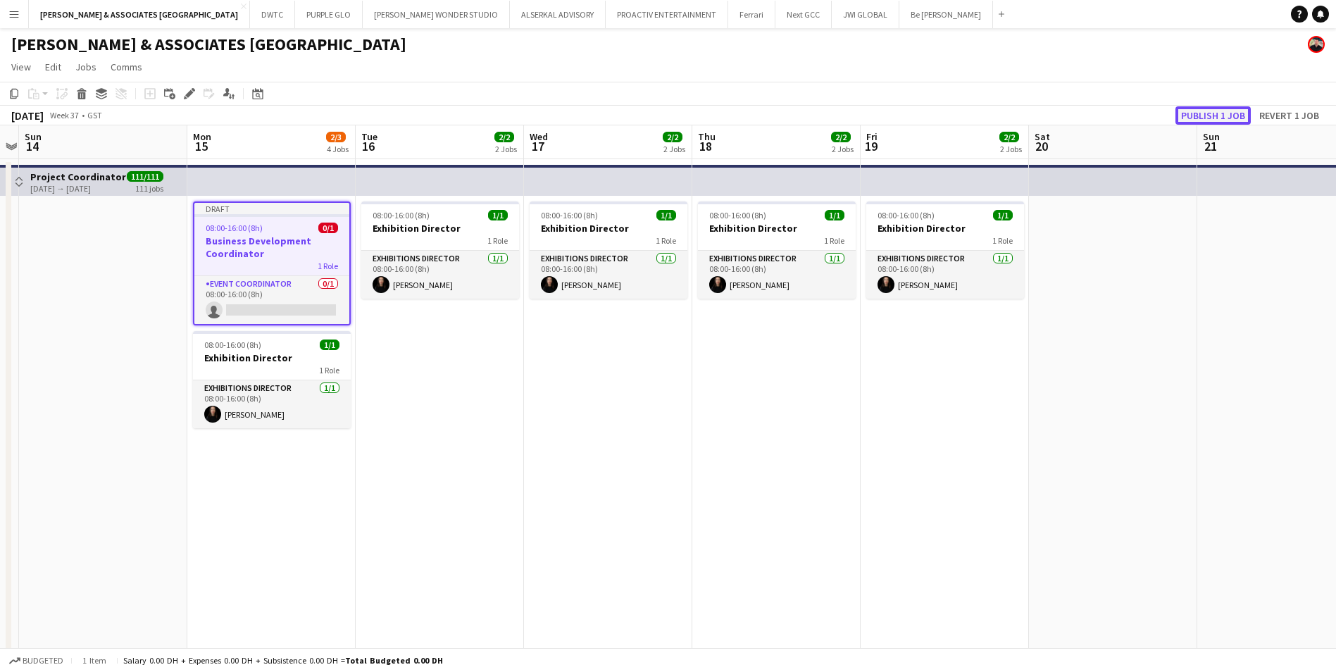
click at [1075, 110] on button "Publish 1 job" at bounding box center [1212, 115] width 75 height 18
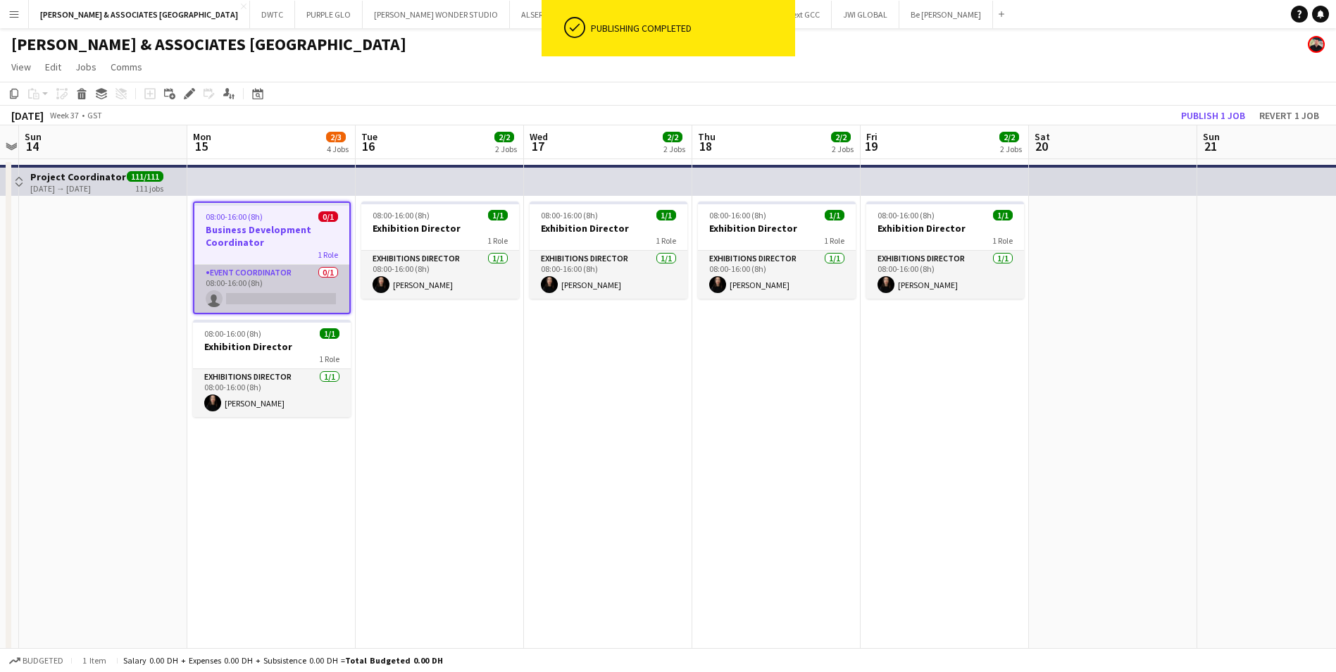
click at [245, 273] on app-card-role "Event Coordinator 0/1 08:00-16:00 (8h) single-neutral-actions" at bounding box center [271, 289] width 155 height 48
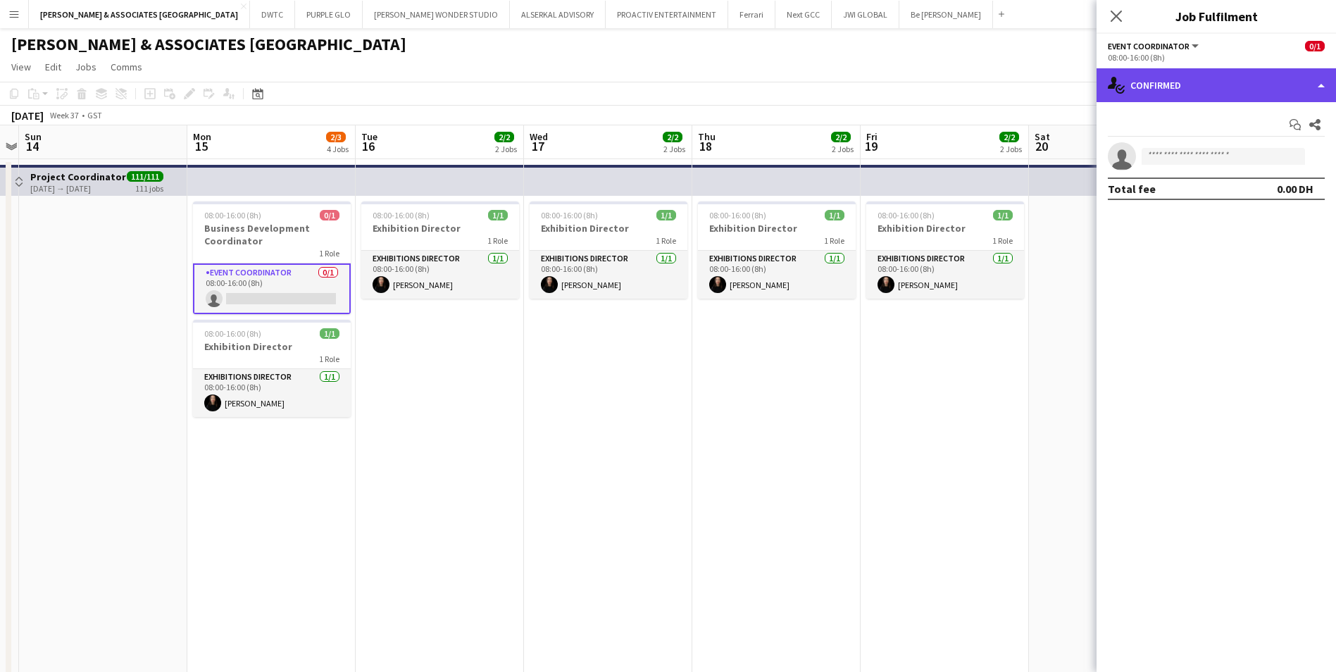
click at [1075, 94] on div "single-neutral-actions-check-2 Confirmed" at bounding box center [1215, 85] width 239 height 34
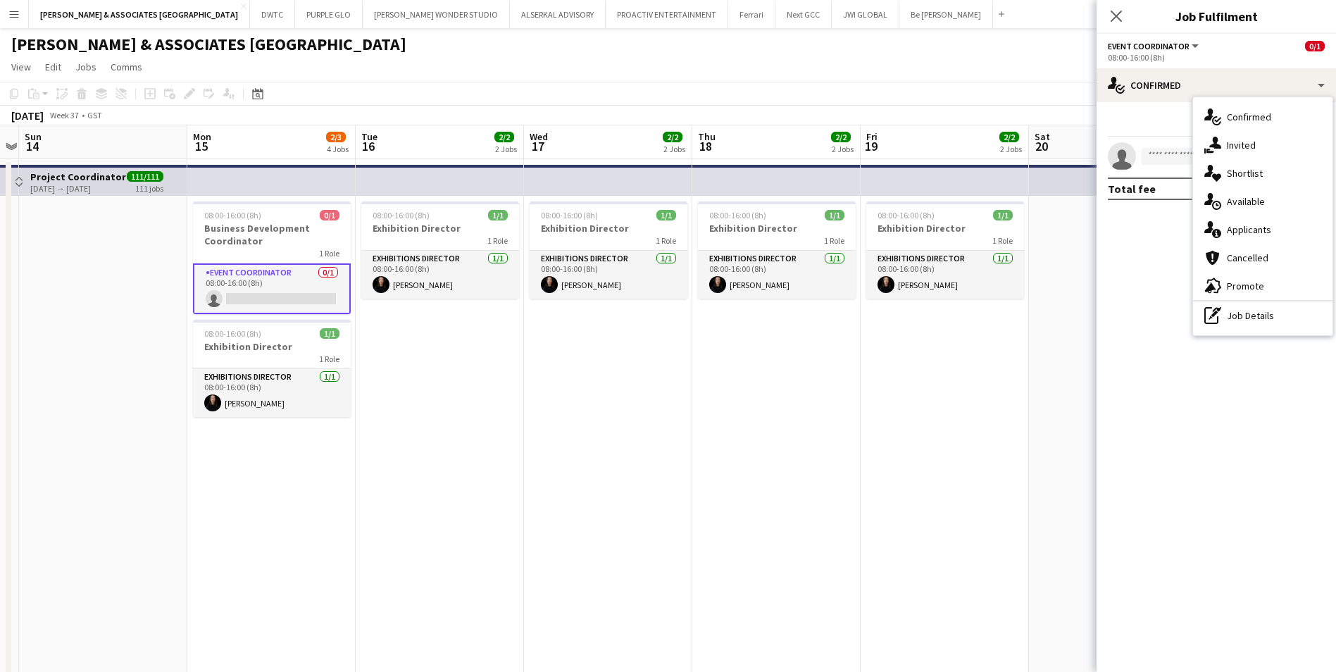
click at [1075, 274] on div "advertising-megaphone Promote" at bounding box center [1262, 286] width 139 height 28
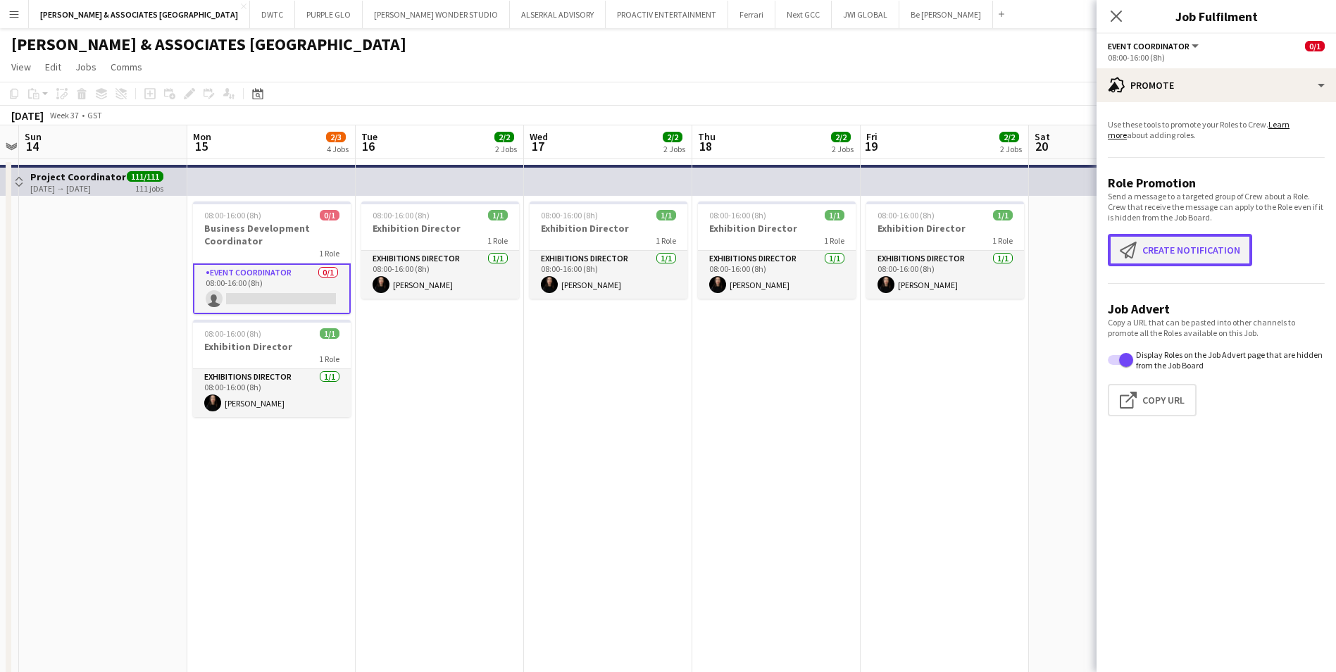
click at [1075, 246] on button "Create notification Create notification" at bounding box center [1180, 250] width 144 height 32
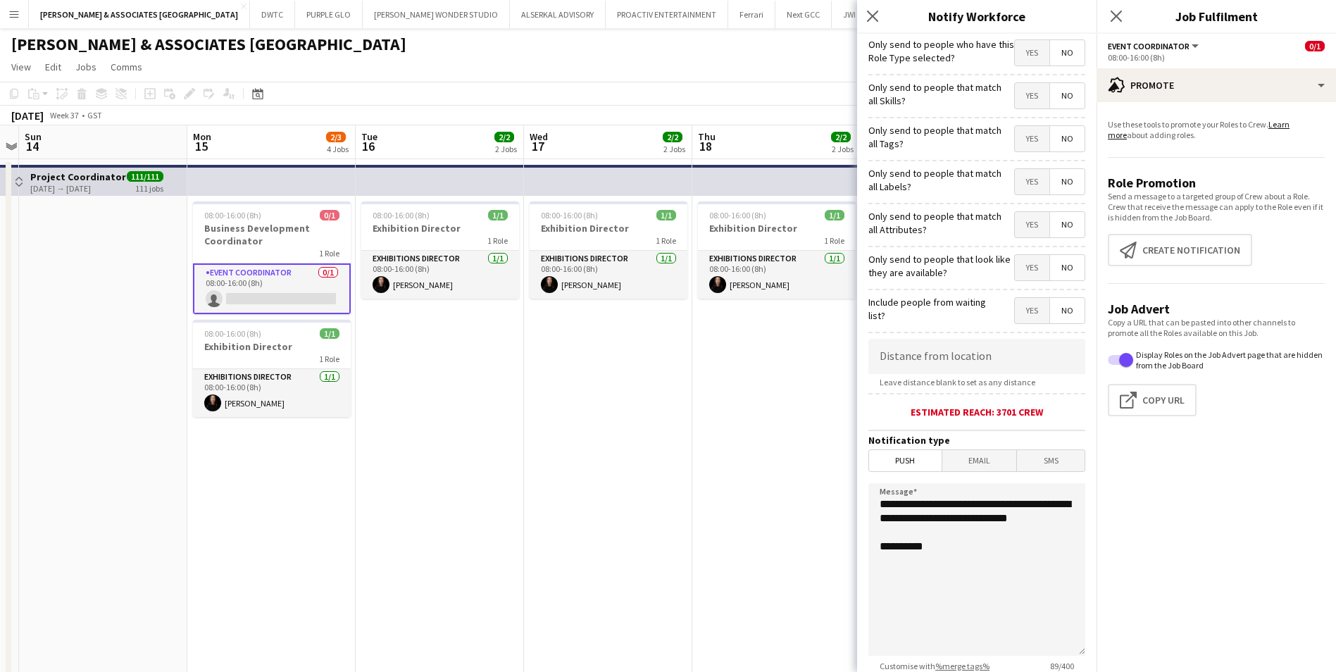
click at [1018, 54] on span "Yes" at bounding box center [1032, 52] width 35 height 25
click at [1020, 104] on span "Yes" at bounding box center [1032, 95] width 35 height 25
click at [1022, 141] on span "Yes" at bounding box center [1032, 138] width 35 height 25
click at [1058, 141] on span "No" at bounding box center [1067, 138] width 35 height 25
click at [1021, 189] on span "Yes" at bounding box center [1032, 181] width 35 height 25
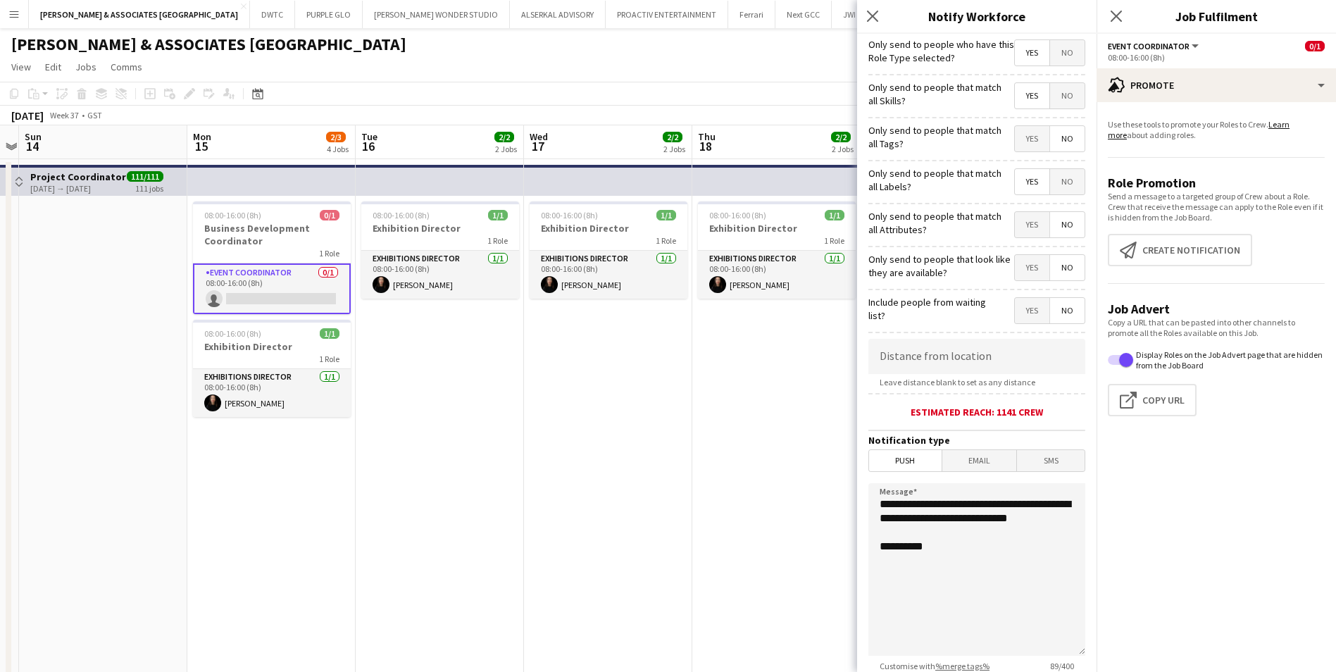
click at [1015, 228] on span "Yes" at bounding box center [1032, 224] width 35 height 25
click at [1026, 271] on span "Yes" at bounding box center [1032, 267] width 35 height 25
click at [1024, 307] on span "Yes" at bounding box center [1032, 310] width 35 height 25
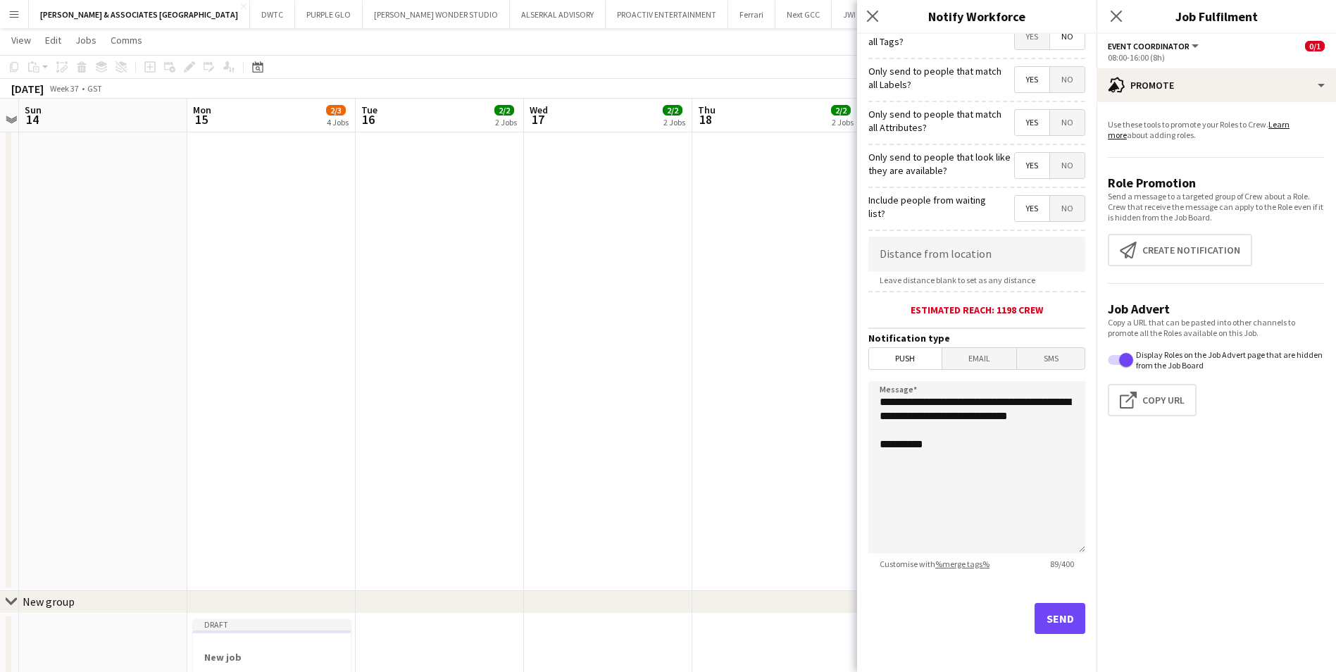
scroll to position [104, 0]
click at [1059, 519] on button "Send" at bounding box center [1059, 616] width 51 height 31
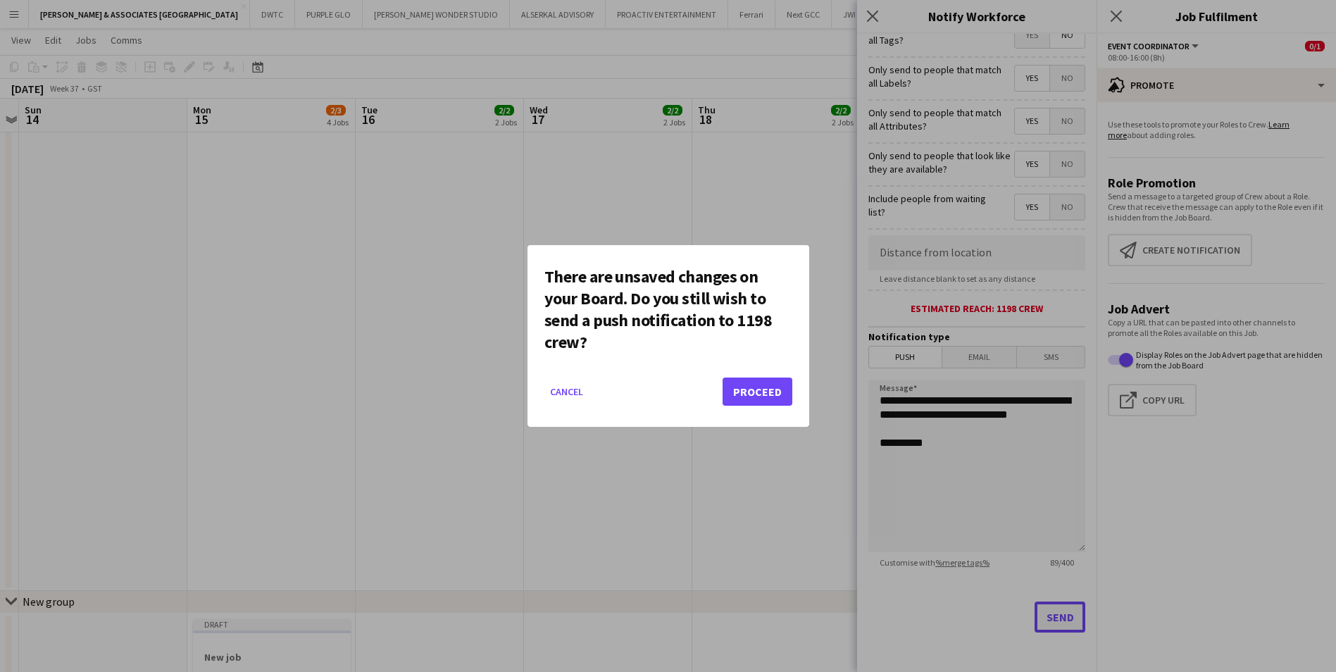
scroll to position [0, 0]
click at [760, 378] on button "Proceed" at bounding box center [757, 391] width 70 height 28
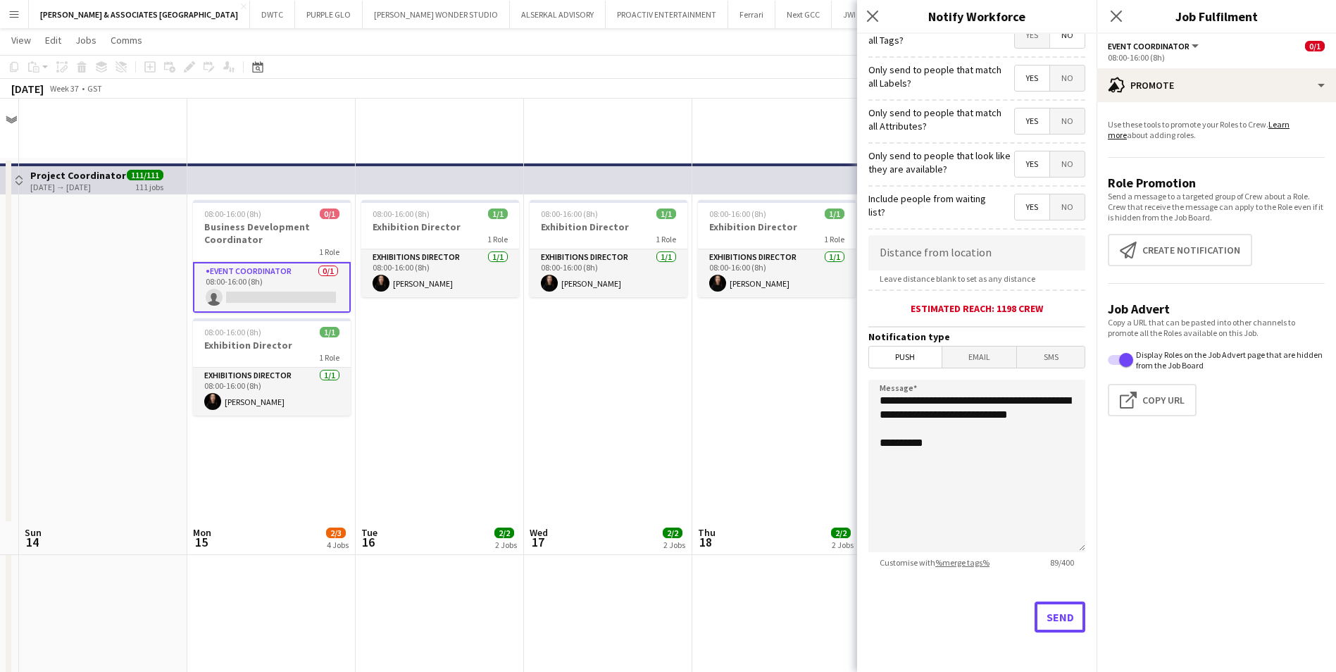
scroll to position [423, 0]
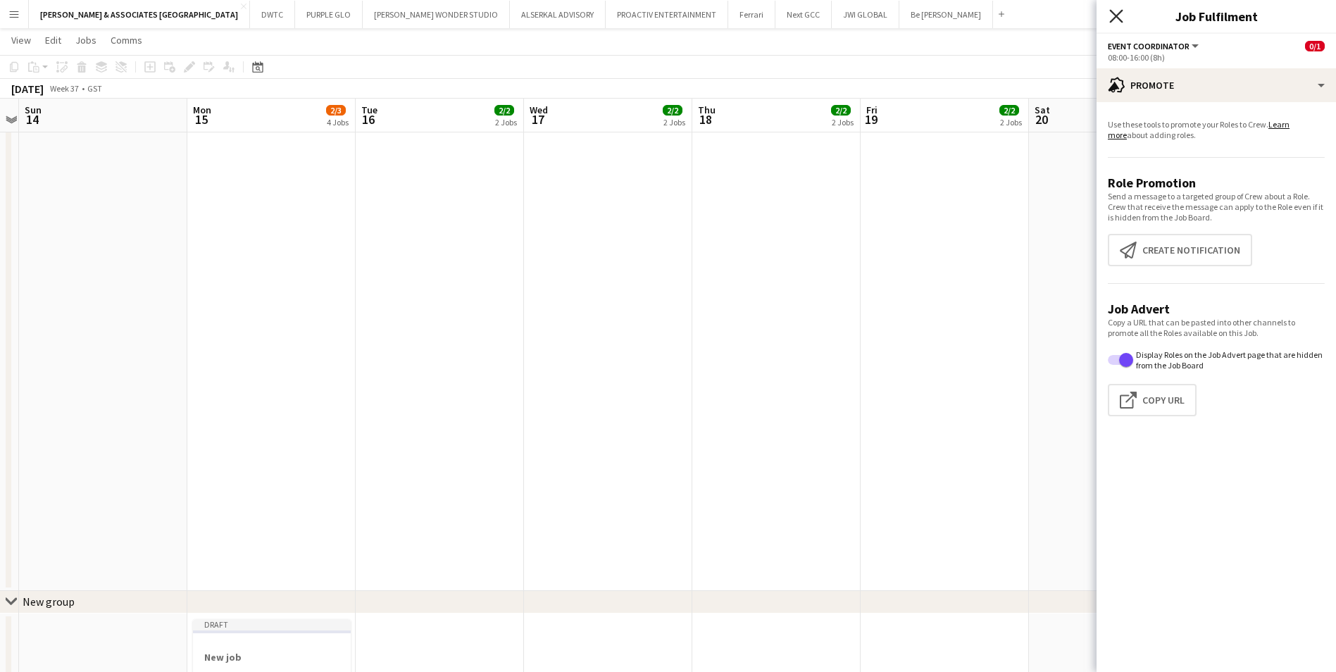
click at [1075, 18] on icon at bounding box center [1115, 15] width 13 height 13
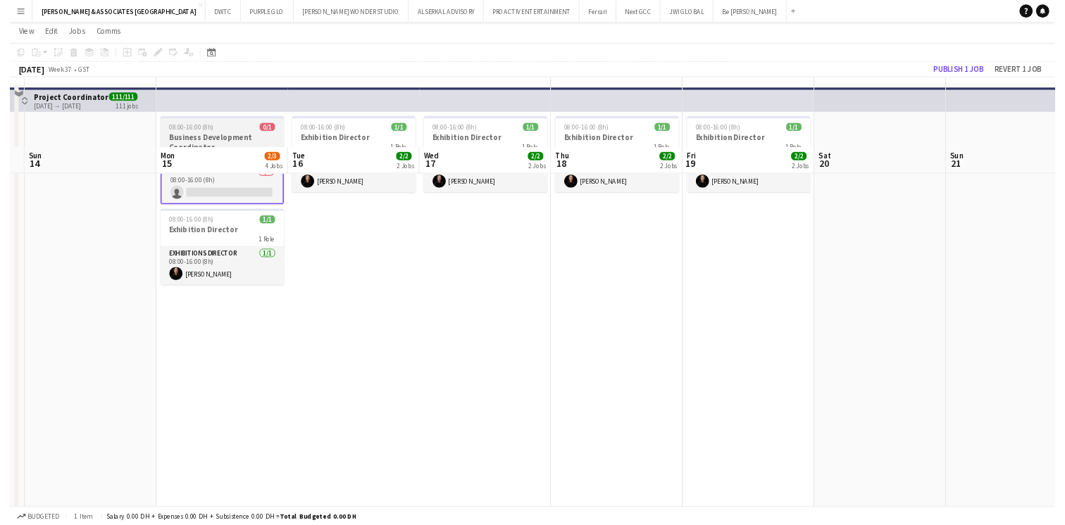
scroll to position [0, 0]
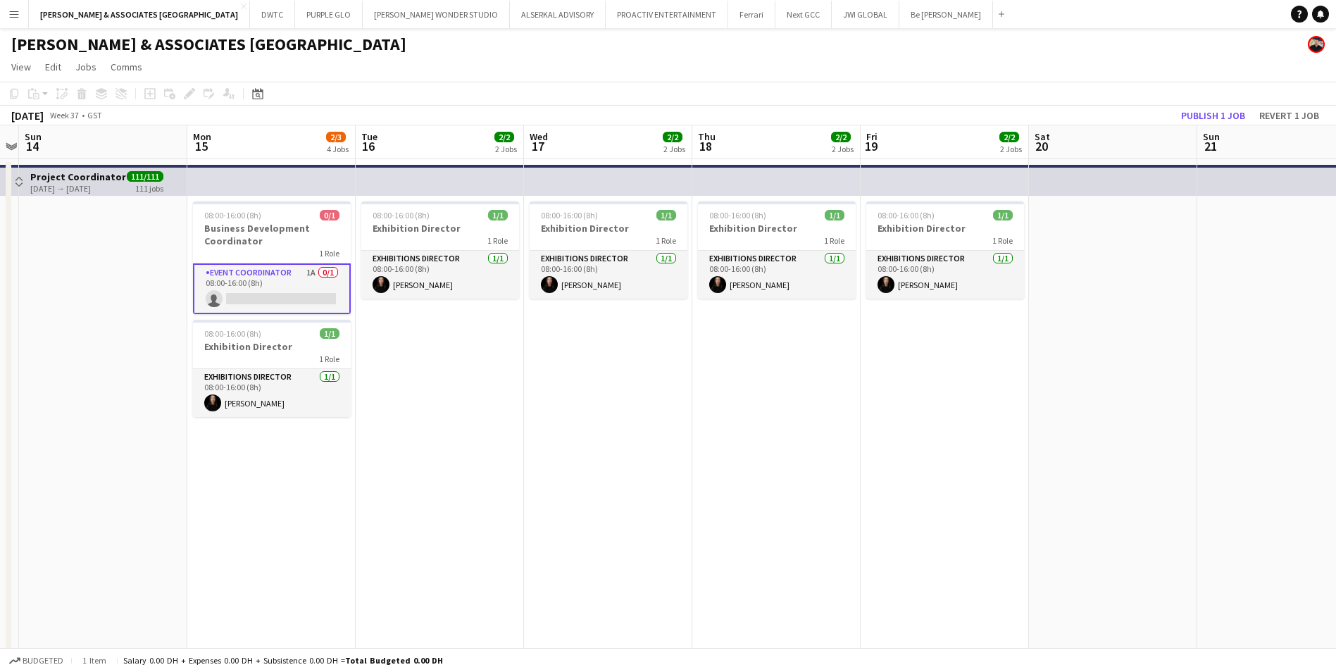
click at [288, 280] on app-card-role "Event Coordinator 1A 0/1 08:00-16:00 (8h) single-neutral-actions" at bounding box center [272, 288] width 158 height 51
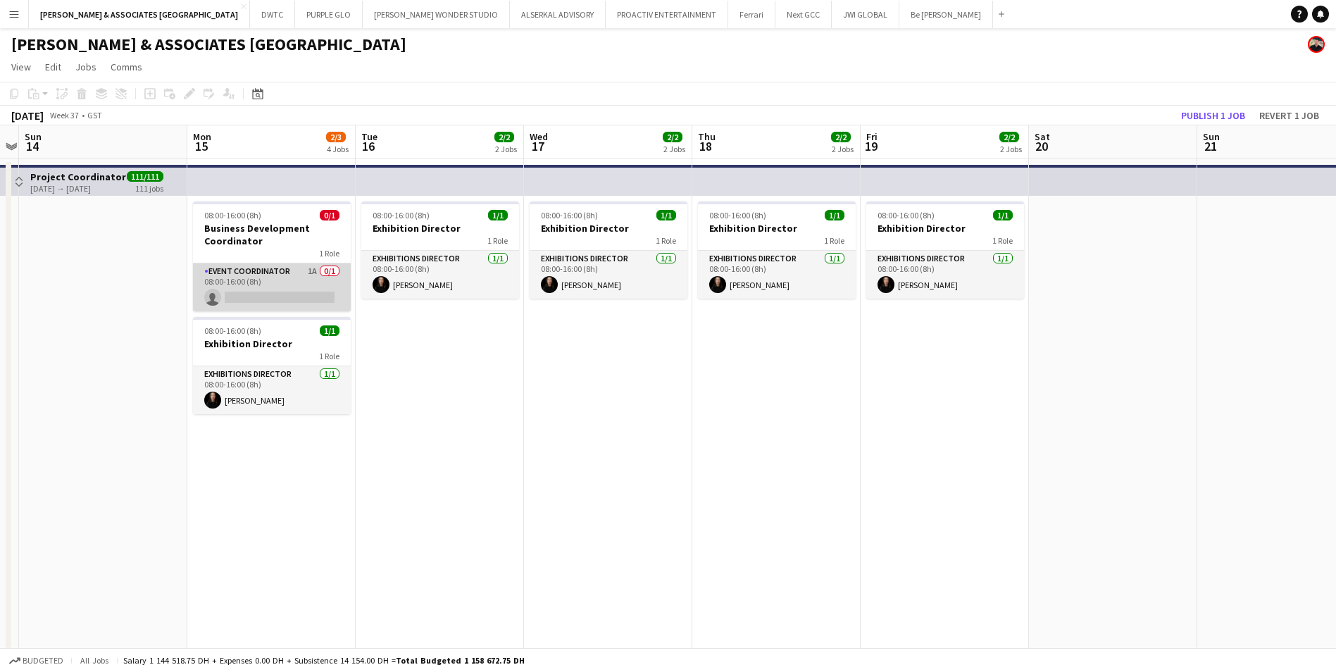
click at [278, 277] on app-card-role "Event Coordinator 1A 0/1 08:00-16:00 (8h) single-neutral-actions" at bounding box center [272, 287] width 158 height 48
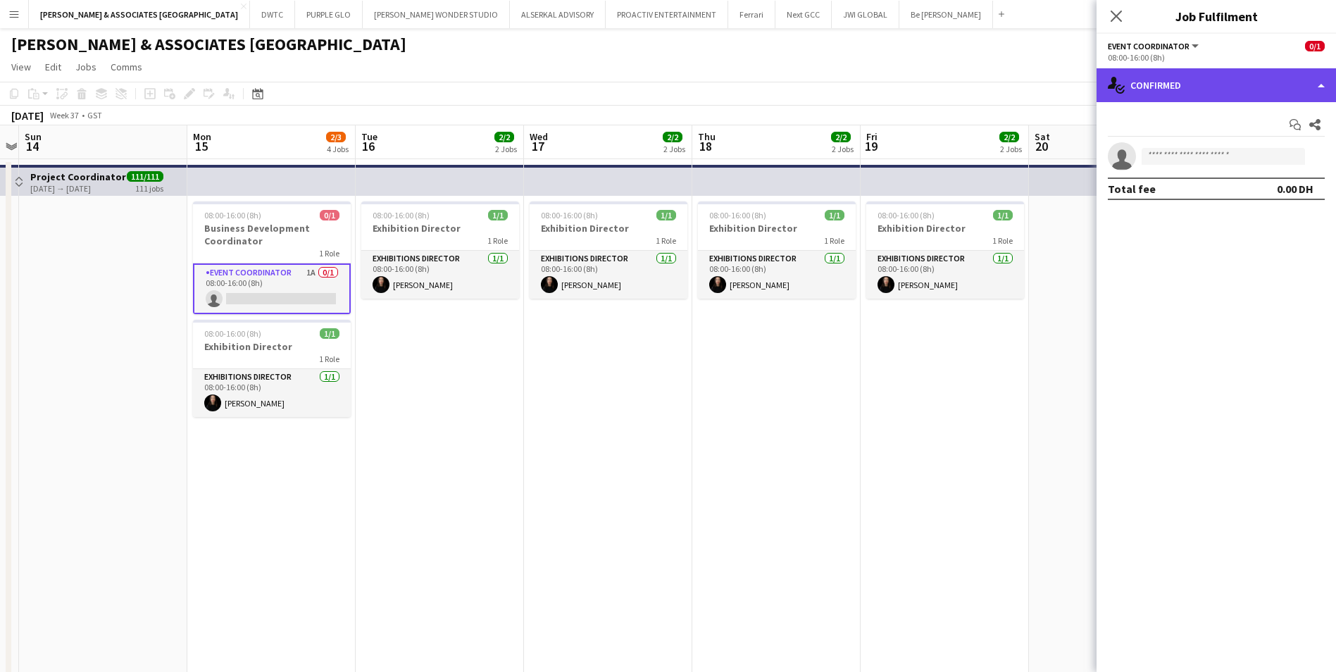
click at [1075, 89] on div "single-neutral-actions-check-2 Confirmed" at bounding box center [1215, 85] width 239 height 34
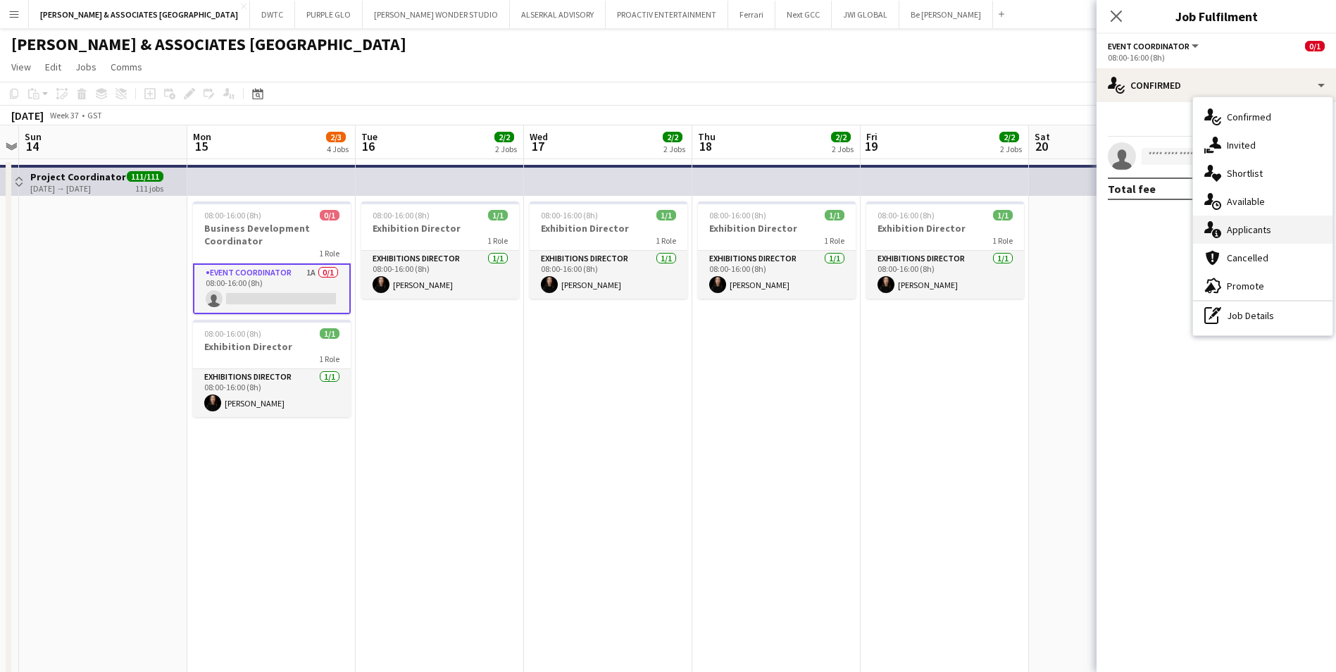
click at [1075, 229] on div "single-neutral-actions-information Applicants" at bounding box center [1262, 229] width 139 height 28
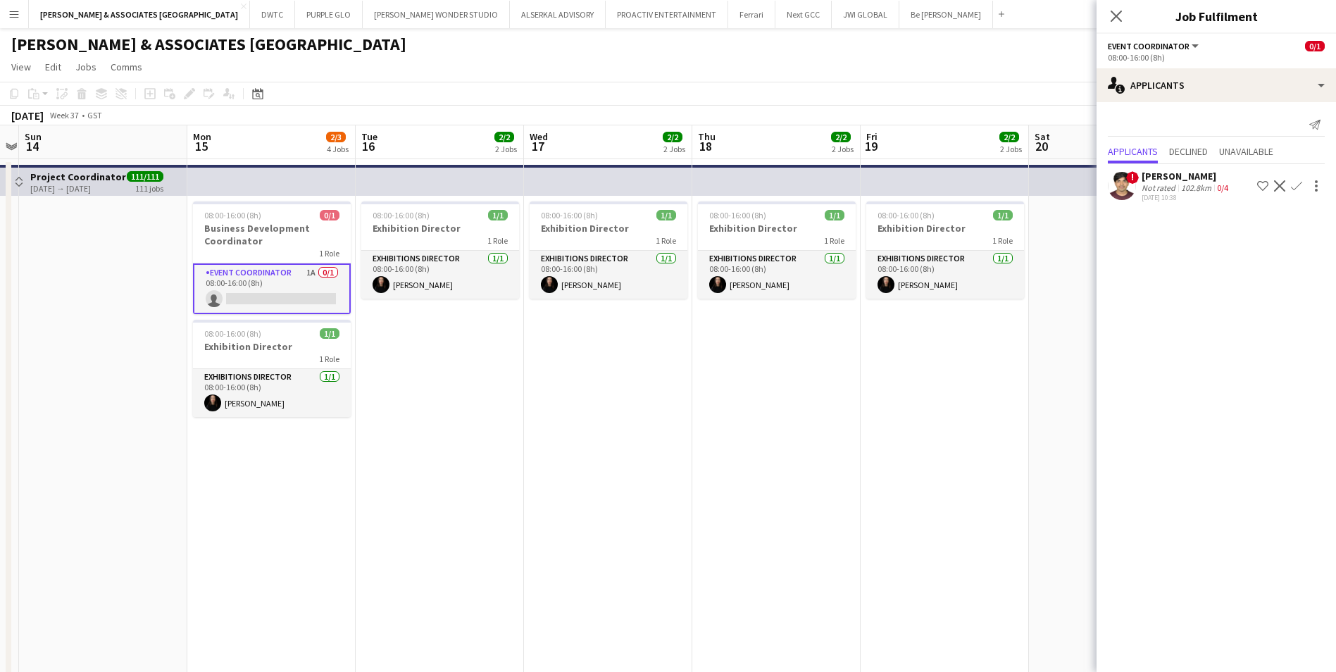
click at [1075, 180] on div "[PERSON_NAME]" at bounding box center [1185, 176] width 89 height 13
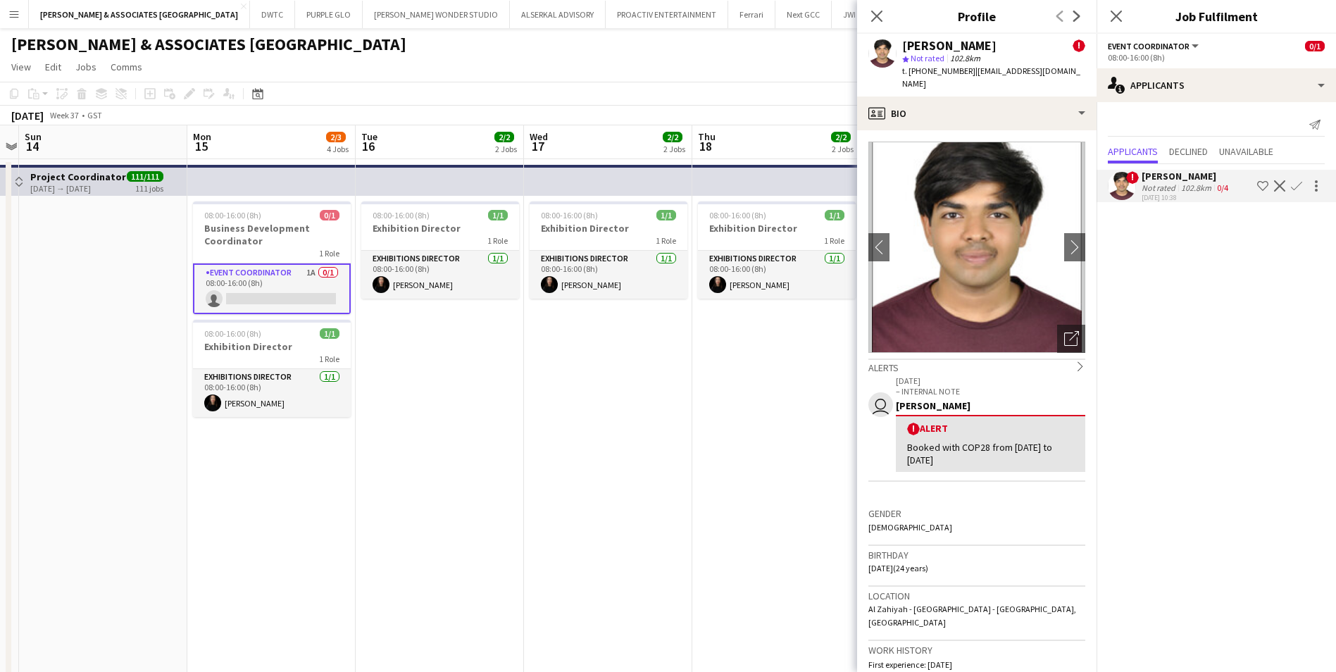
click at [1075, 184] on app-icon "Decline" at bounding box center [1279, 185] width 11 height 11
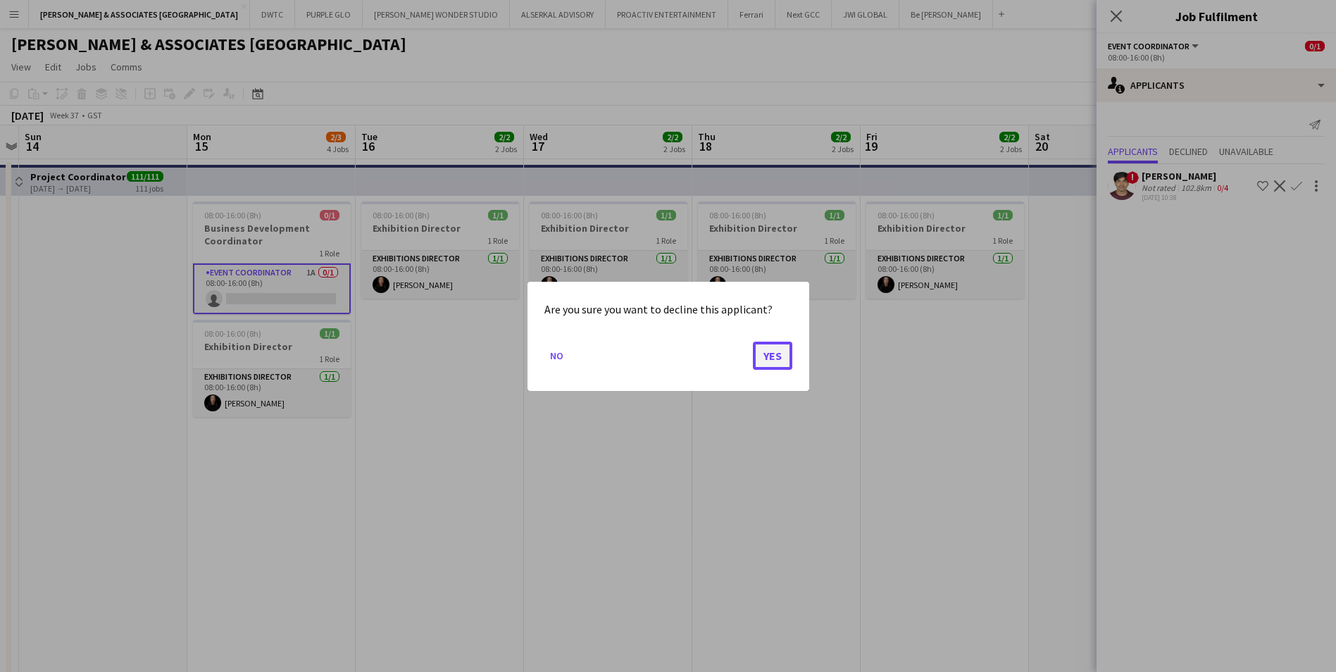
click at [769, 361] on button "Yes" at bounding box center [772, 355] width 39 height 28
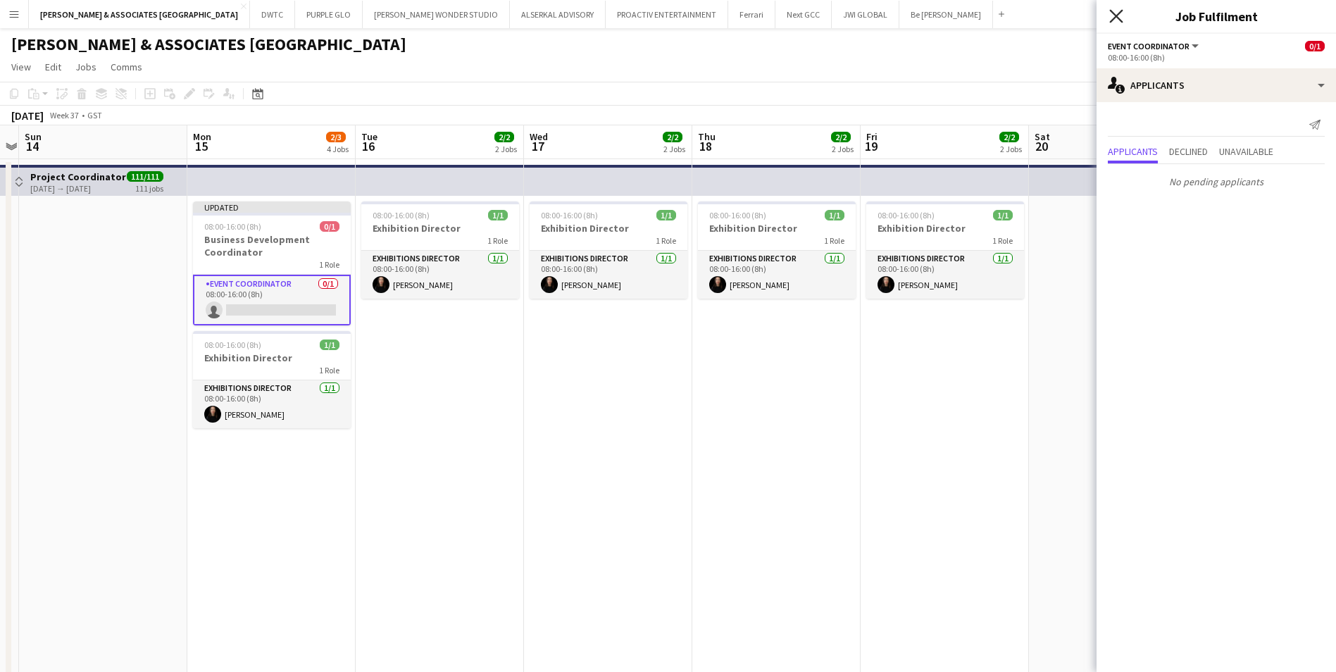
click at [1075, 22] on icon "Close pop-in" at bounding box center [1115, 15] width 13 height 13
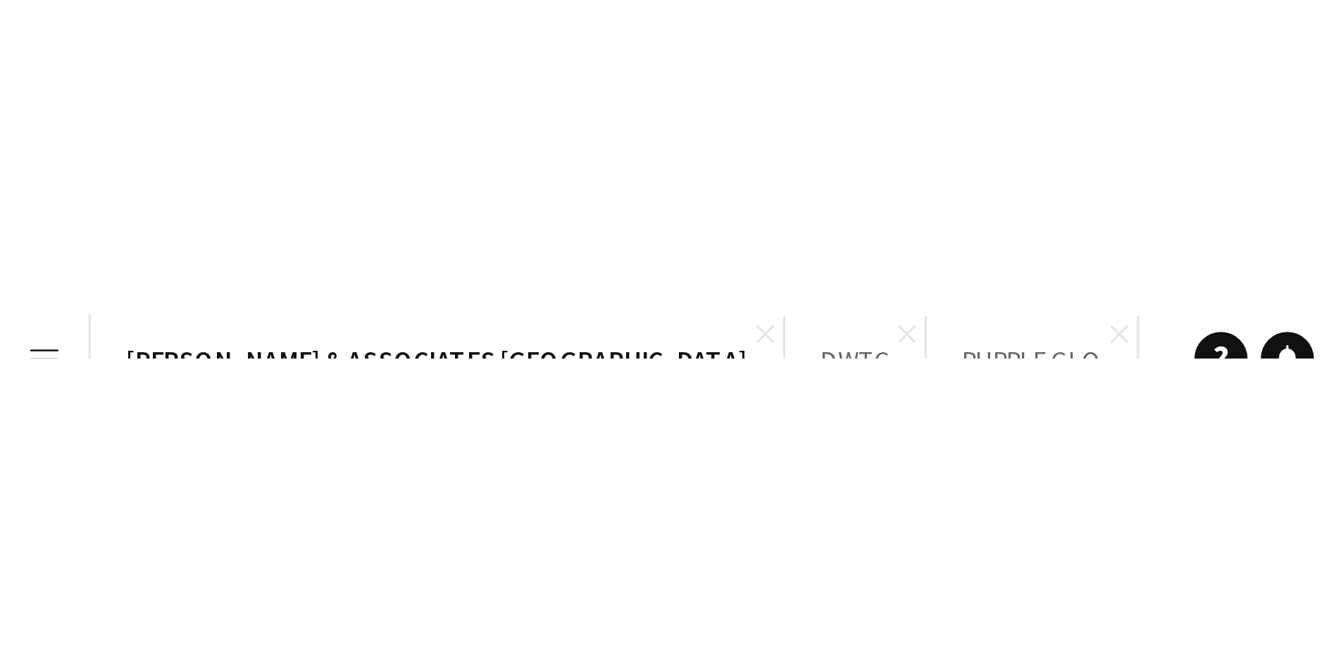
scroll to position [0, 486]
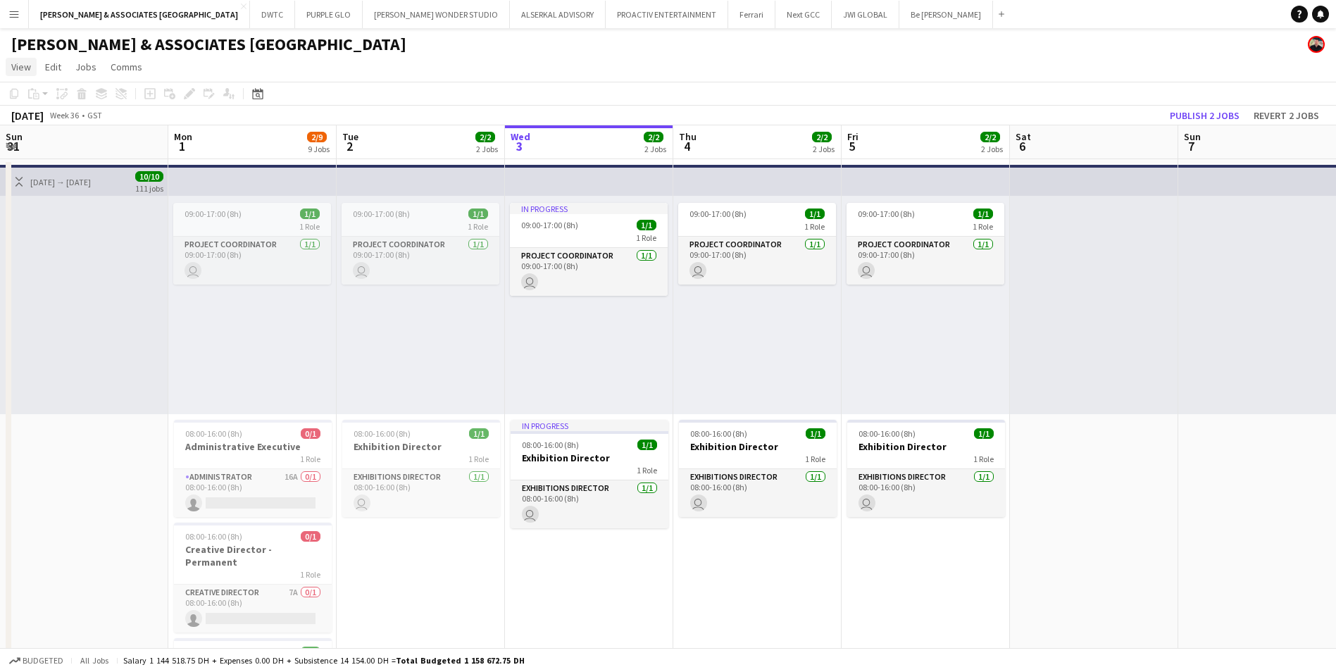
scroll to position [0, 337]
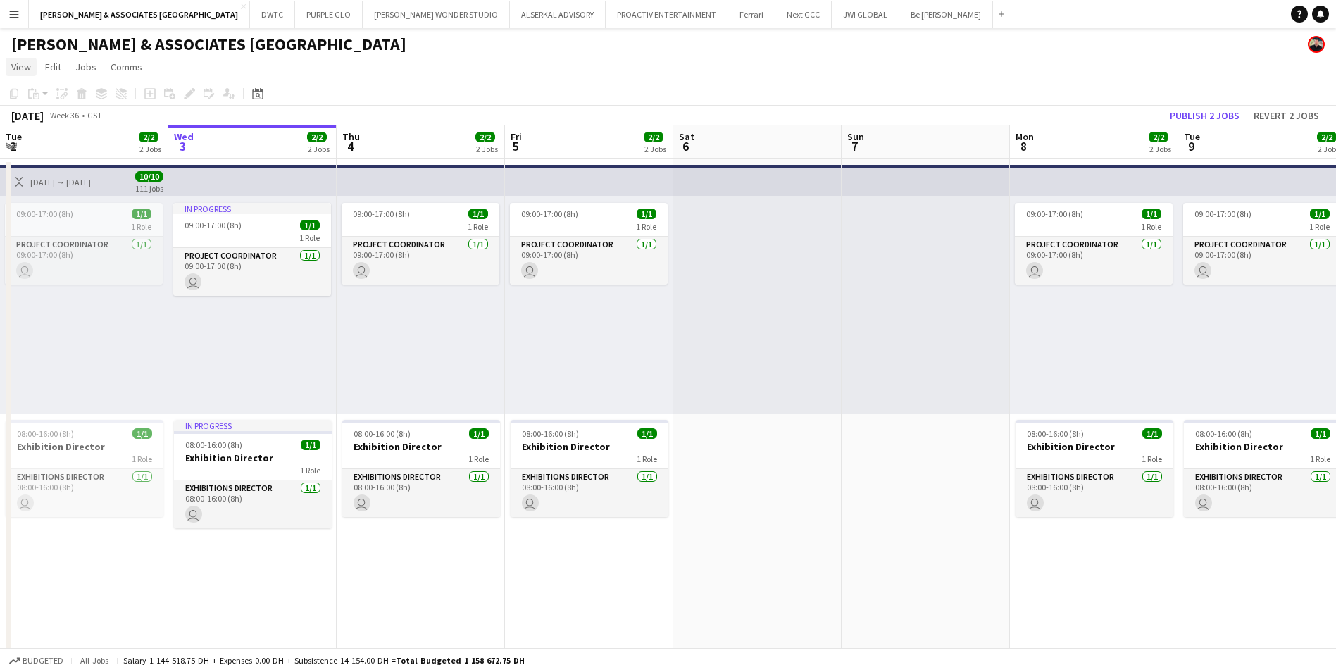
click at [26, 64] on span "View" at bounding box center [21, 67] width 20 height 13
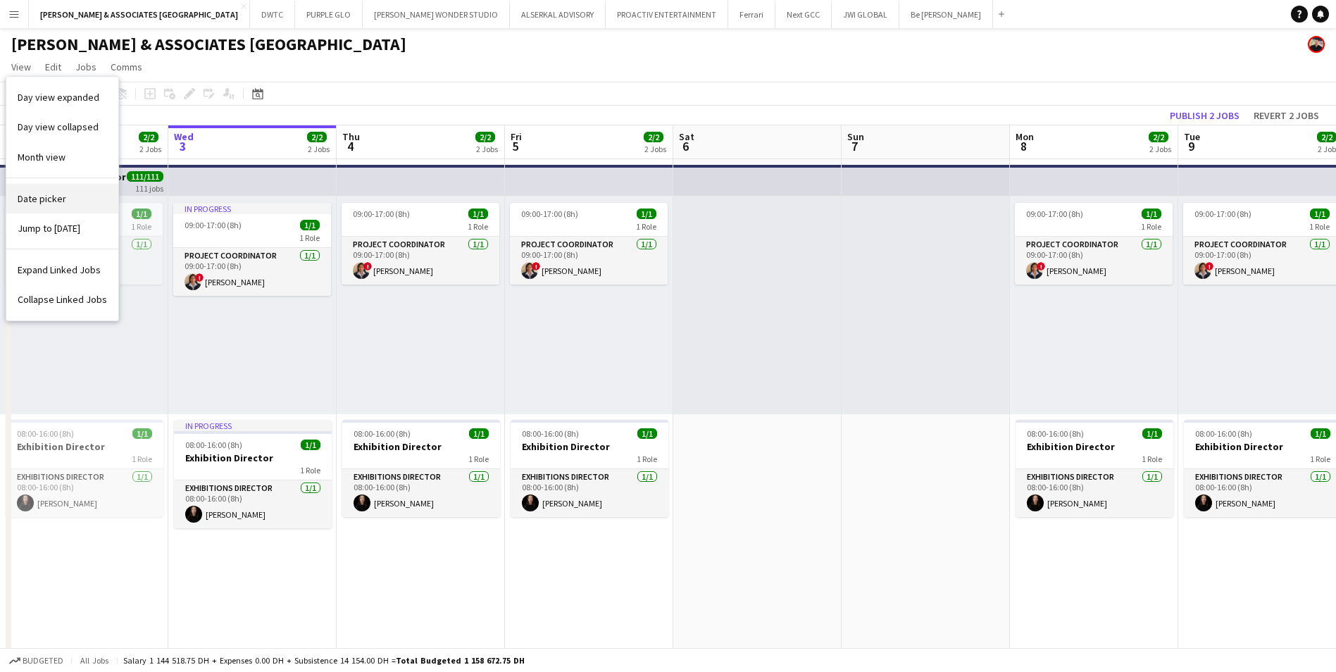
scroll to position [0, 0]
click at [72, 163] on link "Month view" at bounding box center [62, 157] width 112 height 30
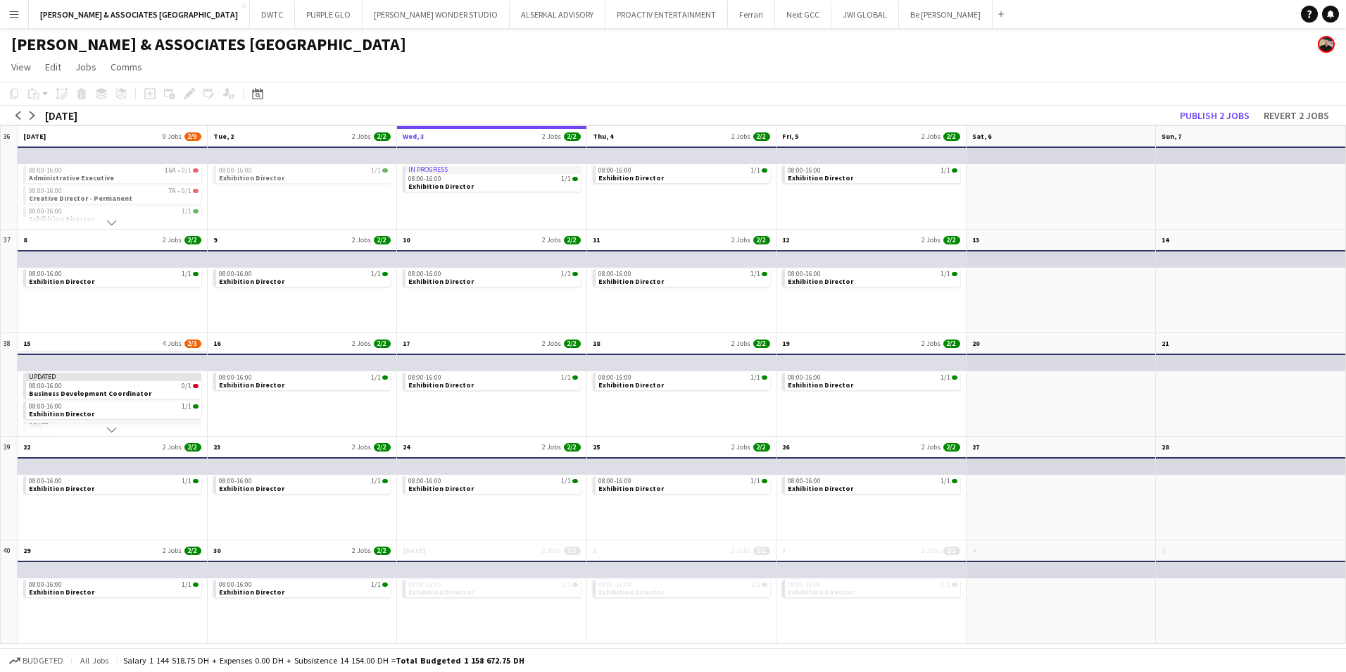
click at [52, 350] on app-month-view-date-header "15 4 Jobs 2/3" at bounding box center [112, 342] width 189 height 18
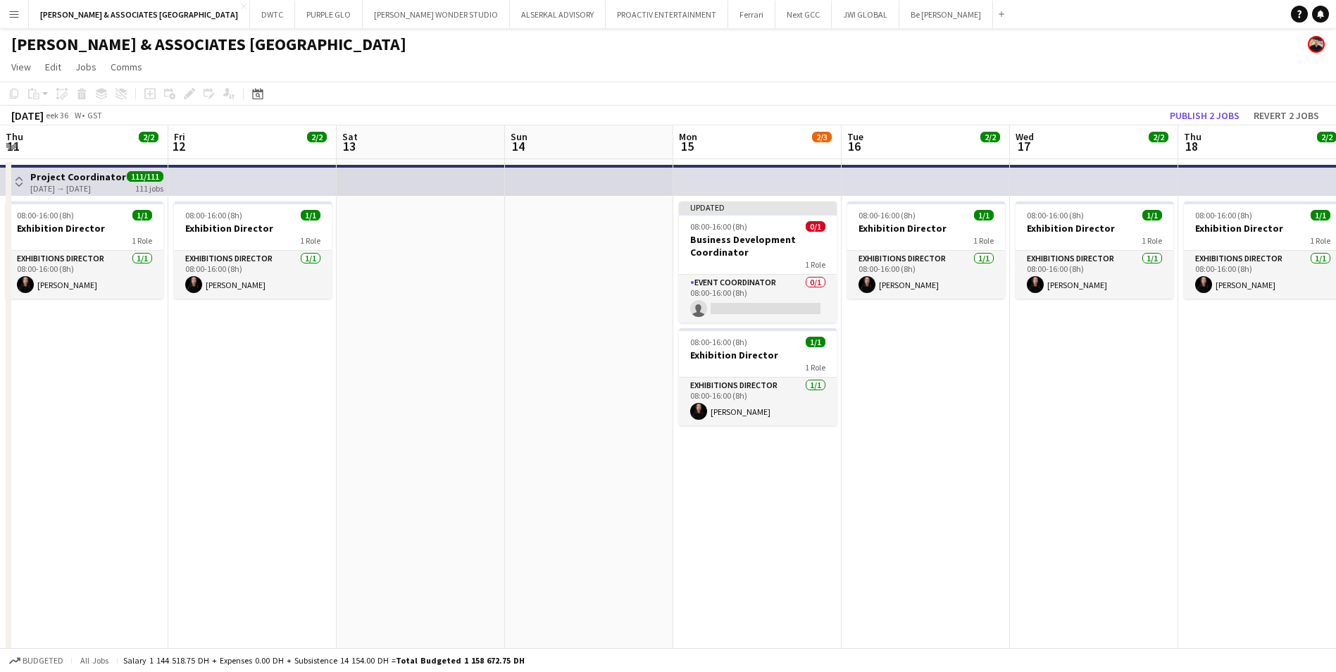
scroll to position [0, 484]
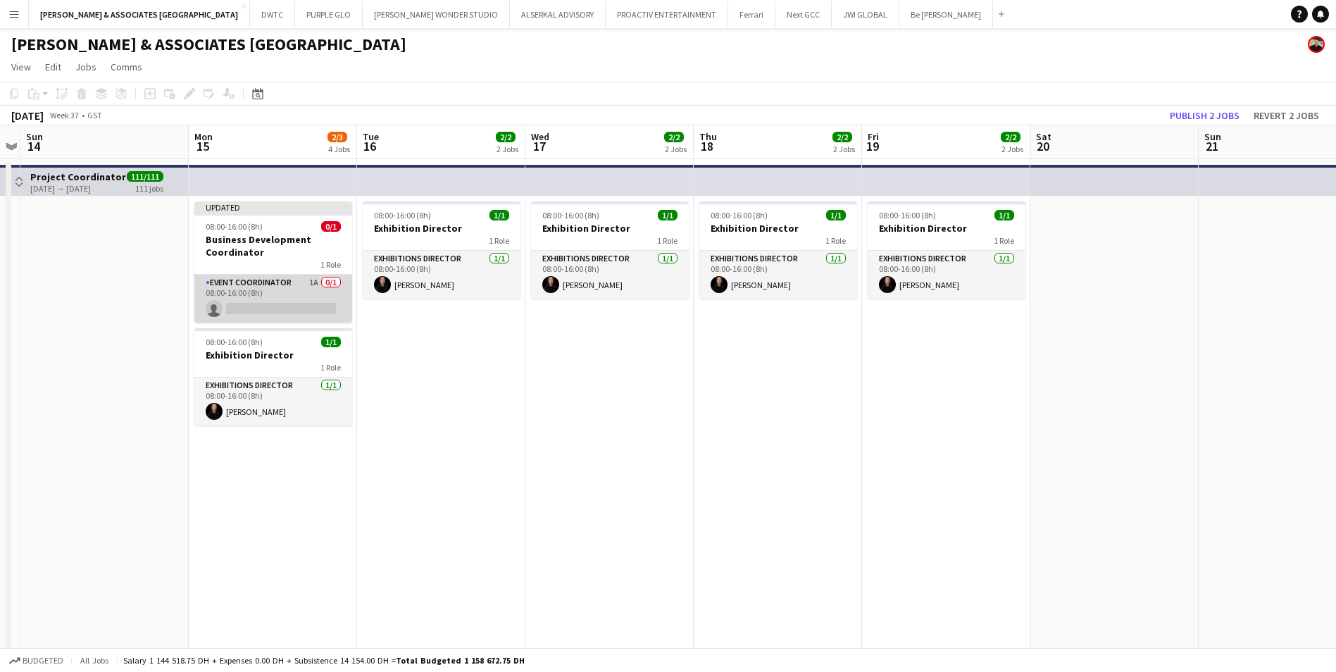
click at [260, 285] on app-card-role "Event Coordinator 1A 0/1 08:00-16:00 (8h) single-neutral-actions" at bounding box center [273, 299] width 158 height 48
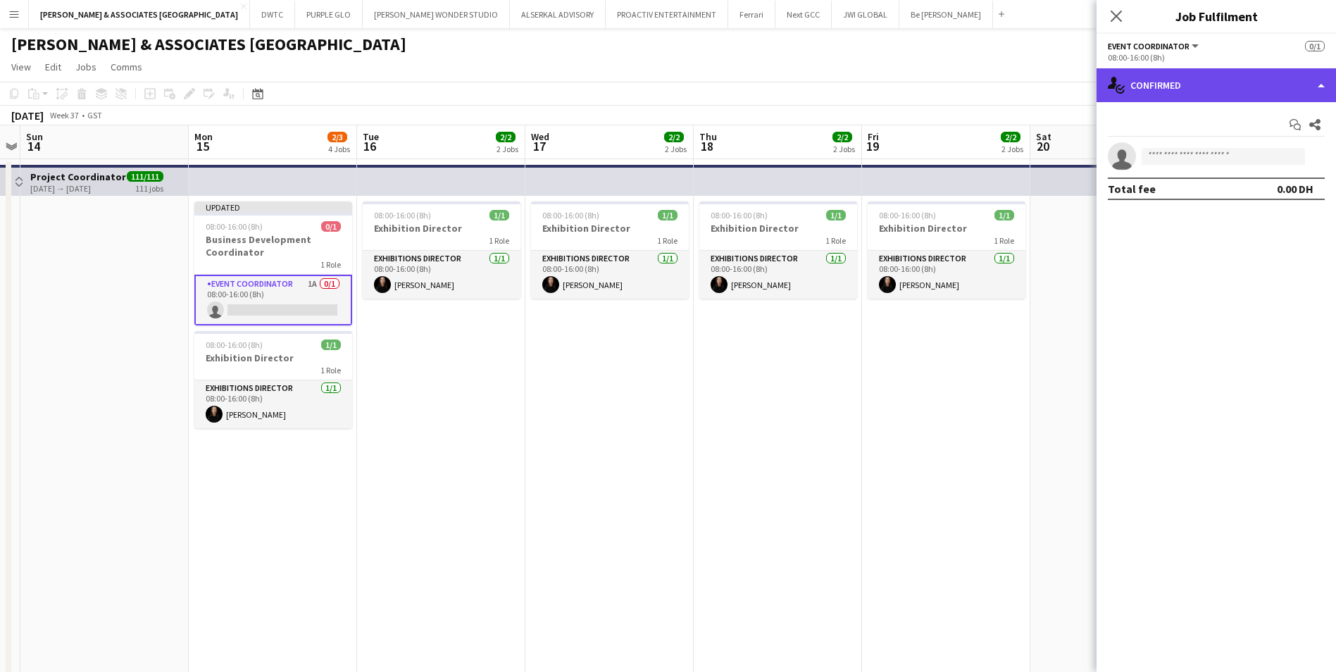
click at [1229, 77] on div "single-neutral-actions-check-2 Confirmed" at bounding box center [1215, 85] width 239 height 34
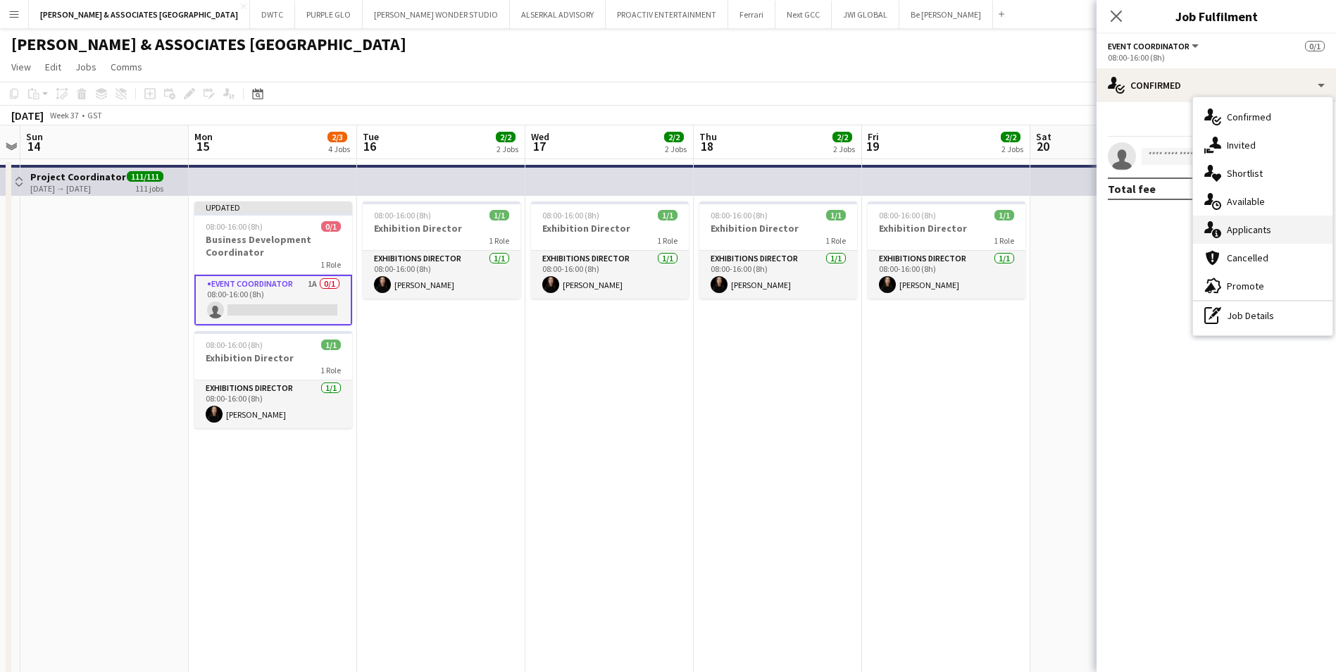
click at [1271, 230] on div "single-neutral-actions-information Applicants" at bounding box center [1262, 229] width 139 height 28
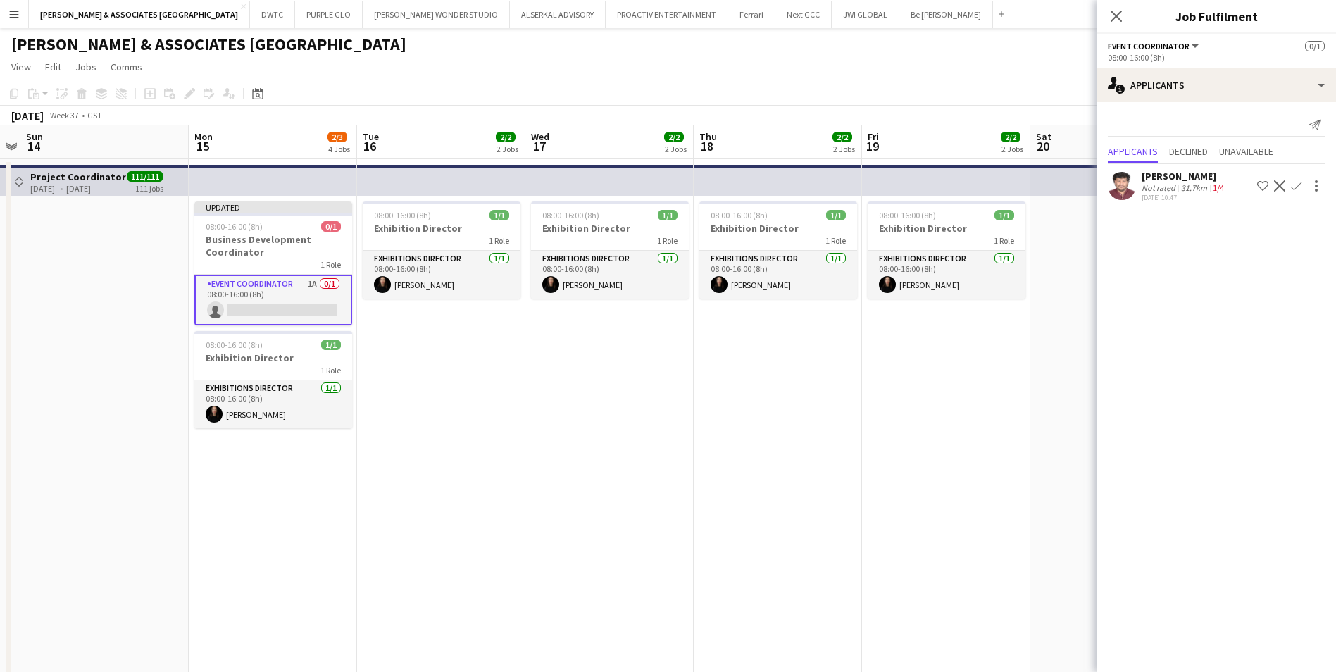
click at [1191, 173] on div "Muhammad Bilal" at bounding box center [1183, 176] width 85 height 13
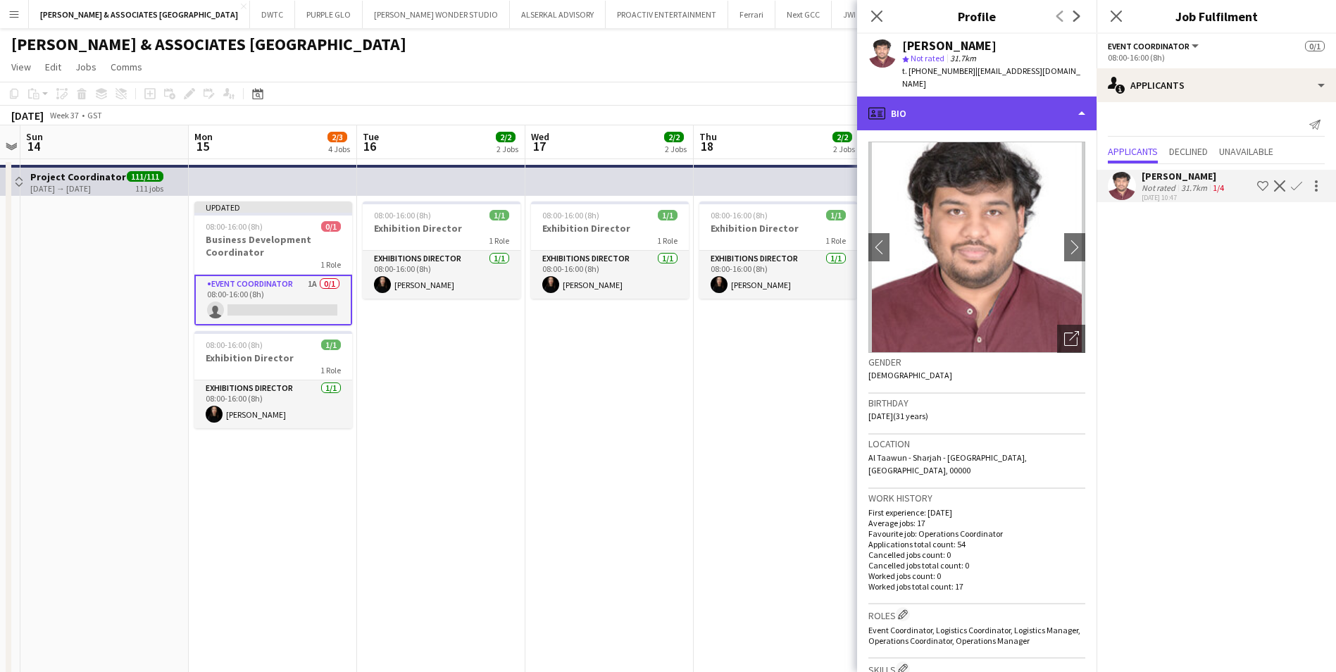
click at [1022, 104] on div "profile Bio" at bounding box center [976, 113] width 239 height 34
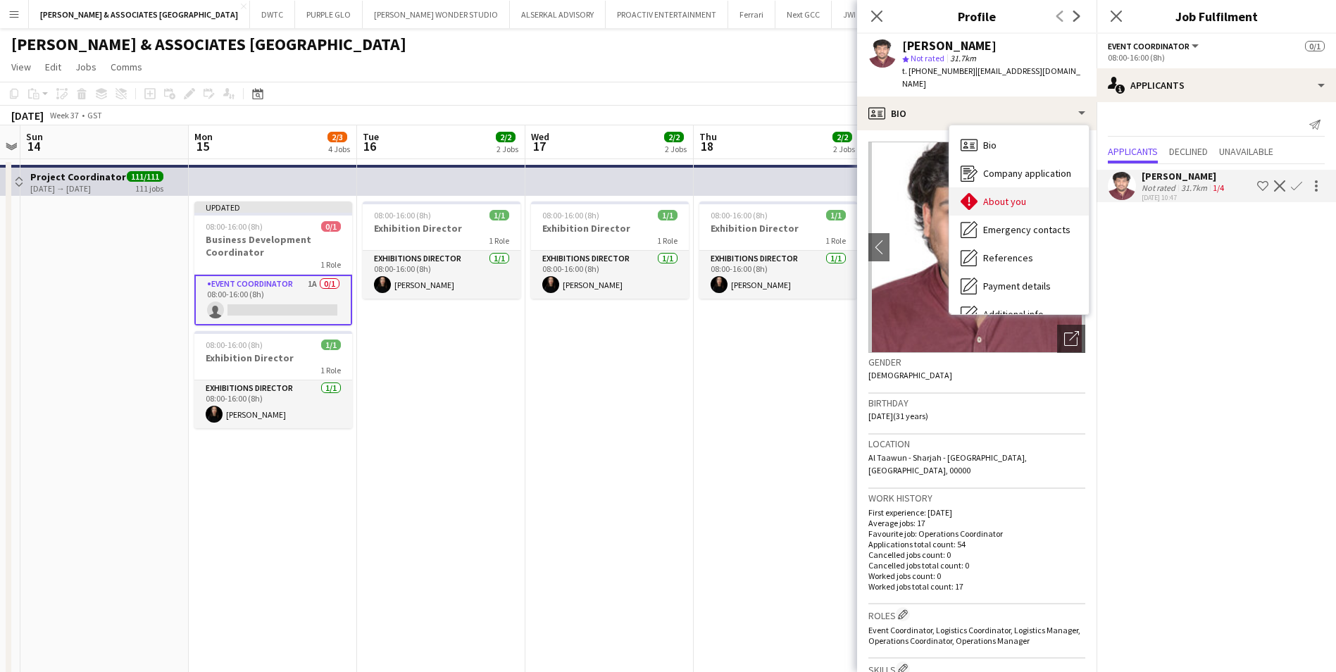
click at [1011, 201] on div "About you About you" at bounding box center [1018, 201] width 139 height 28
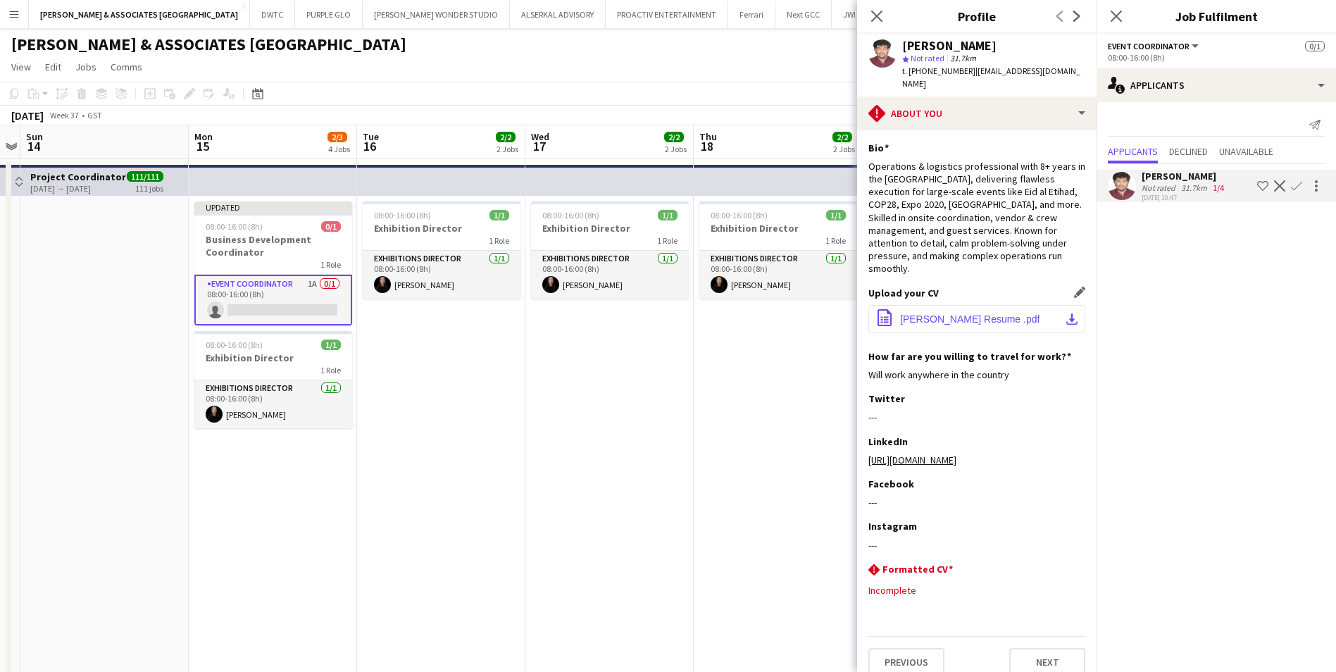
click at [997, 305] on button "office-file-sheet Muhammad Bilal Resume .pdf download-bottom" at bounding box center [976, 319] width 217 height 28
click at [1277, 184] on app-icon "Decline" at bounding box center [1279, 185] width 11 height 11
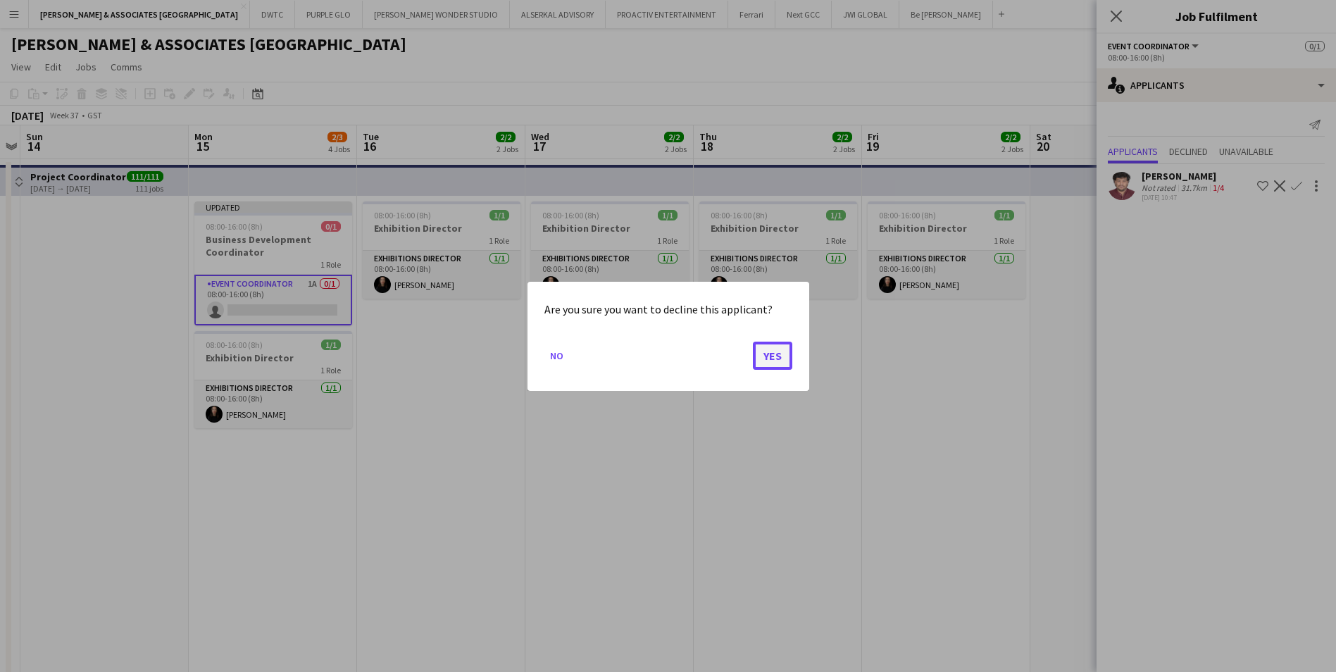
click at [775, 362] on button "Yes" at bounding box center [772, 355] width 39 height 28
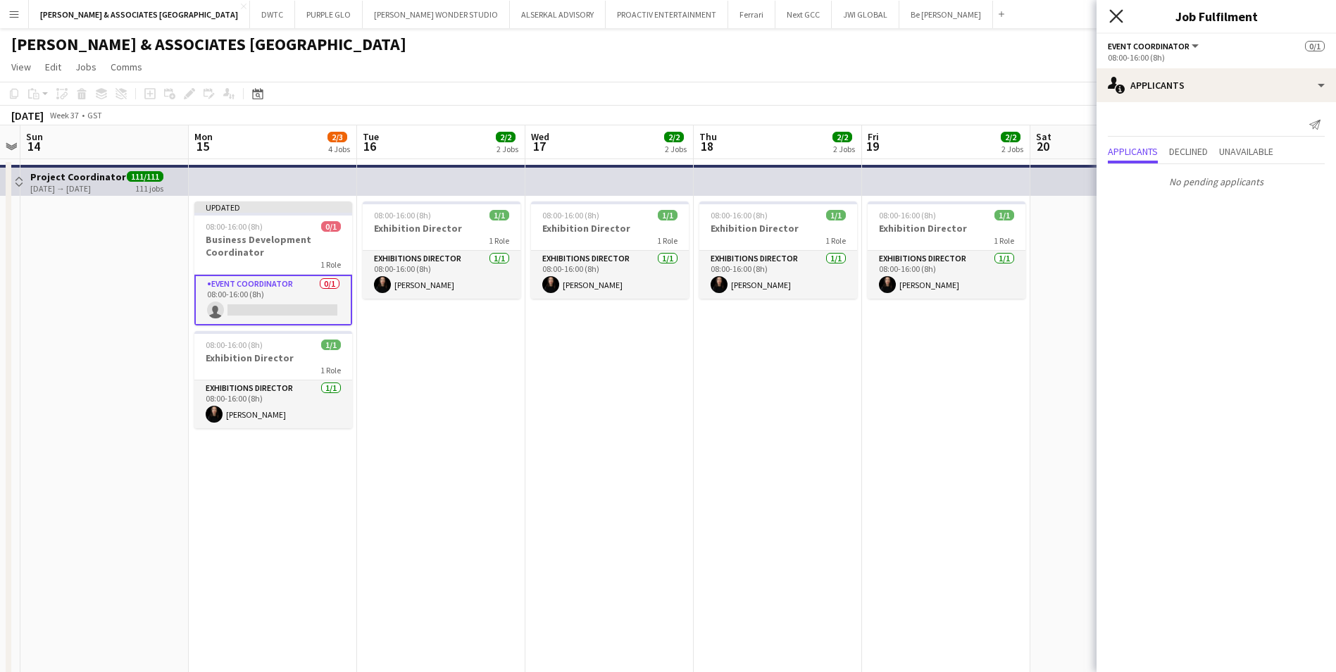
click at [1113, 15] on icon "Close pop-in" at bounding box center [1115, 15] width 13 height 13
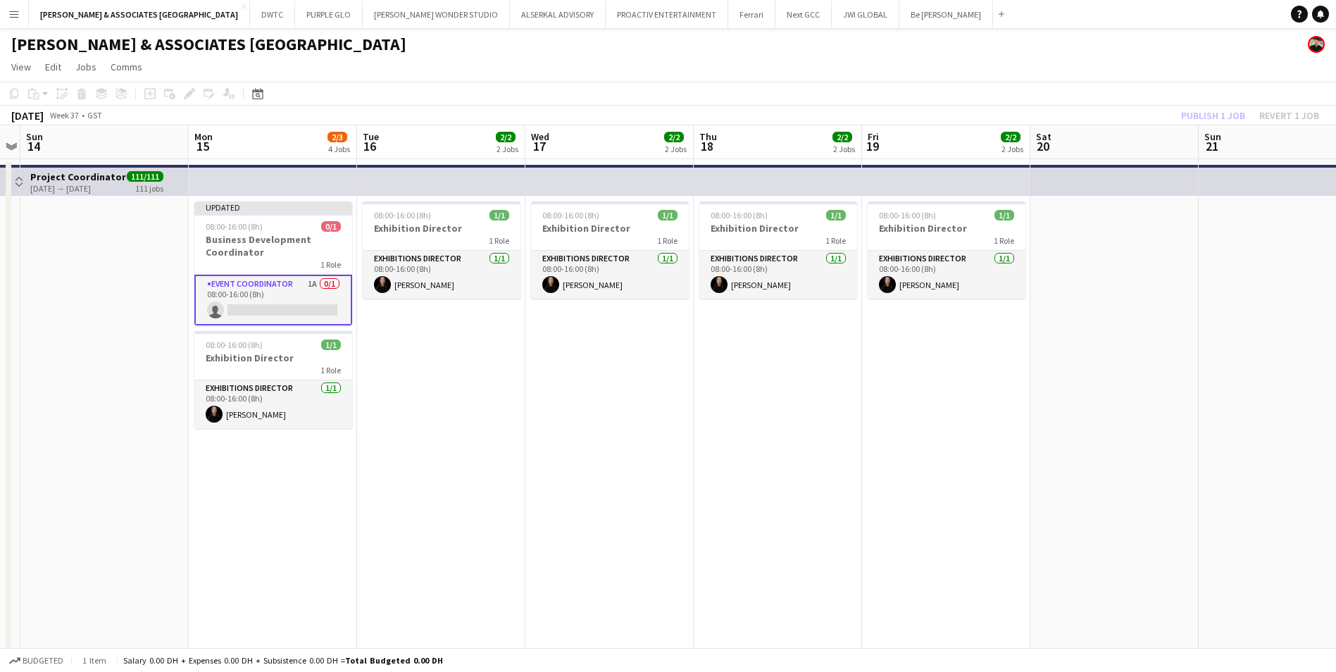
click at [268, 287] on app-card-role "Event Coordinator 1A 0/1 08:00-16:00 (8h) single-neutral-actions" at bounding box center [273, 300] width 158 height 51
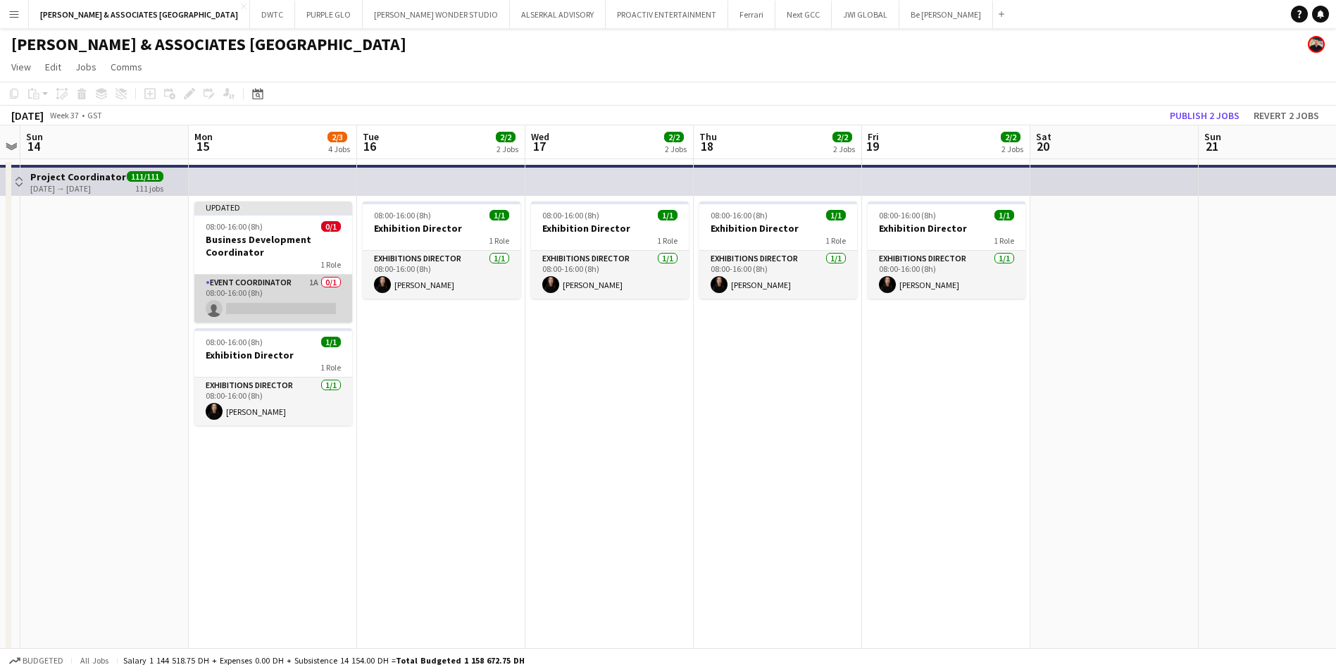
click at [267, 280] on app-card-role "Event Coordinator 1A 0/1 08:00-16:00 (8h) single-neutral-actions" at bounding box center [273, 299] width 158 height 48
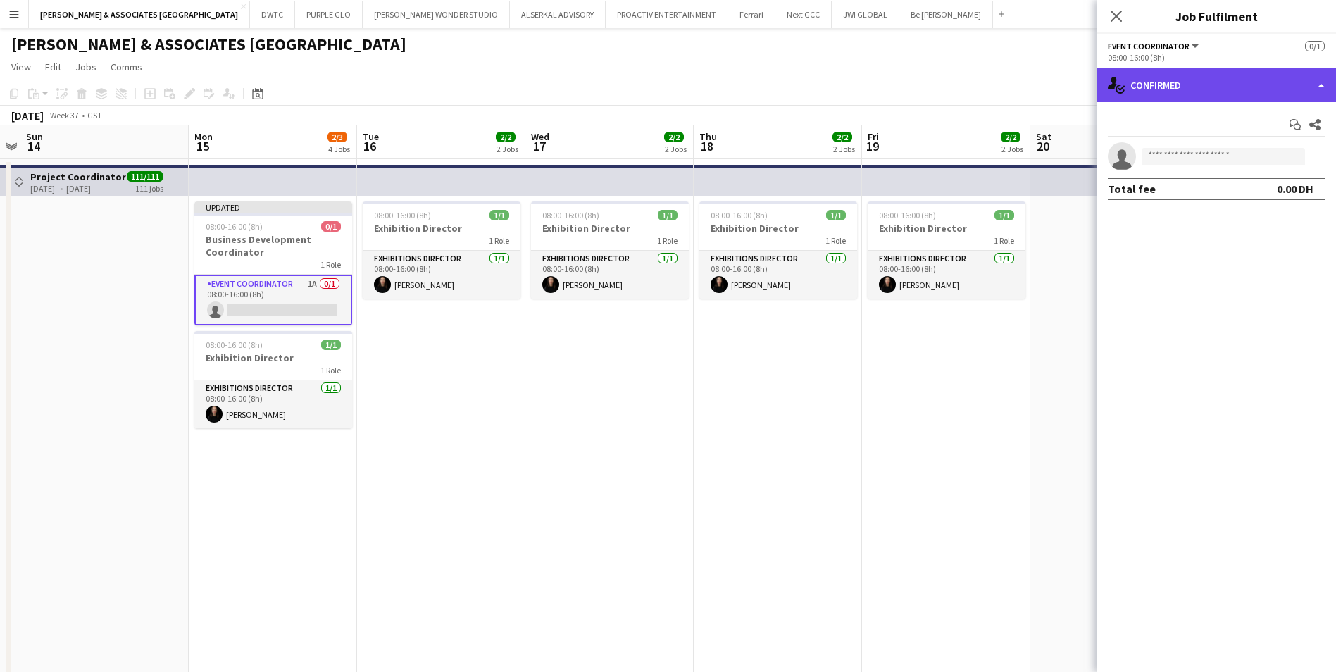
click at [1182, 92] on div "single-neutral-actions-check-2 Confirmed" at bounding box center [1215, 85] width 239 height 34
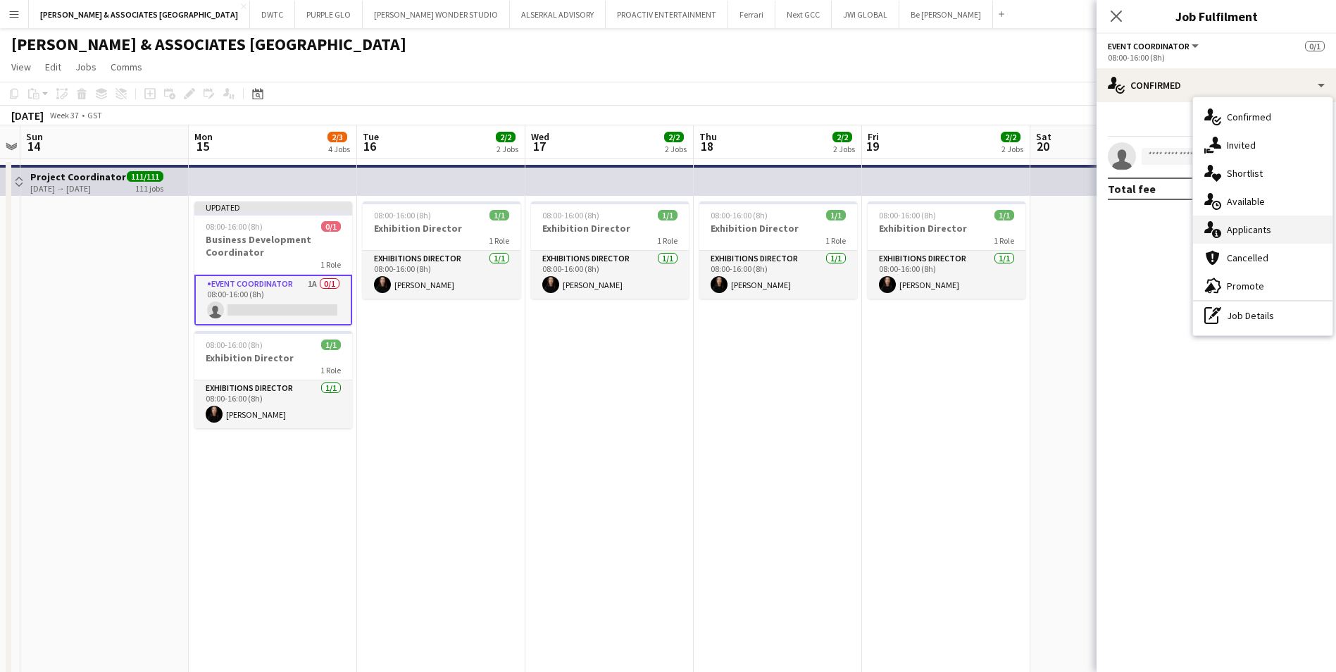
click at [1262, 232] on span "Applicants" at bounding box center [1249, 229] width 44 height 13
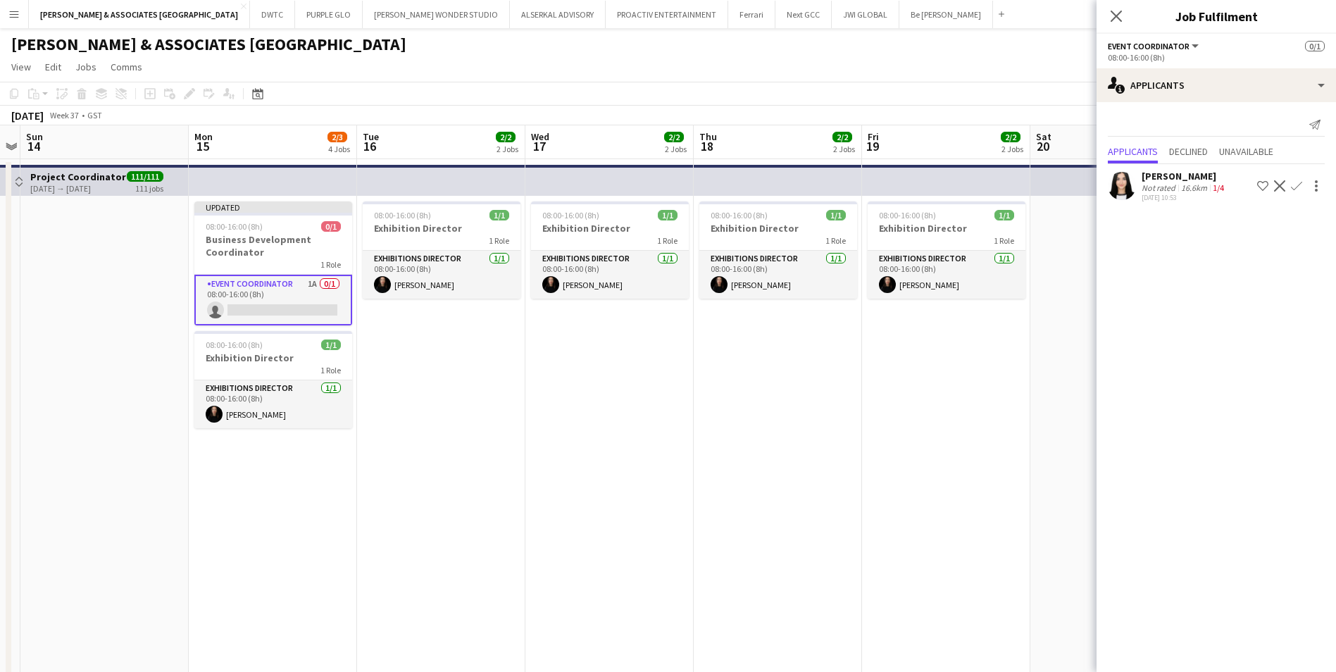
click at [1196, 188] on div "16.6km" at bounding box center [1194, 187] width 32 height 11
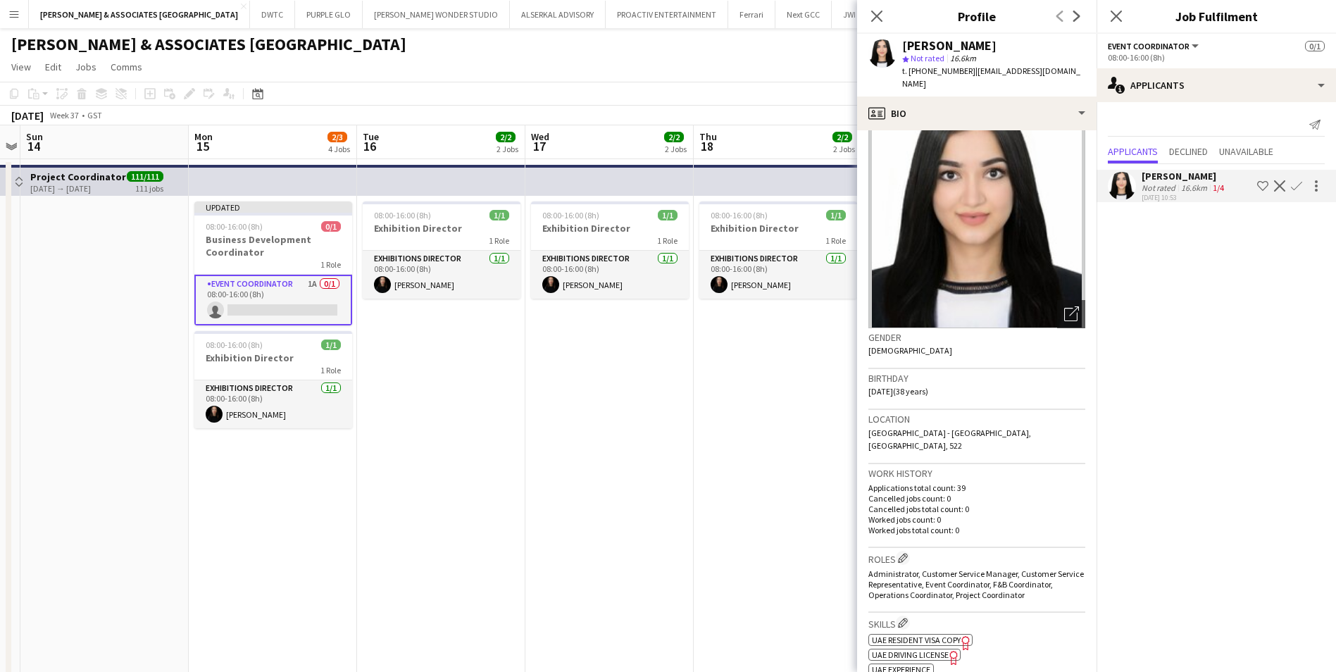
scroll to position [0, 0]
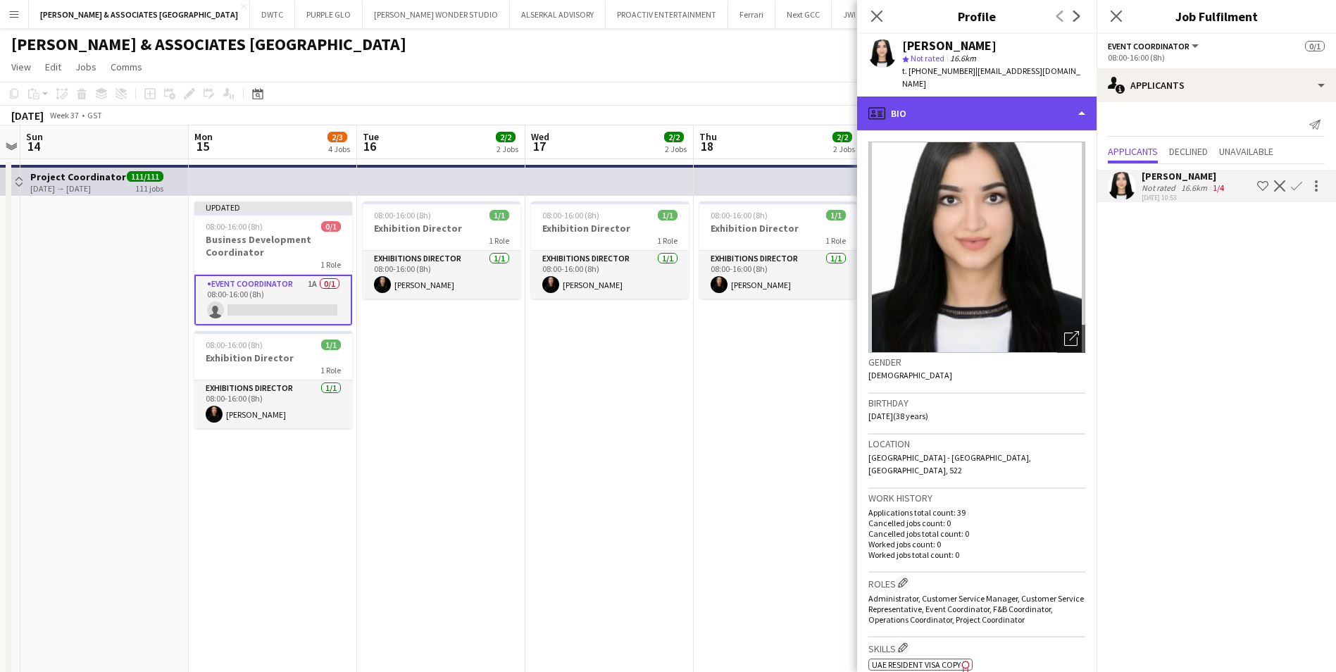
click at [998, 106] on div "profile Bio" at bounding box center [976, 113] width 239 height 34
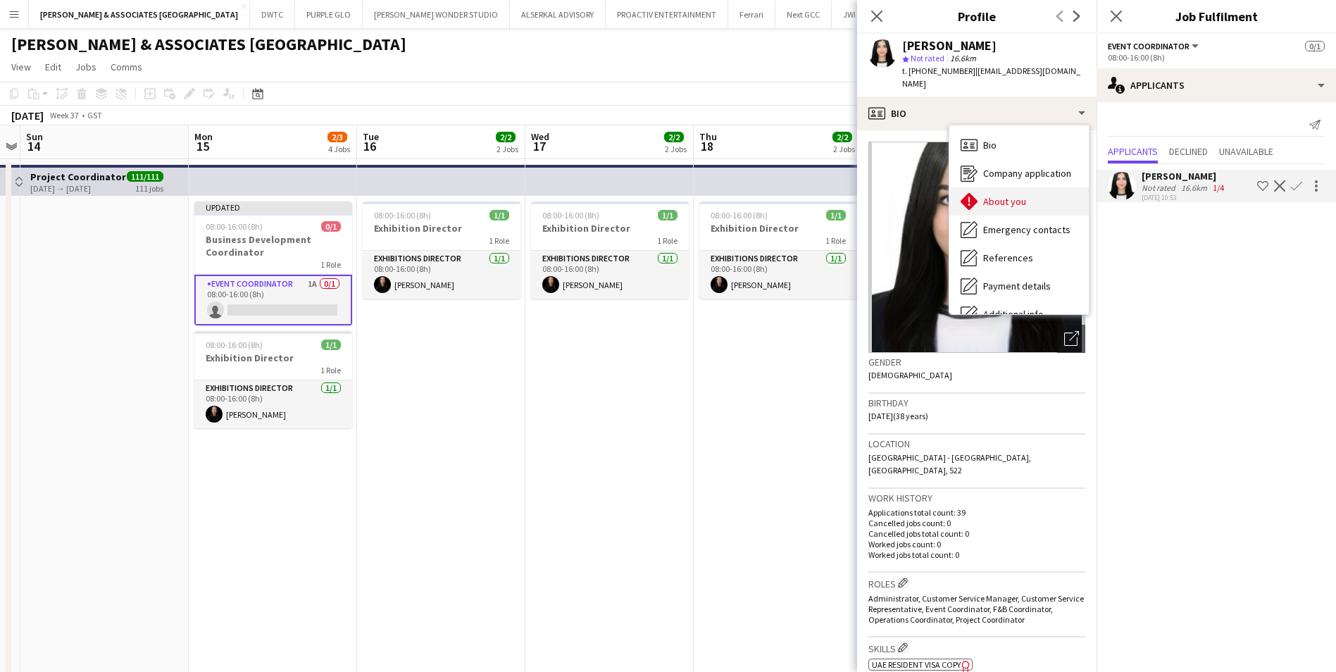
click at [1016, 197] on div "About you About you" at bounding box center [1018, 201] width 139 height 28
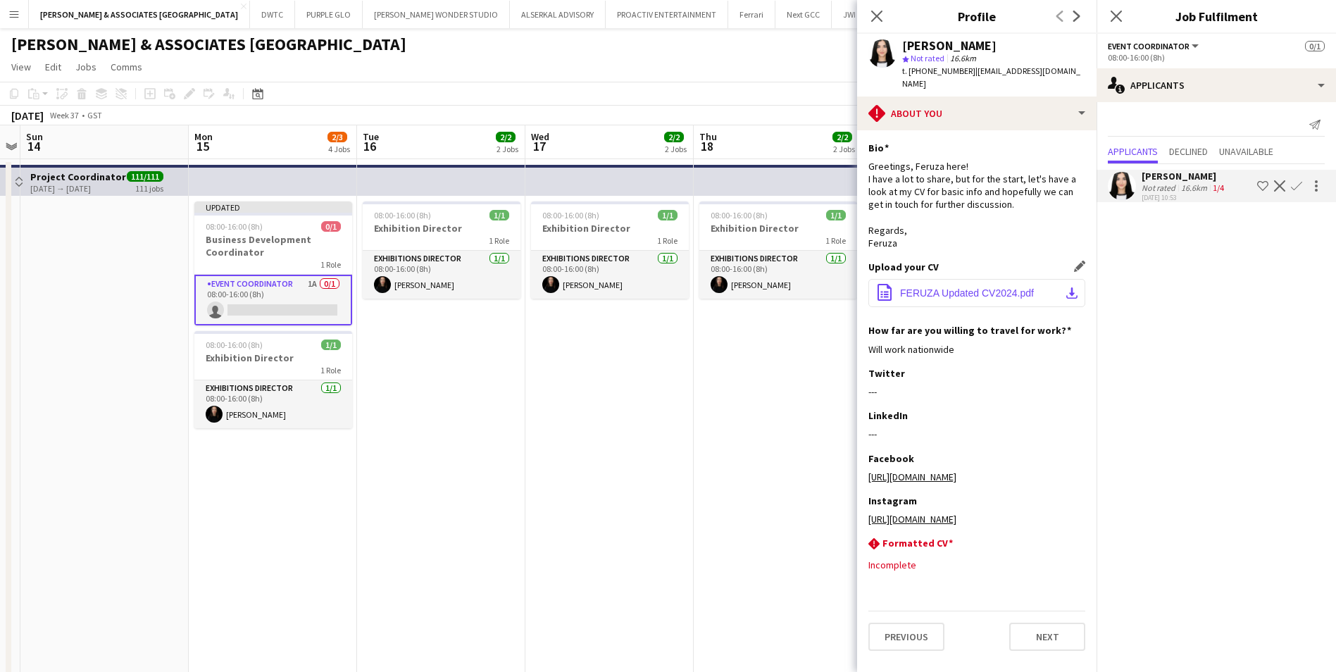
click at [996, 287] on span "FERUZA Updated CV2024.pdf" at bounding box center [967, 292] width 134 height 11
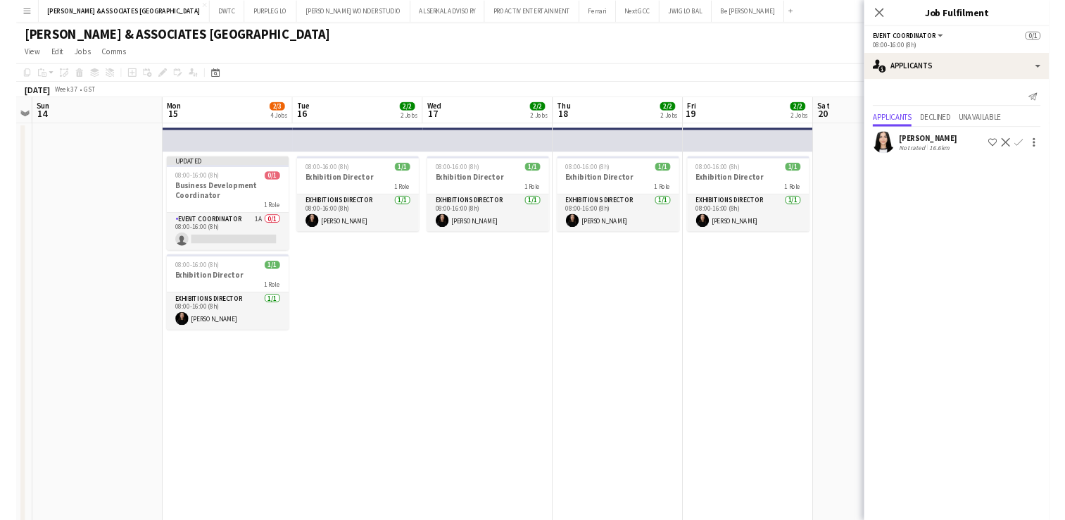
scroll to position [0, 484]
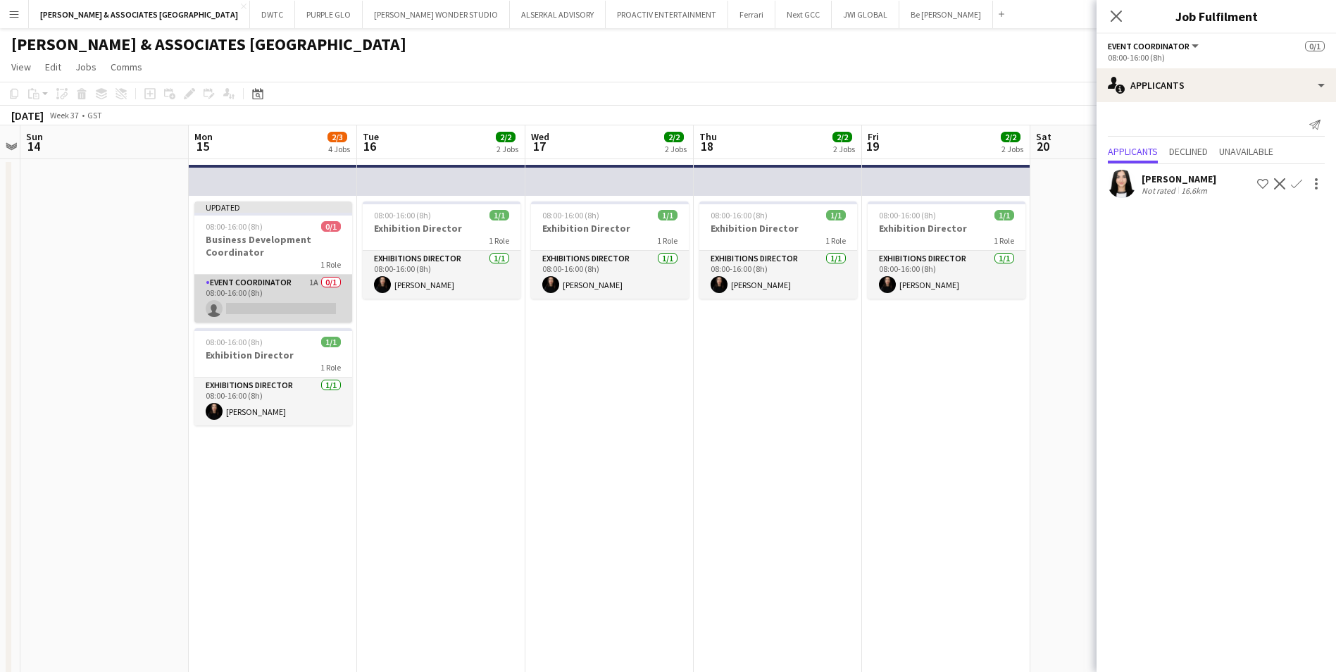
click at [259, 289] on app-card-role "Event Coordinator 1A 0/1 08:00-16:00 (8h) single-neutral-actions" at bounding box center [273, 299] width 158 height 48
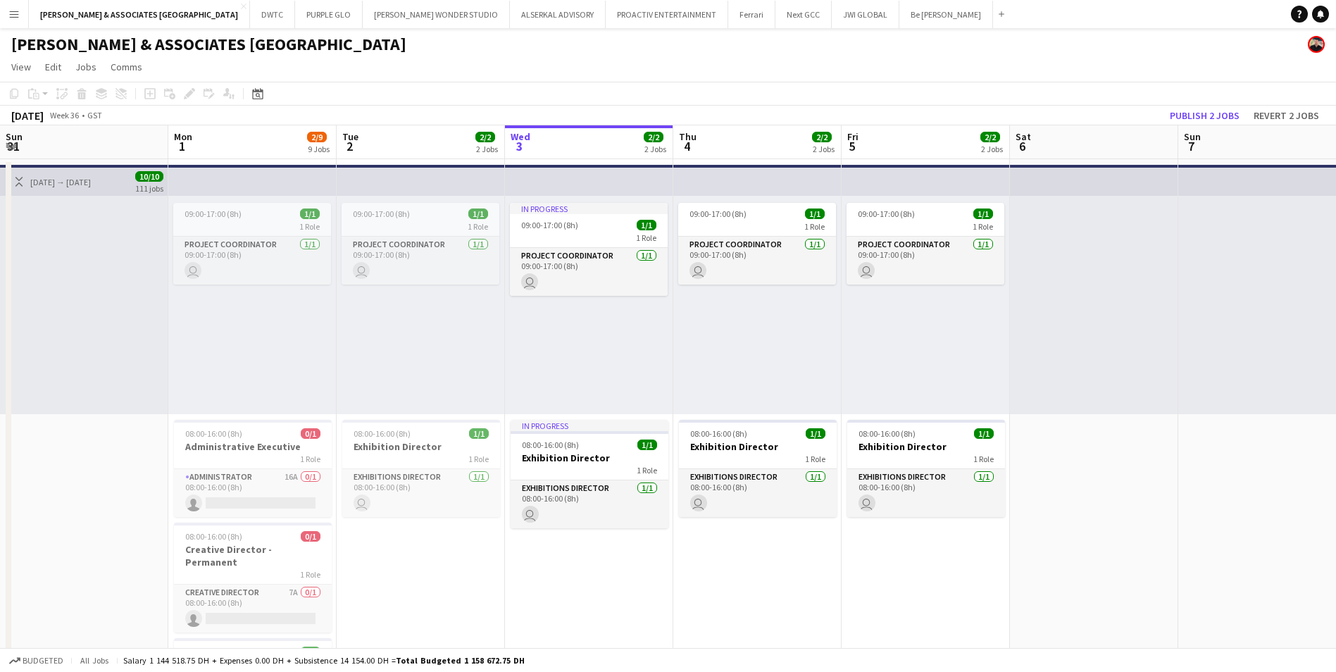
scroll to position [0, 337]
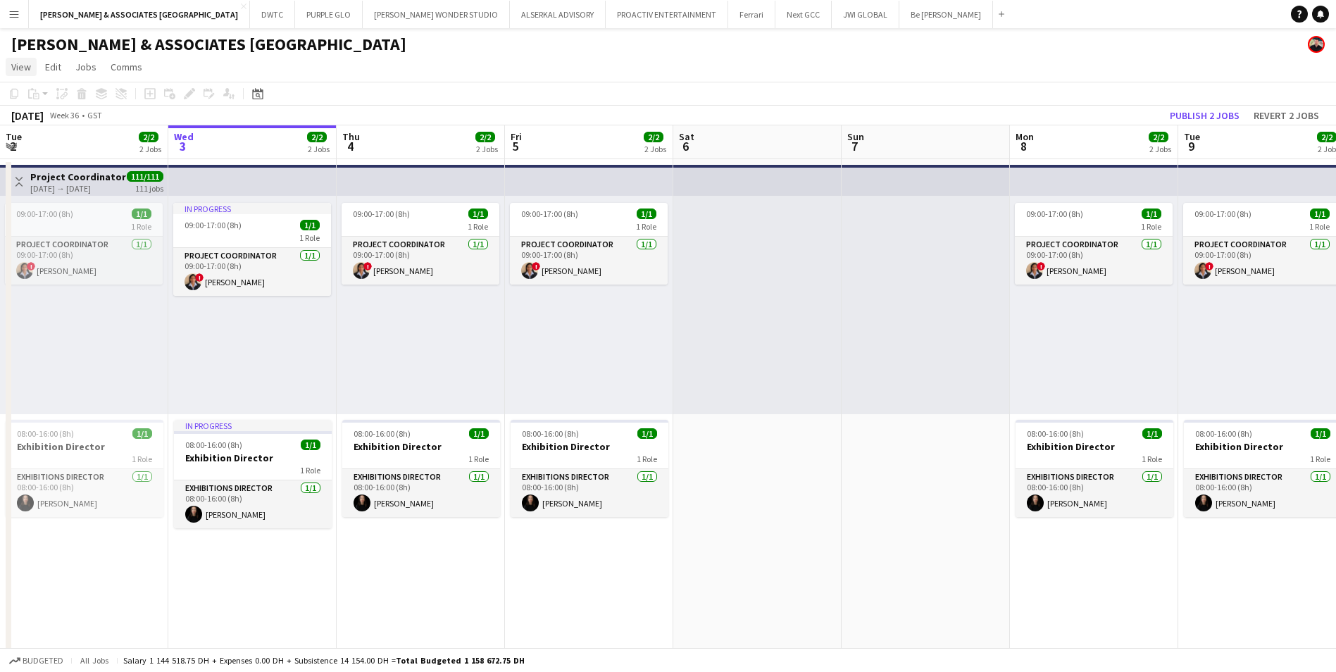
click at [20, 73] on span "View" at bounding box center [21, 67] width 20 height 13
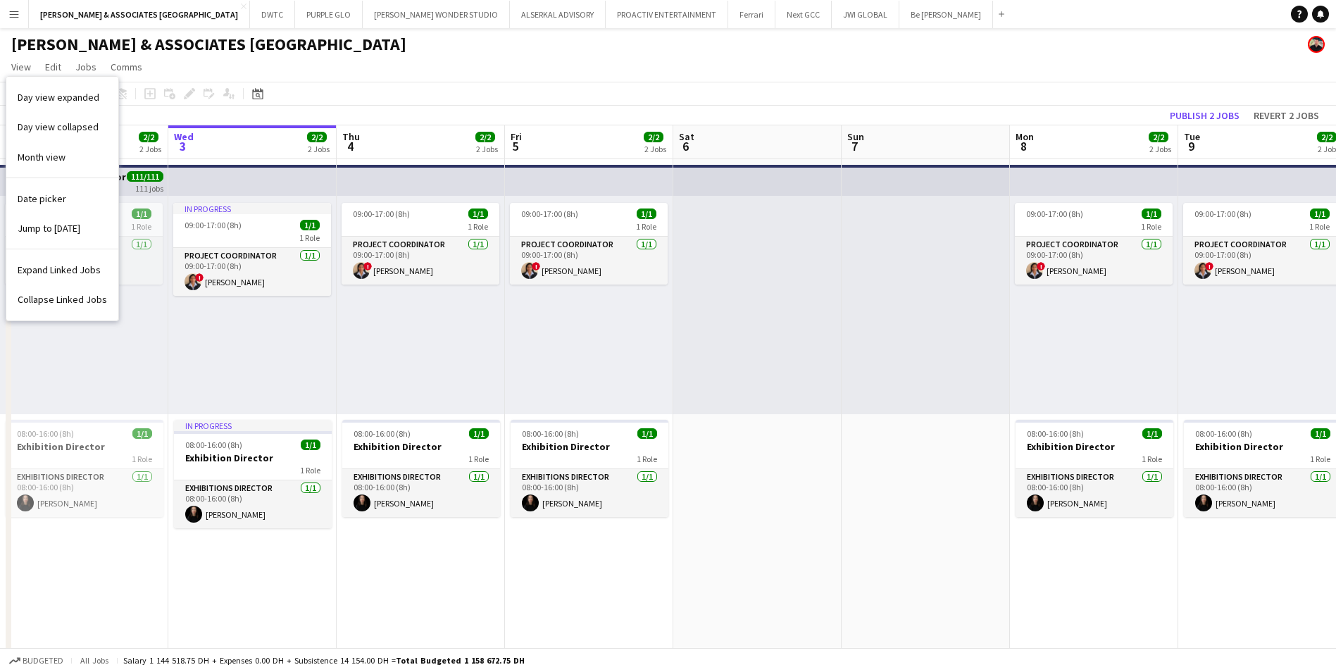
scroll to position [0, 0]
click at [44, 156] on span "Month view" at bounding box center [42, 157] width 48 height 13
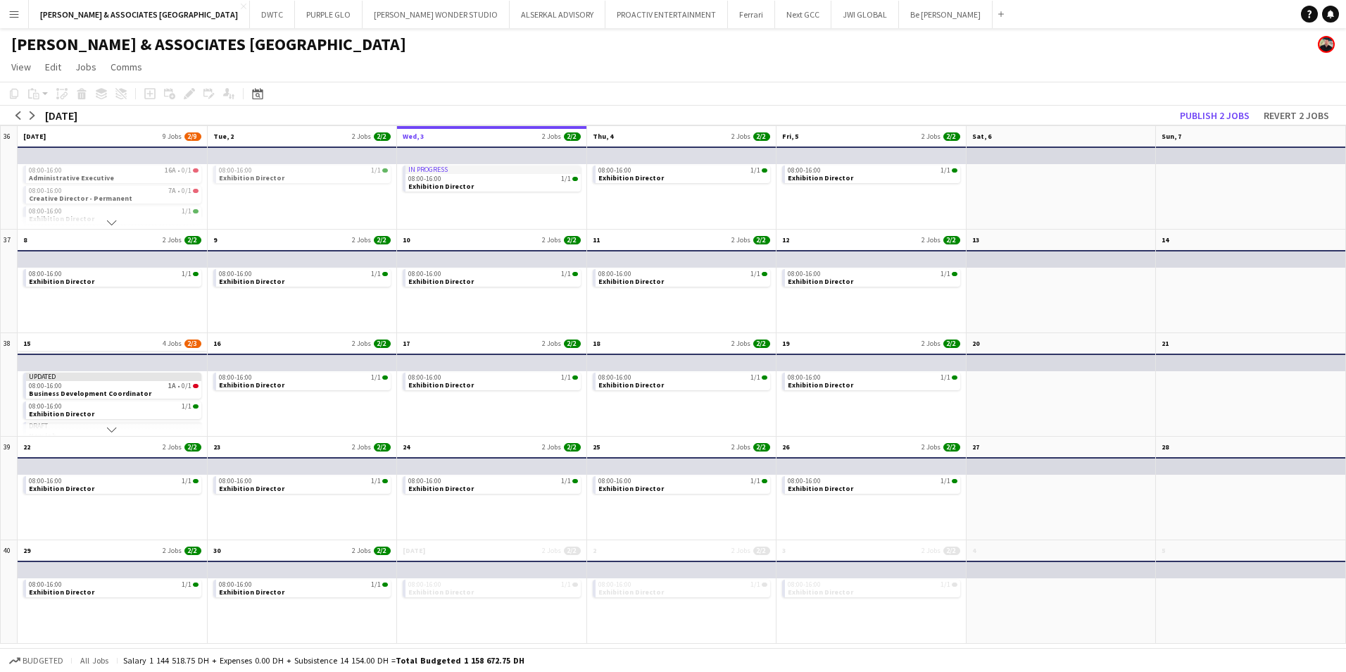
click at [68, 342] on app-month-view-date-header "15 4 Jobs 2/3" at bounding box center [112, 342] width 189 height 18
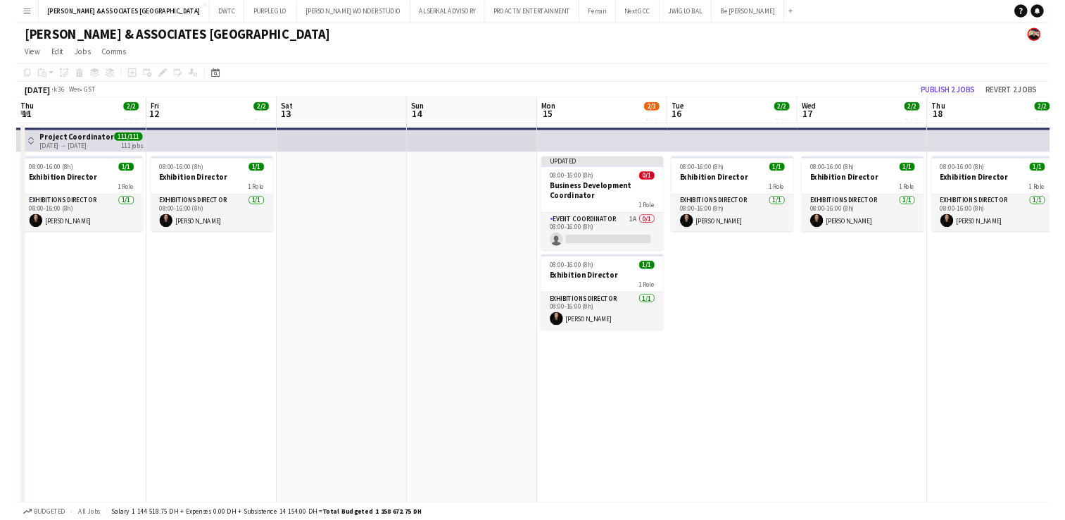
scroll to position [0, 484]
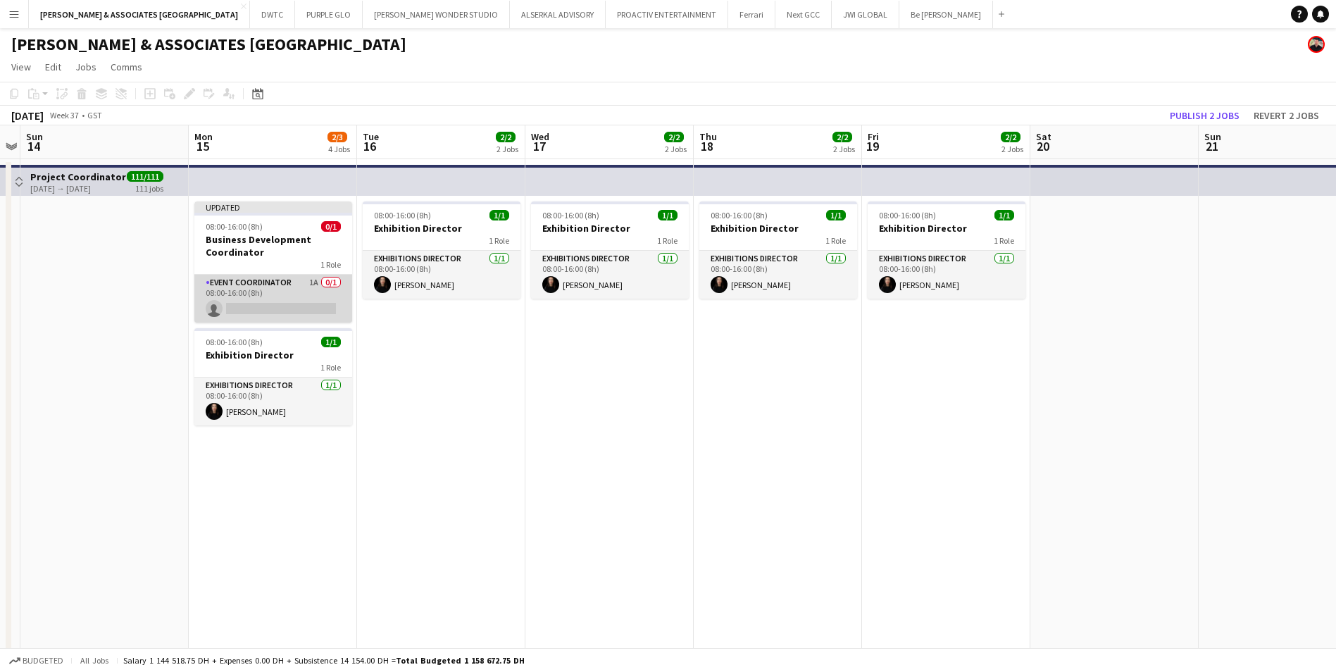
click at [299, 282] on app-card-role "Event Coordinator 1A 0/1 08:00-16:00 (8h) single-neutral-actions" at bounding box center [273, 299] width 158 height 48
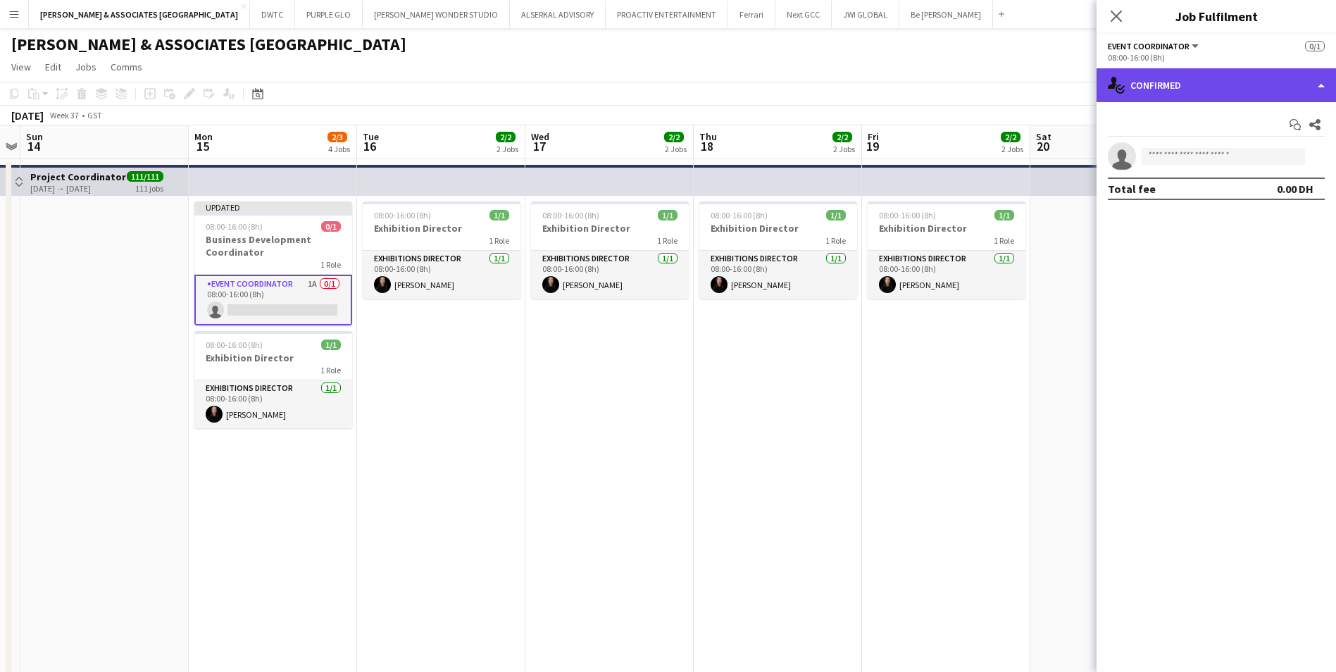
click at [1158, 88] on div "single-neutral-actions-check-2 Confirmed" at bounding box center [1215, 85] width 239 height 34
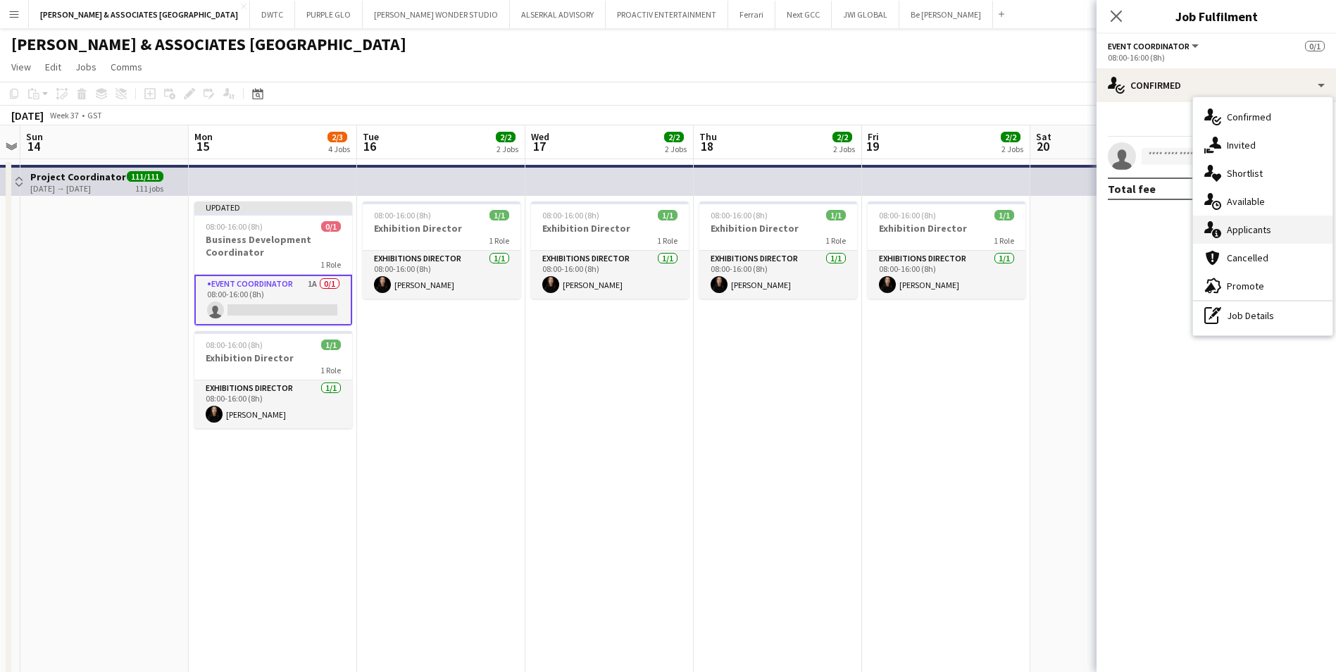
click at [1251, 234] on span "Applicants" at bounding box center [1249, 229] width 44 height 13
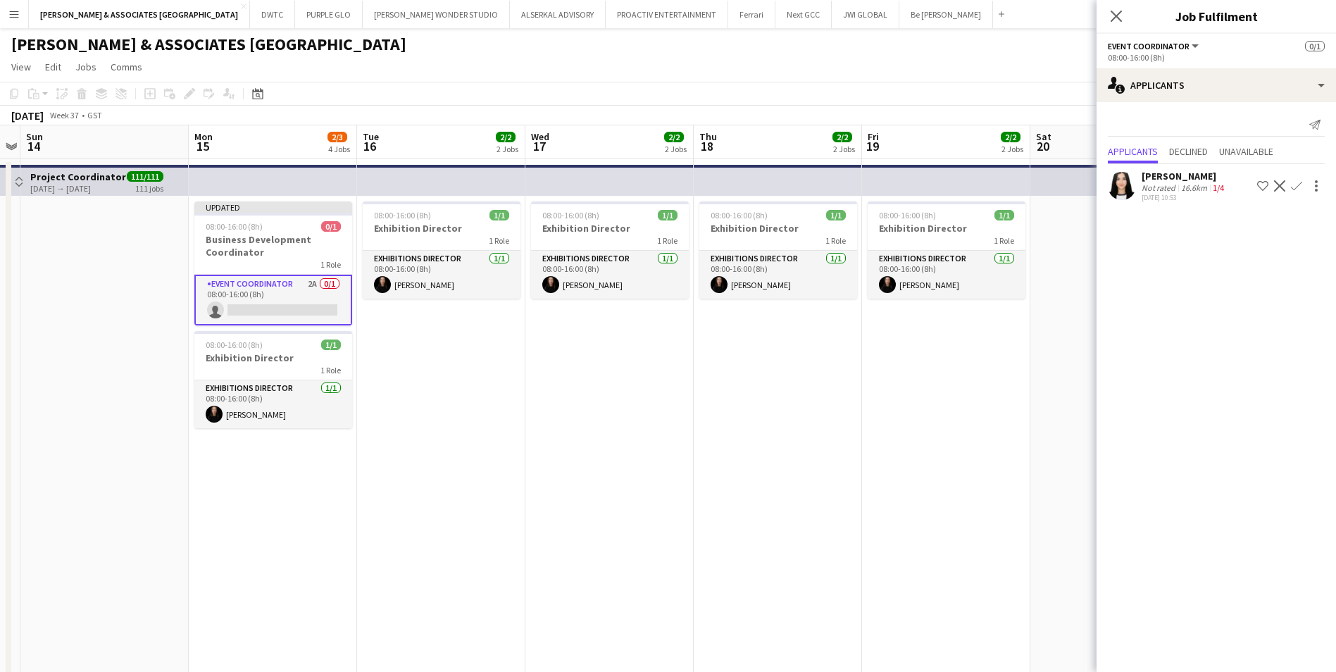
click at [239, 283] on app-card-role "Event Coordinator 2A 0/1 08:00-16:00 (8h) single-neutral-actions" at bounding box center [273, 300] width 158 height 51
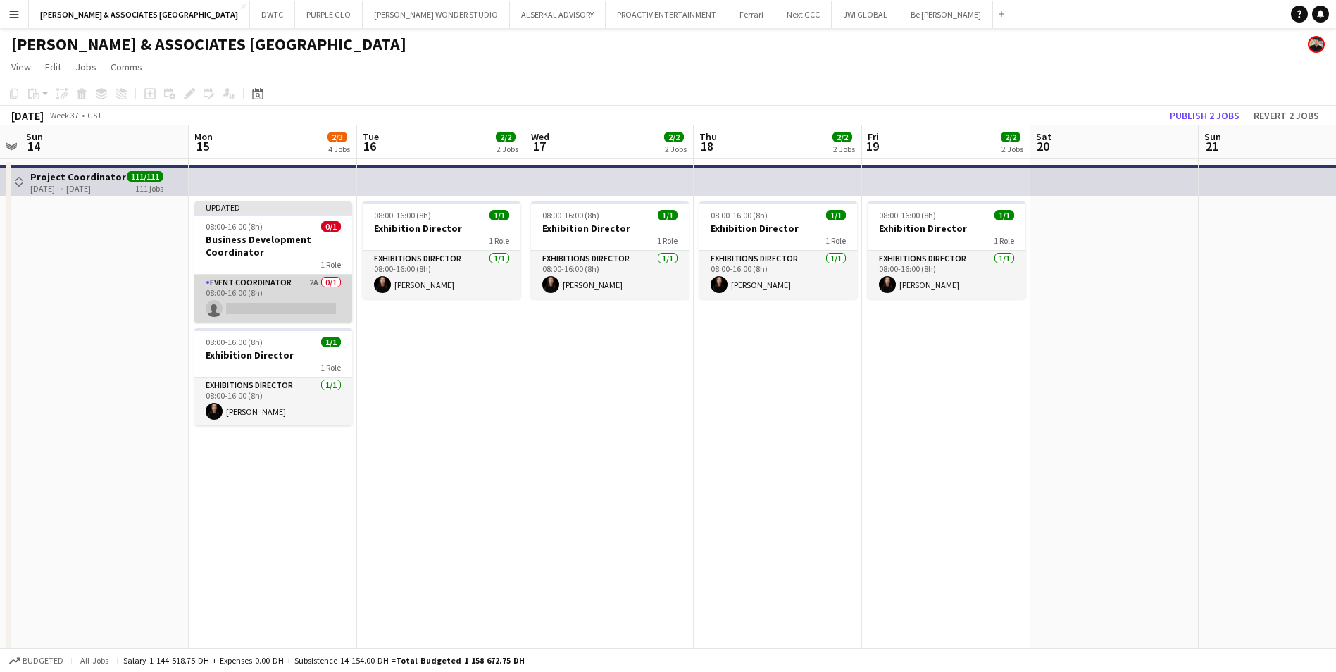
click at [239, 283] on app-card-role "Event Coordinator 2A 0/1 08:00-16:00 (8h) single-neutral-actions" at bounding box center [273, 299] width 158 height 48
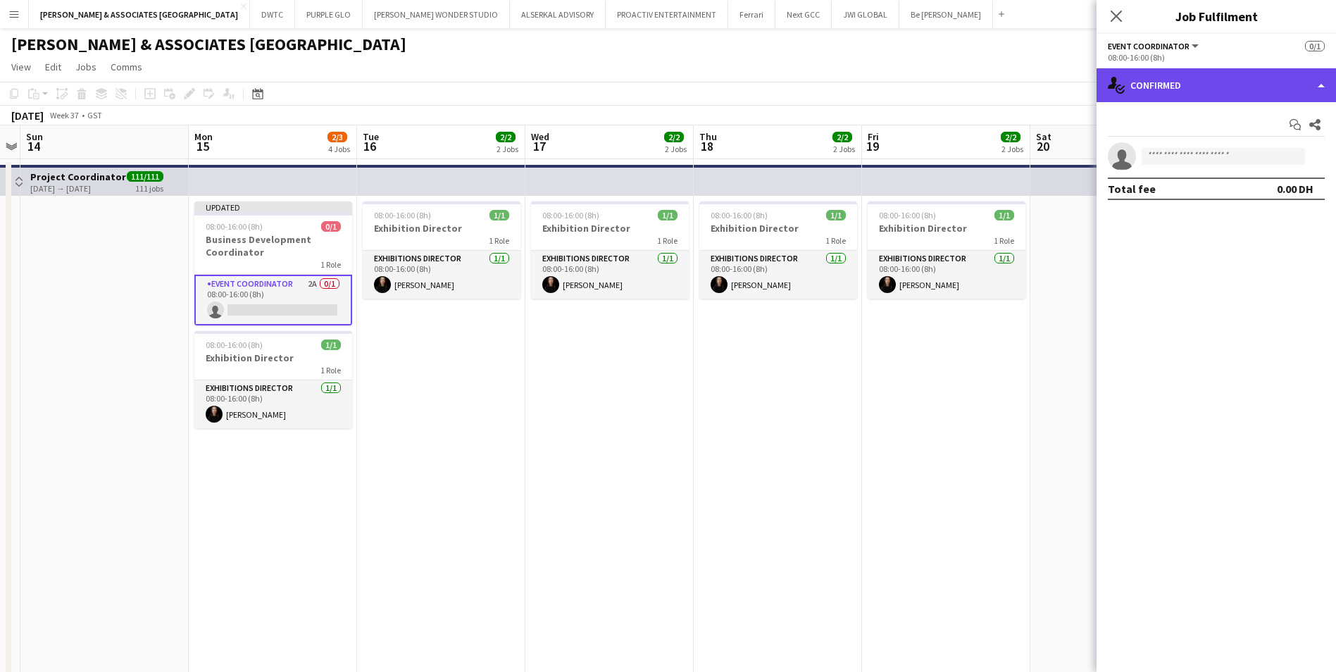
click at [1213, 81] on div "single-neutral-actions-check-2 Confirmed" at bounding box center [1215, 85] width 239 height 34
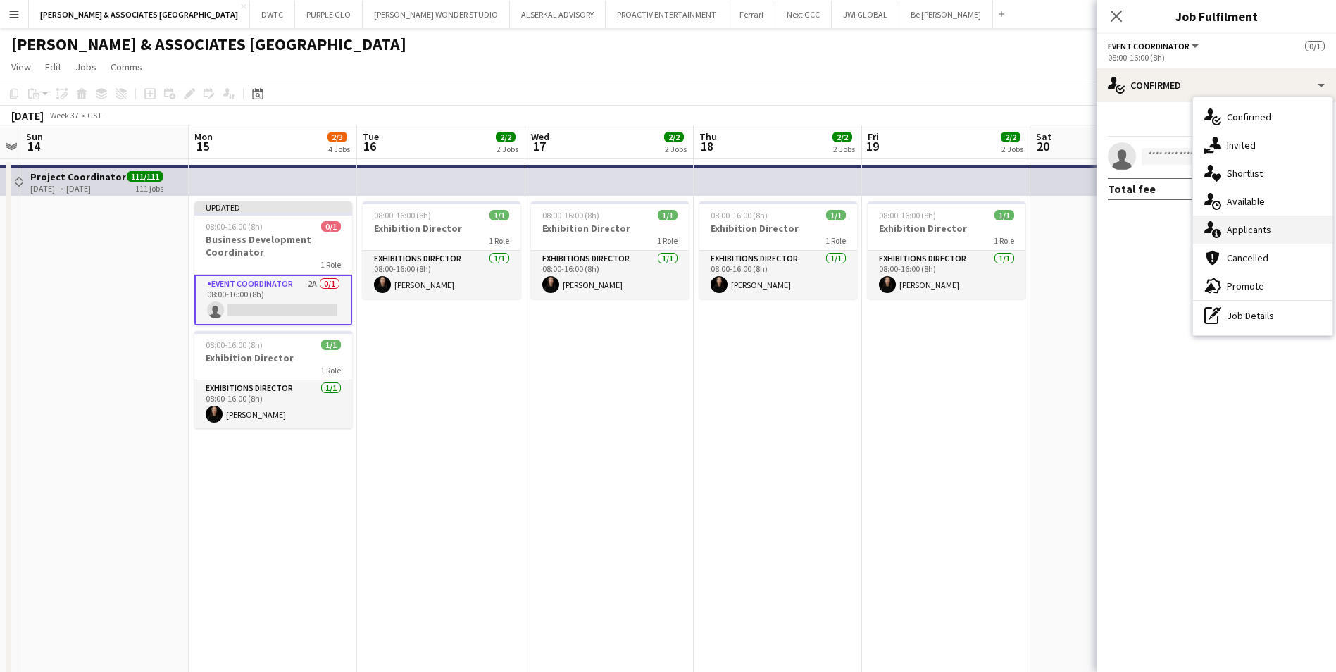
click at [1277, 235] on div "single-neutral-actions-information Applicants" at bounding box center [1262, 229] width 139 height 28
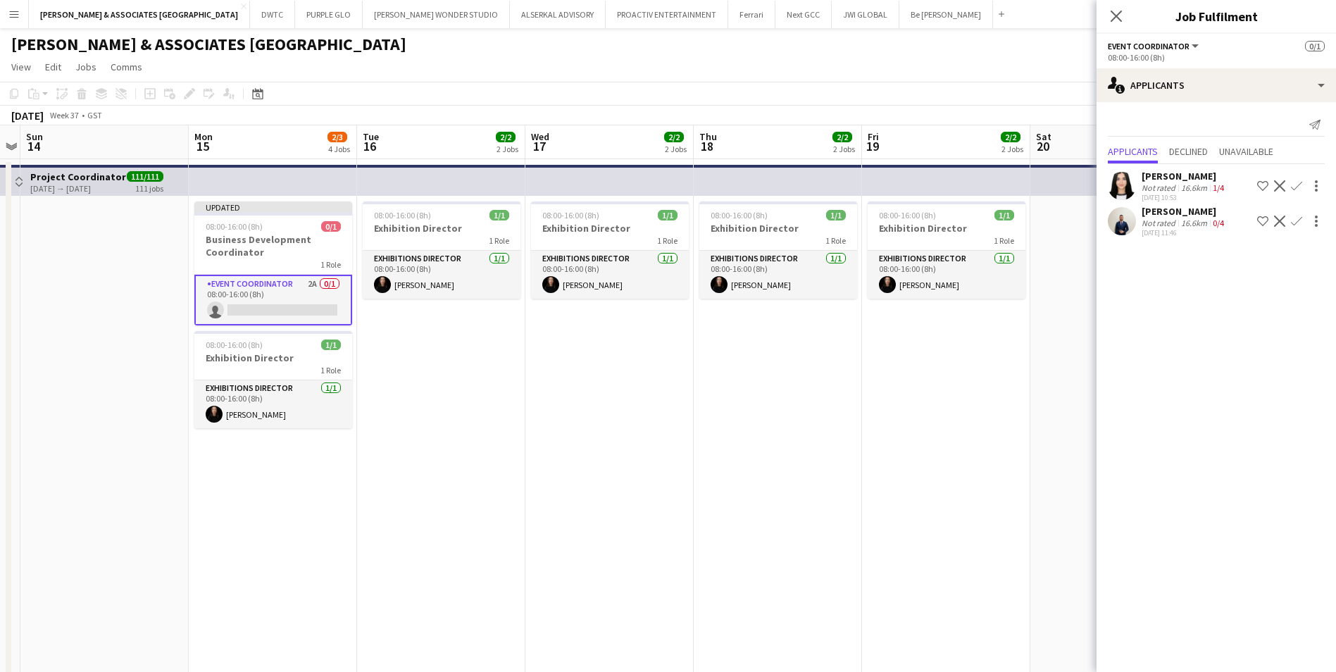
click at [1163, 216] on div "doumit gerges" at bounding box center [1183, 211] width 85 height 13
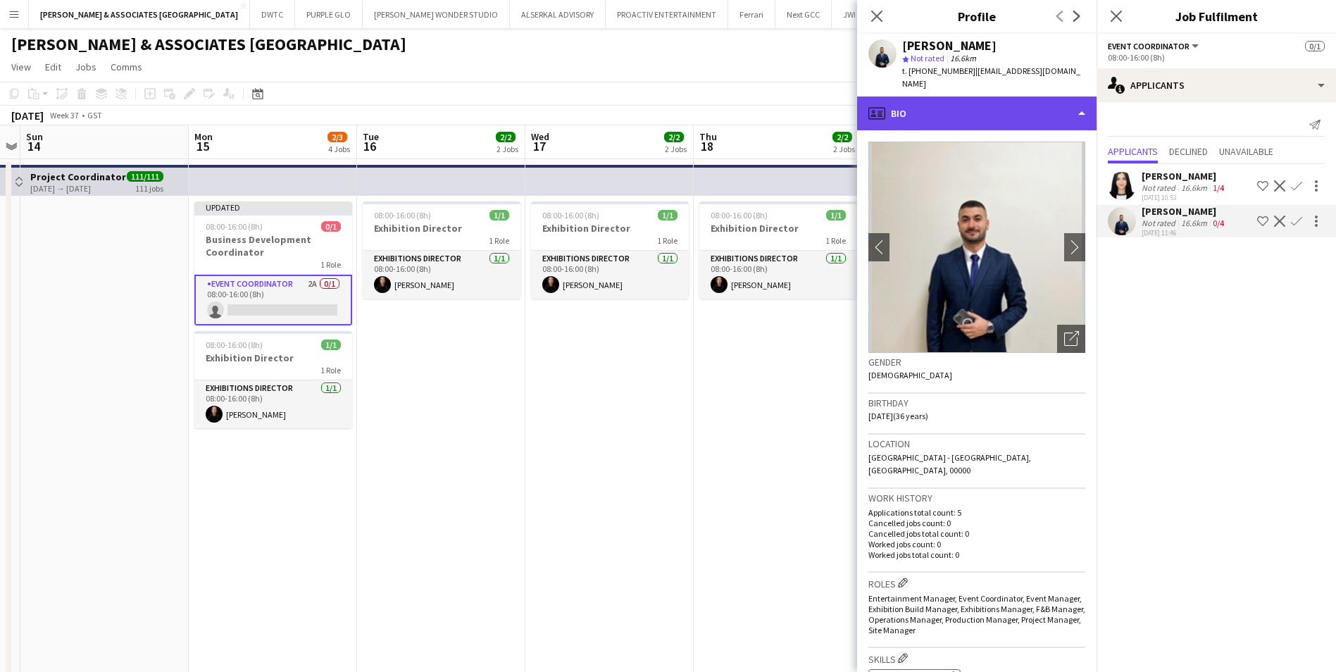
click at [991, 100] on div "profile Bio" at bounding box center [976, 113] width 239 height 34
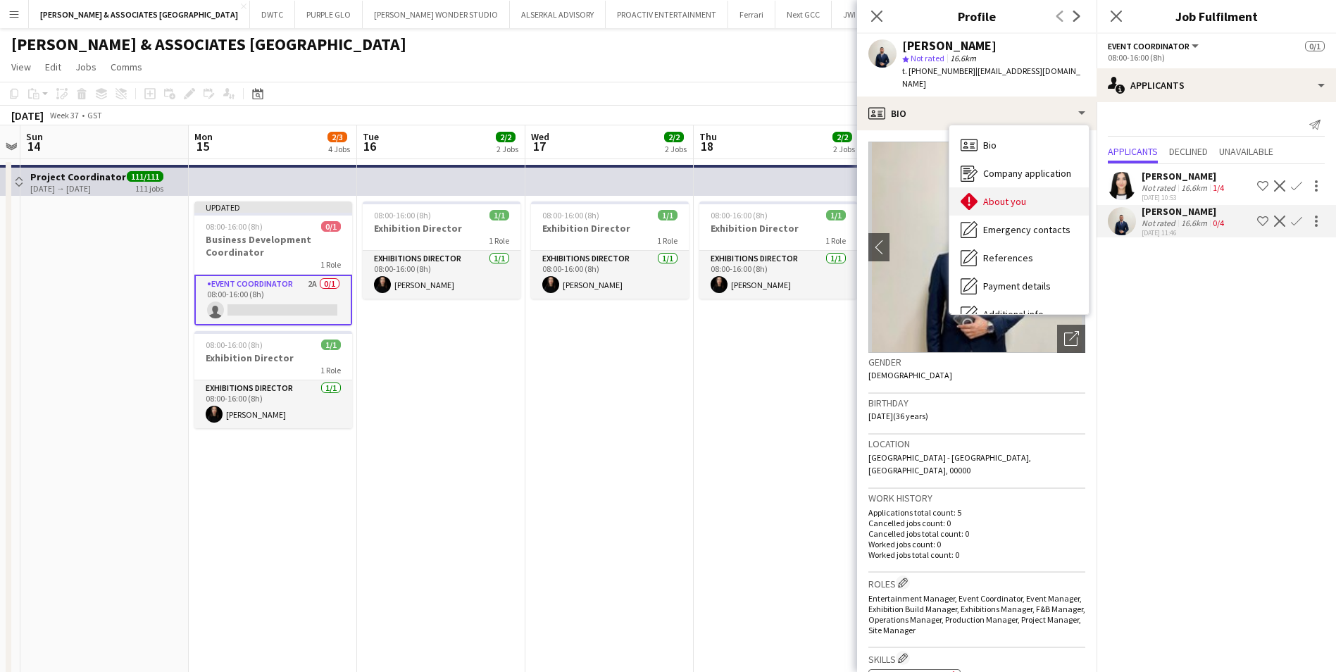
click at [1030, 187] on div "About you About you" at bounding box center [1018, 201] width 139 height 28
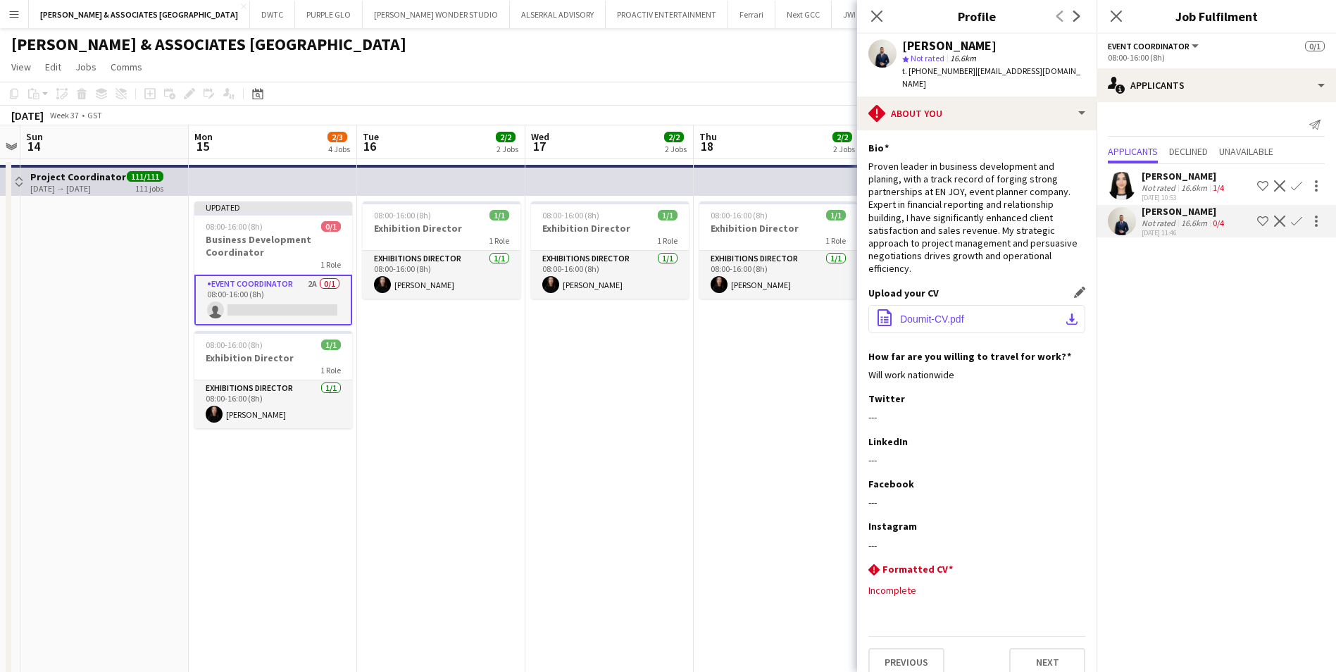
click at [986, 305] on button "office-file-sheet Doumit-CV.pdf download-bottom" at bounding box center [976, 319] width 217 height 28
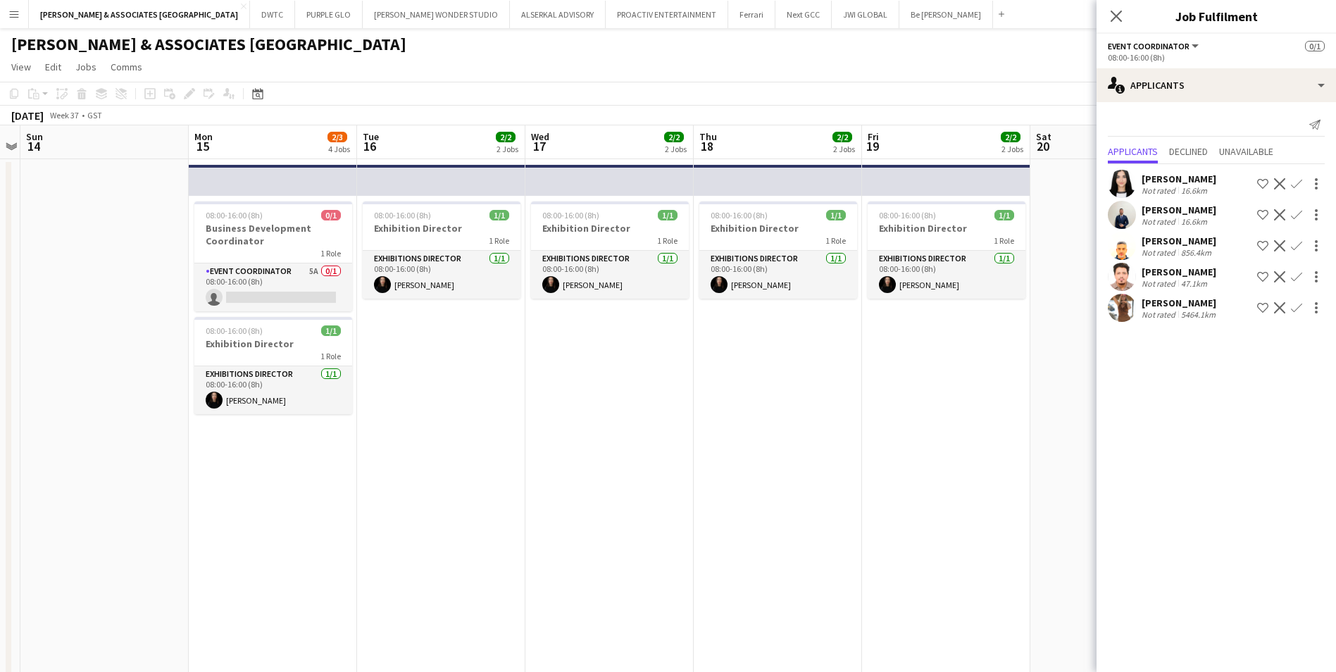
click at [1213, 302] on div "Hannah Ben-ameur" at bounding box center [1179, 302] width 77 height 13
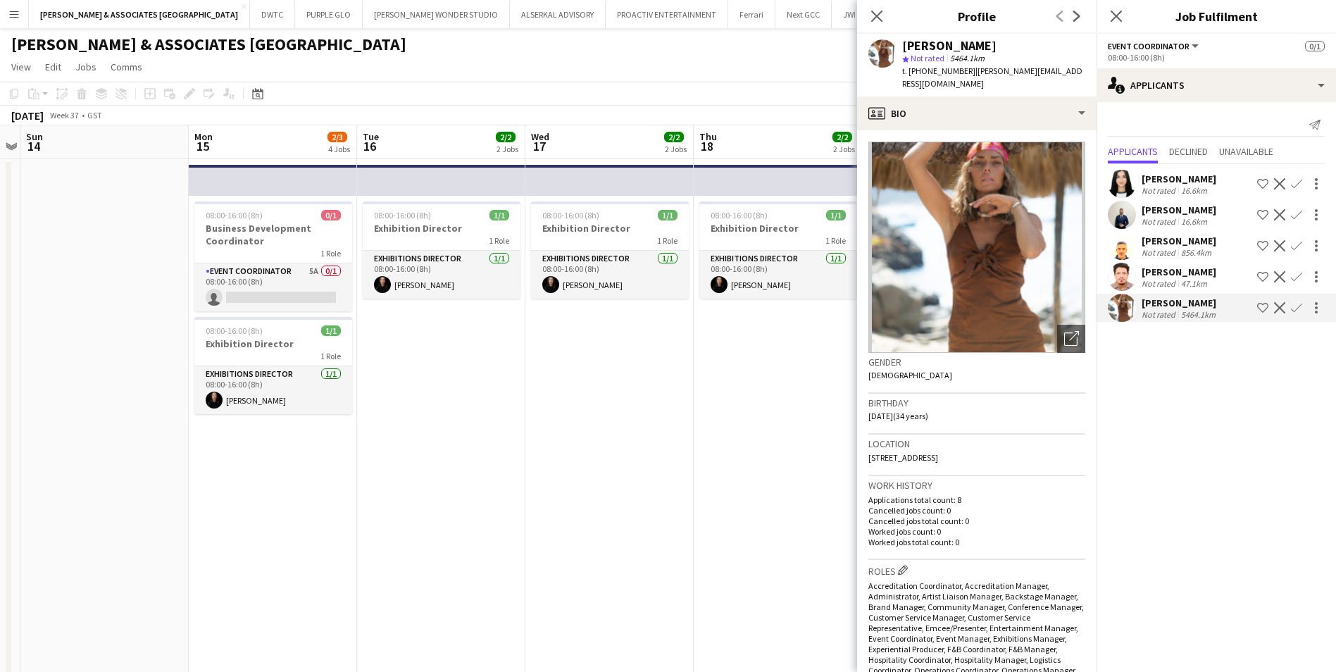
click at [1281, 306] on app-icon "Decline" at bounding box center [1279, 307] width 11 height 11
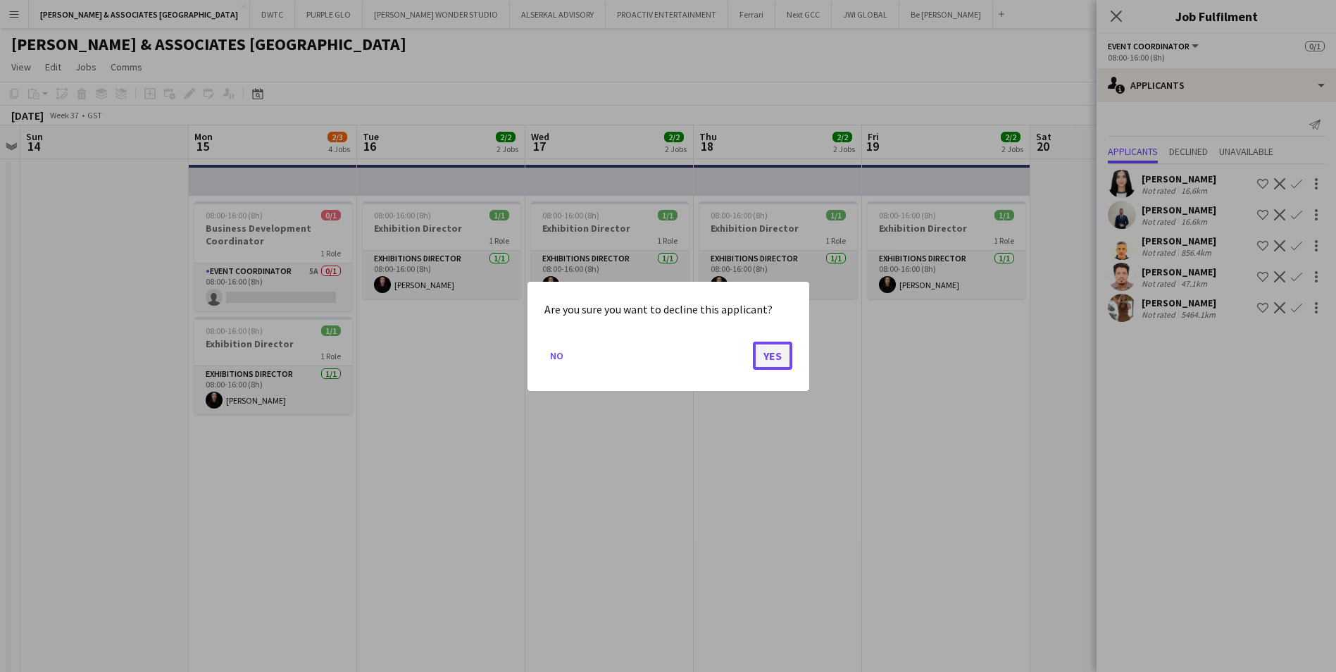
click at [784, 353] on button "Yes" at bounding box center [772, 355] width 39 height 28
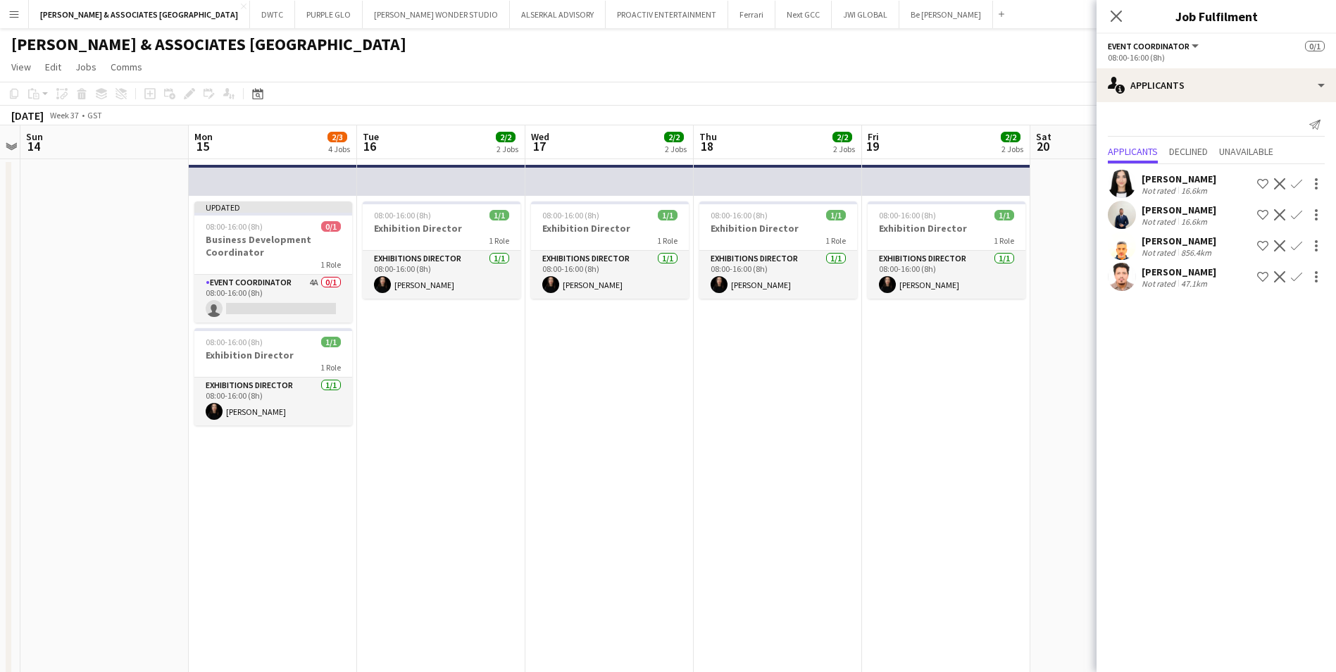
click at [1165, 273] on div "Hamid Mahmood" at bounding box center [1178, 271] width 75 height 13
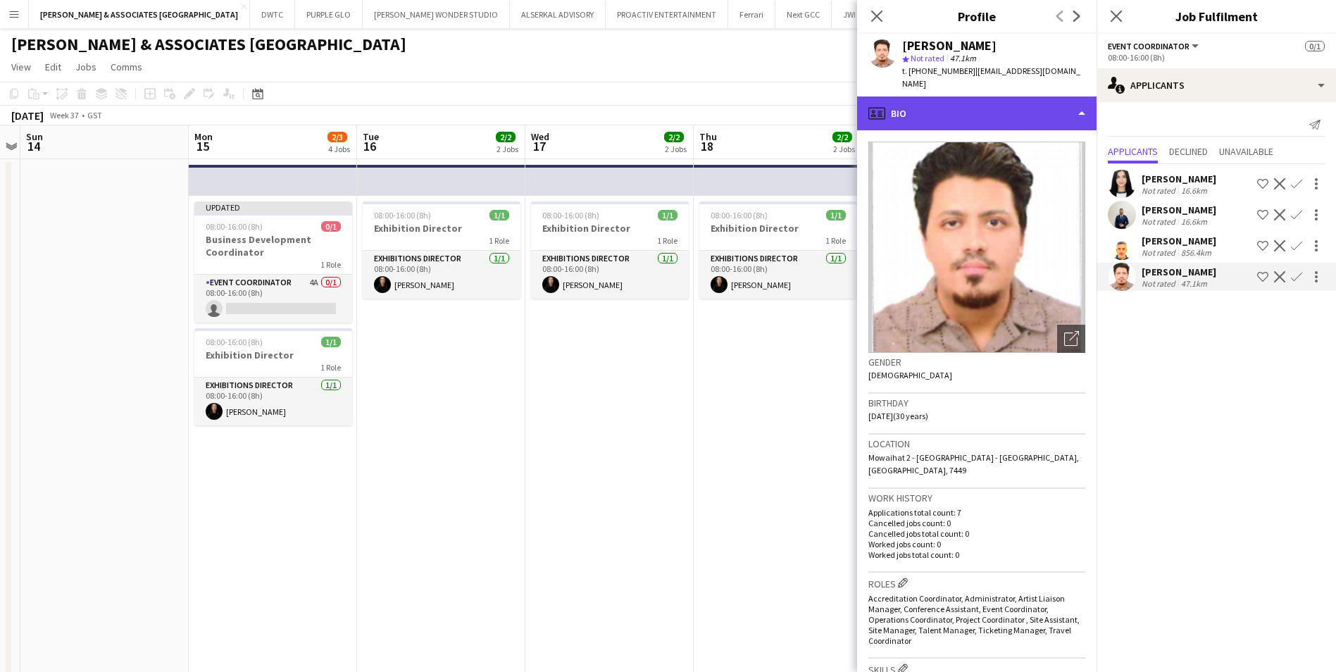
click at [974, 109] on div "profile Bio" at bounding box center [976, 113] width 239 height 34
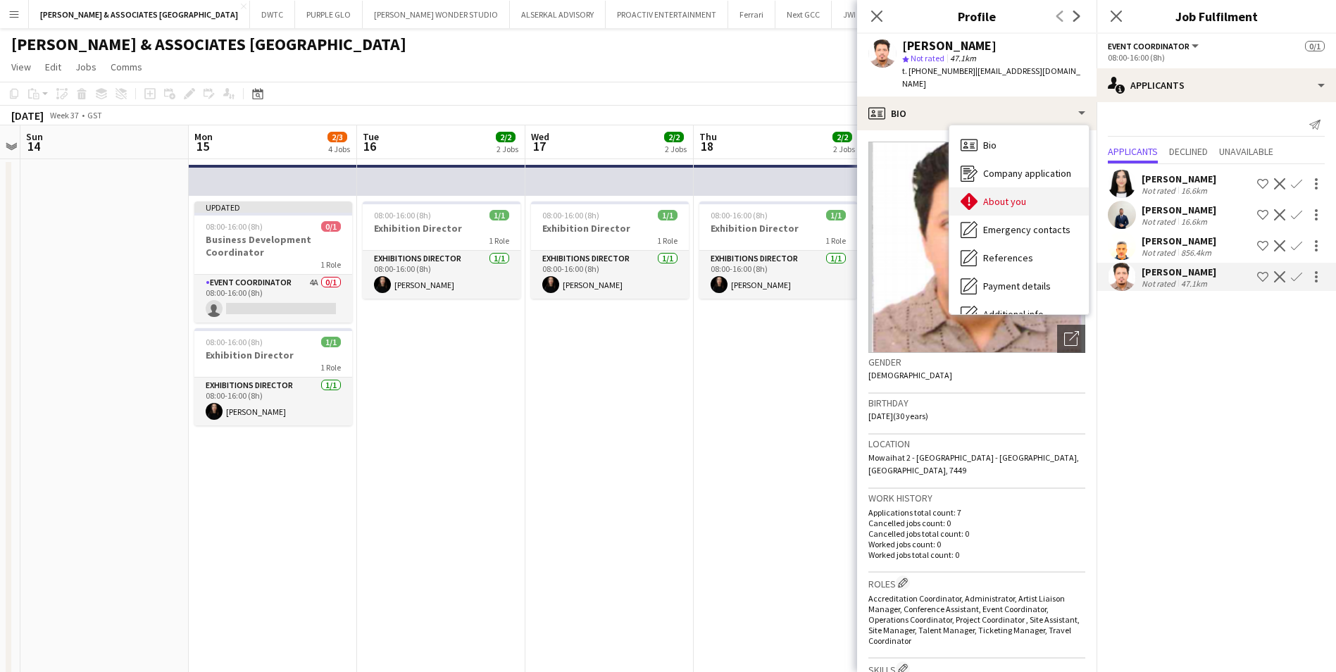
click at [1003, 187] on div "About you About you" at bounding box center [1018, 201] width 139 height 28
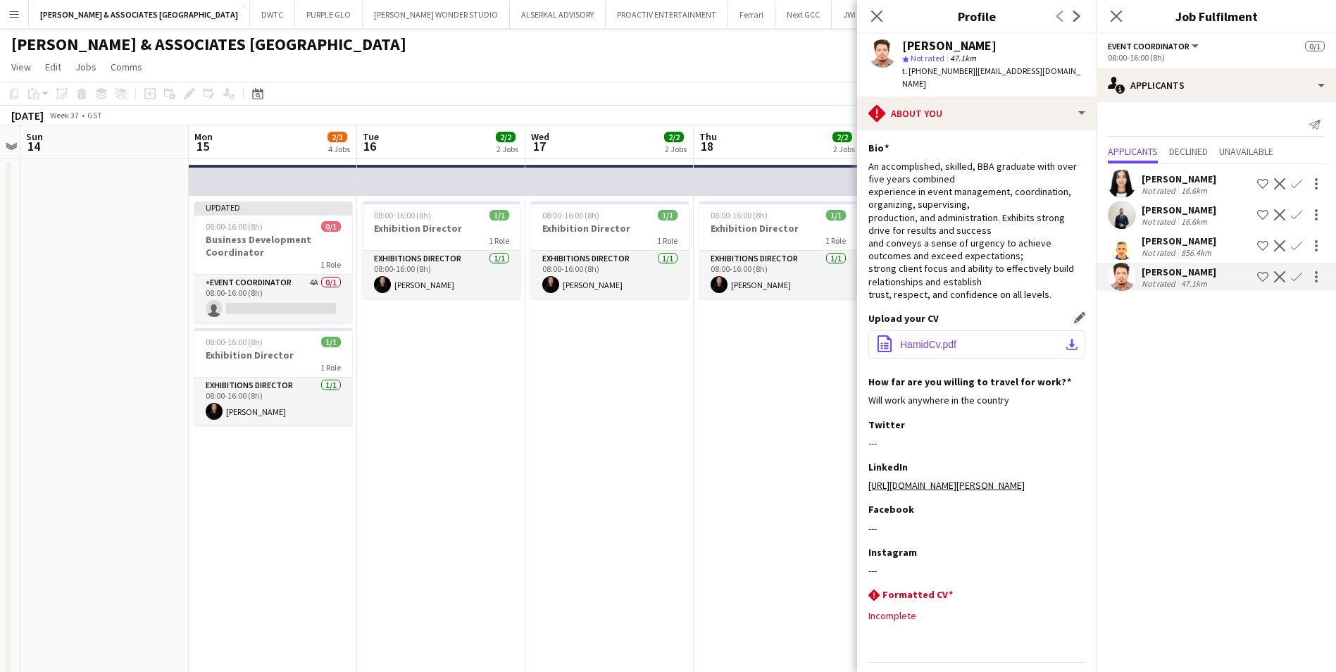
click at [982, 332] on button "office-file-sheet HamidCv.pdf download-bottom" at bounding box center [976, 344] width 217 height 28
click at [1281, 275] on app-icon "Decline" at bounding box center [1279, 276] width 11 height 11
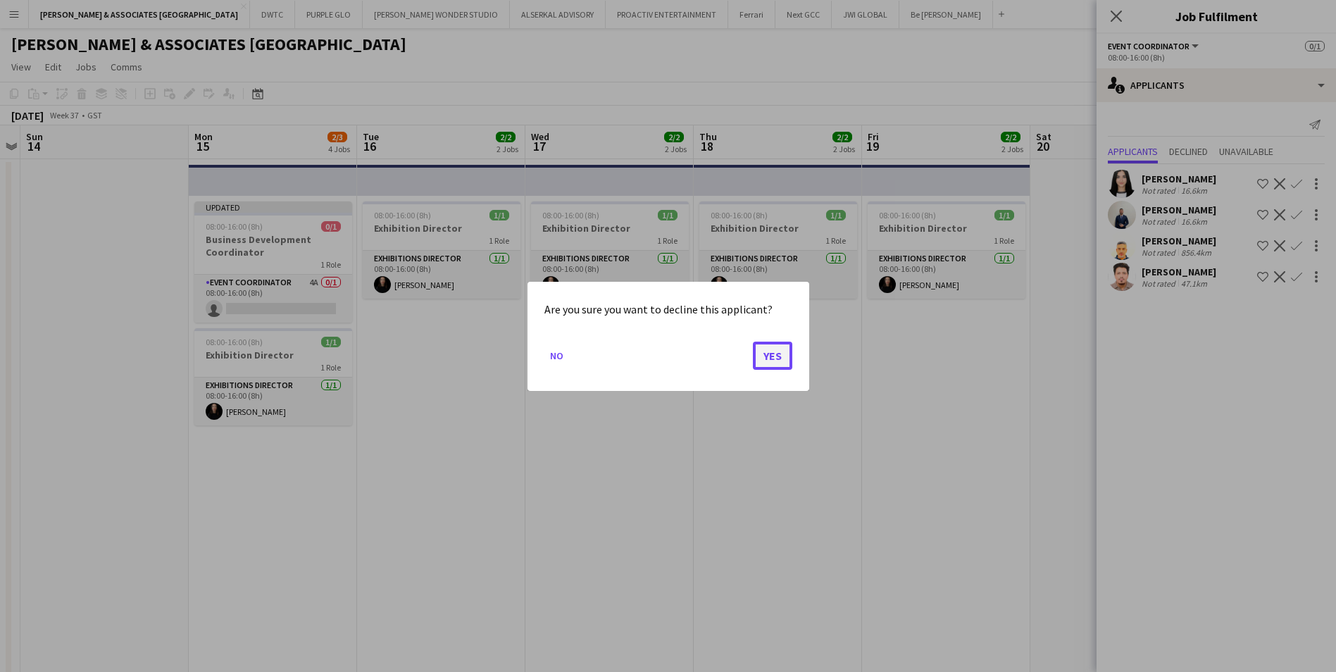
click at [765, 365] on button "Yes" at bounding box center [772, 355] width 39 height 28
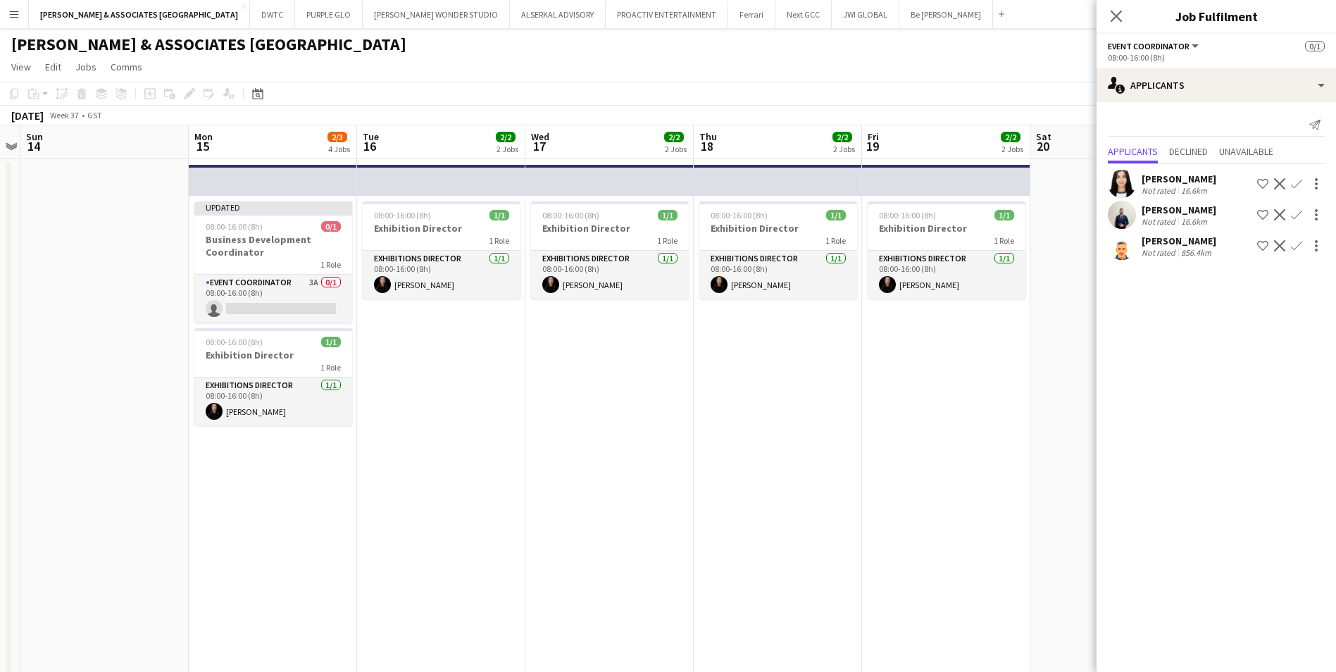
click at [1179, 252] on div "856.4km" at bounding box center [1196, 252] width 36 height 11
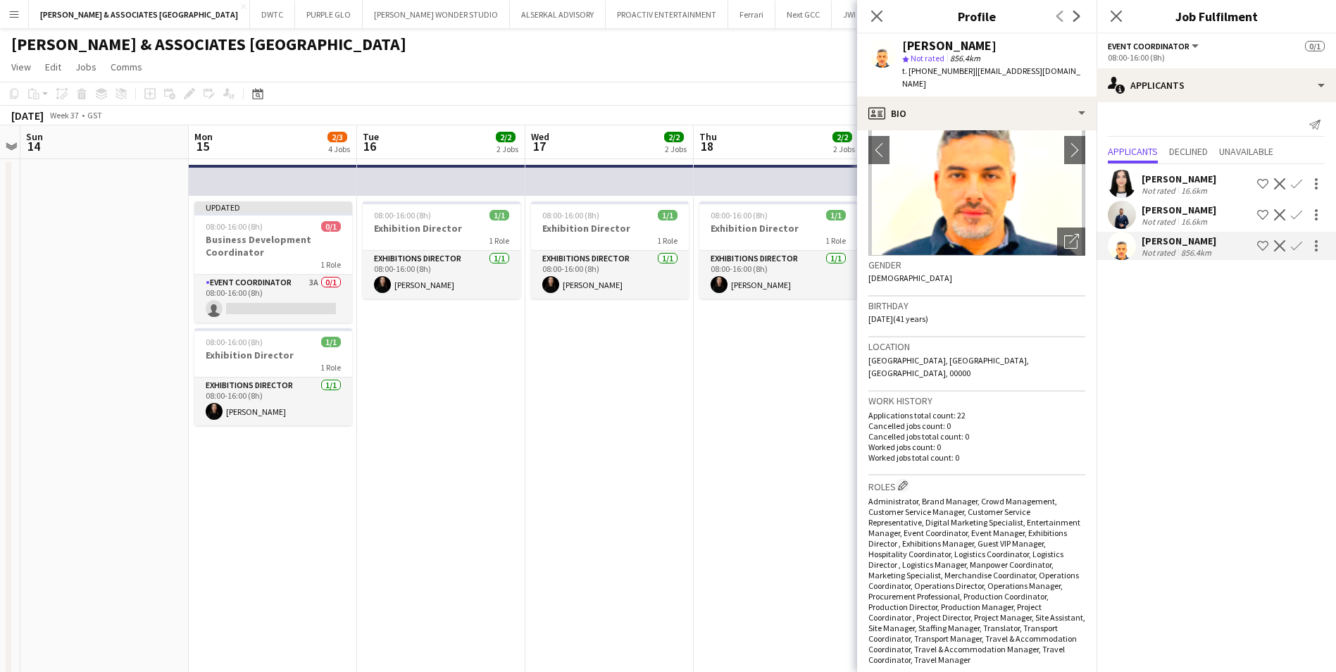
scroll to position [0, 0]
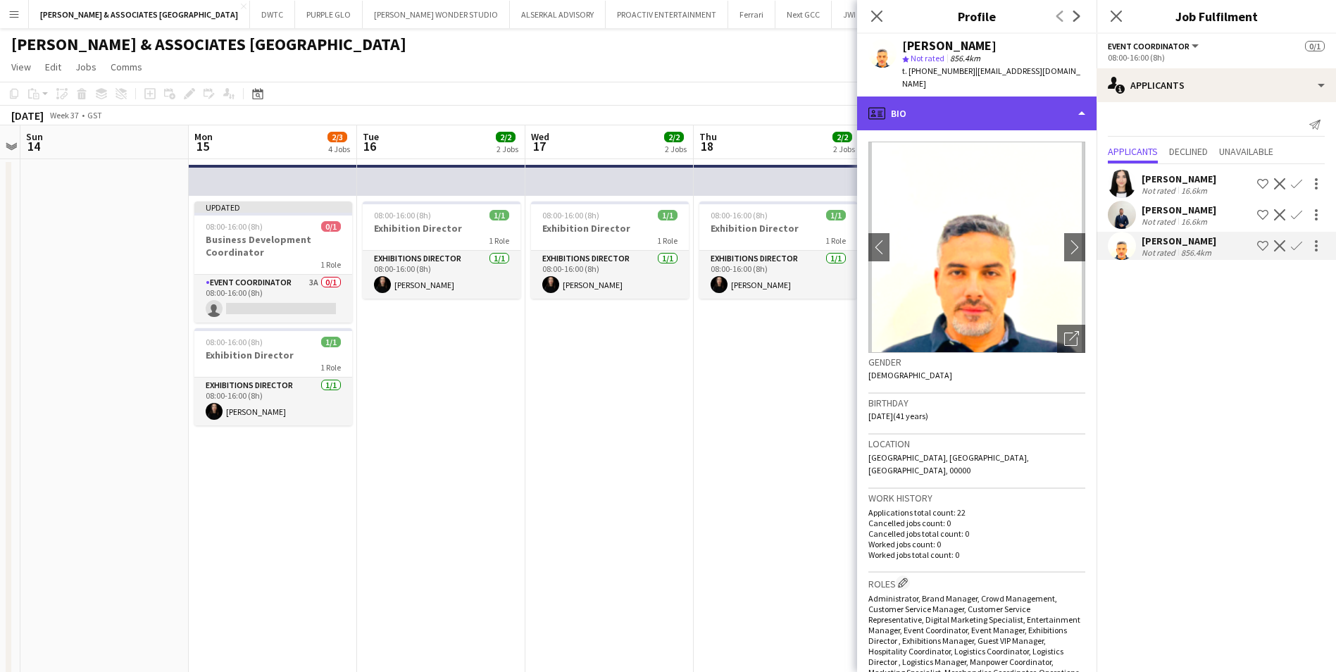
click at [927, 99] on div "profile Bio" at bounding box center [976, 113] width 239 height 34
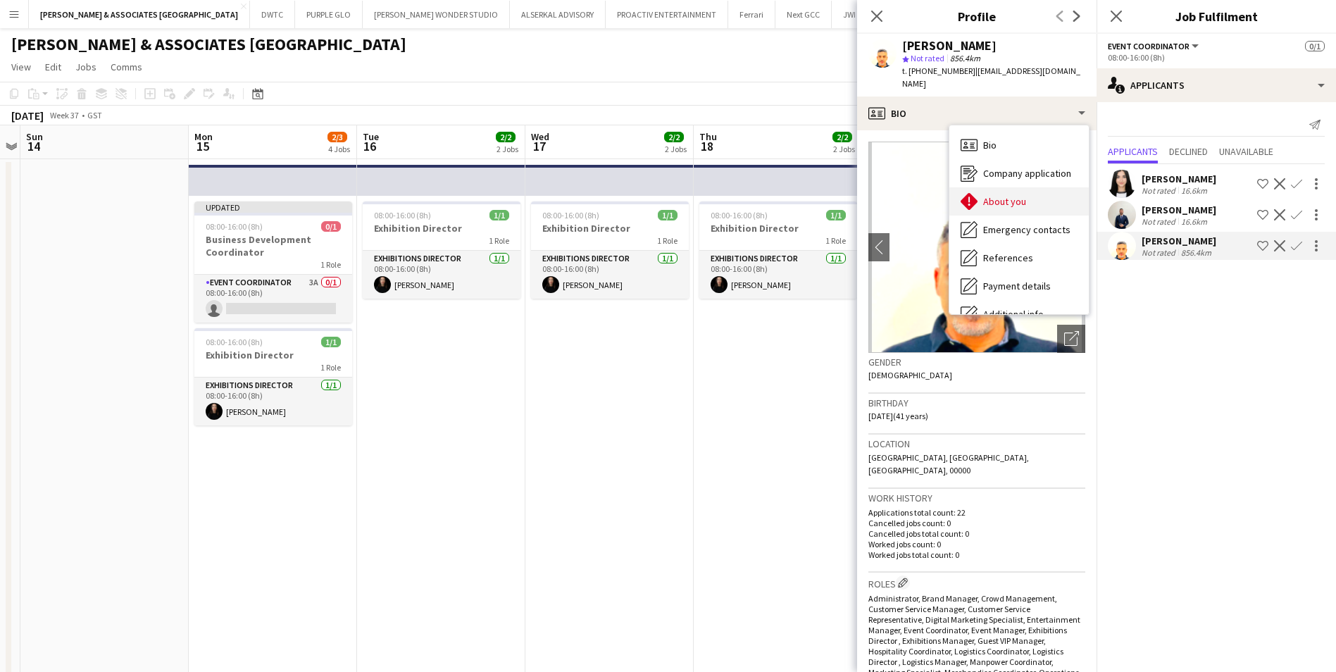
click at [990, 195] on span "About you" at bounding box center [1004, 201] width 43 height 13
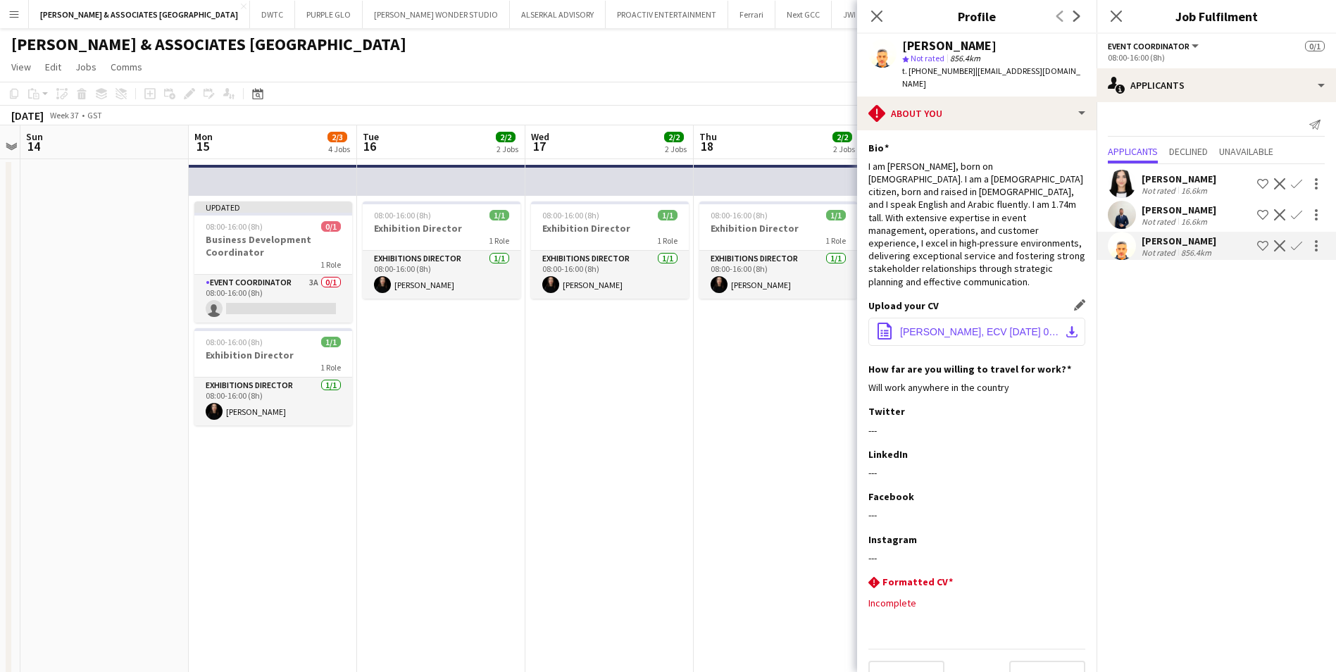
click at [1005, 318] on button "office-file-sheet Ahmed-Breikah, ECV 2024-11-18 00_27_04.pdf download-bottom" at bounding box center [976, 332] width 217 height 28
click at [1279, 248] on app-icon "Decline" at bounding box center [1279, 245] width 11 height 11
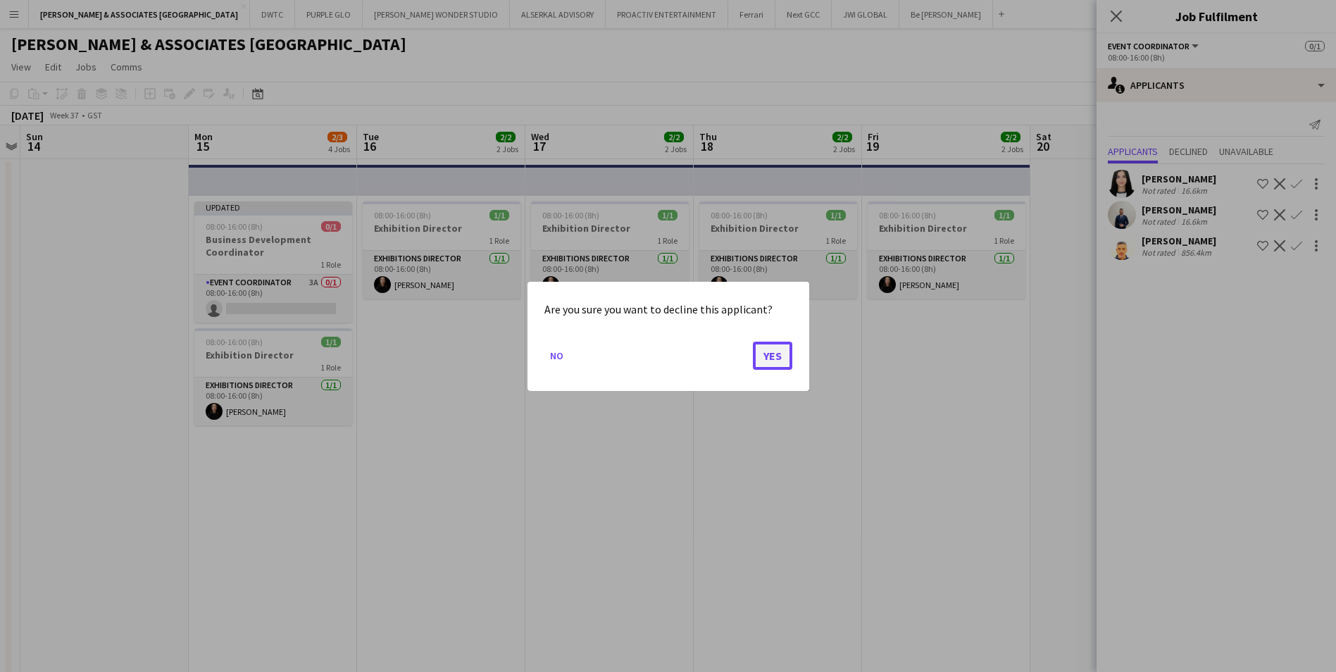
click at [767, 358] on button "Yes" at bounding box center [772, 355] width 39 height 28
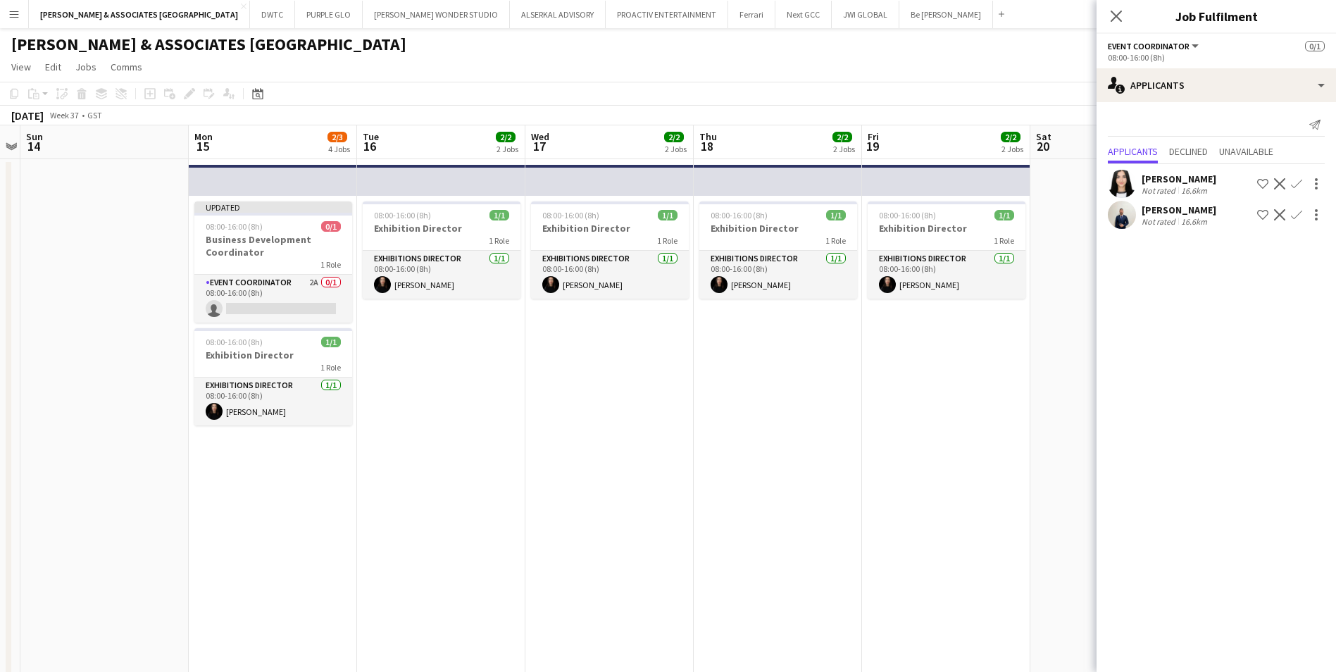
drag, startPoint x: -575, startPoint y: 708, endPoint x: 108, endPoint y: -42, distance: 1013.9
click at [108, 0] on html "Menu Boards Boards Boards All jobs Status Workforce Workforce My Workforce Recr…" at bounding box center [668, 596] width 1336 height 1193
click at [363, 55] on app-board "RICHARD ATTIAS & ASSOCIATES UAE View Day view expanded Day view collapsed Month…" at bounding box center [668, 610] width 1336 height 1165
